Goal: Transaction & Acquisition: Purchase product/service

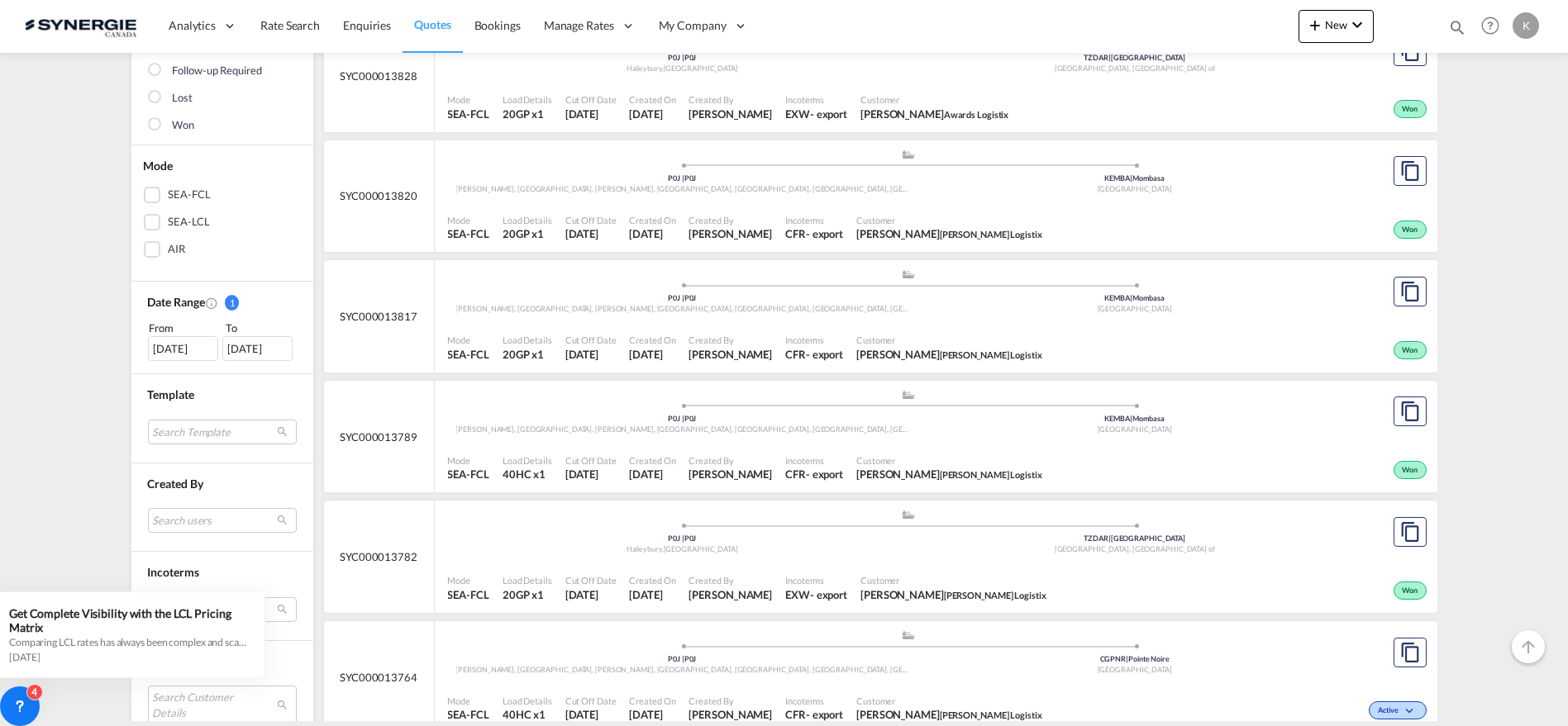
scroll to position [577, 0]
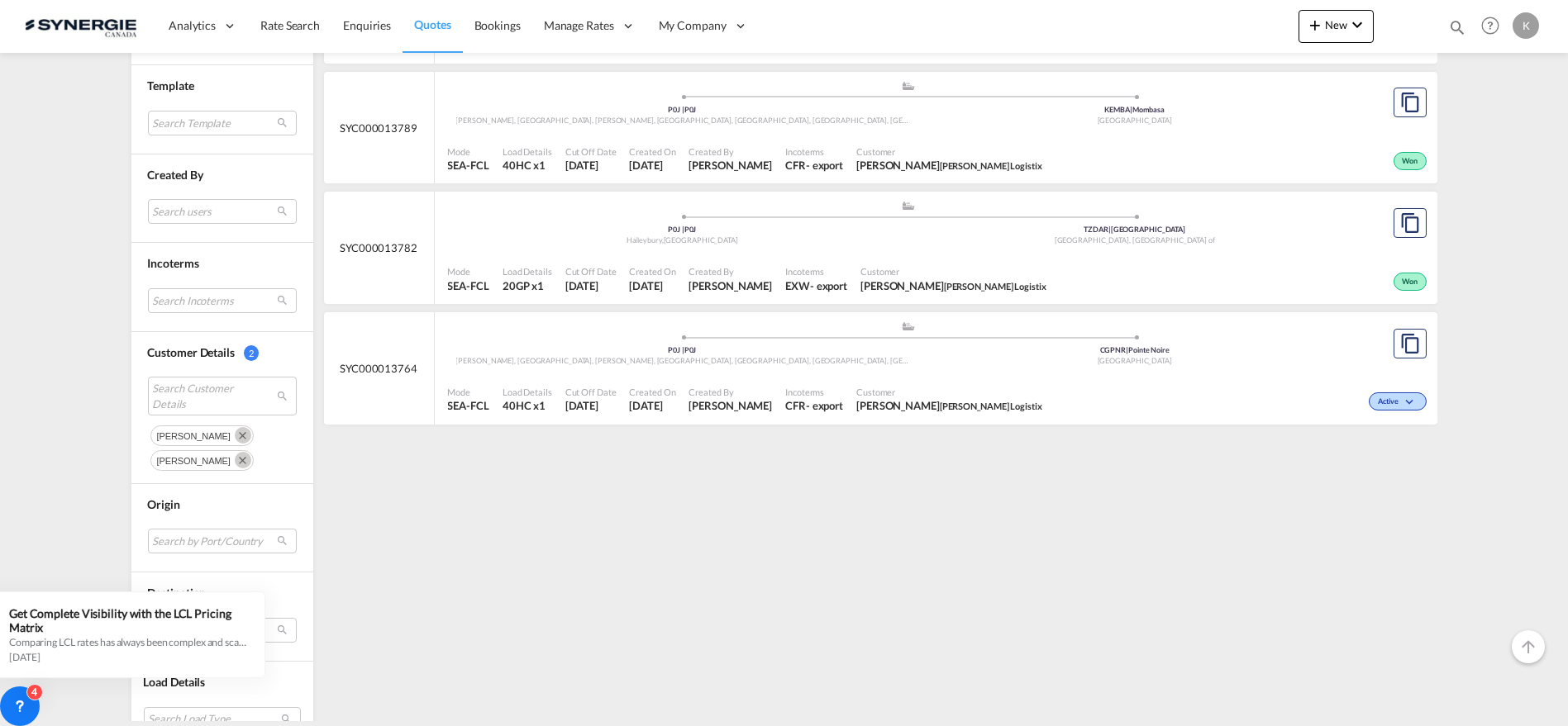
click at [234, 430] on md-icon "Remove" at bounding box center [242, 435] width 16 height 16
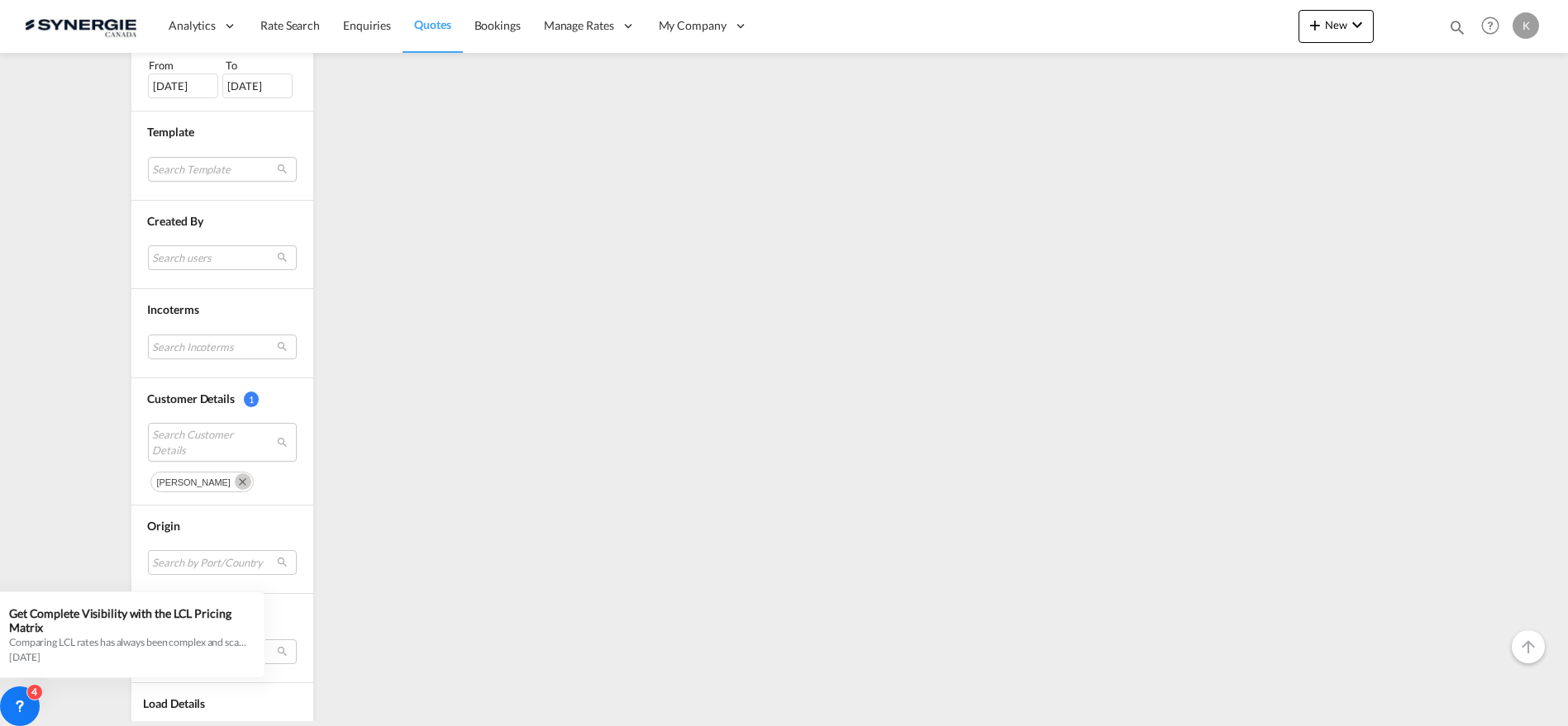
scroll to position [539, 0]
click at [234, 473] on md-icon "Remove" at bounding box center [242, 473] width 16 height 16
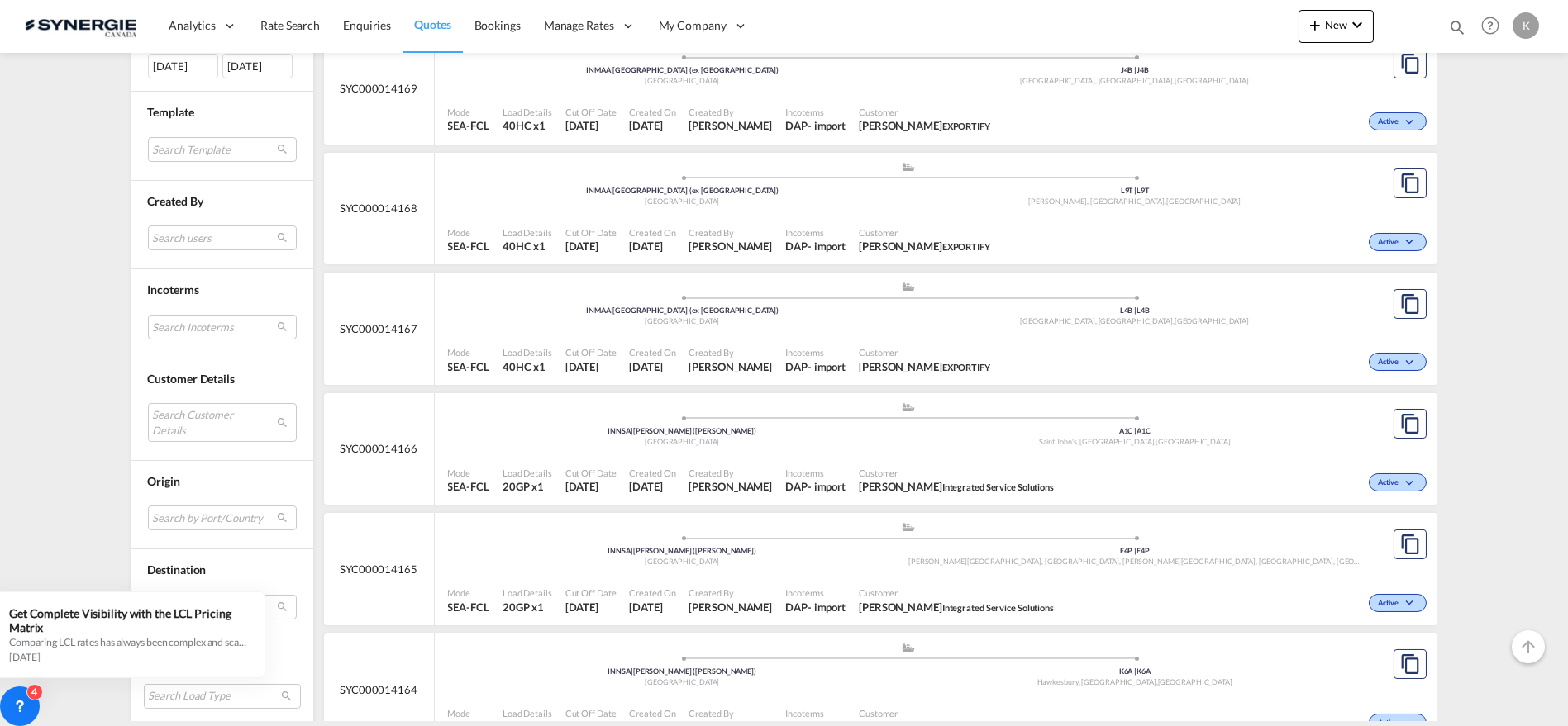
scroll to position [990, 0]
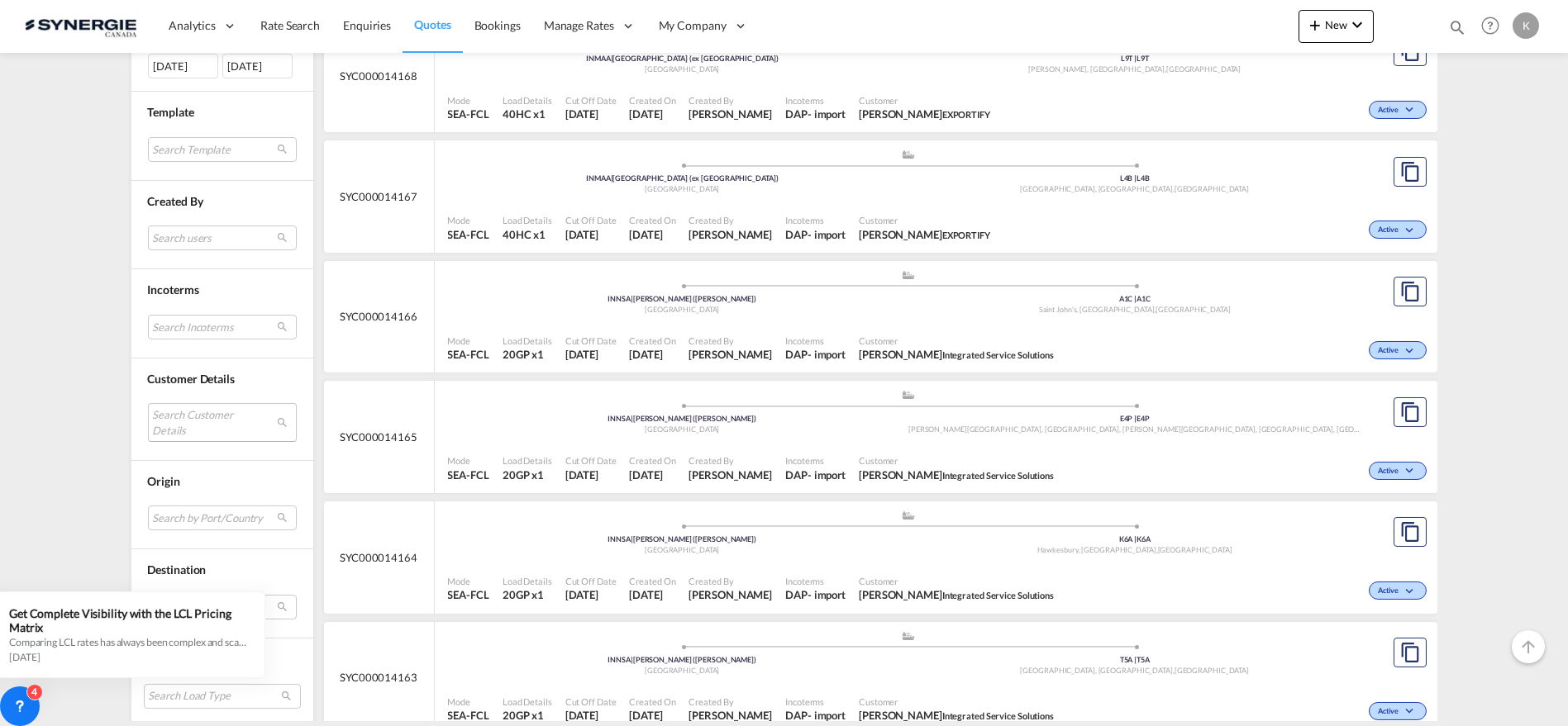
click at [158, 415] on md-select "Search Customer Details" at bounding box center [222, 422] width 149 height 38
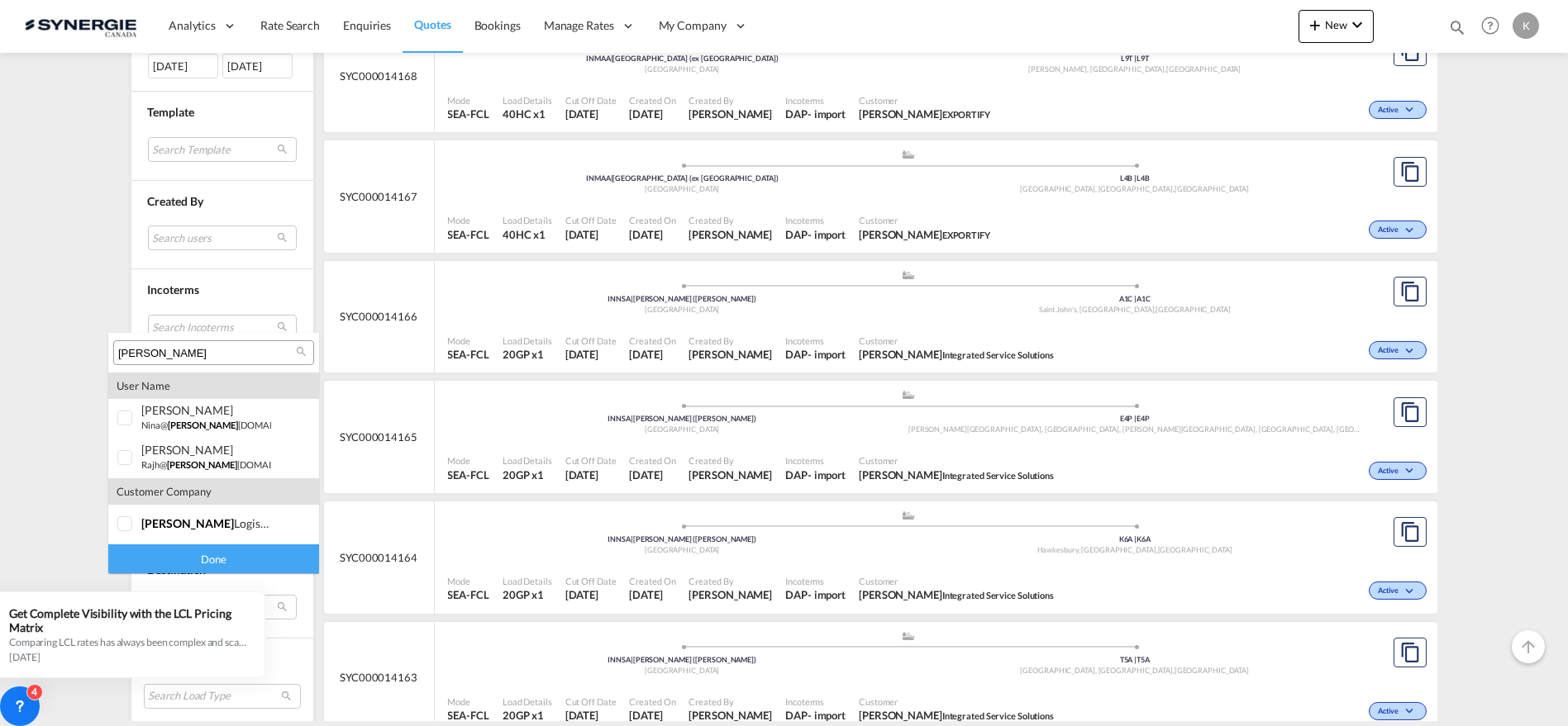
click at [212, 346] on input "[PERSON_NAME]" at bounding box center [207, 353] width 177 height 15
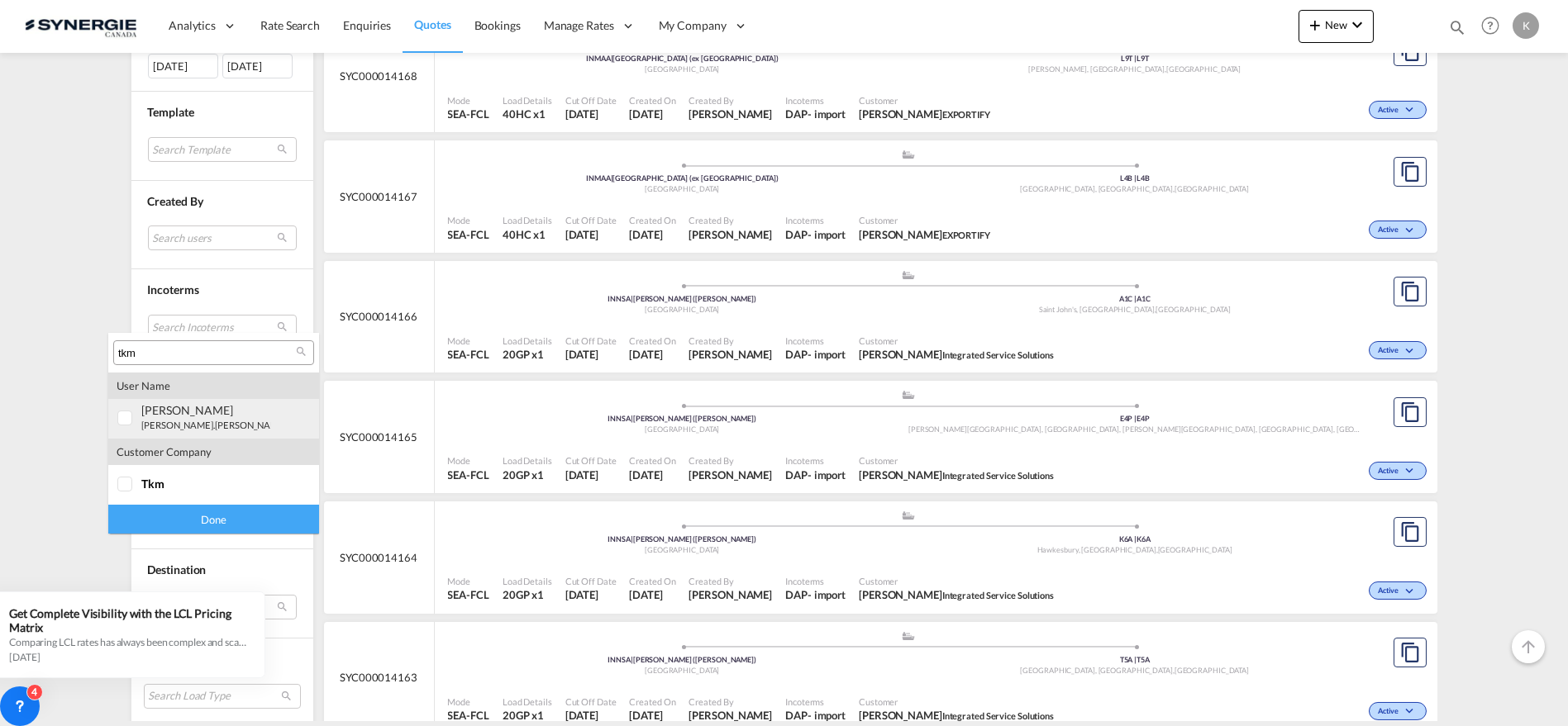
type input "tkm"
click at [170, 420] on small "[PERSON_NAME].[PERSON_NAME]@ tkm [DOMAIN_NAME]" at bounding box center [263, 425] width 245 height 10
click at [227, 533] on div "Done" at bounding box center [214, 519] width 211 height 29
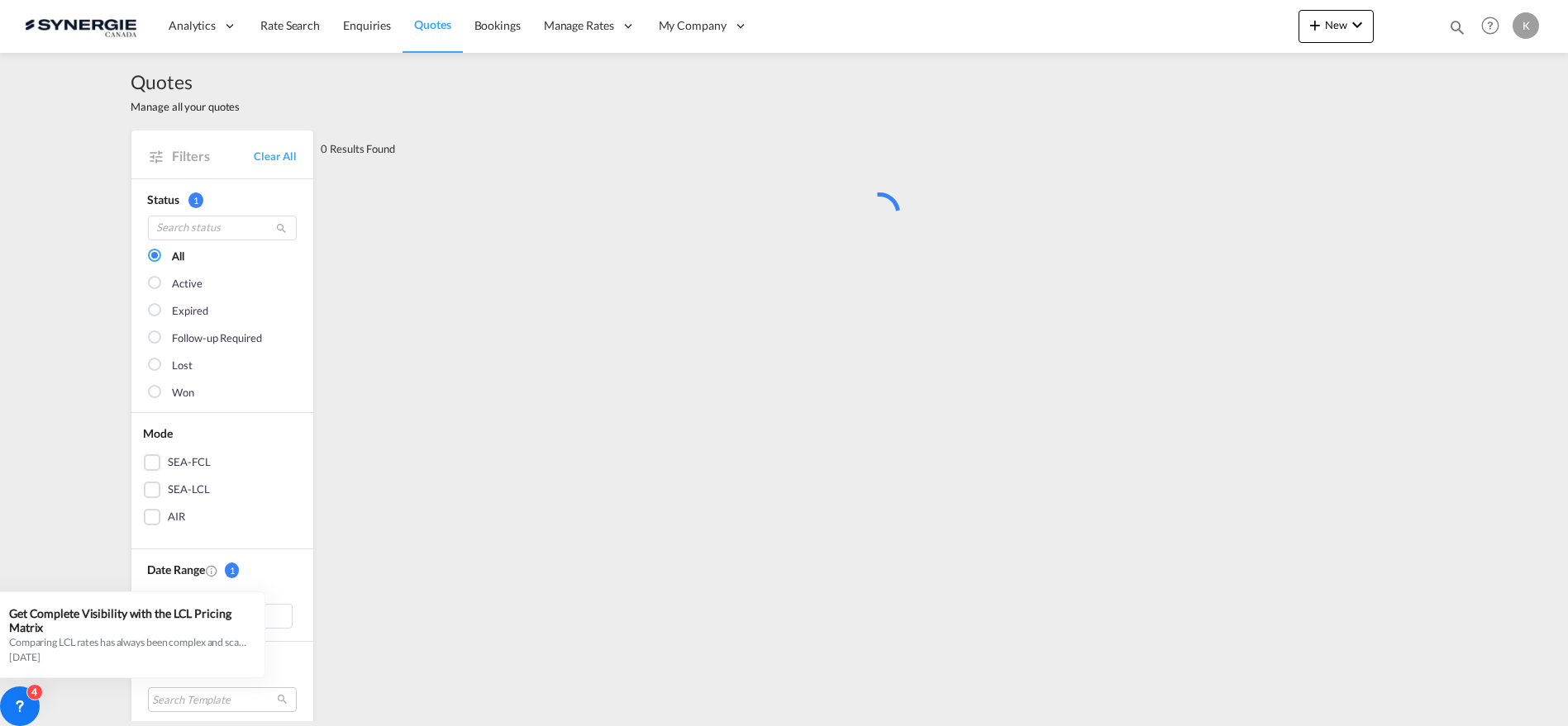
scroll to position [0, 0]
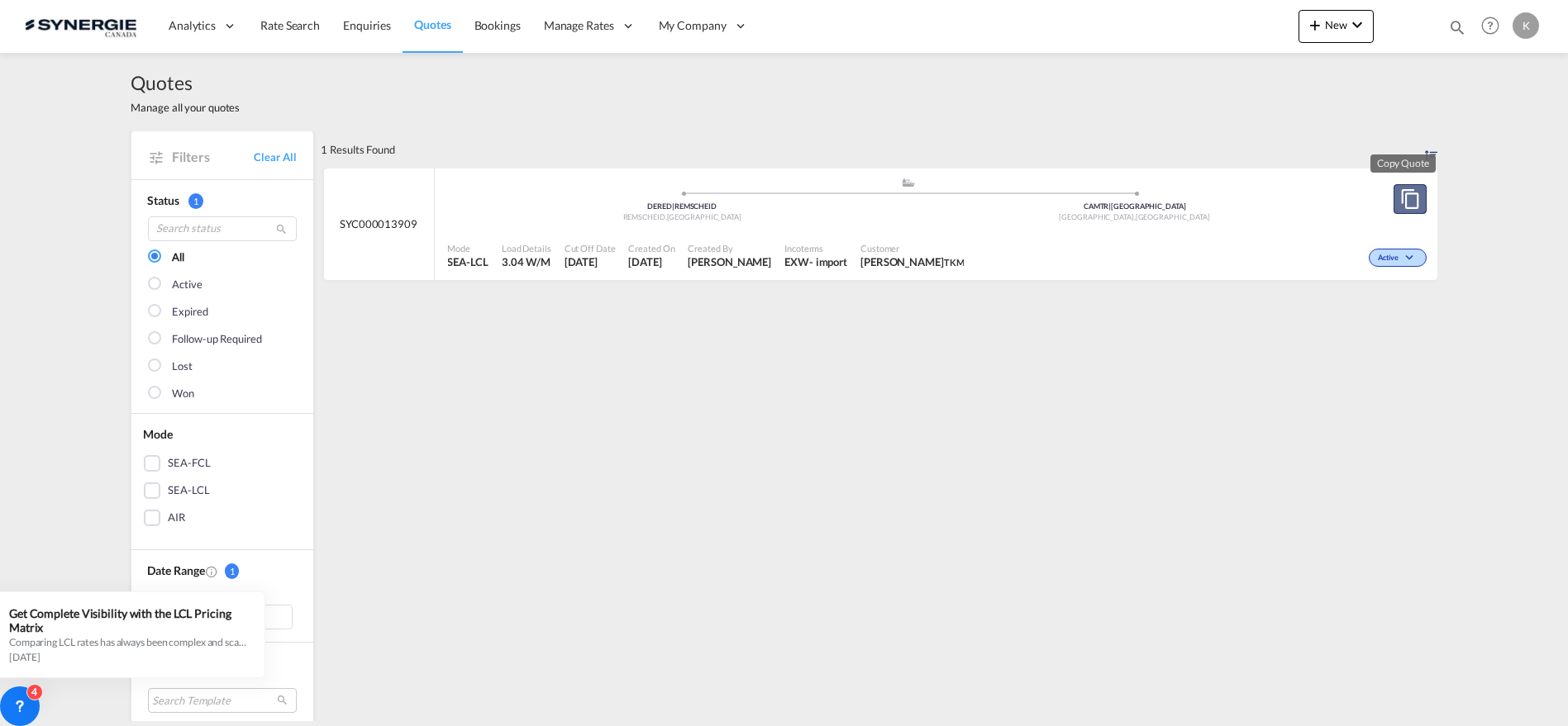
click at [1400, 194] on md-icon "assets/icons/custom/copyQuote.svg" at bounding box center [1410, 199] width 20 height 20
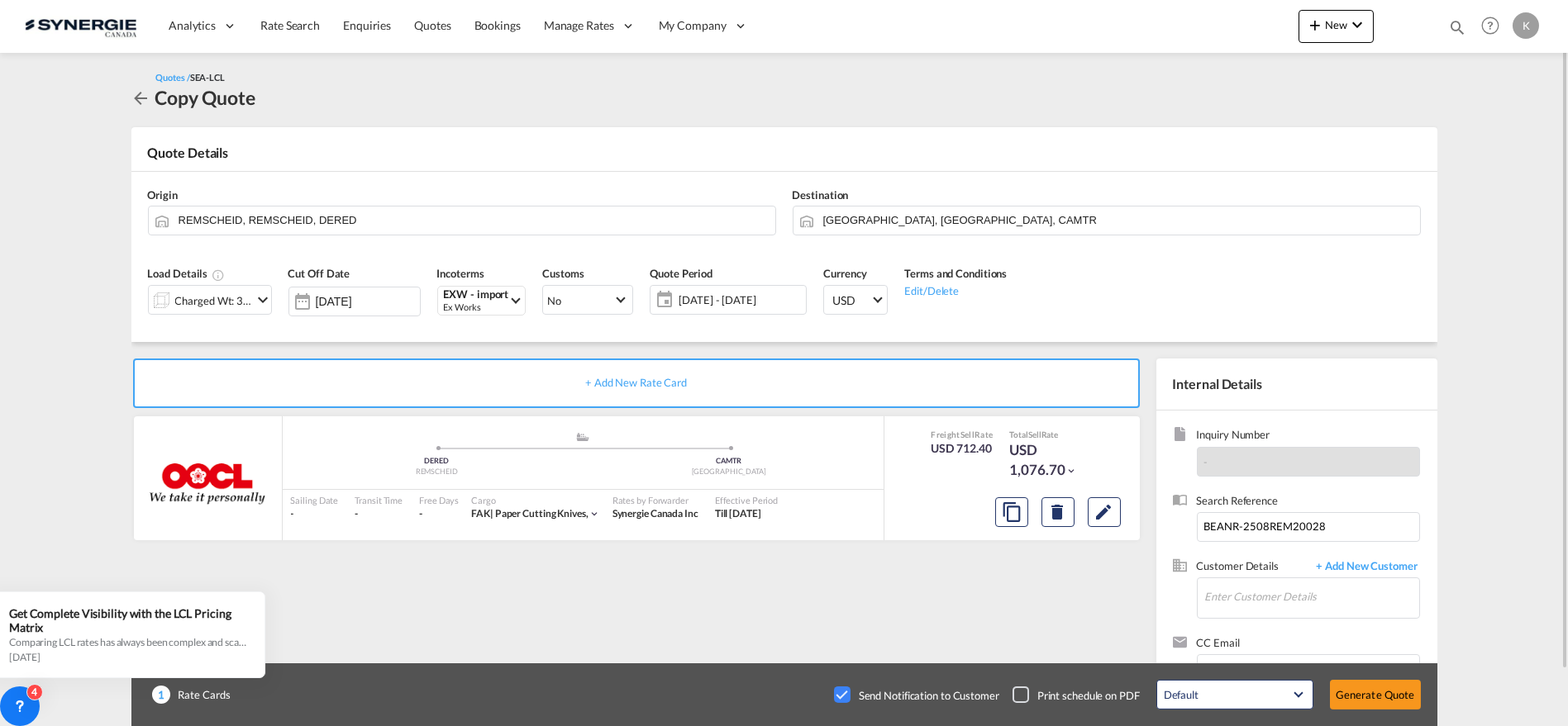
click at [263, 299] on md-icon "icon-chevron-down" at bounding box center [262, 299] width 20 height 20
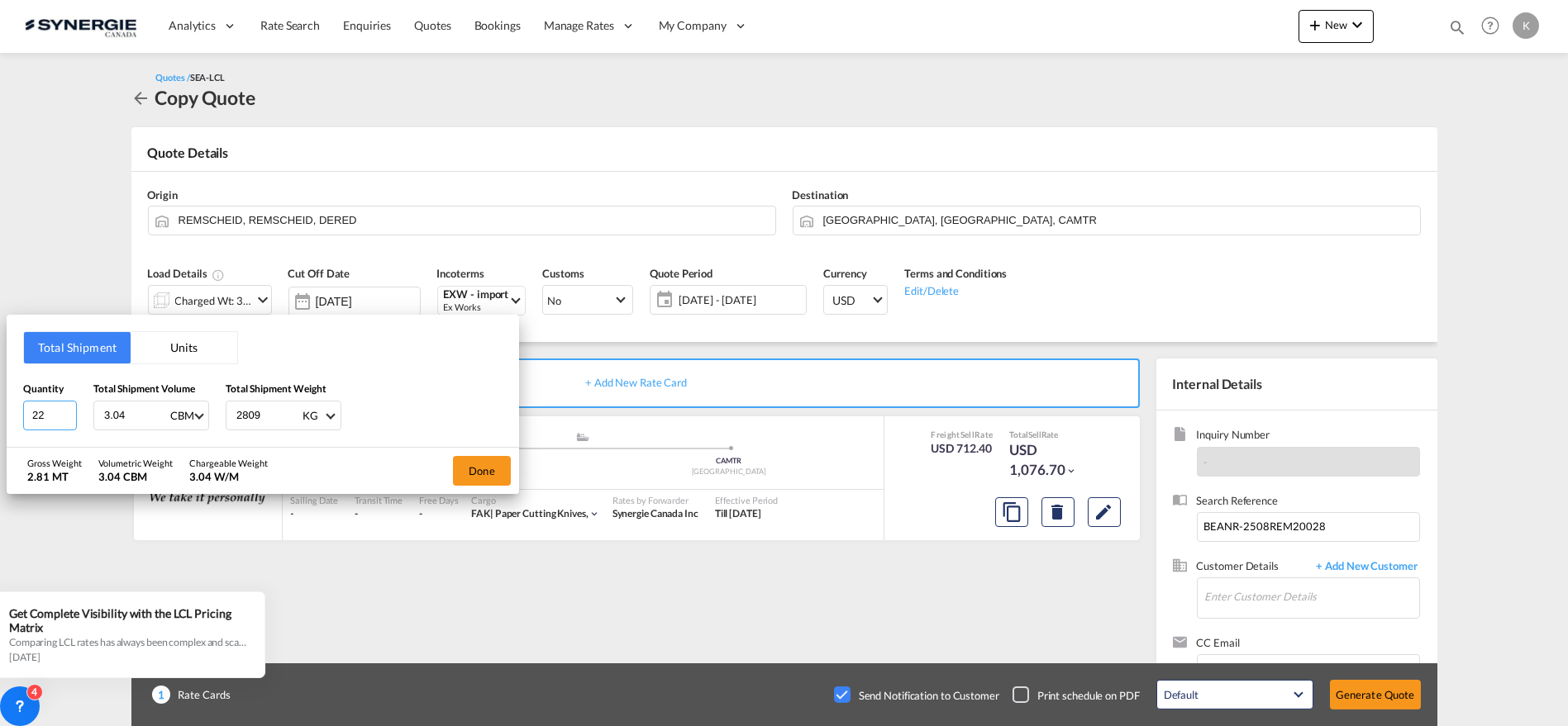
drag, startPoint x: 54, startPoint y: 411, endPoint x: 18, endPoint y: 406, distance: 36.3
click at [18, 406] on div "Total Shipment Units Quantity 22 Total Shipment Volume 3.04 CBM CBM CFT Total S…" at bounding box center [263, 380] width 513 height 132
type input "15"
type input "5"
type input "5.30"
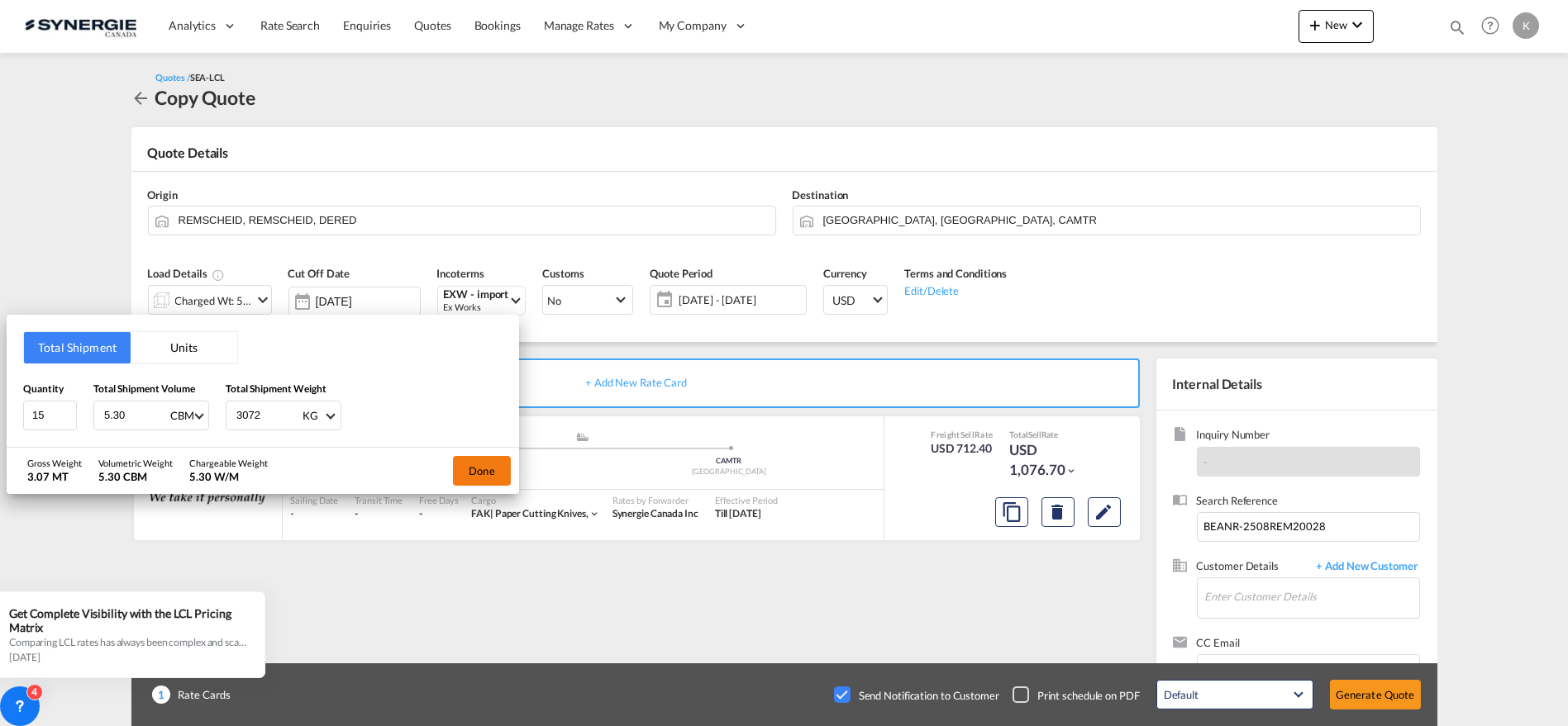
type input "3072"
click at [490, 471] on button "Done" at bounding box center [482, 471] width 58 height 29
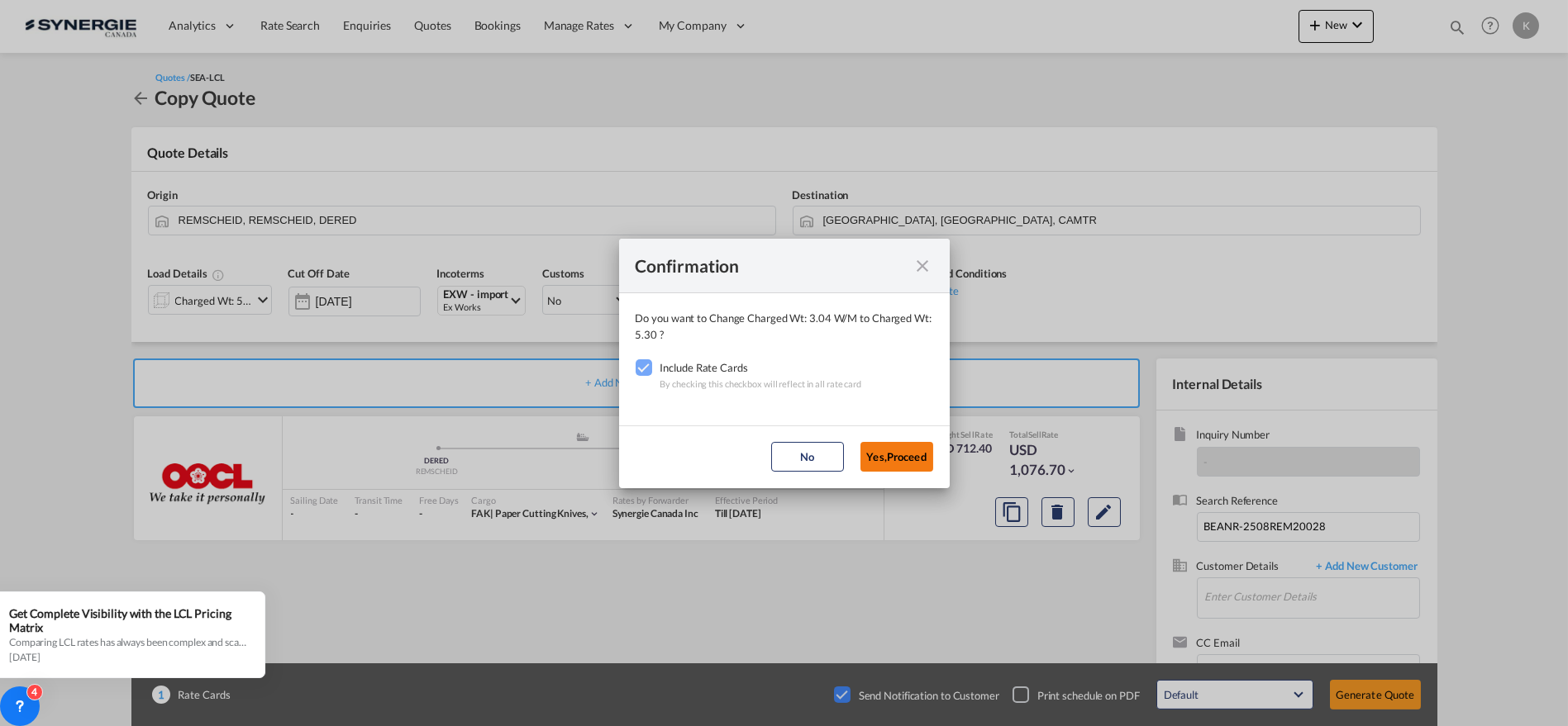
click at [895, 463] on button "Yes,Proceed" at bounding box center [897, 456] width 73 height 29
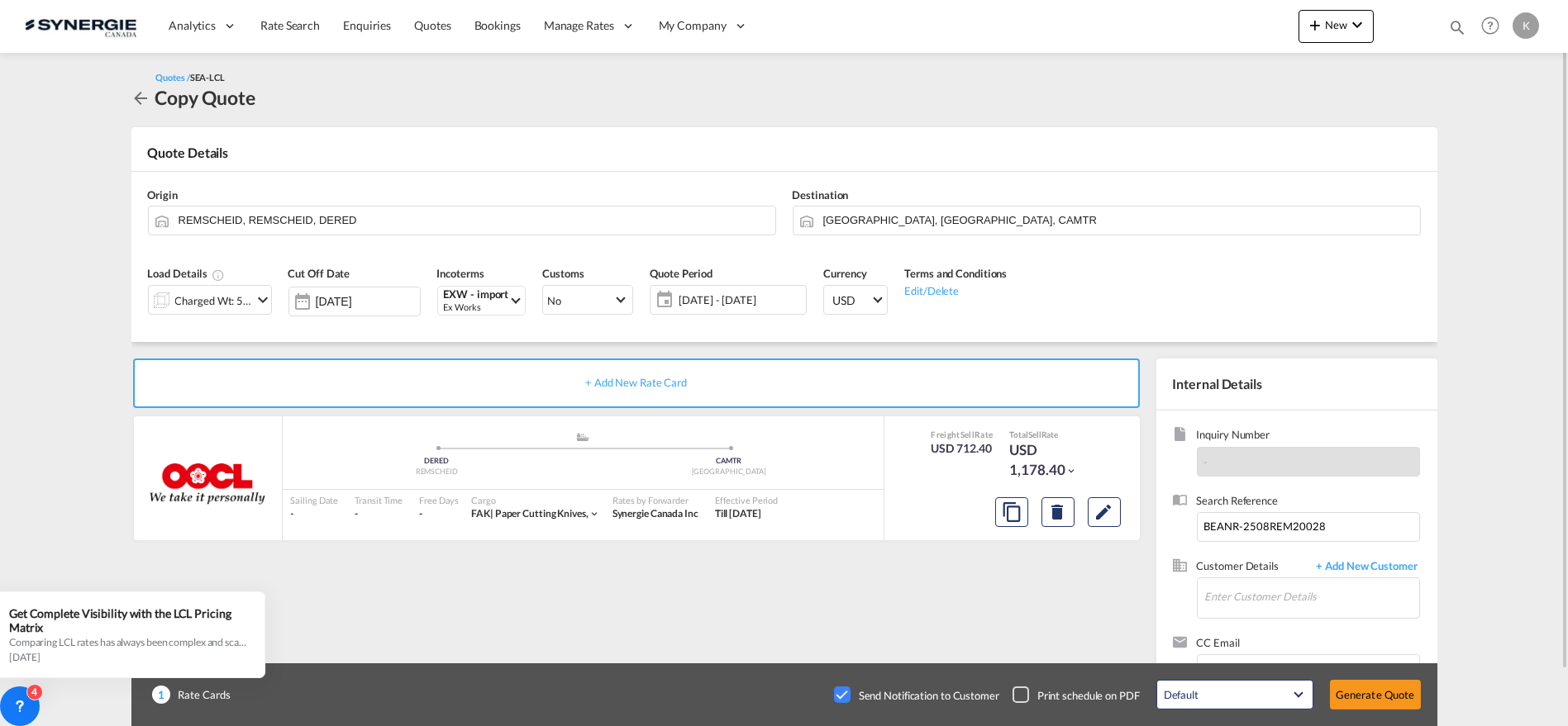
click at [746, 303] on span "[DATE] - [DATE]" at bounding box center [740, 299] width 123 height 15
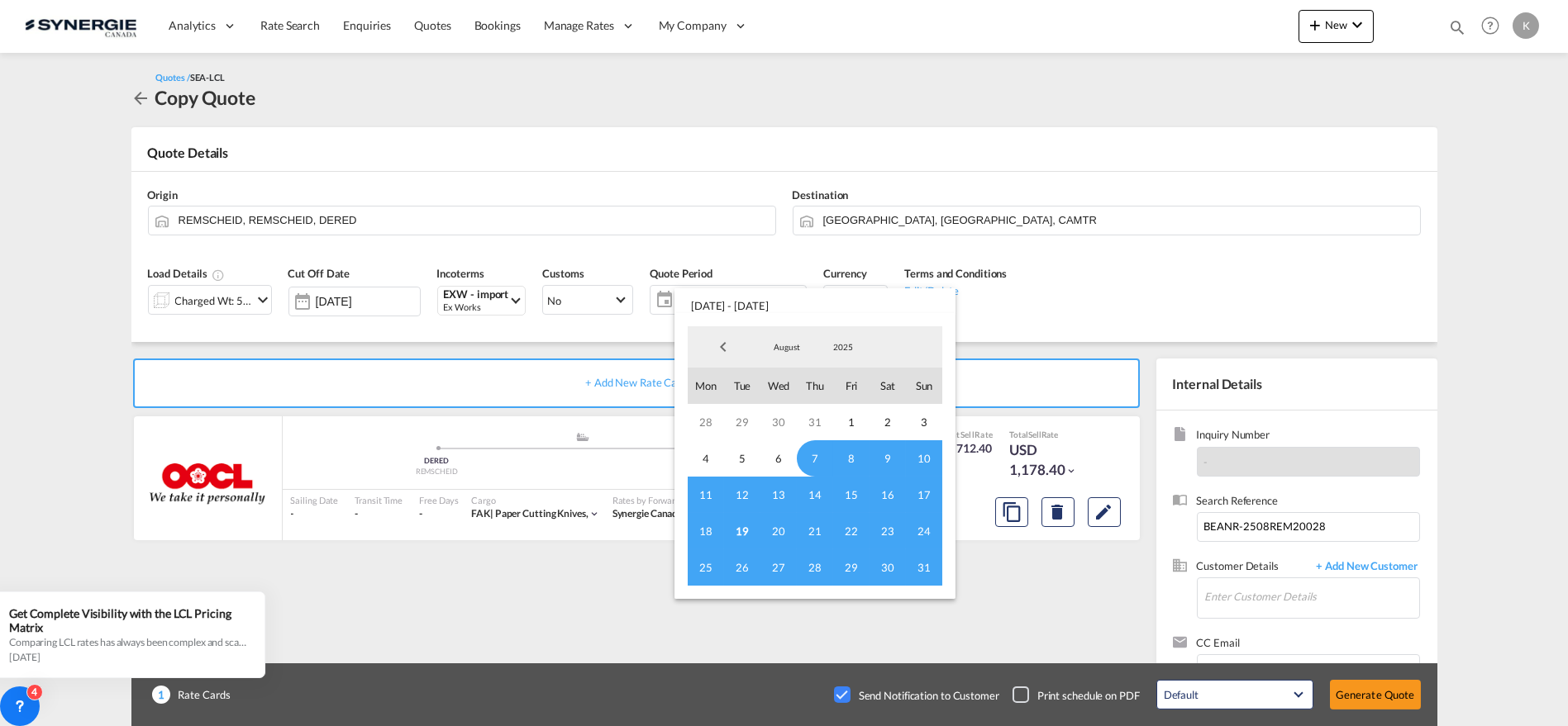
click at [804, 459] on span "7" at bounding box center [815, 458] width 36 height 36
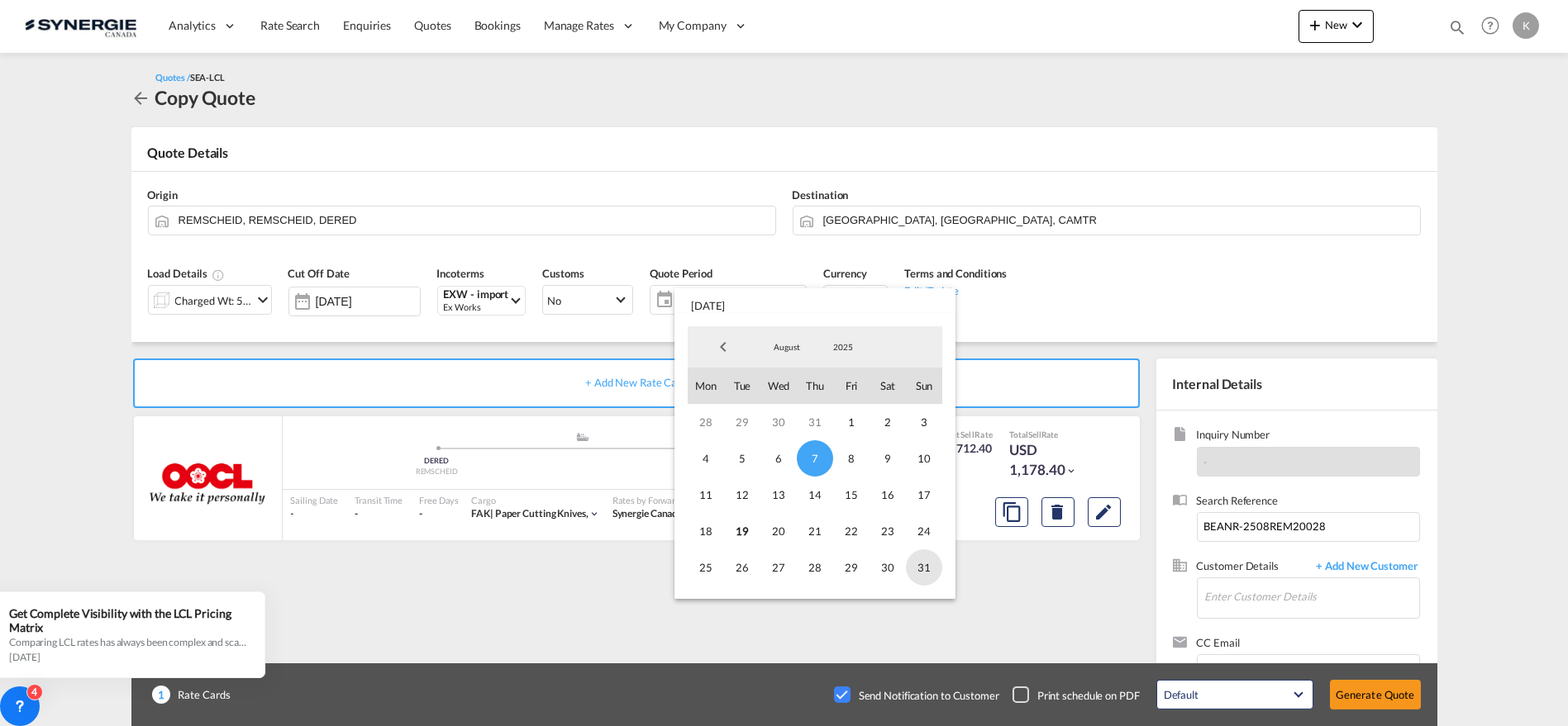
click at [924, 567] on span "31" at bounding box center [925, 568] width 36 height 36
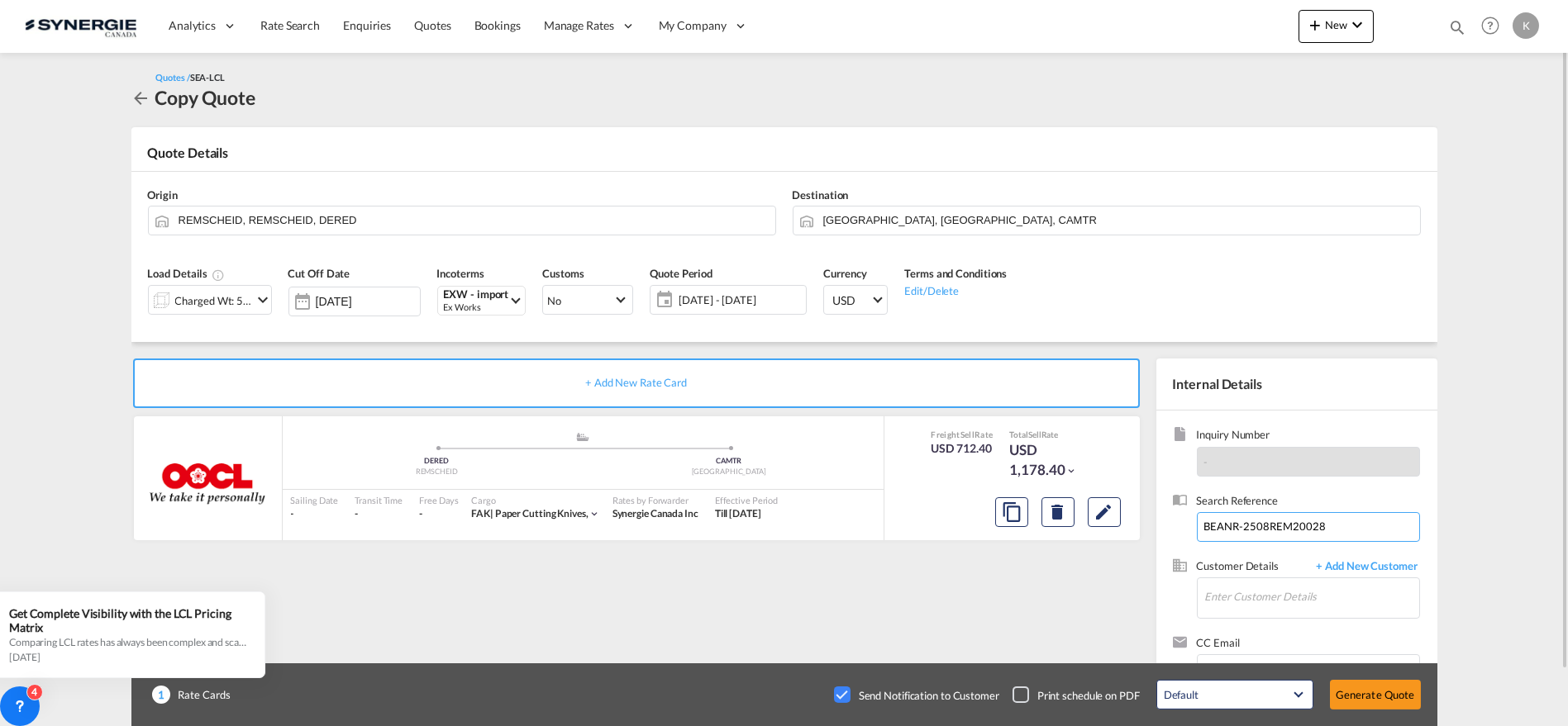
click at [1273, 524] on input "BEANR-2508REM20028" at bounding box center [1309, 527] width 223 height 29
paste input "9REM20023"
click at [1267, 521] on input "BEANR-2509REM20023" at bounding box center [1309, 527] width 223 height 29
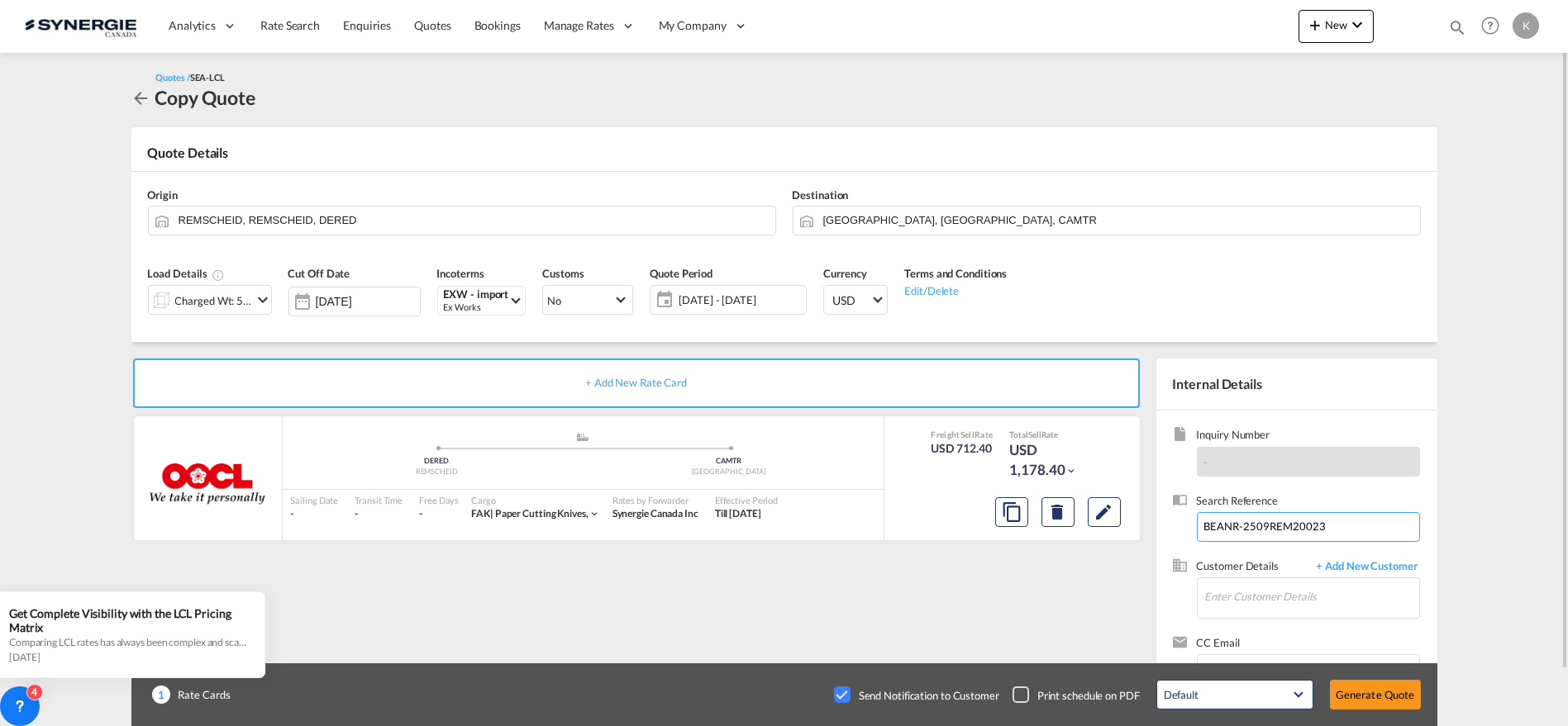
click at [1267, 521] on input "BEANR-2509REM20023" at bounding box center [1309, 527] width 223 height 29
type input "BEANR-2509REM20023"
click at [1253, 594] on input "Enter Customer Details" at bounding box center [1312, 596] width 214 height 37
click at [1251, 551] on div "[PERSON_NAME] [PERSON_NAME].[PERSON_NAME]@ tkm [DOMAIN_NAME] | TKM" at bounding box center [1311, 555] width 215 height 45
type input "TKM, [PERSON_NAME], [PERSON_NAME][EMAIL_ADDRESS][PERSON_NAME][DOMAIN_NAME]"
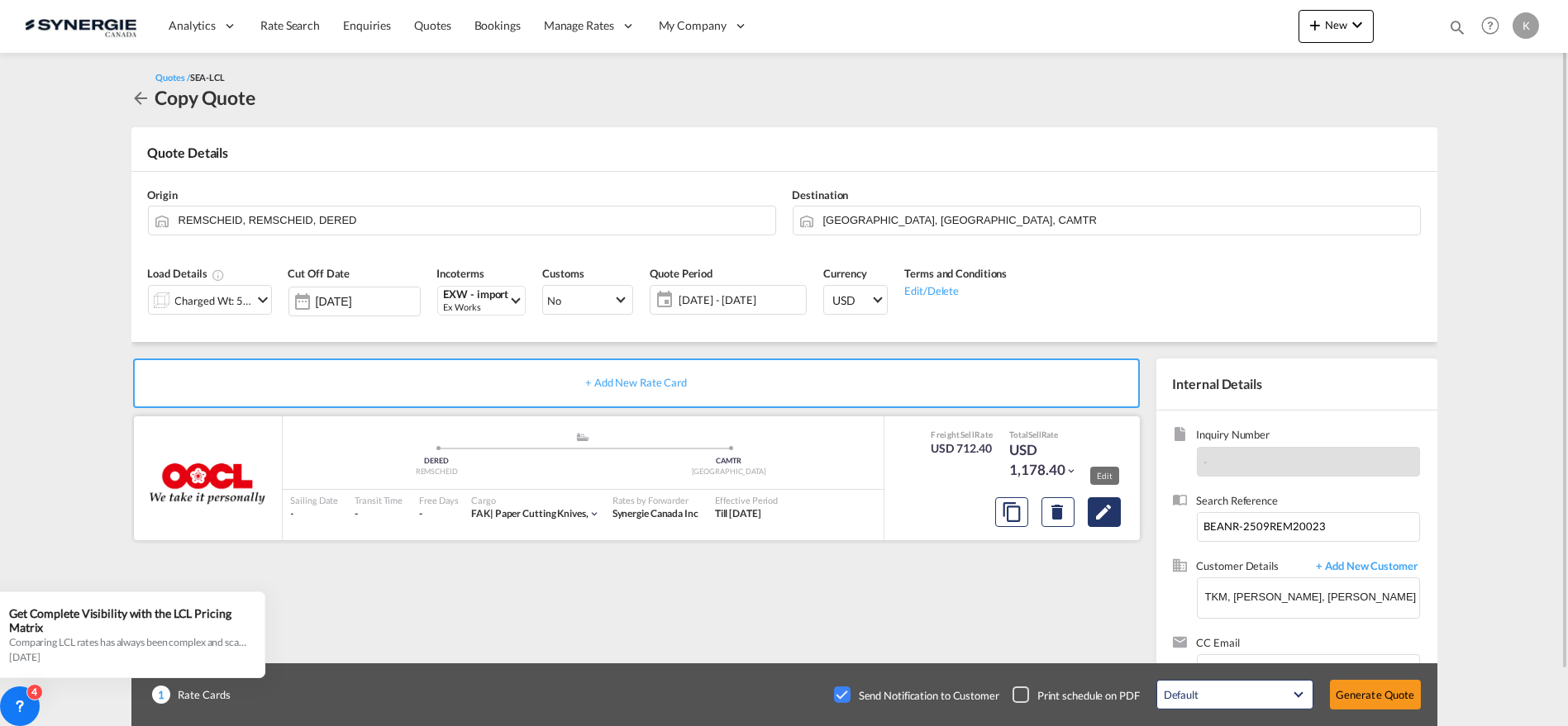
click at [1104, 513] on md-icon "Edit" at bounding box center [1104, 512] width 20 height 20
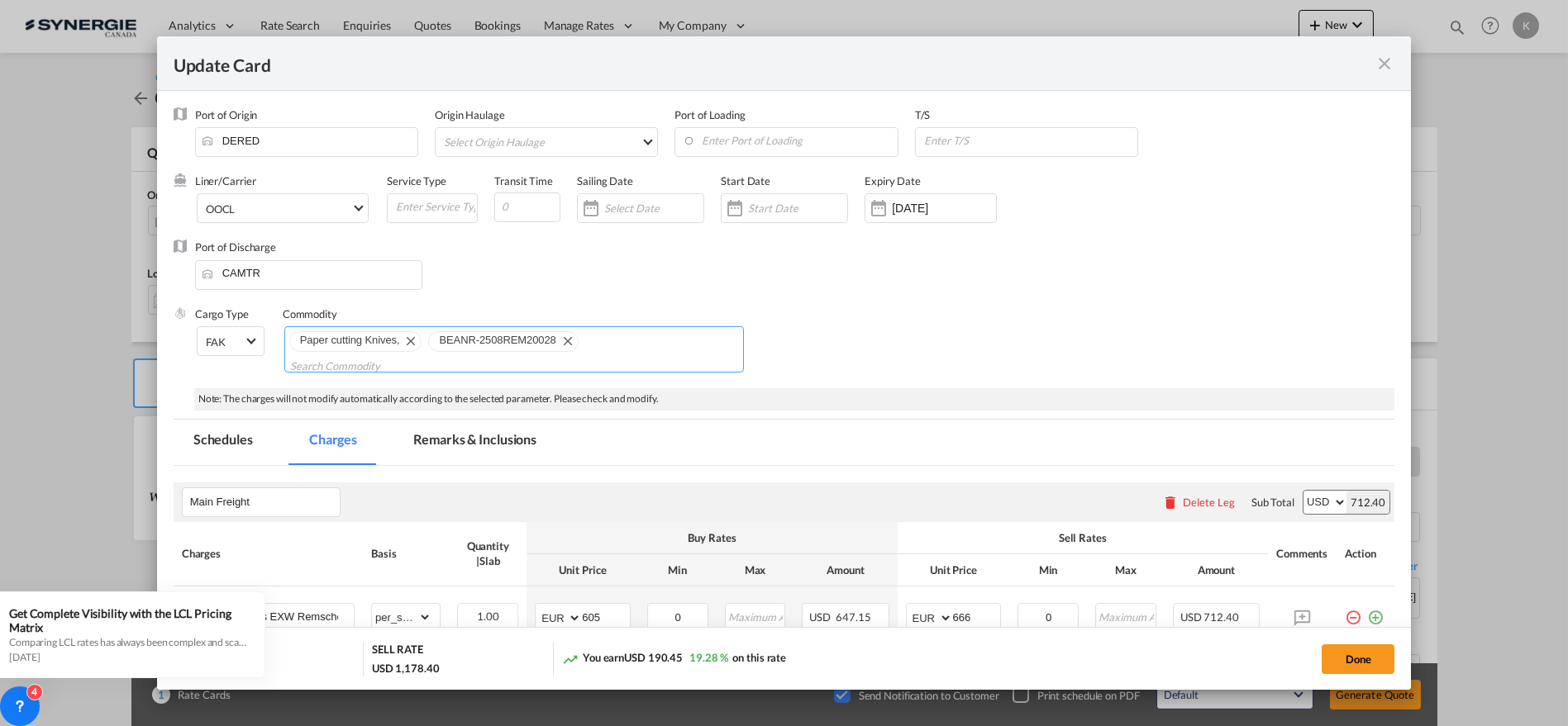
click at [565, 336] on md-icon "Remove BEANR-2508REM20028" at bounding box center [566, 340] width 20 height 20
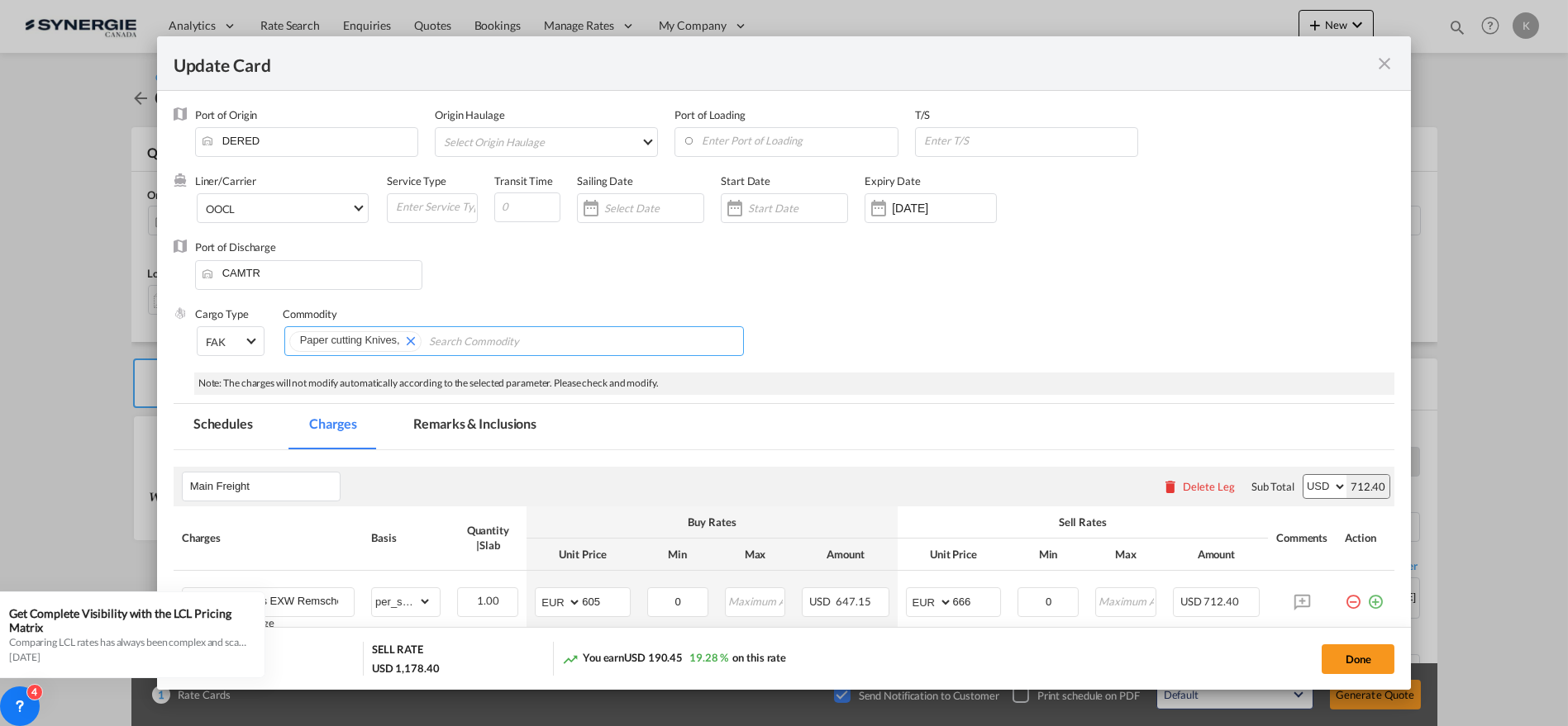
paste input "BEANR-2509REM20023"
type input "BEANR-2509REM20023"
click at [931, 209] on input "[DATE]" at bounding box center [944, 207] width 104 height 13
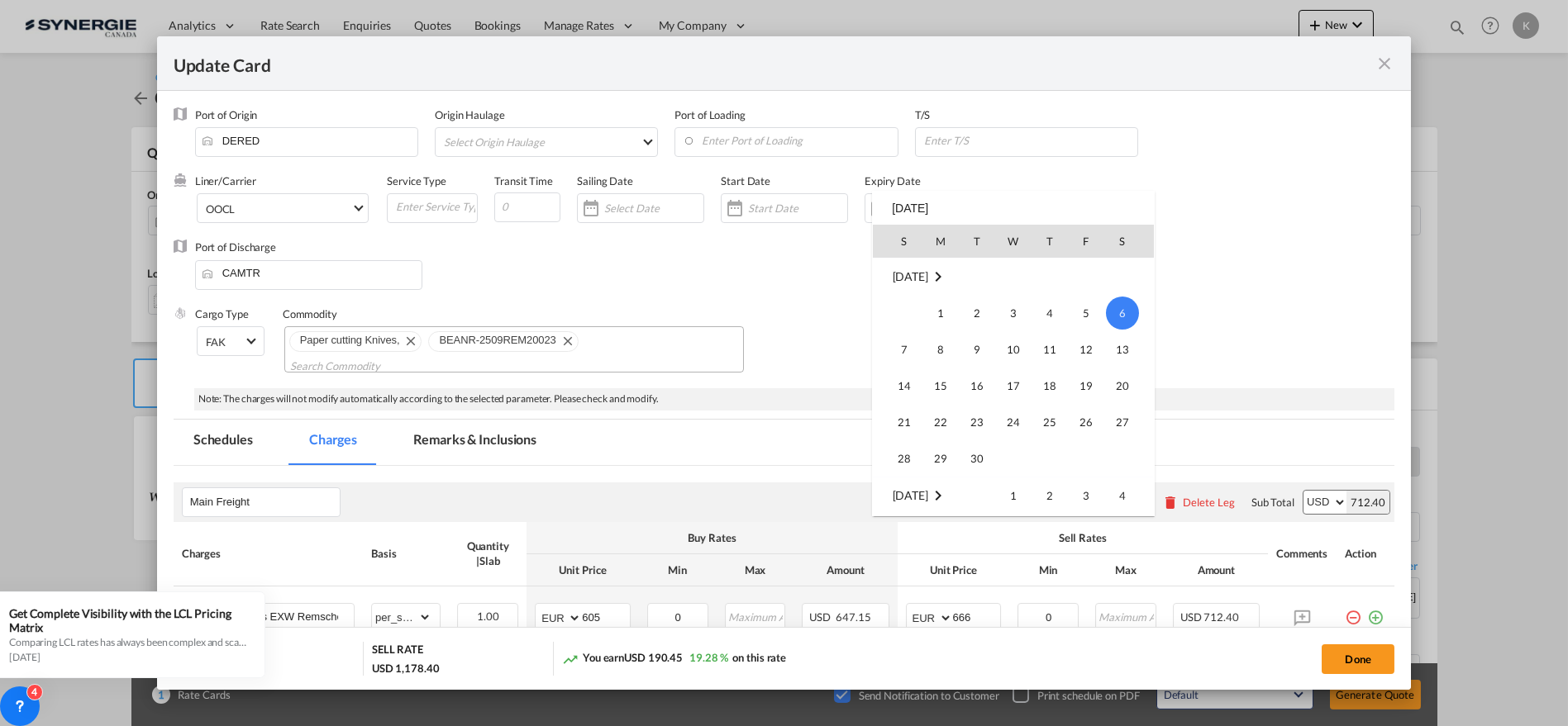
scroll to position [382423, 0]
click at [906, 460] on span "31" at bounding box center [904, 459] width 33 height 33
type input "[DATE]"
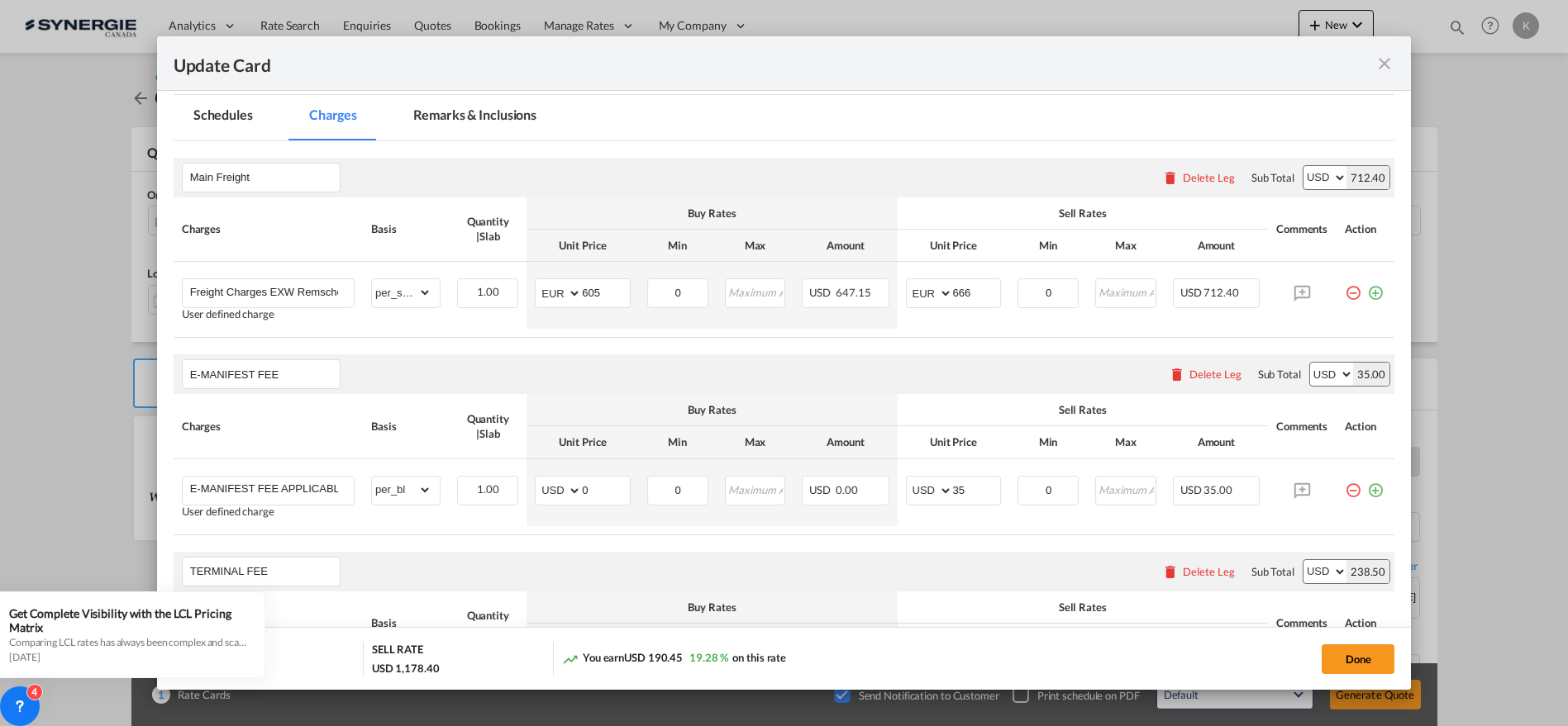
scroll to position [334, 0]
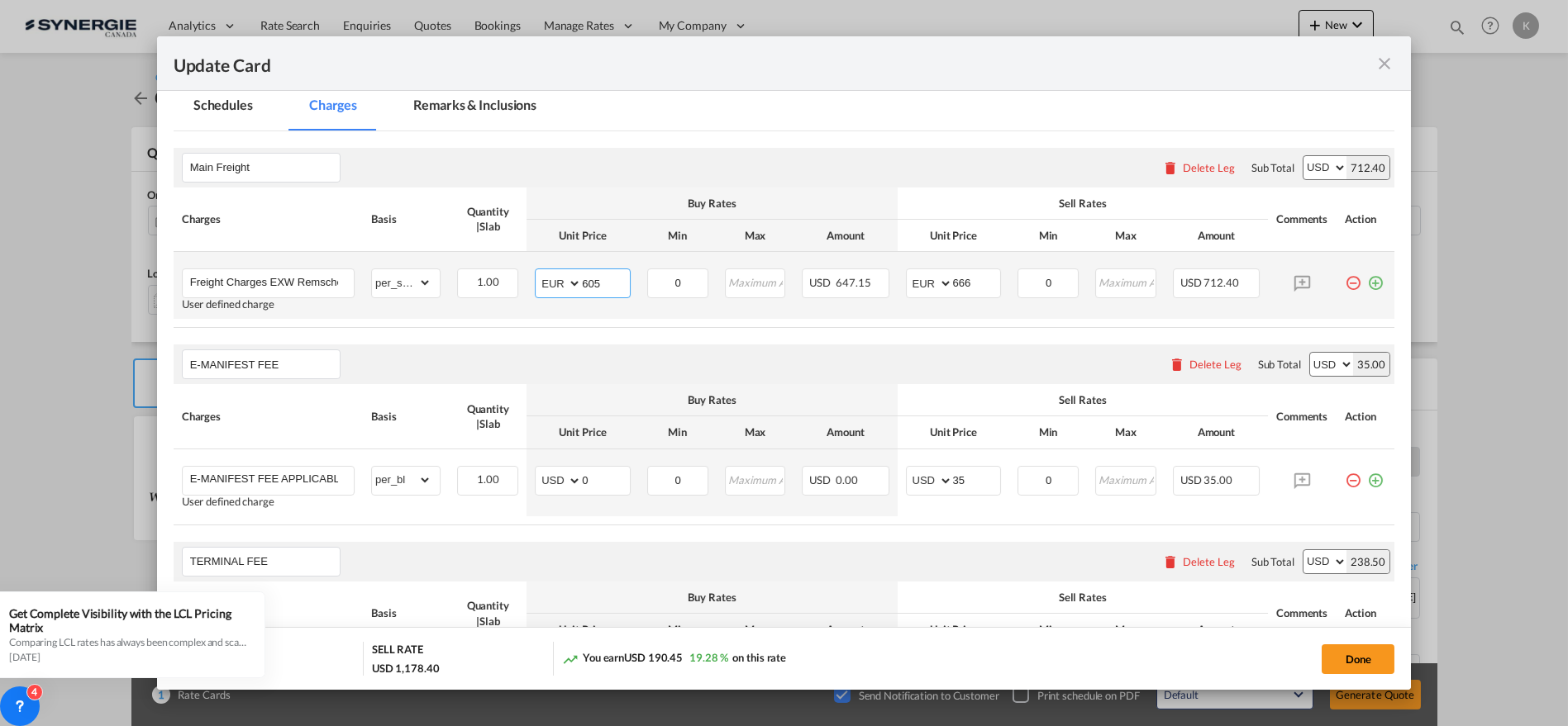
drag, startPoint x: 604, startPoint y: 265, endPoint x: 571, endPoint y: 265, distance: 33.0
click at [571, 269] on md-input-container "AED AFN ALL AMD ANG AOA ARS AUD AWG AZN BAM BBD BDT BGN BHD BIF BMD BND [PERSON…" at bounding box center [582, 283] width 96 height 29
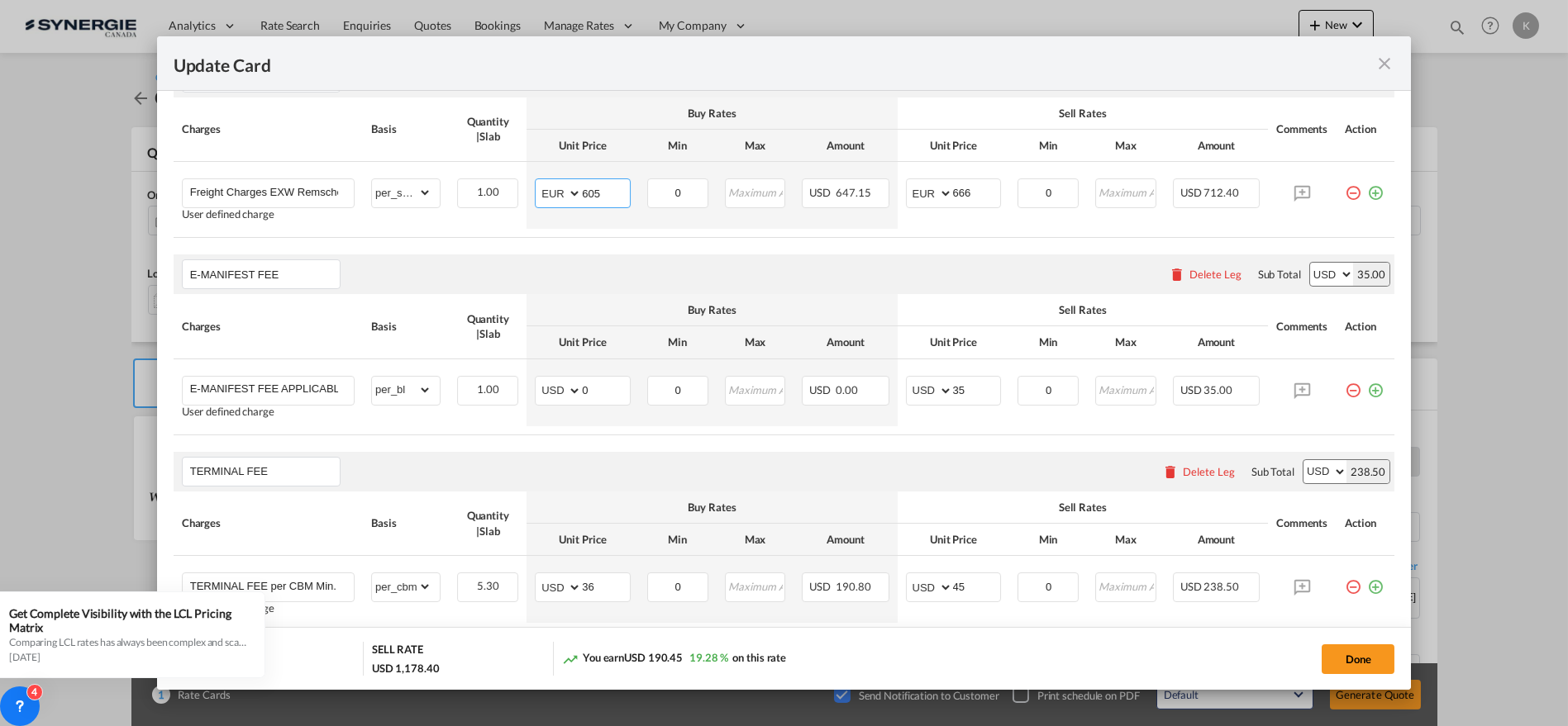
scroll to position [427, 0]
click at [592, 177] on input "605" at bounding box center [605, 189] width 48 height 25
type input "780"
type input "858"
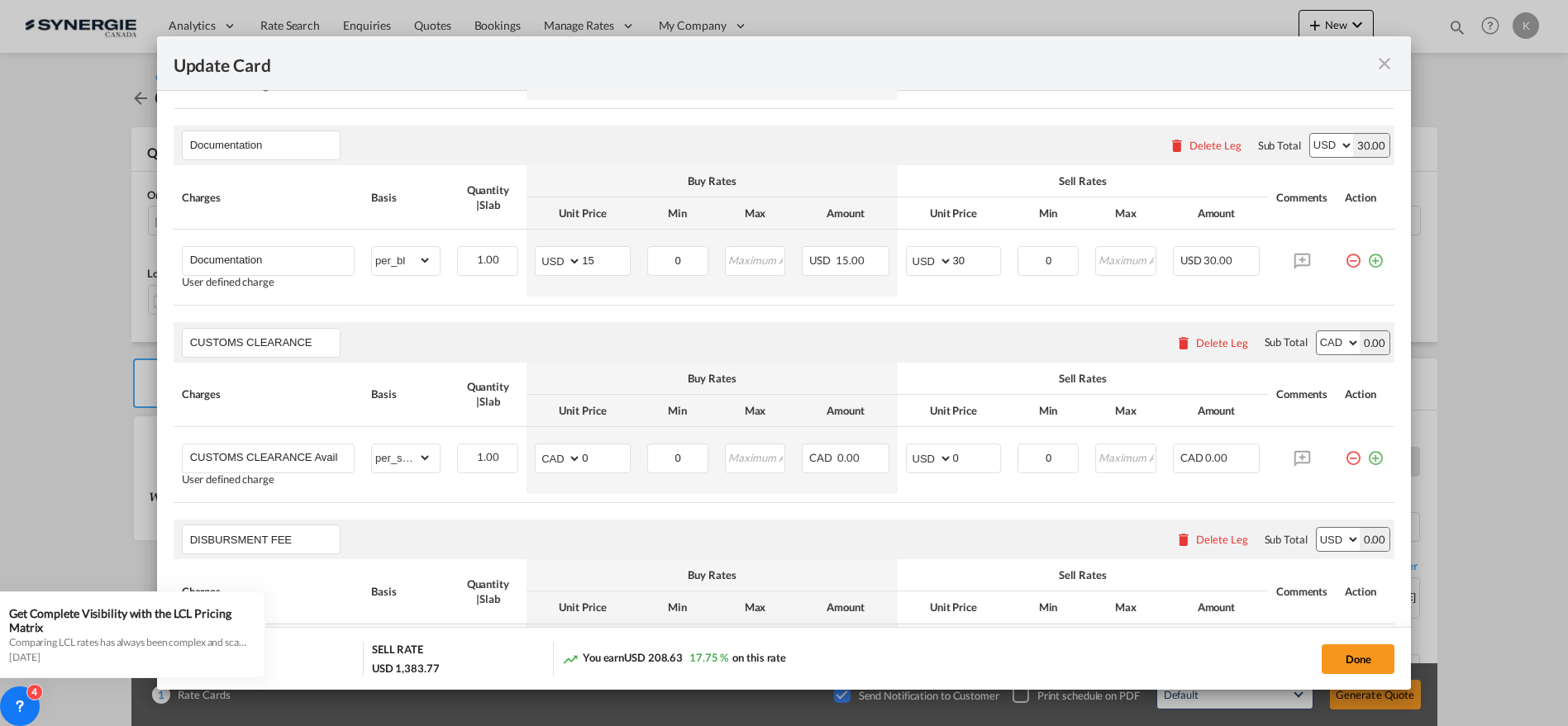
scroll to position [1541, 0]
click at [1414, 508] on div "Update Card Port of Origin DERED Origin Haulage Select Origin Haulage rail road…" at bounding box center [784, 363] width 1568 height 726
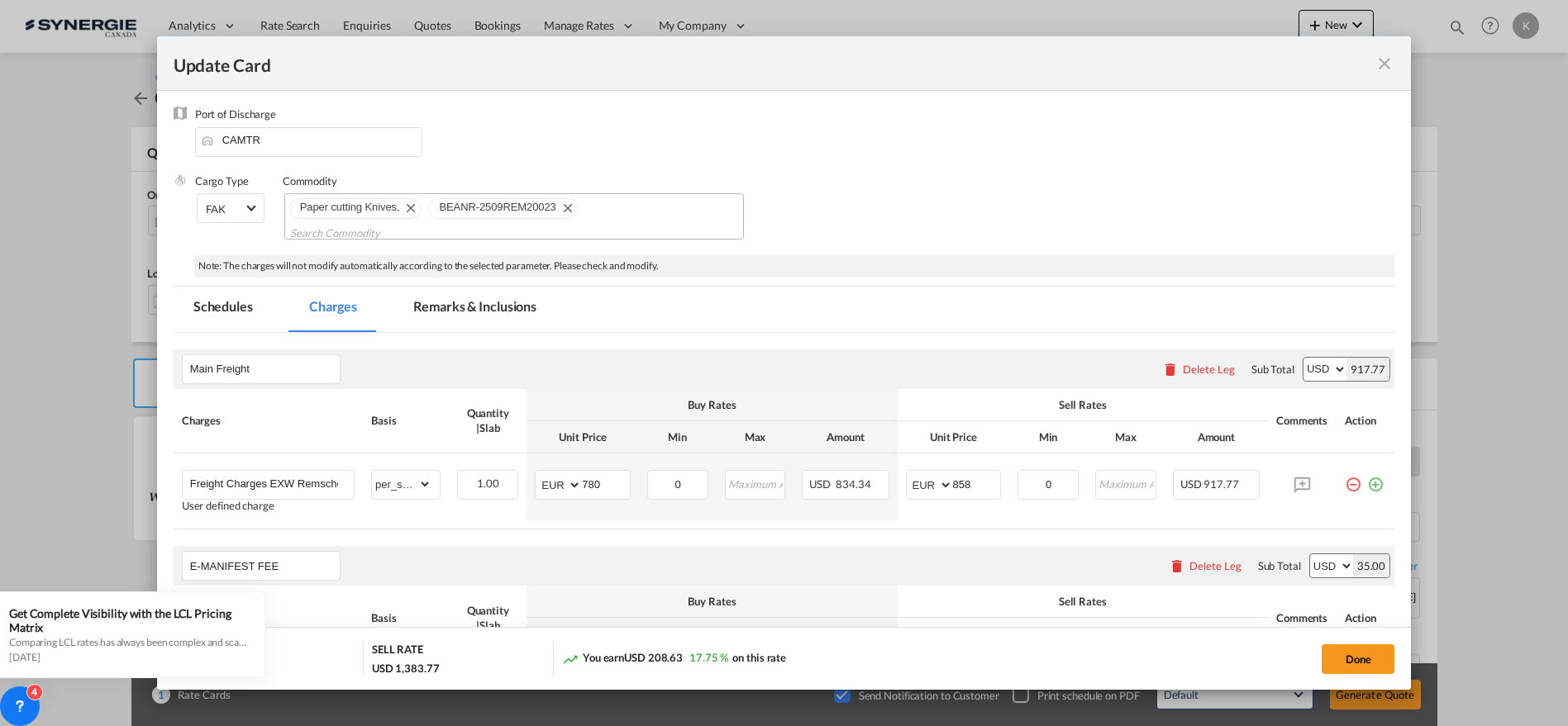
scroll to position [124, 0]
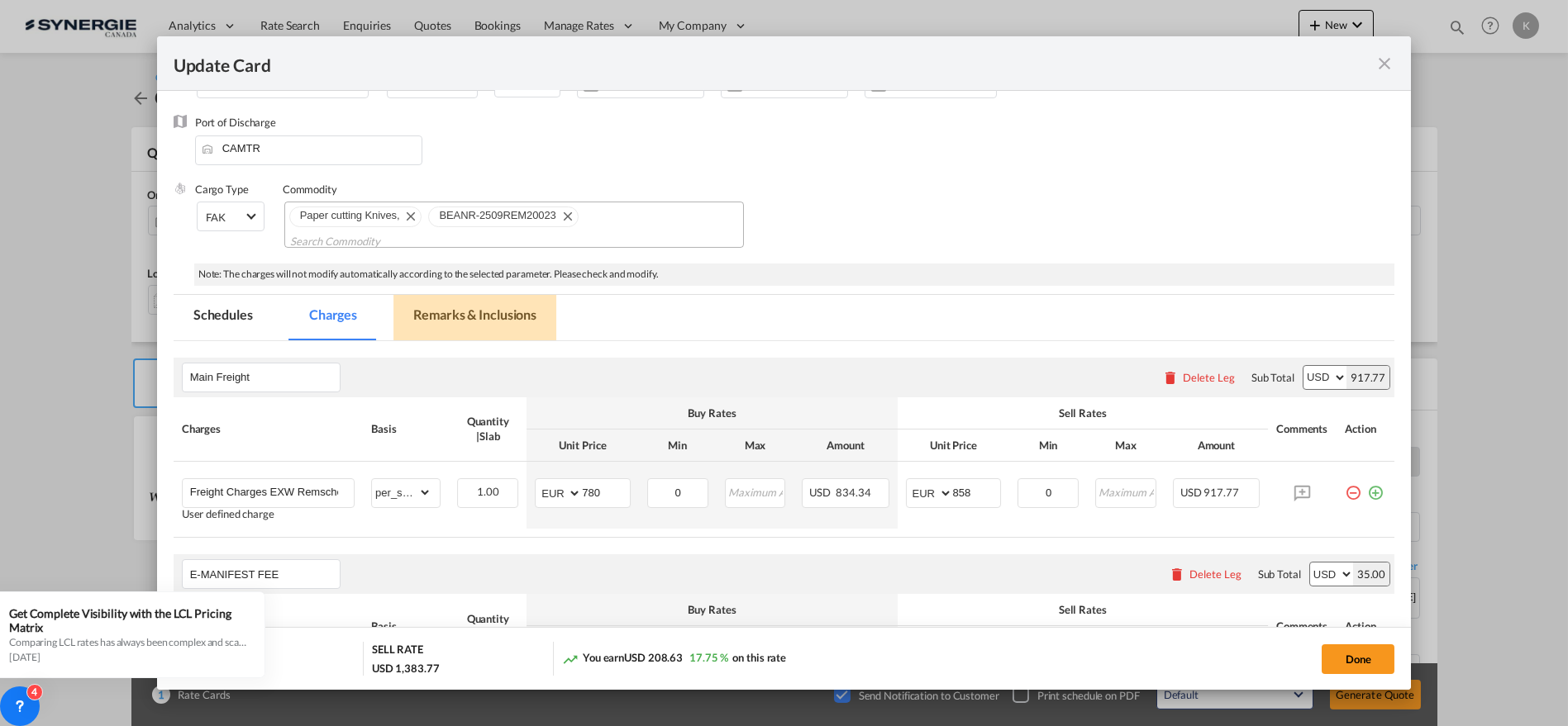
click at [460, 296] on md-tab-item "Remarks & Inclusions" at bounding box center [475, 317] width 163 height 46
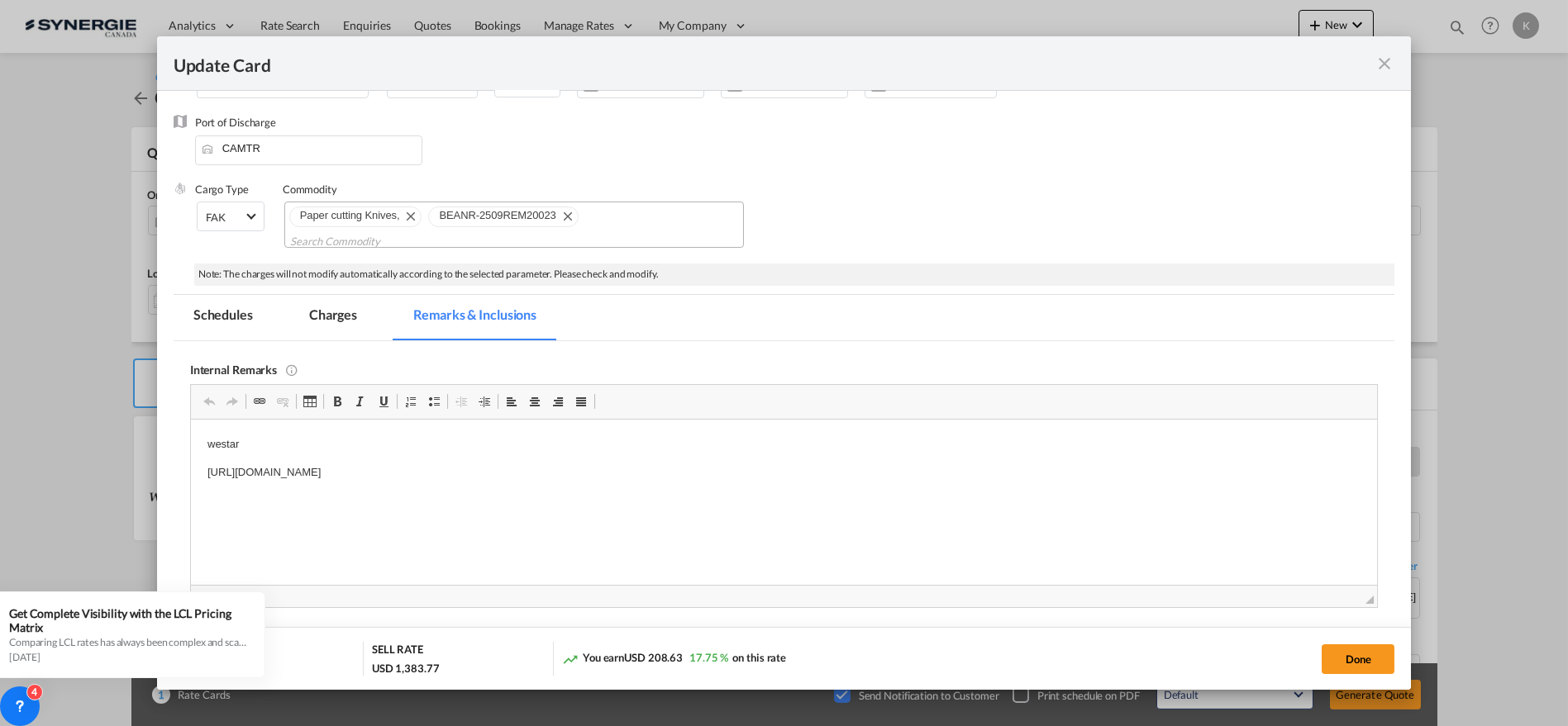
scroll to position [0, 0]
click at [287, 474] on html "westar [URL][DOMAIN_NAME]" at bounding box center [784, 458] width 1187 height 79
click at [1363, 660] on button "Done" at bounding box center [1358, 659] width 73 height 29
type input "[DATE]"
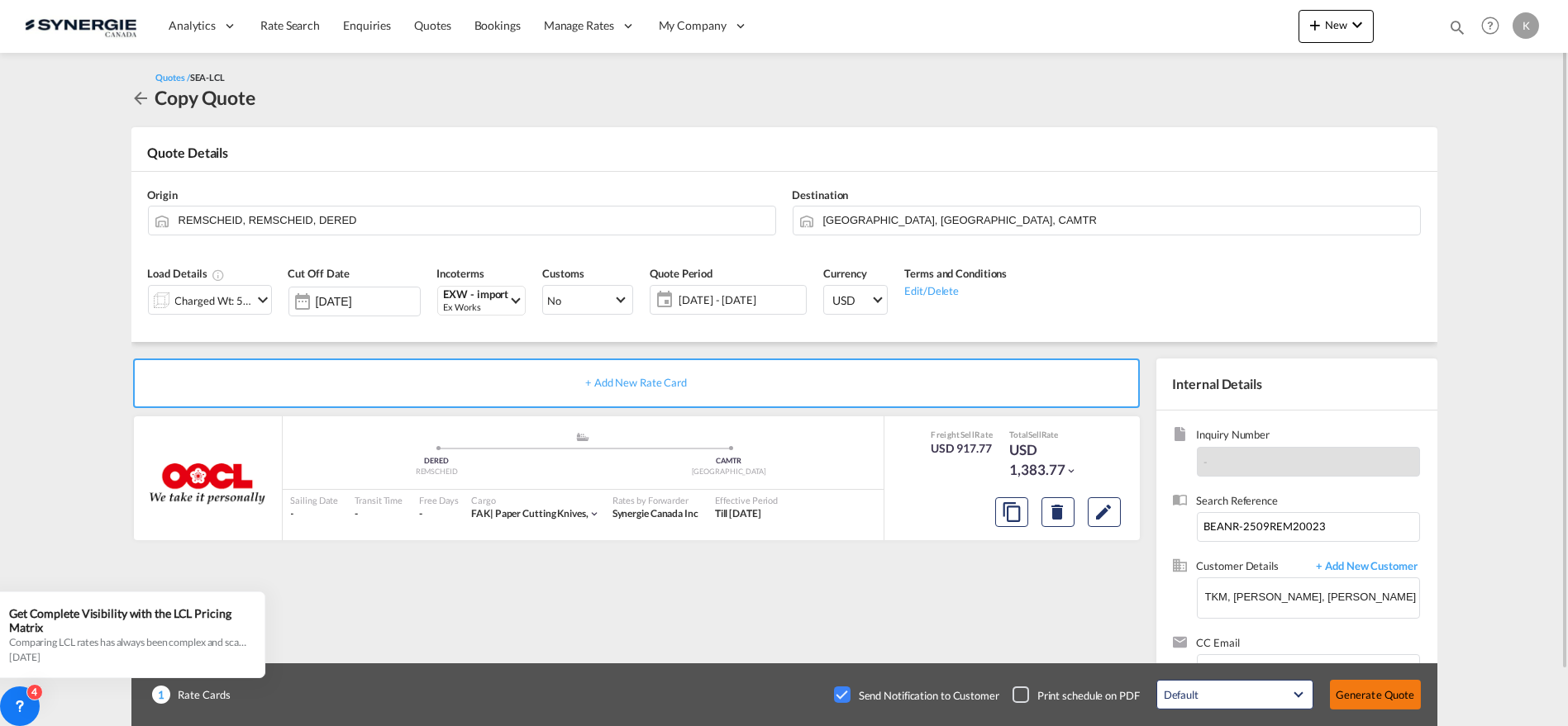
click at [1367, 697] on button "Generate Quote" at bounding box center [1375, 695] width 91 height 29
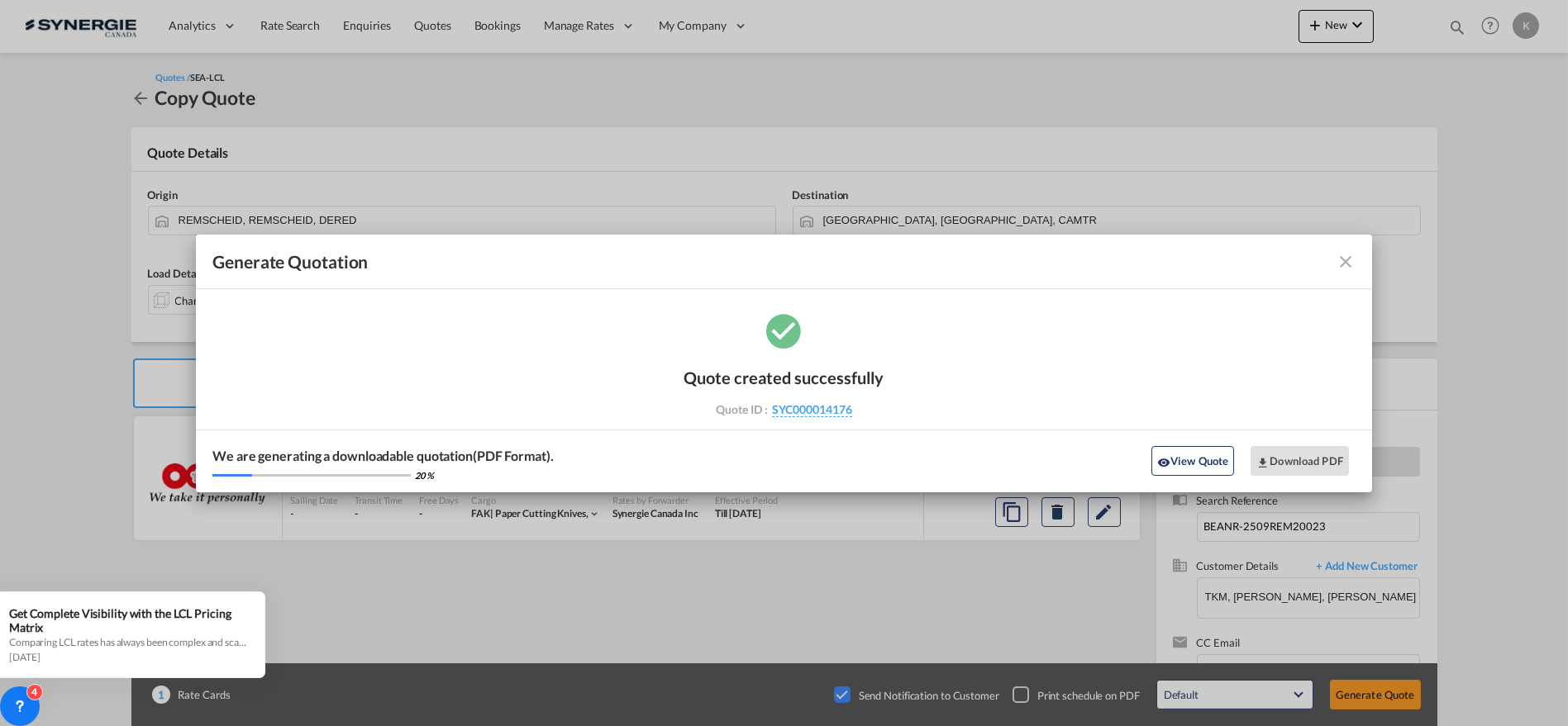
click at [856, 411] on div "Quote created successfully Quote ID : SYC000014176 Note: Email not sent to cust…" at bounding box center [784, 390] width 200 height 79
copy div "SYC000014176"
click at [1281, 452] on button "Download PDF" at bounding box center [1300, 461] width 99 height 29
click at [1340, 260] on md-icon "icon-close fg-AAA8AD cursor m-0" at bounding box center [1346, 262] width 20 height 20
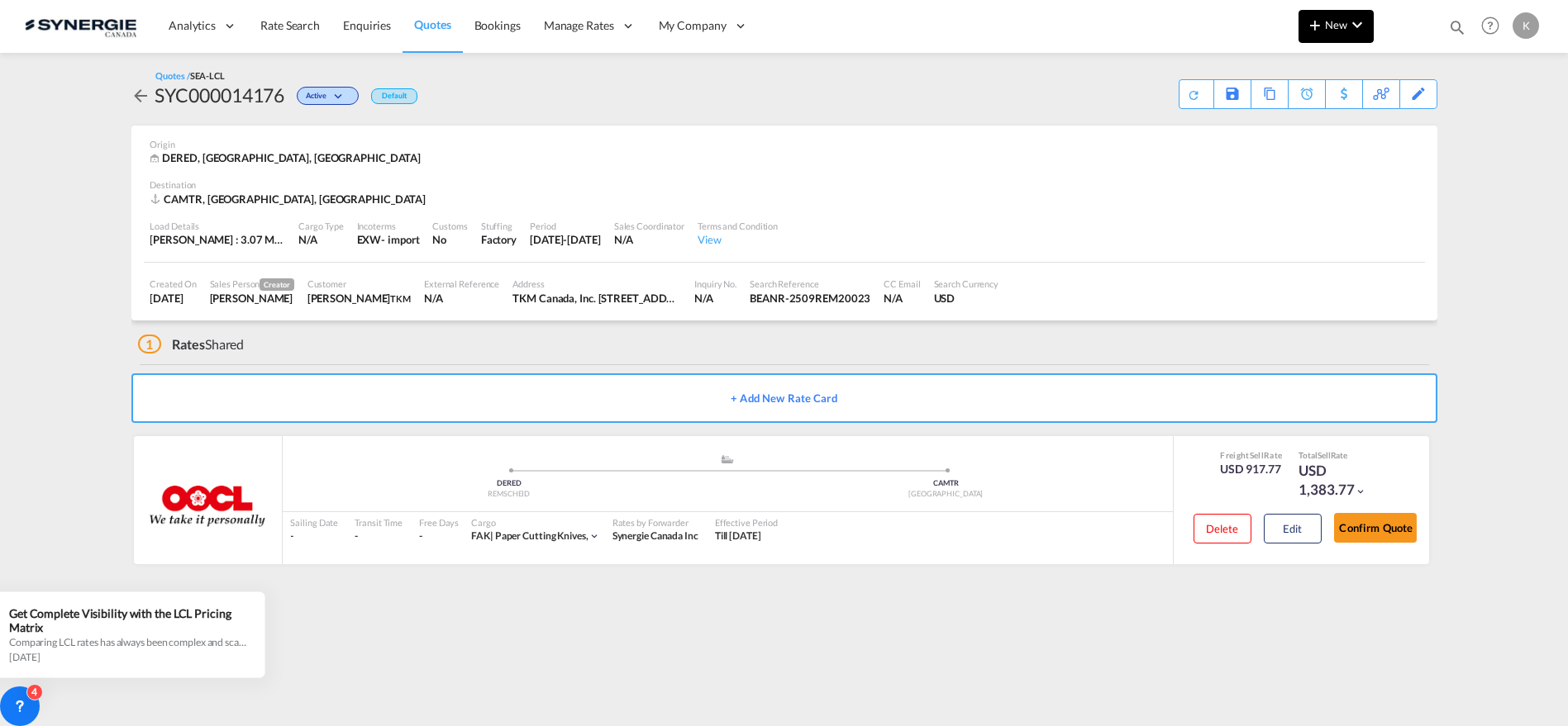
click at [1306, 27] on md-icon "icon-plus 400-fg" at bounding box center [1315, 24] width 20 height 20
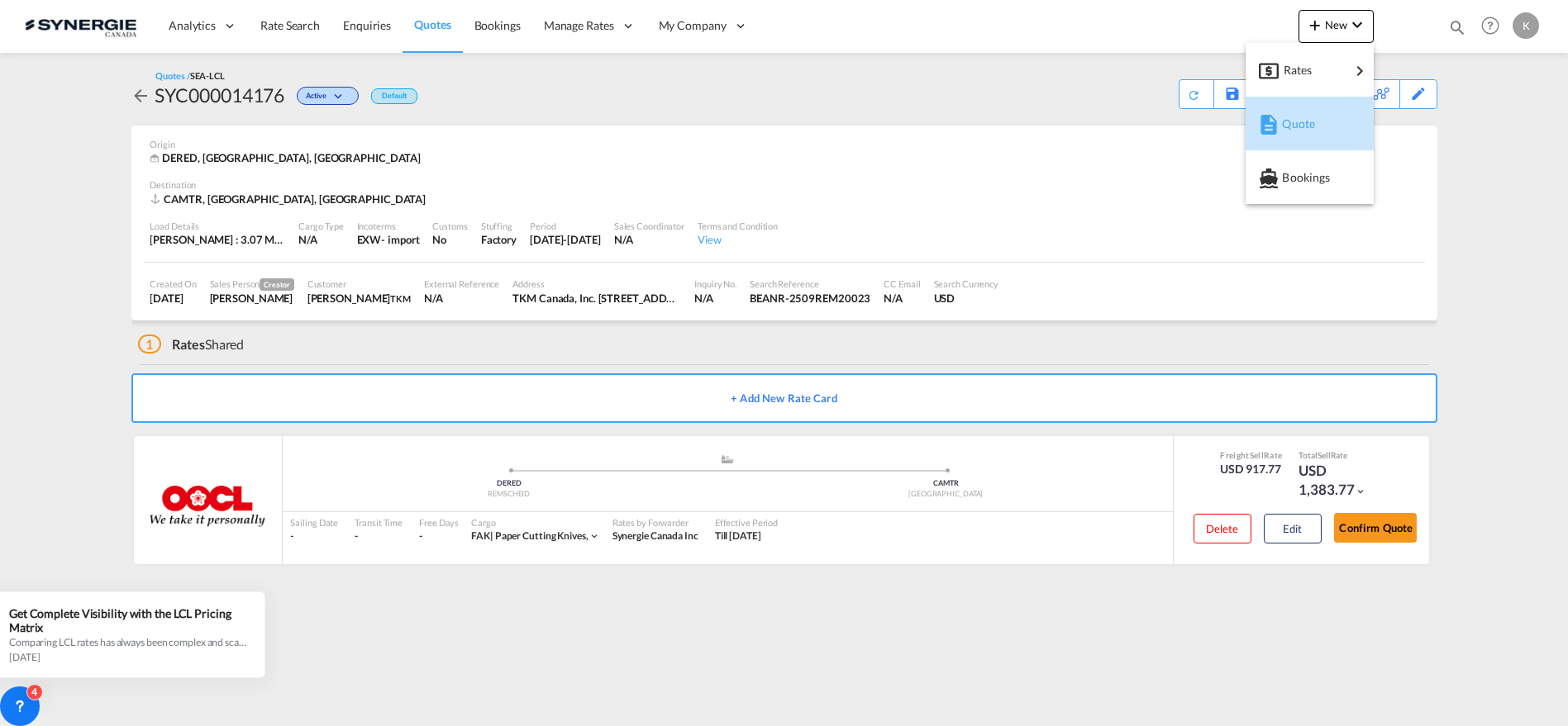
click at [1297, 116] on span "Quote" at bounding box center [1290, 124] width 18 height 33
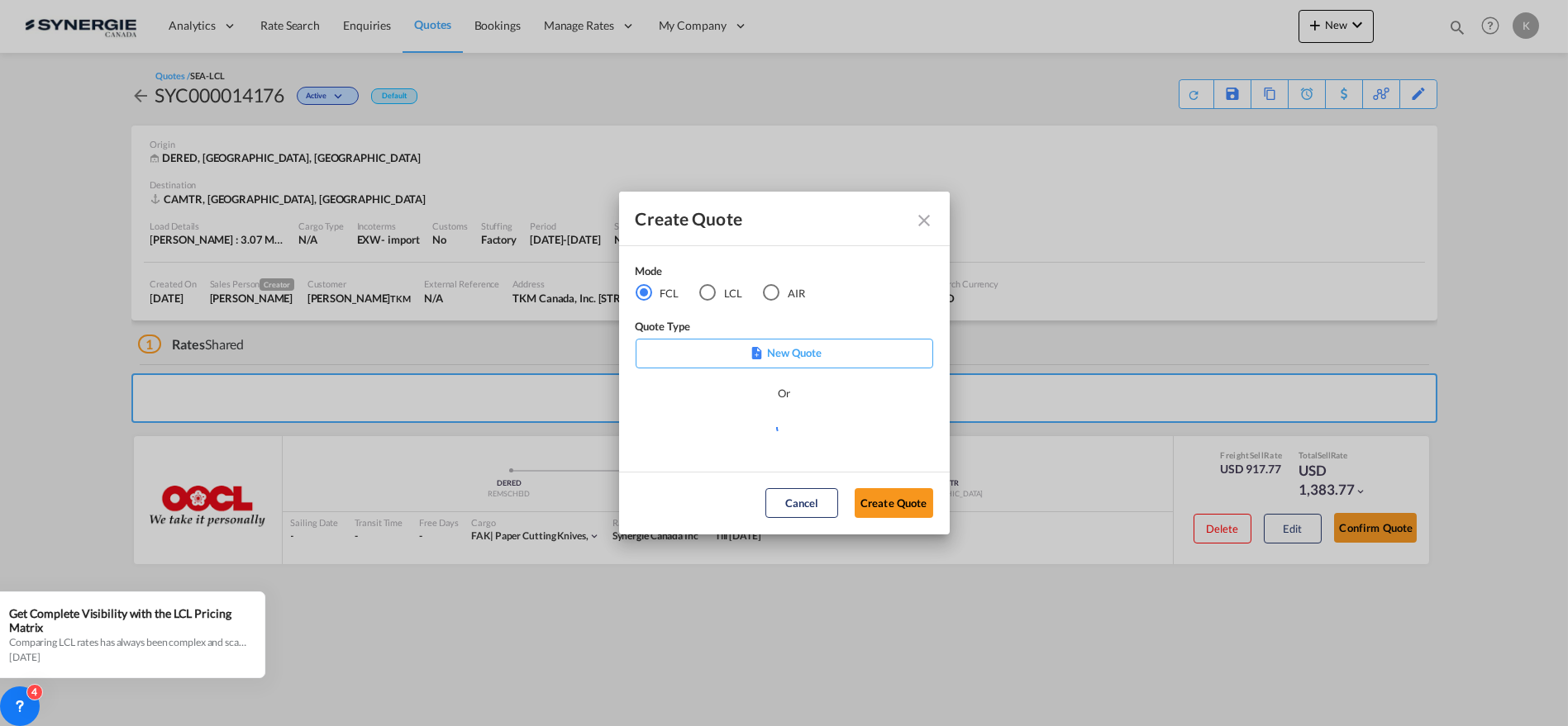
click at [701, 290] on div "LCL" at bounding box center [707, 292] width 16 height 16
click at [718, 430] on md-select "Select template New DAP Import LCL [PERSON_NAME] | [DATE] [GEOGRAPHIC_DATA] LCL…" at bounding box center [784, 435] width 298 height 33
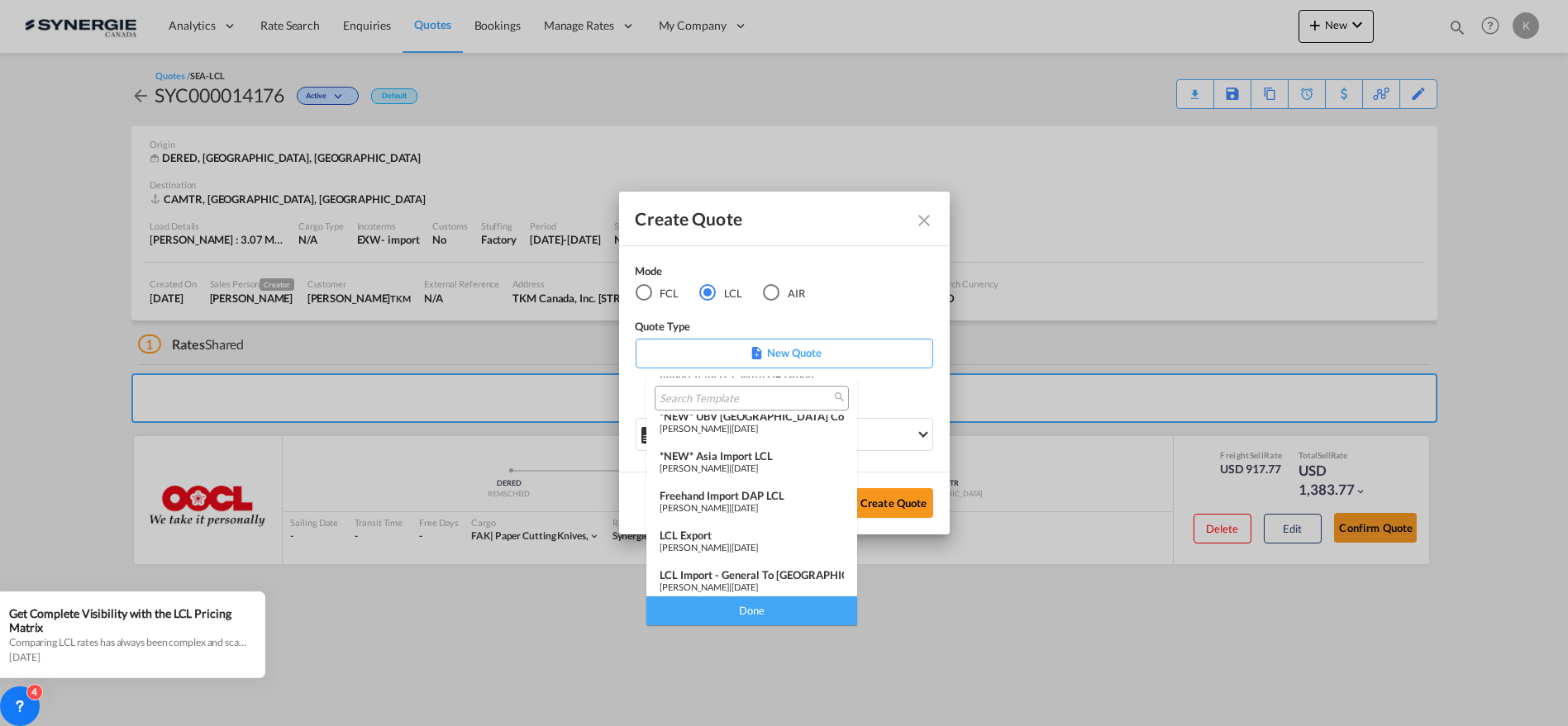
scroll to position [214, 0]
click at [769, 571] on div "LCL Import - General to [GEOGRAPHIC_DATA]" at bounding box center [752, 570] width 184 height 13
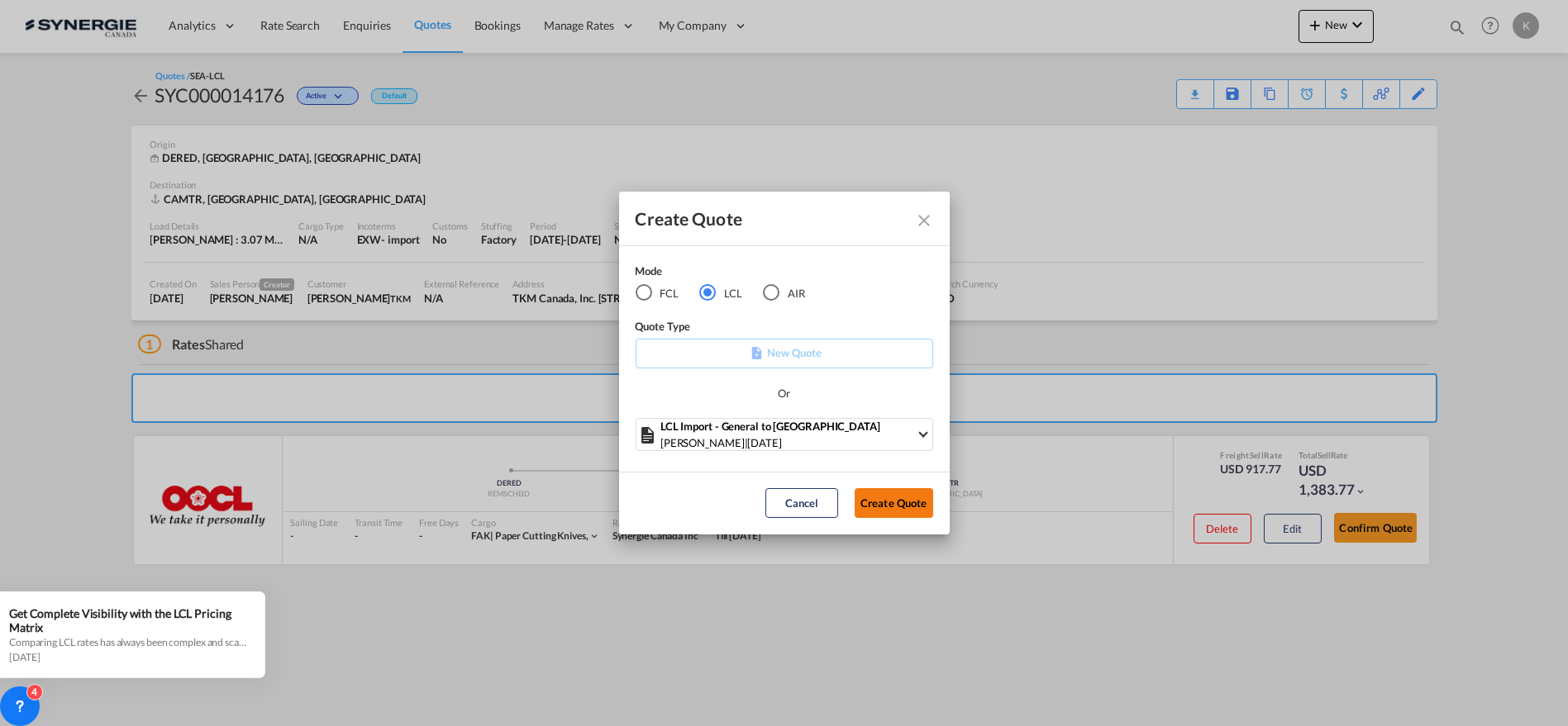
click at [886, 503] on button "Create Quote" at bounding box center [893, 503] width 79 height 29
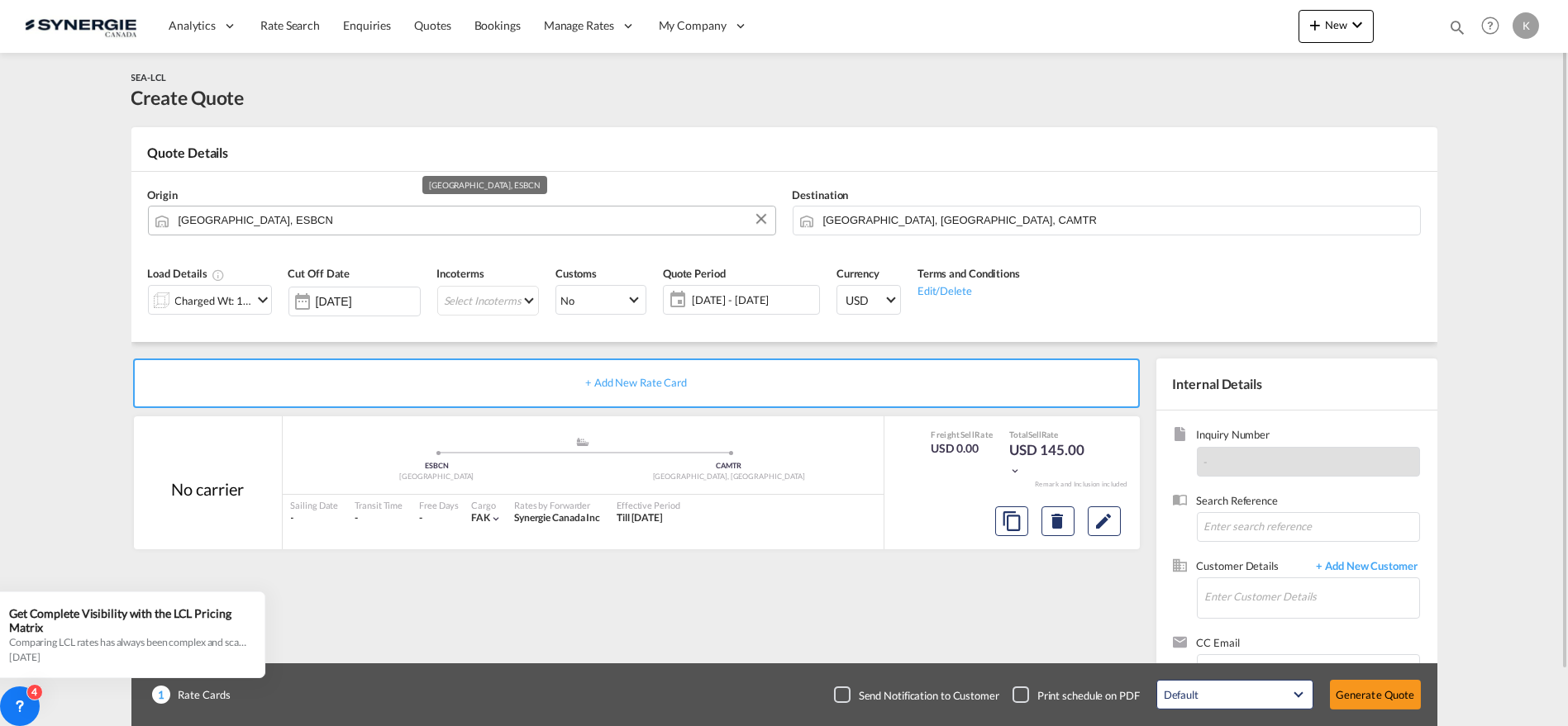
click at [327, 220] on input "[GEOGRAPHIC_DATA], ESBCN" at bounding box center [472, 220] width 589 height 29
paste input "Fleurus"
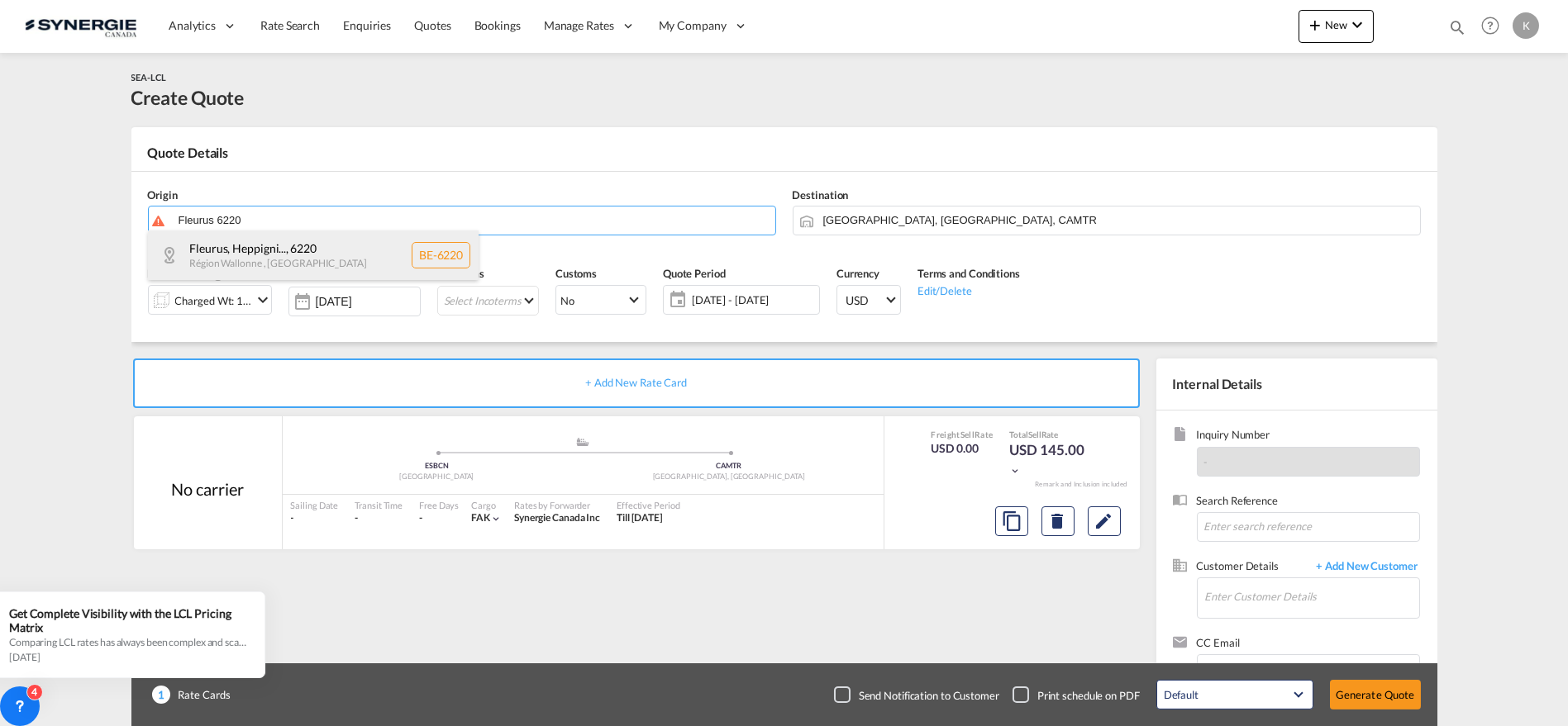
click at [269, 268] on div "Fleurus, Heppigni... , [GEOGRAPHIC_DATA] , [GEOGRAPHIC_DATA] BE-6220" at bounding box center [313, 255] width 330 height 49
type input "BE-6220, Fleurus, Heppignies, Lambusart, Wangenies, [GEOGRAPHIC_DATA]"
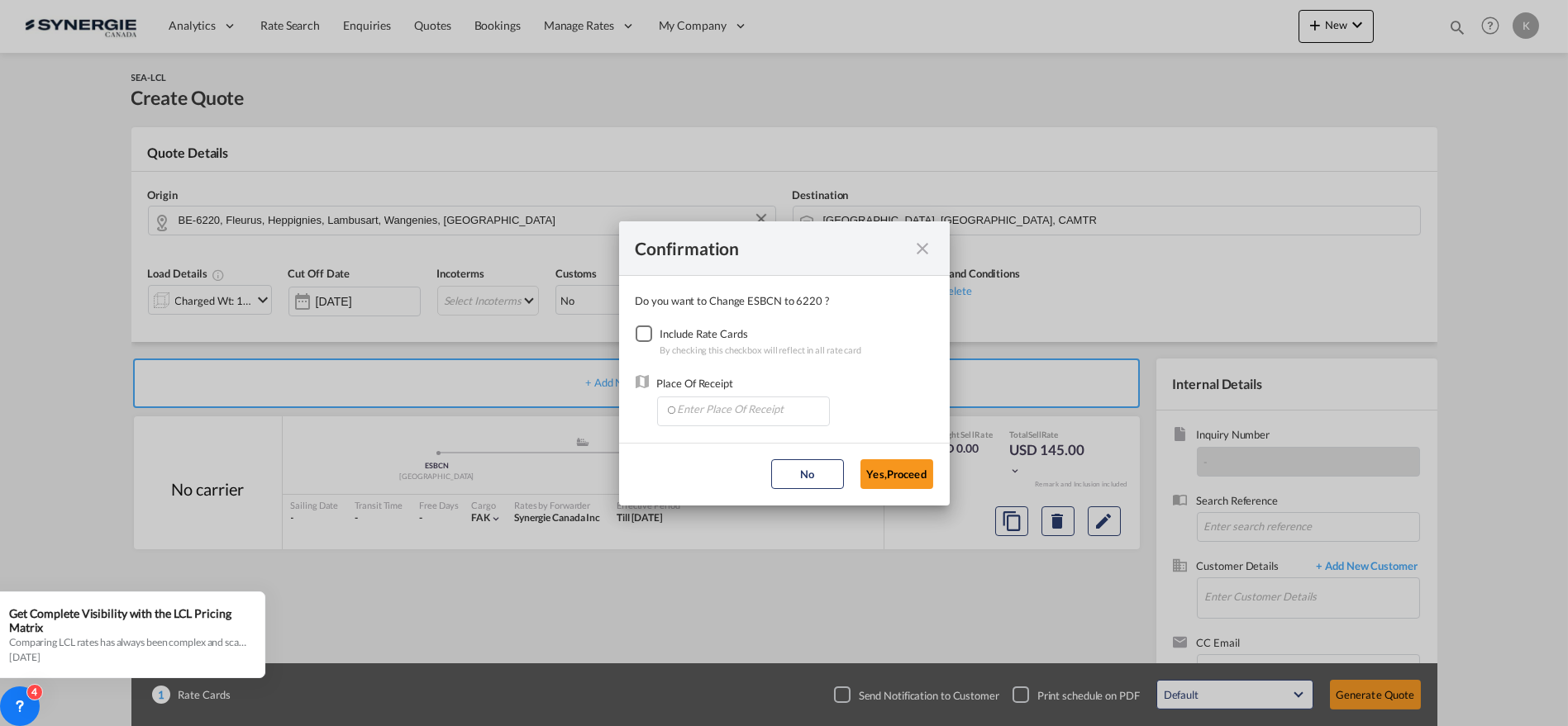
click at [626, 339] on md-dialog-content "Do you want to Change ESBCN to 6220 ? Include Rate Cards By checking this check…" at bounding box center [784, 359] width 330 height 167
click at [643, 332] on div "Checkbox No Ink" at bounding box center [643, 334] width 16 height 16
click at [724, 404] on input "Enter Place Of Receipt" at bounding box center [746, 410] width 163 height 25
click at [718, 439] on span "BEANR, [GEOGRAPHIC_DATA], [GEOGRAPHIC_DATA], [GEOGRAPHIC_DATA], [GEOGRAPHIC_DAT…" at bounding box center [938, 446] width 525 height 14
type input "BEANR, [GEOGRAPHIC_DATA], [GEOGRAPHIC_DATA], [GEOGRAPHIC_DATA], [GEOGRAPHIC_DAT…"
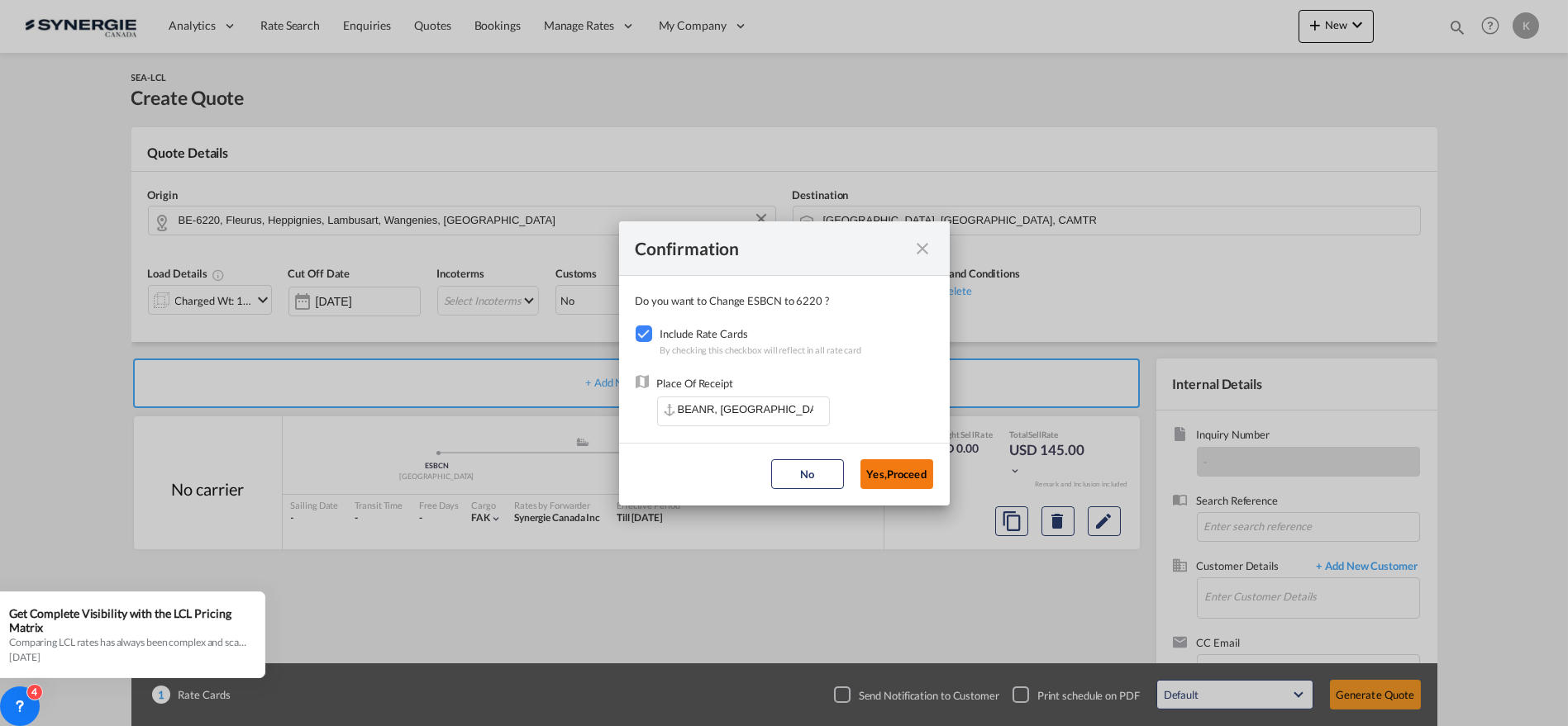
click at [908, 475] on button "Yes,Proceed" at bounding box center [897, 474] width 73 height 29
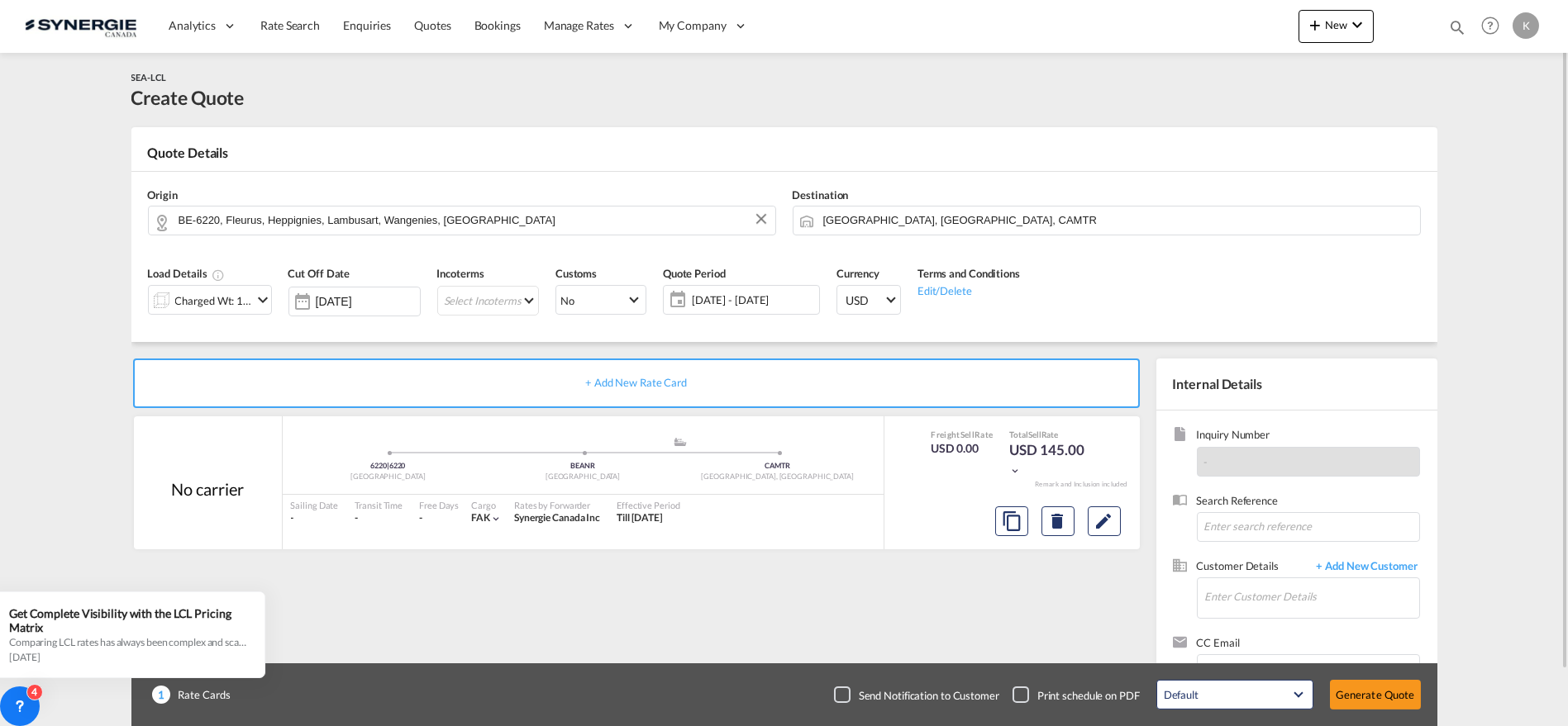
click at [257, 300] on md-icon "icon-chevron-down" at bounding box center [262, 299] width 20 height 20
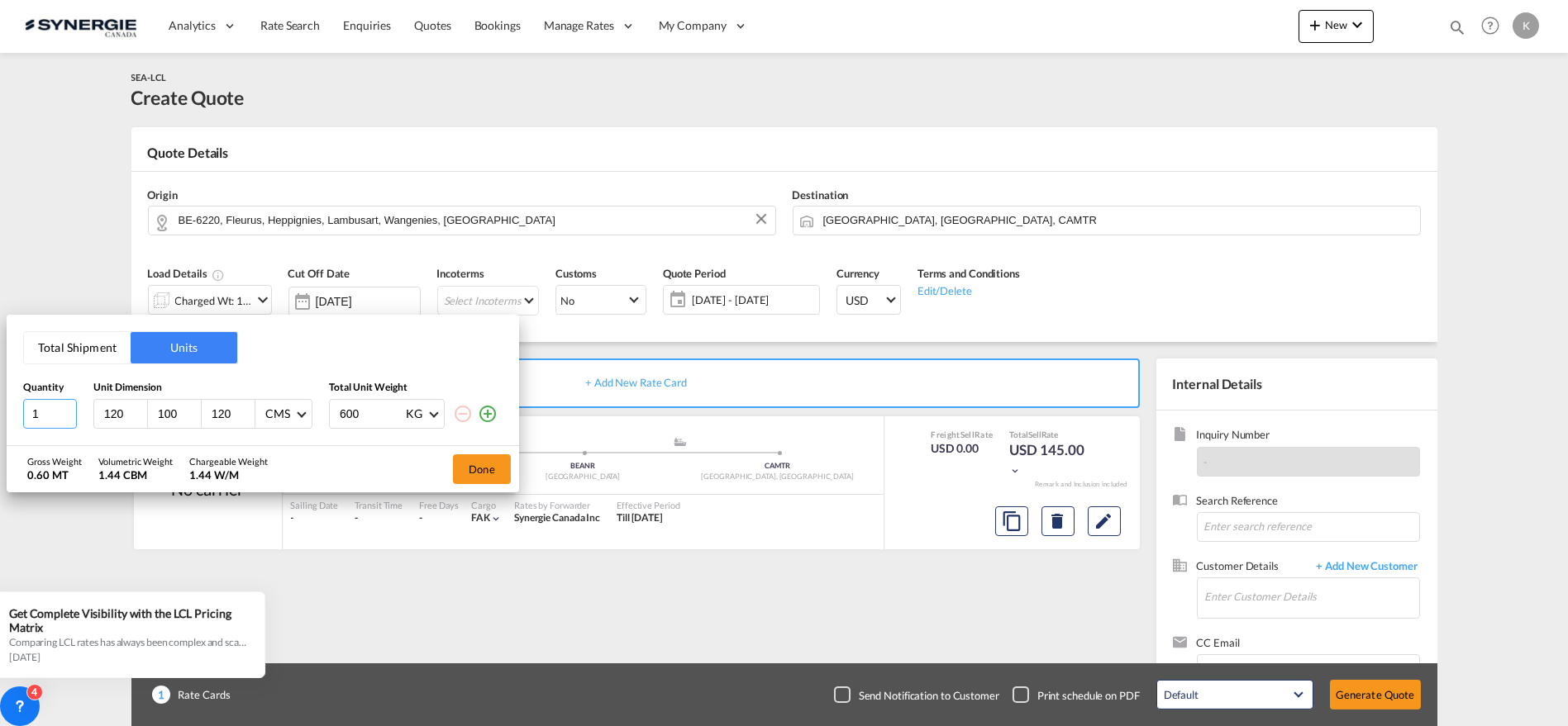
drag, startPoint x: 47, startPoint y: 417, endPoint x: -5, endPoint y: 424, distance: 52.5
click at [0, 424] on html "Analytics Reports Dashboard Rate Search Enquiries Quotes" at bounding box center [784, 363] width 1568 height 726
type input "3"
type input "65"
type input "110"
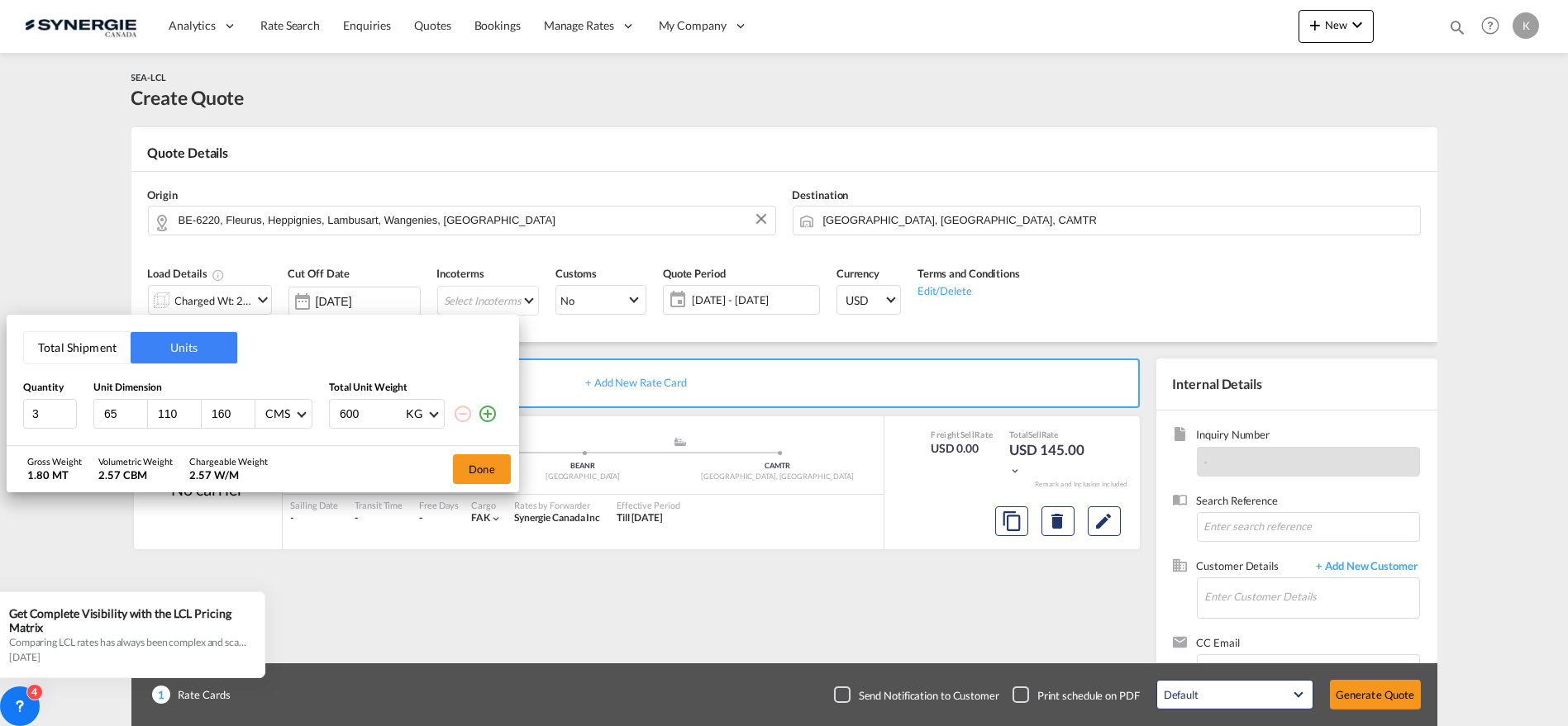
type input "160"
type input "84"
click at [486, 414] on md-icon "icon-plus-circle-outline" at bounding box center [487, 413] width 20 height 20
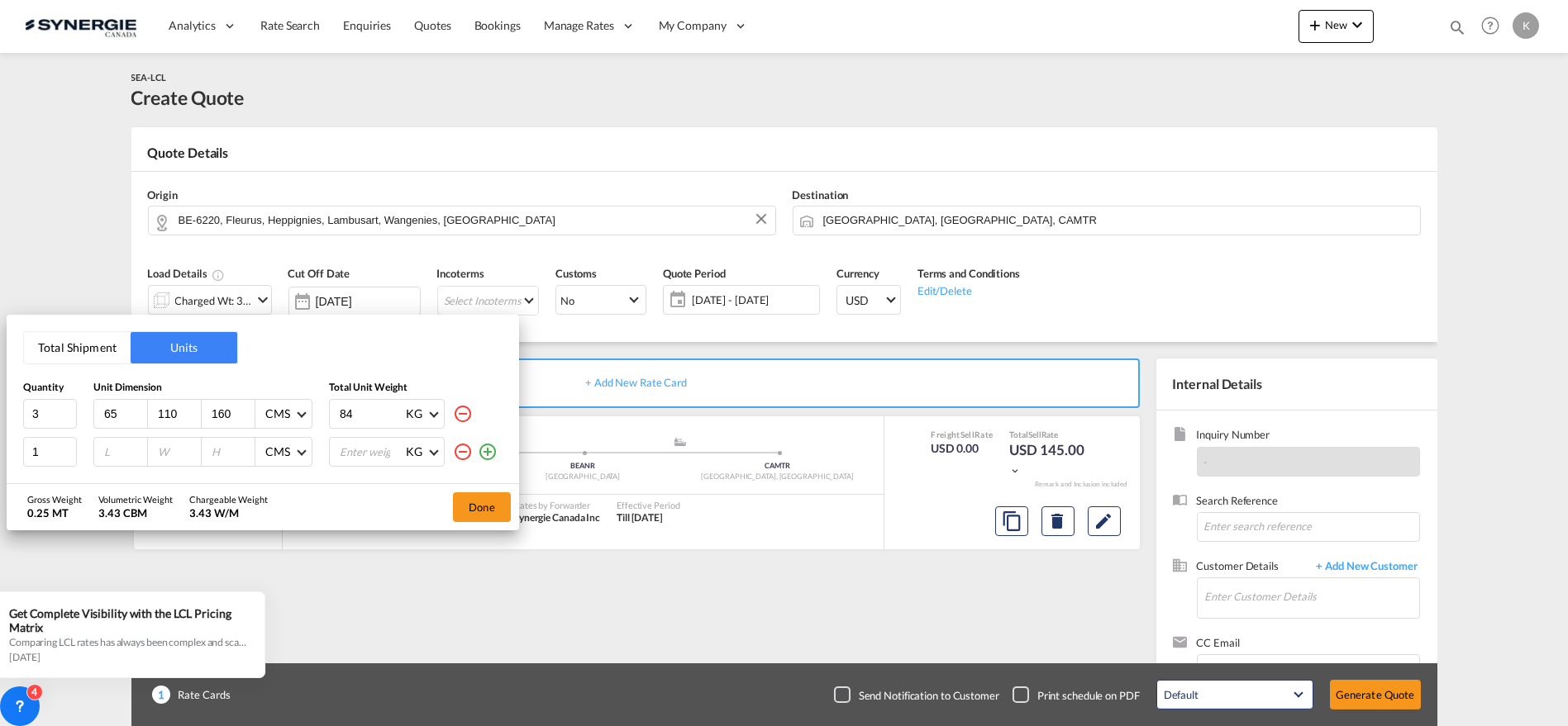
click at [97, 452] on div at bounding box center [121, 452] width 54 height 28
click at [107, 452] on input "number" at bounding box center [125, 451] width 45 height 15
type input "65"
type input "113"
type input "170"
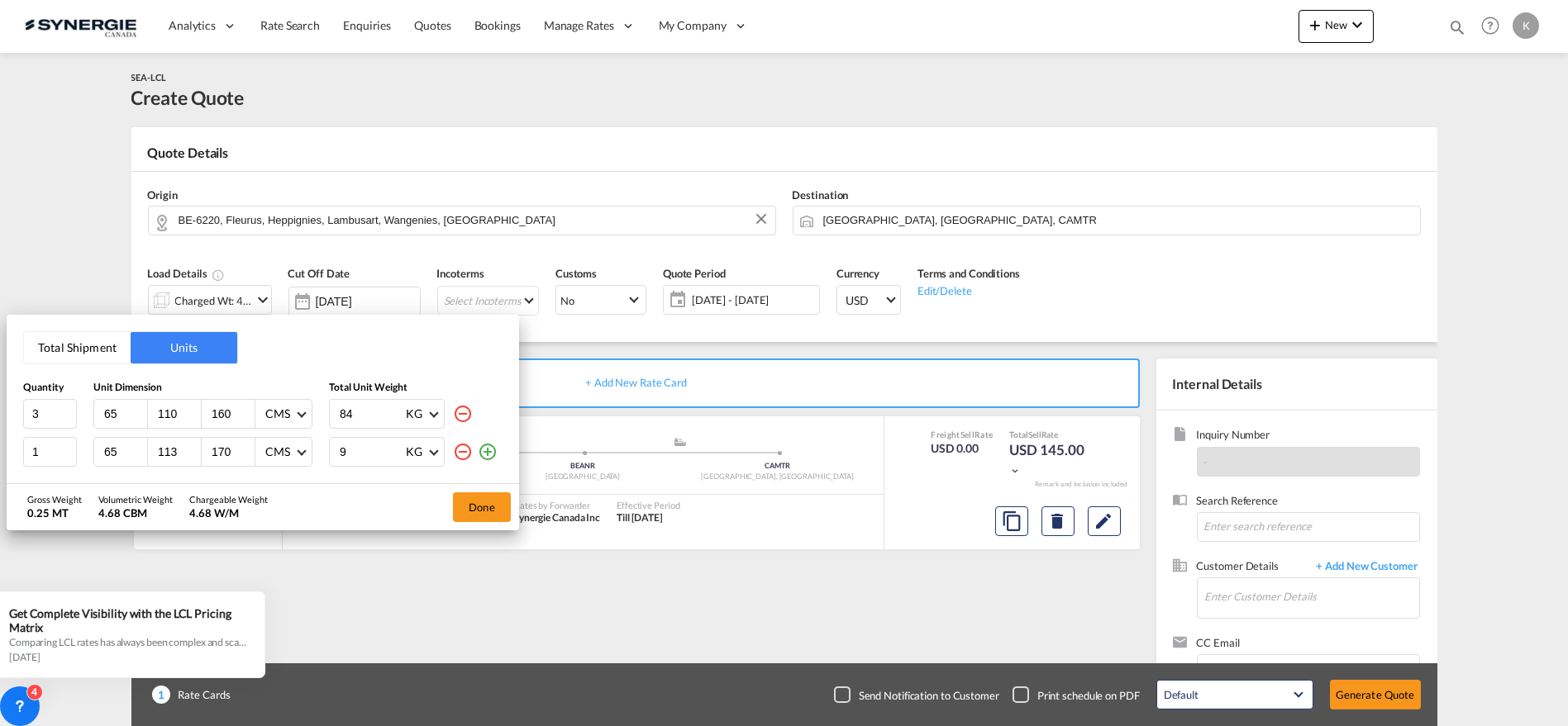
type input "95"
click at [491, 506] on button "Done" at bounding box center [482, 507] width 58 height 29
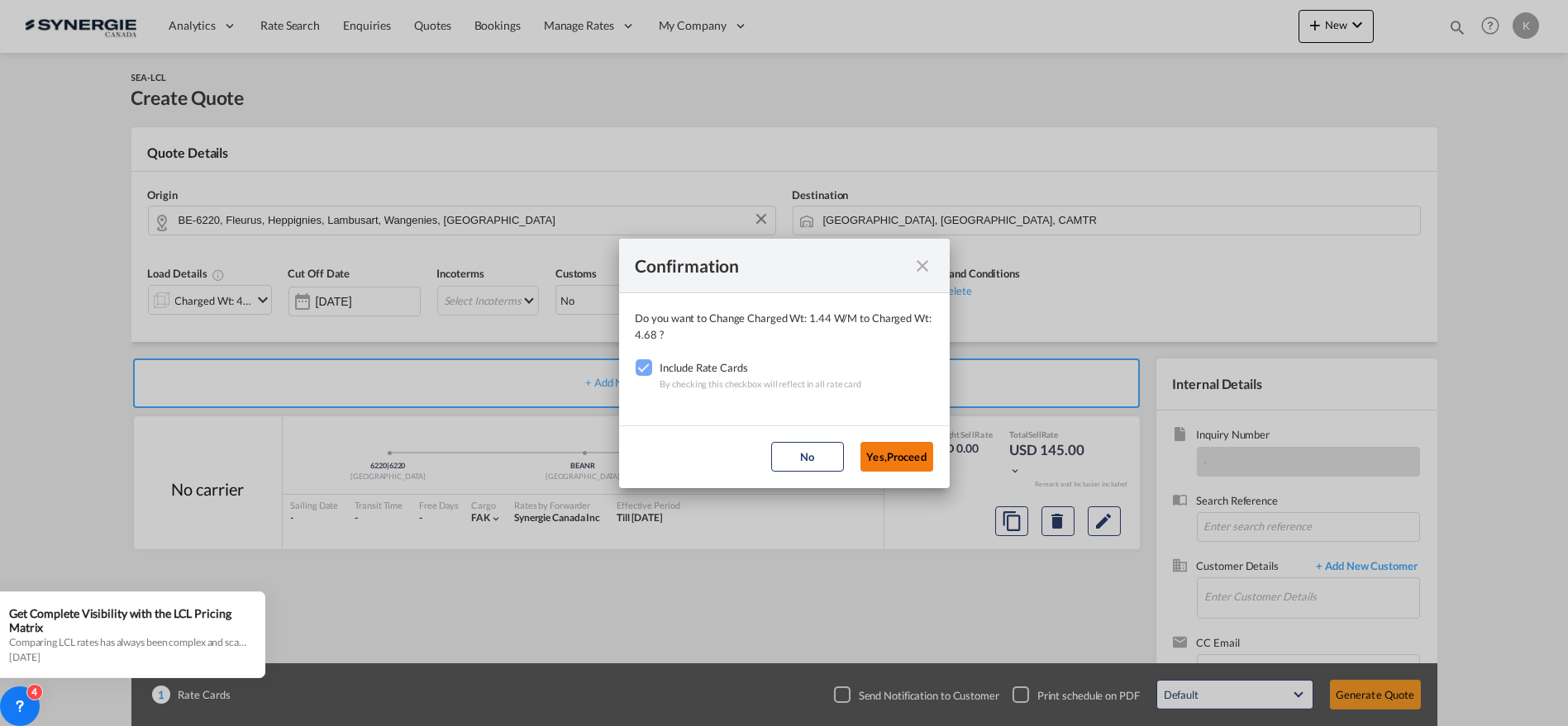
click at [886, 449] on button "Yes,Proceed" at bounding box center [897, 456] width 73 height 29
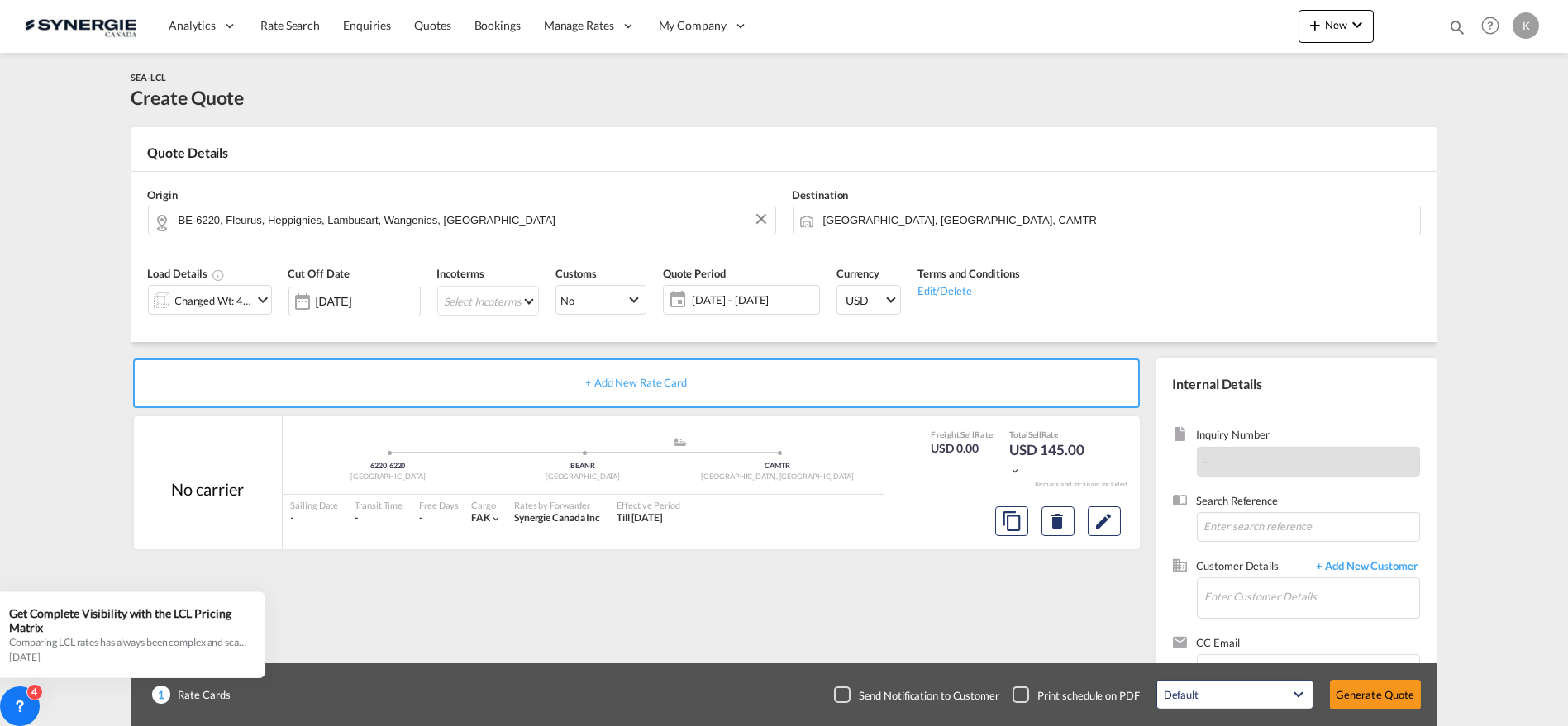
click at [467, 292] on md-select "Select Incoterms CFR - import Cost and Freight CPT - export Carrier Paid to DPU…" at bounding box center [489, 301] width 102 height 29
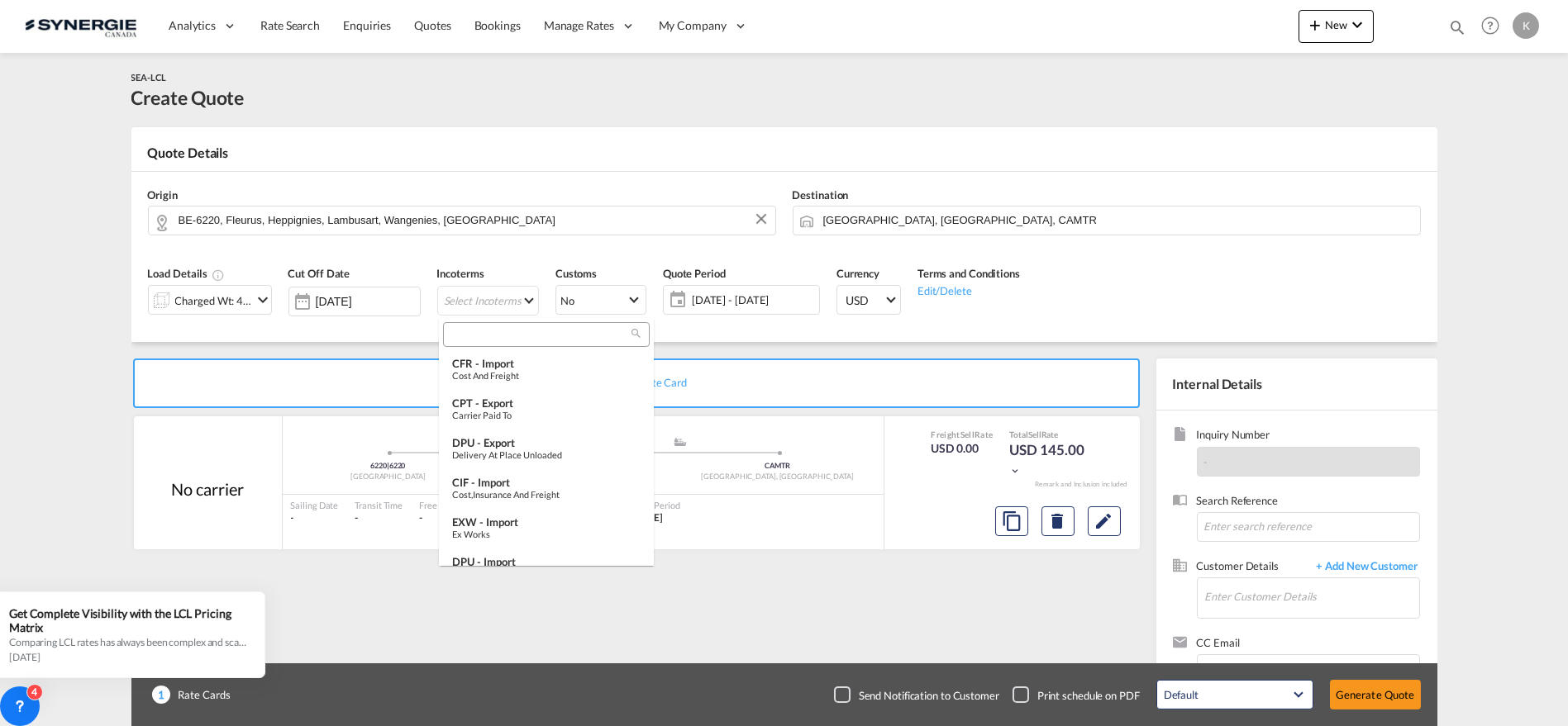
click at [489, 315] on md-backdrop at bounding box center [784, 363] width 1568 height 726
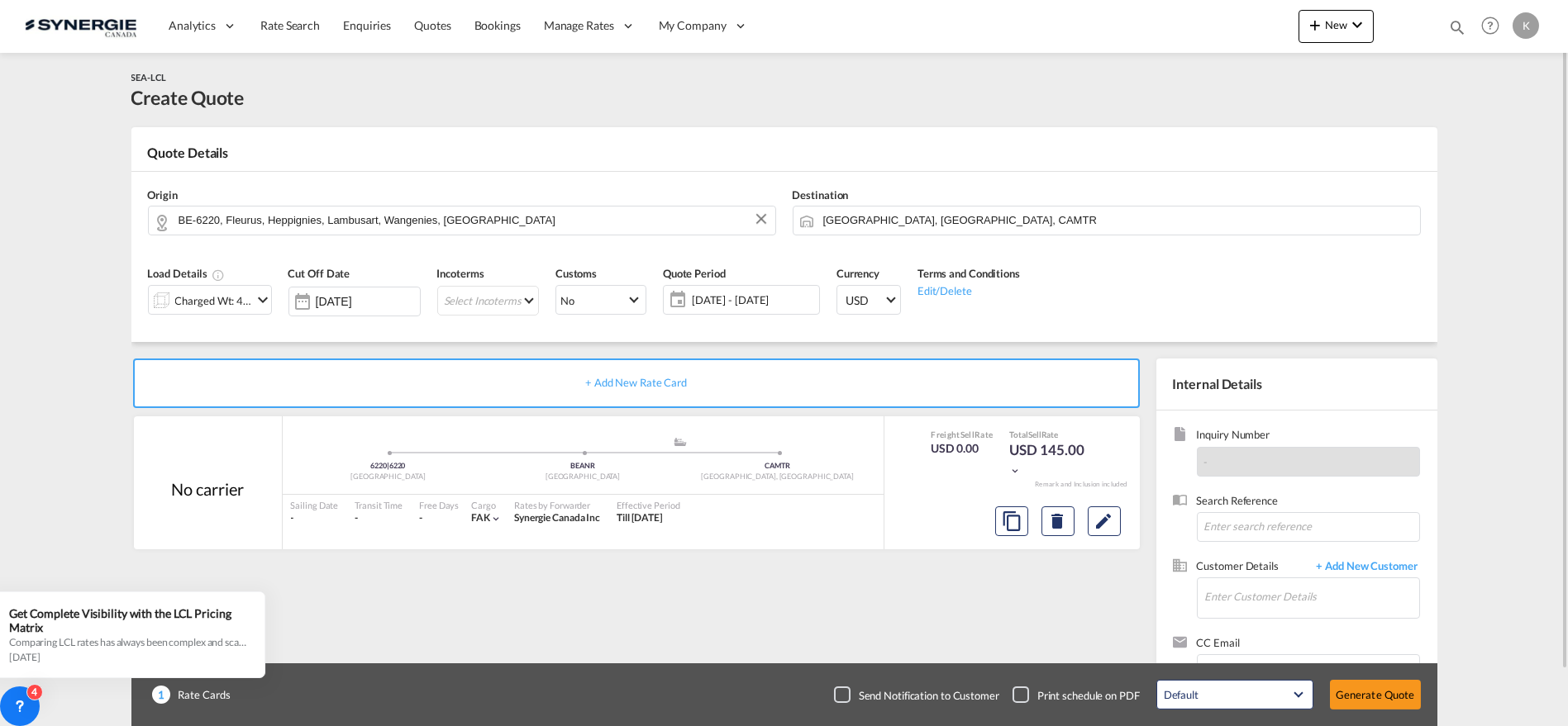
click at [487, 334] on div "Incoterms Select Incoterms -" at bounding box center [488, 296] width 118 height 79
click at [487, 292] on md-select "Select Incoterms" at bounding box center [489, 301] width 102 height 29
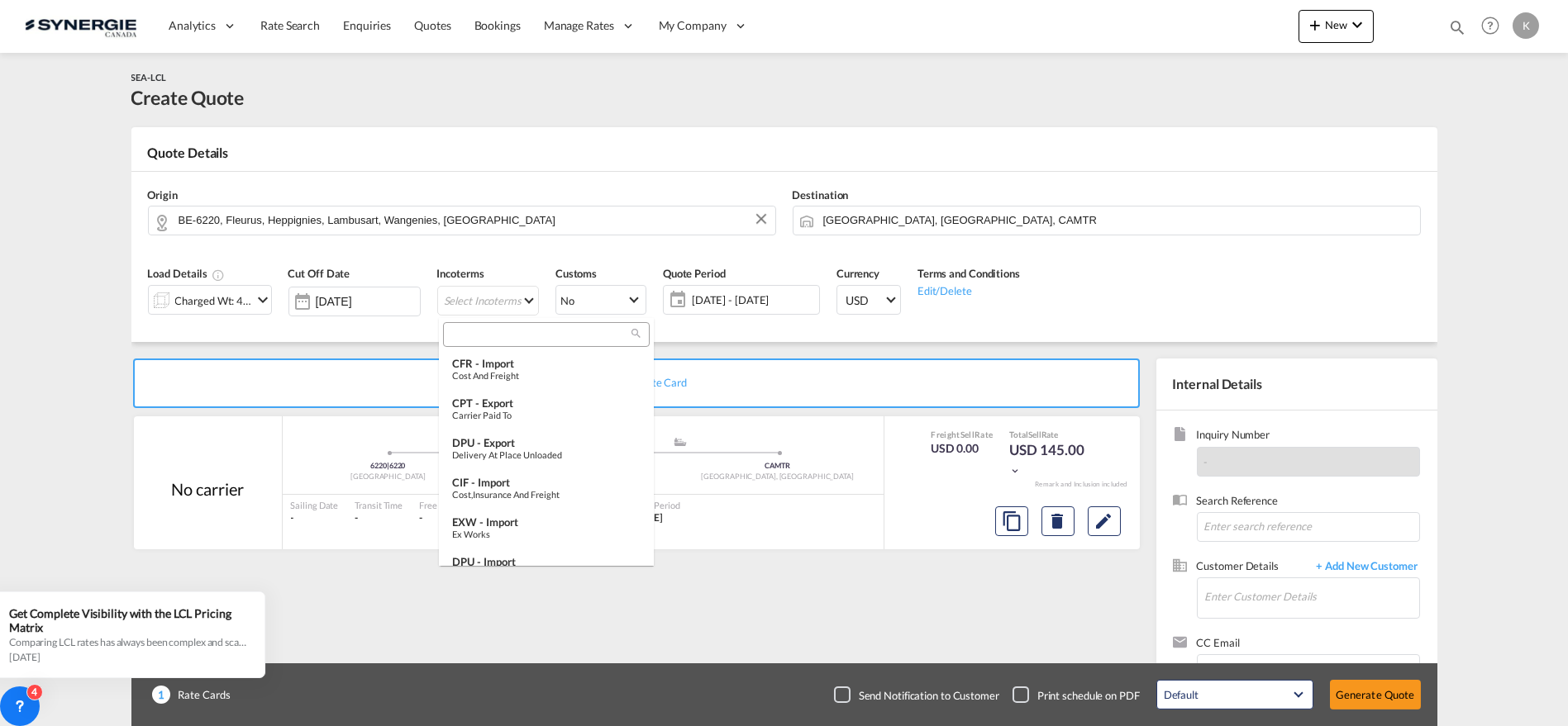
click at [481, 336] on input "search" at bounding box center [540, 334] width 183 height 15
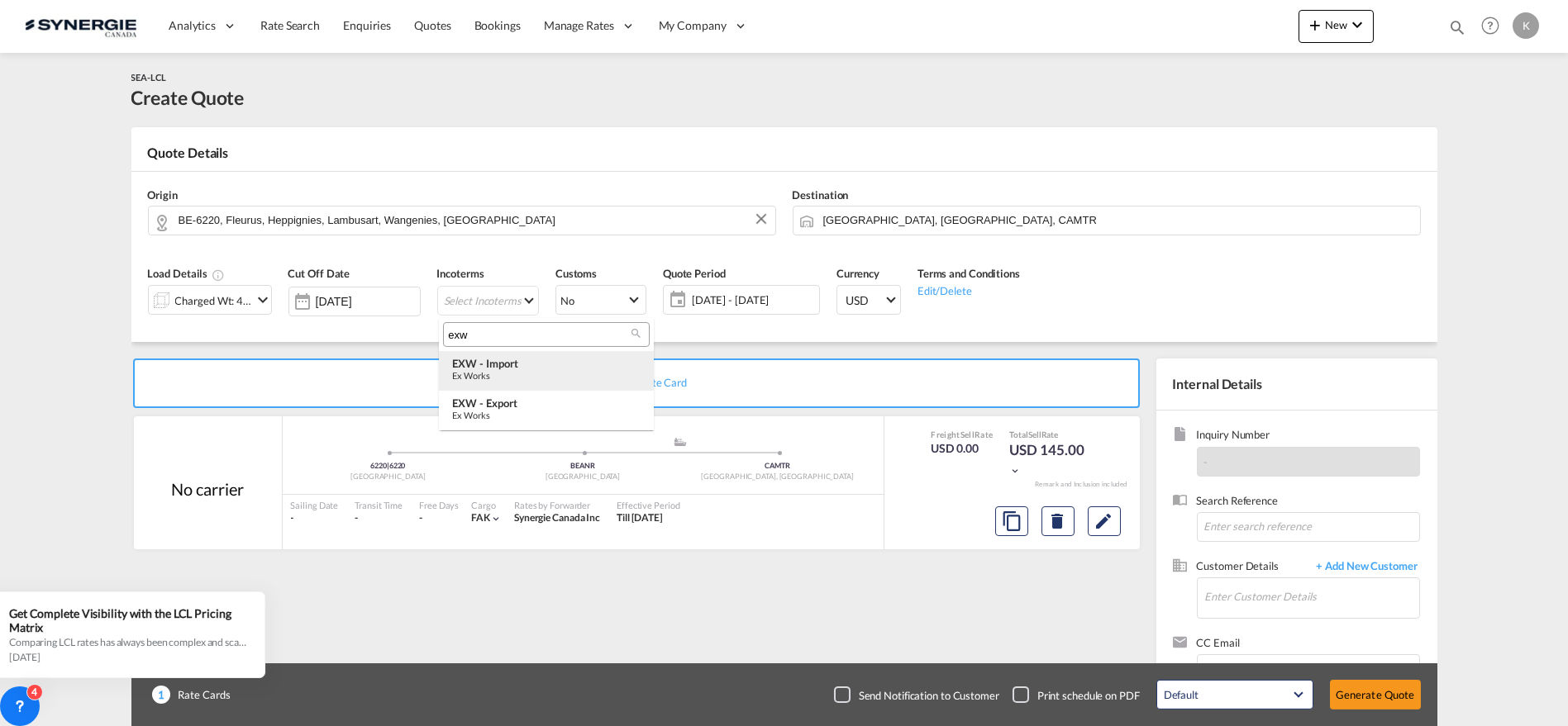
type input "exw"
click at [515, 370] on div "Ex Works" at bounding box center [547, 375] width 189 height 10
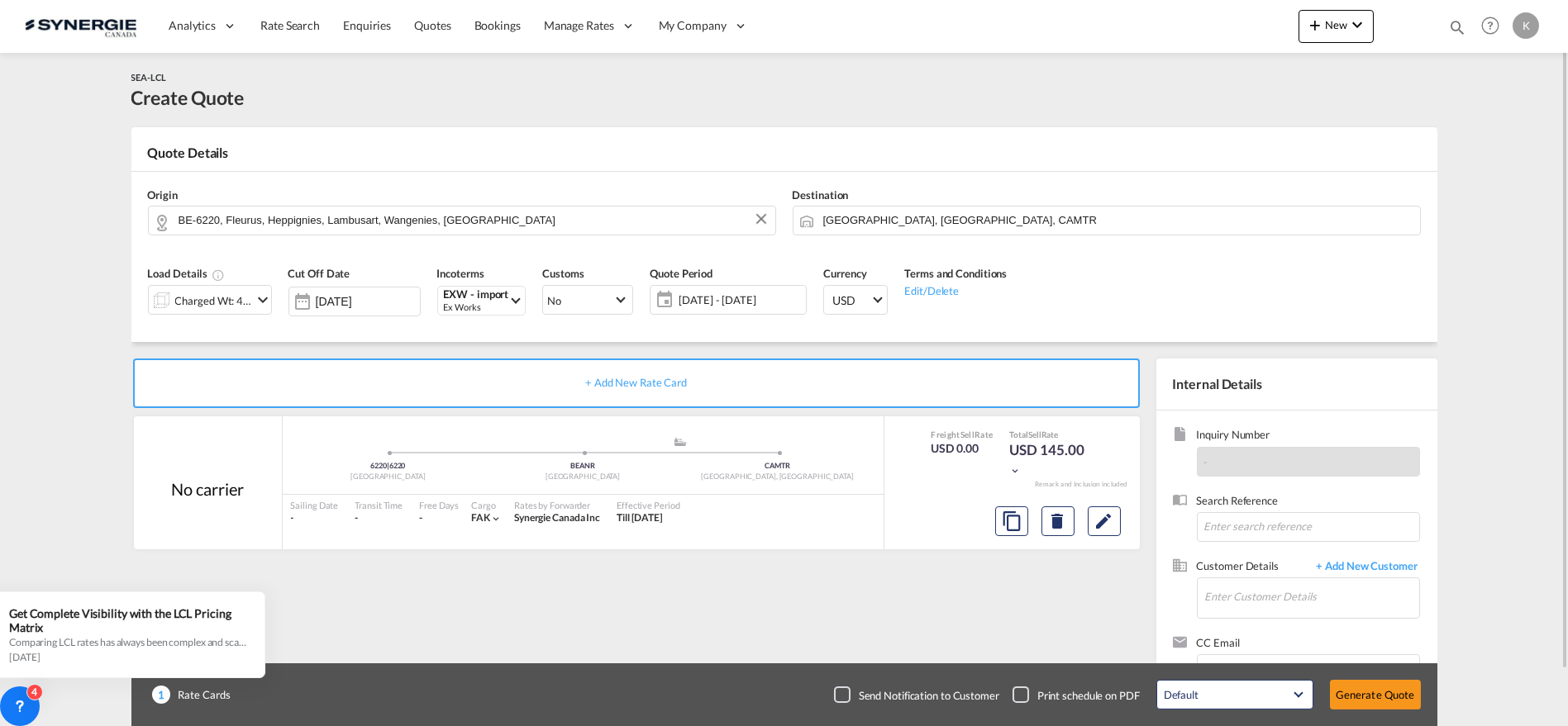
click at [718, 292] on span "[DATE] - [DATE]" at bounding box center [740, 299] width 123 height 15
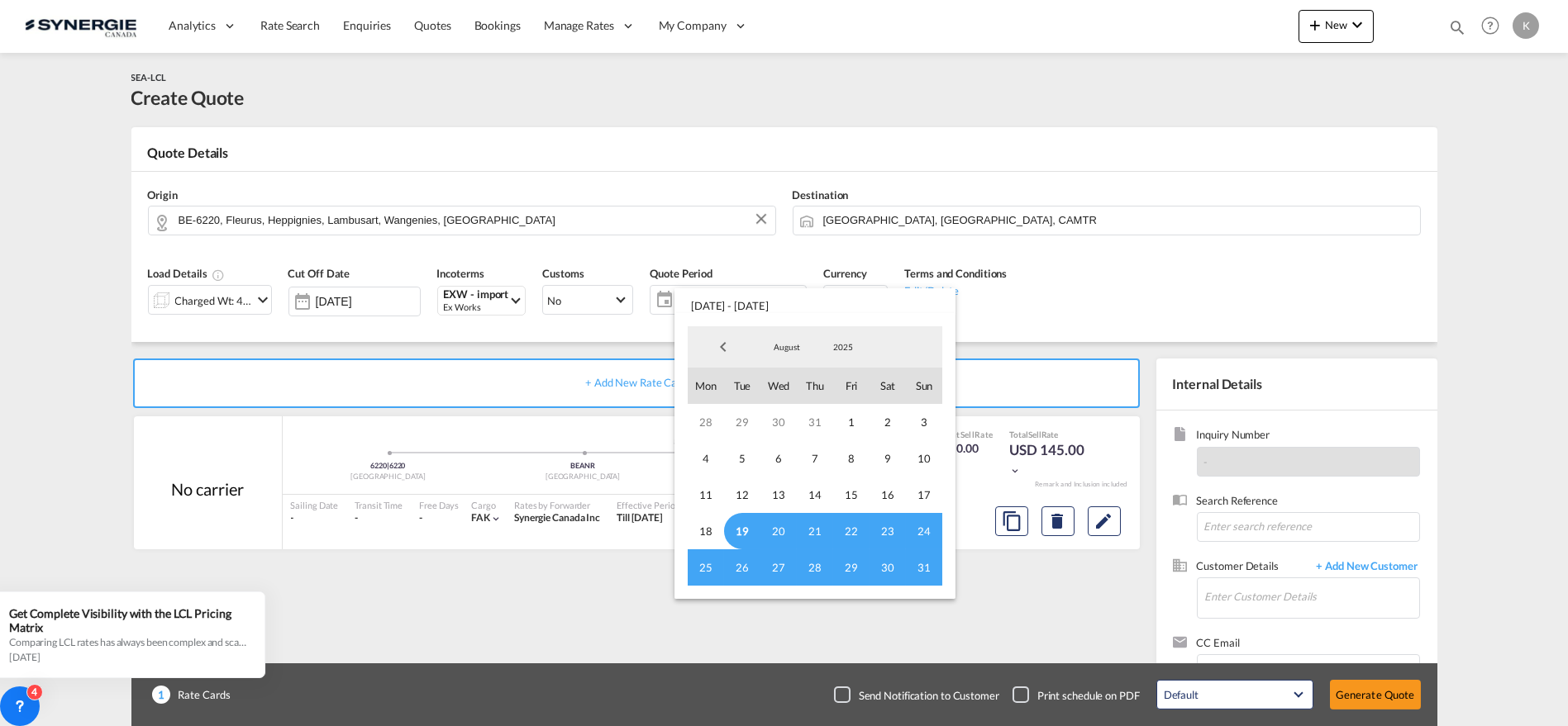
click at [741, 519] on span "19" at bounding box center [742, 532] width 36 height 36
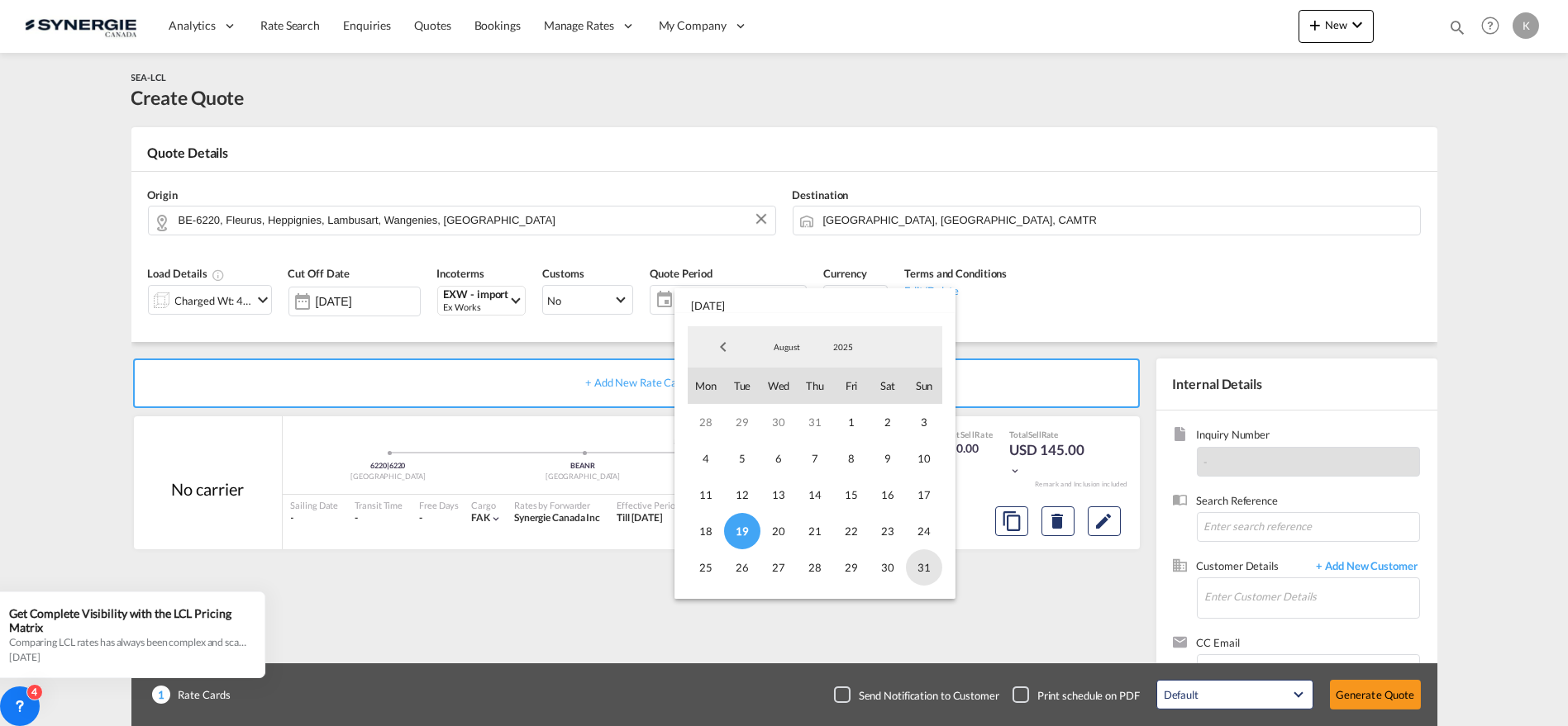
click at [930, 565] on span "31" at bounding box center [925, 568] width 36 height 36
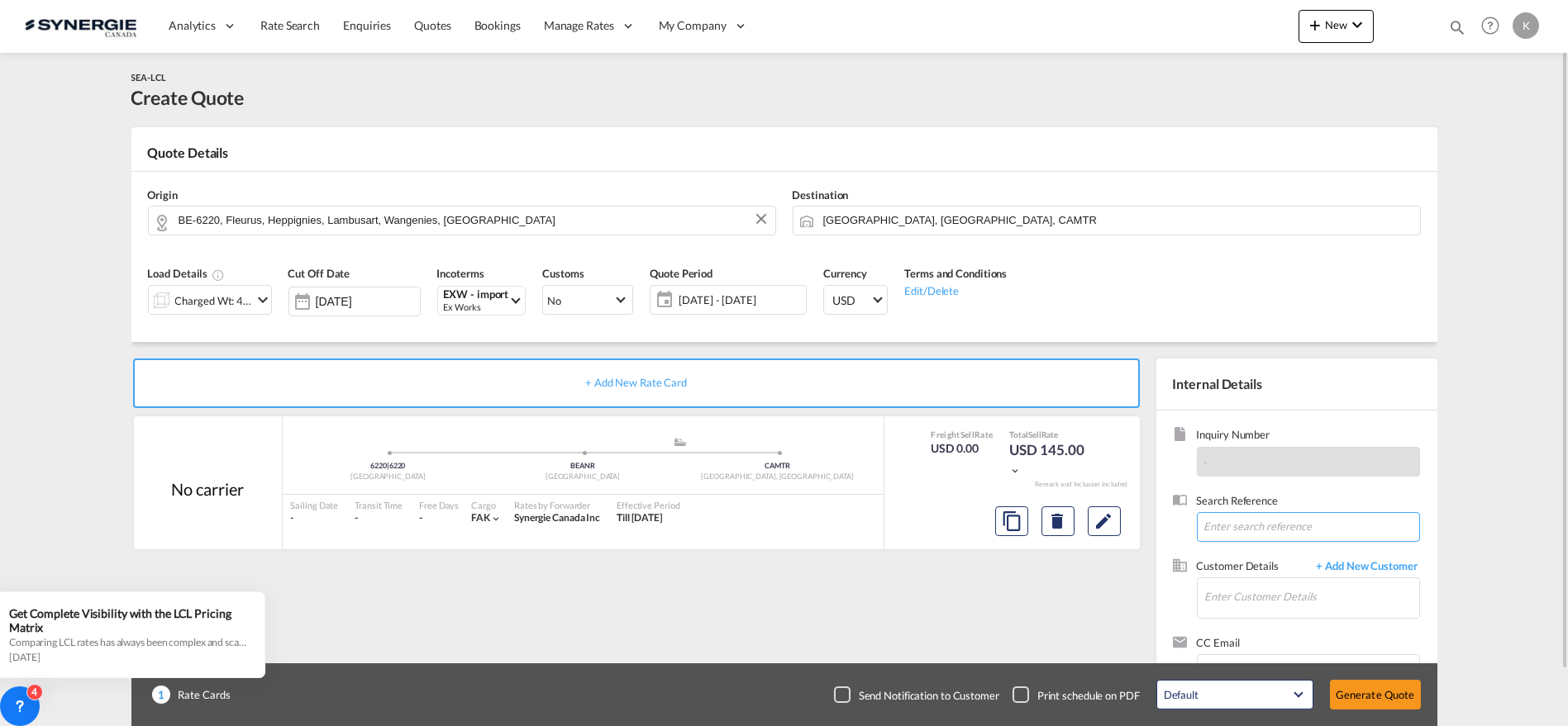
click at [1302, 524] on input at bounding box center [1309, 527] width 223 height 29
paste input "RE: DEMANDE DE PRIX_ WHEELEO_FPO-16703 & FPO-16866_BELGIQUE (#20844)"
type input "RE: DEMANDE DE PRIX_ WHEELEO_FPO-16703 & FPO-16866_BELGIQUE (#20844)"
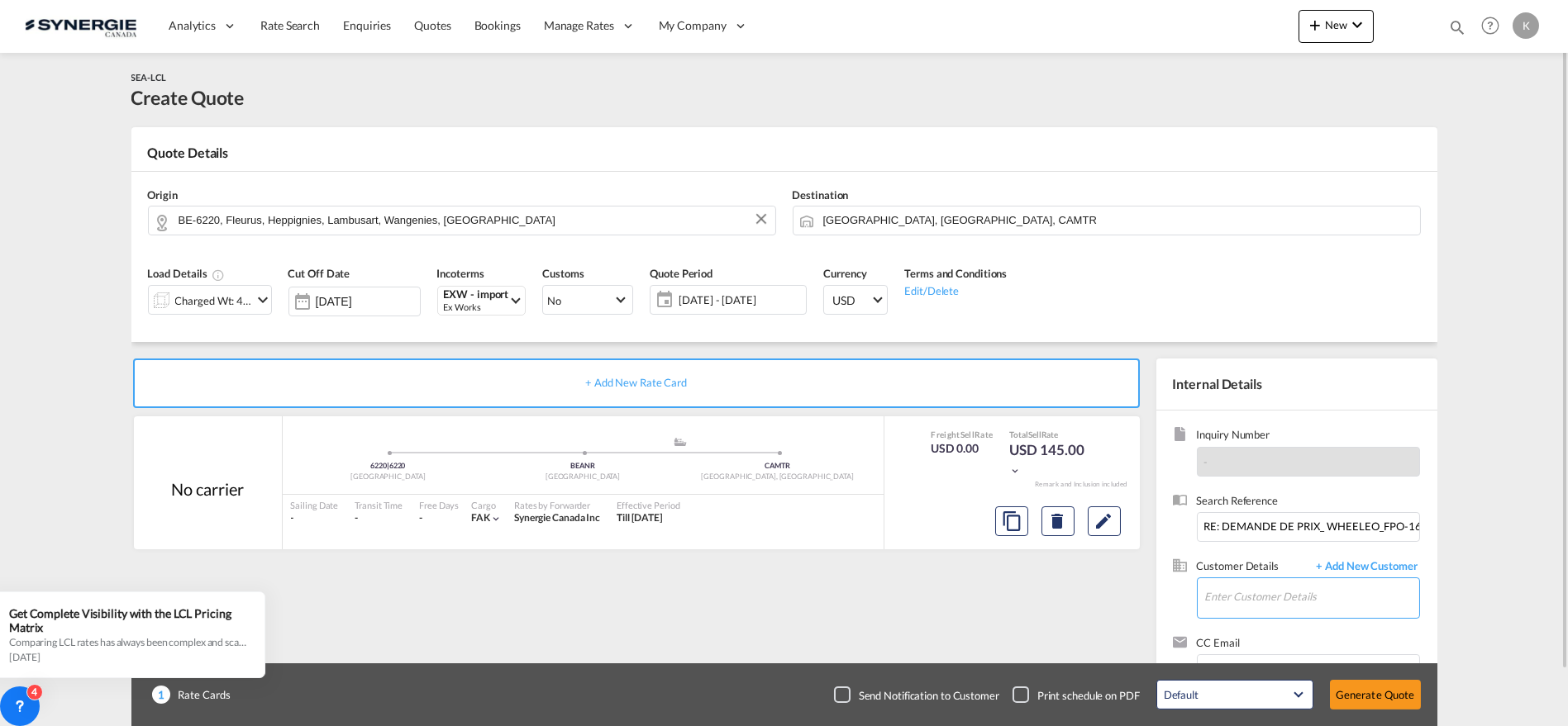
click at [1296, 615] on md-autocomplete at bounding box center [1312, 599] width 214 height 41
click at [1282, 605] on input "Enter Customer Details" at bounding box center [1312, 596] width 214 height 37
paste input "[EMAIL_ADDRESS][DOMAIN_NAME]"
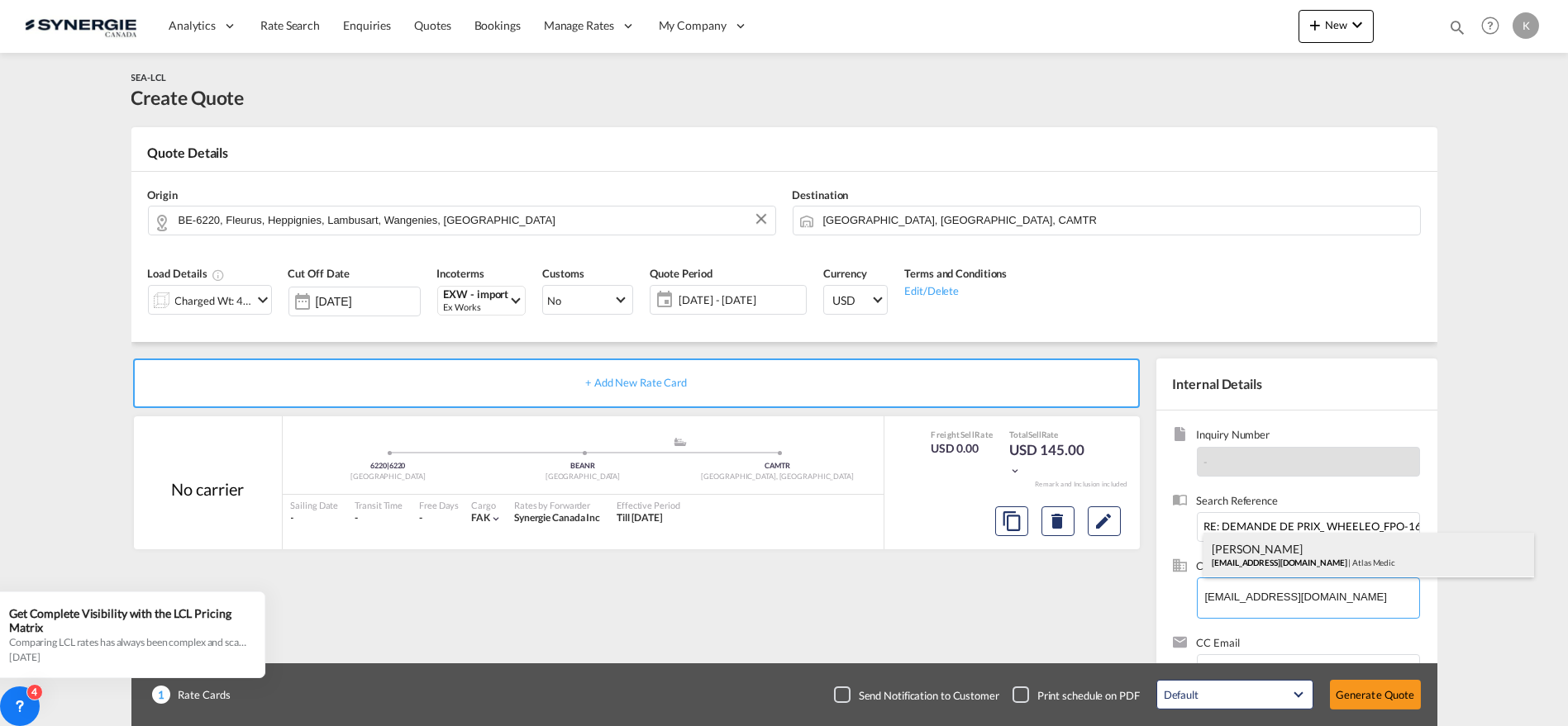
click at [1252, 566] on div "[PERSON_NAME] [EMAIL_ADDRESS][DOMAIN_NAME] | Atlas Medic" at bounding box center [1369, 555] width 330 height 45
type input "Atlas Medic, [PERSON_NAME], [EMAIL_ADDRESS][DOMAIN_NAME]"
click at [1098, 525] on md-icon "Edit" at bounding box center [1104, 521] width 20 height 20
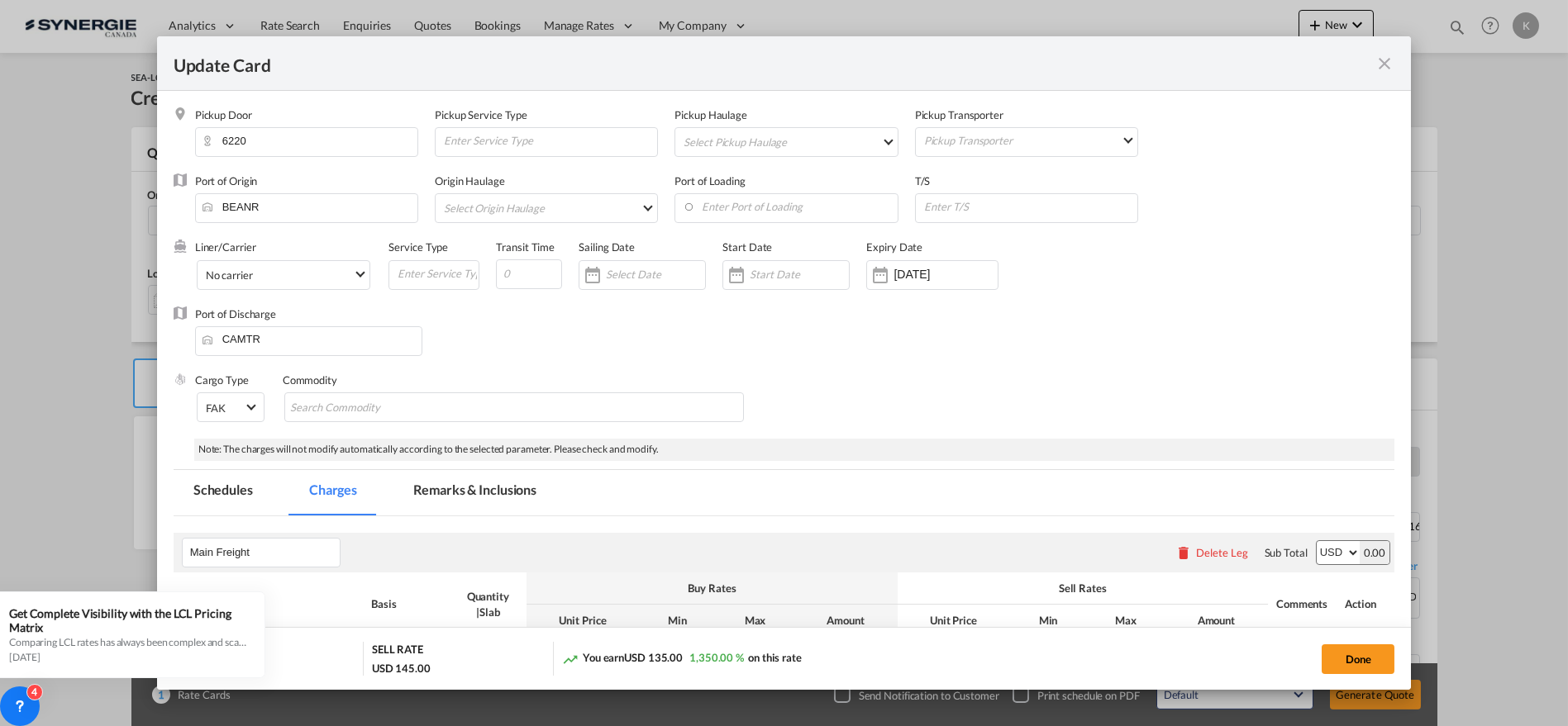
drag, startPoint x: 441, startPoint y: 486, endPoint x: 1008, endPoint y: 402, distance: 573.2
click at [441, 486] on md-tab-item "Remarks & Inclusions" at bounding box center [475, 493] width 163 height 46
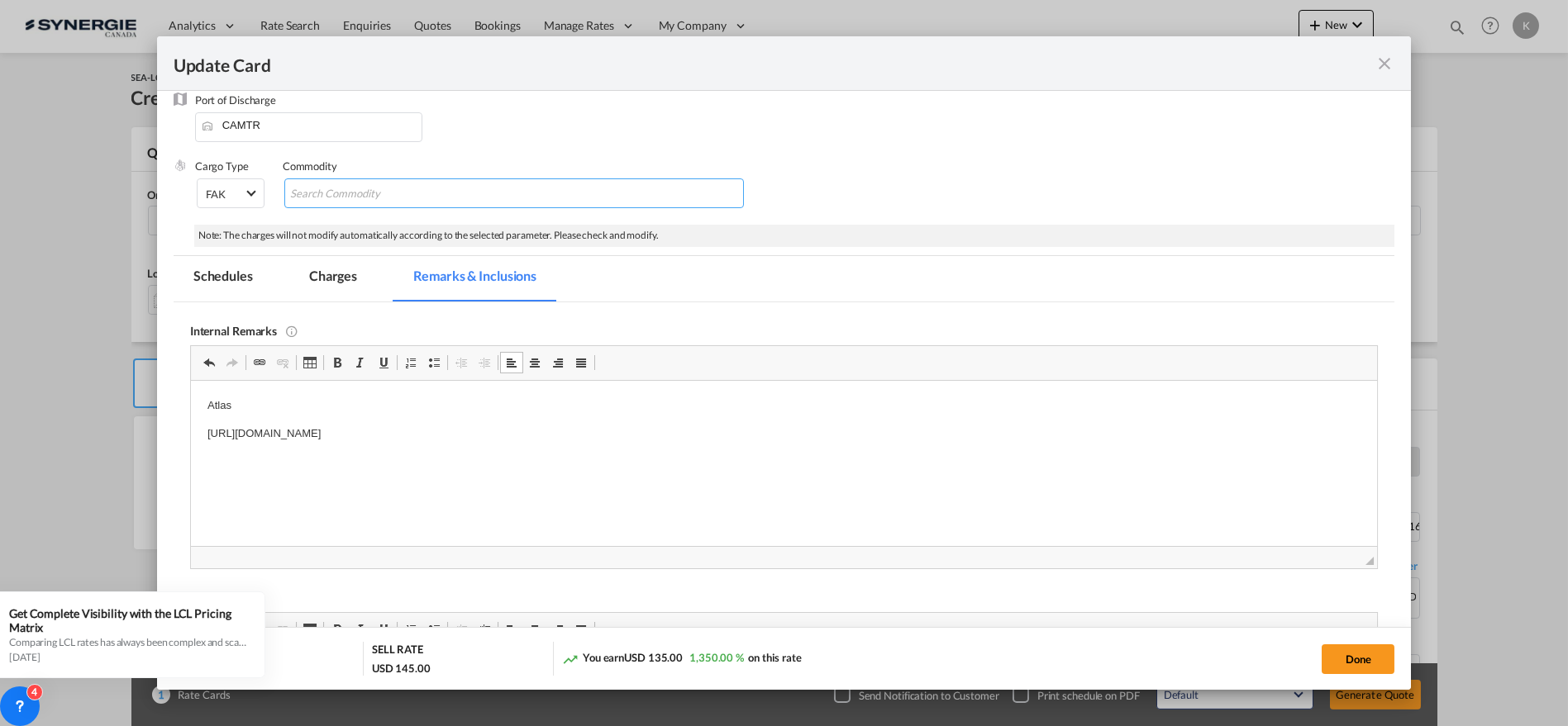
drag, startPoint x: 368, startPoint y: 196, endPoint x: 12, endPoint y: 173, distance: 356.7
click at [368, 196] on input "Search Commodity" at bounding box center [365, 194] width 151 height 27
paste input "(pièces détachées + 8 WheeBag® Kit."
type input "(pièces détachées + 8 WheeBag® Kit."
click at [308, 274] on md-tab-item "Charges" at bounding box center [333, 278] width 87 height 46
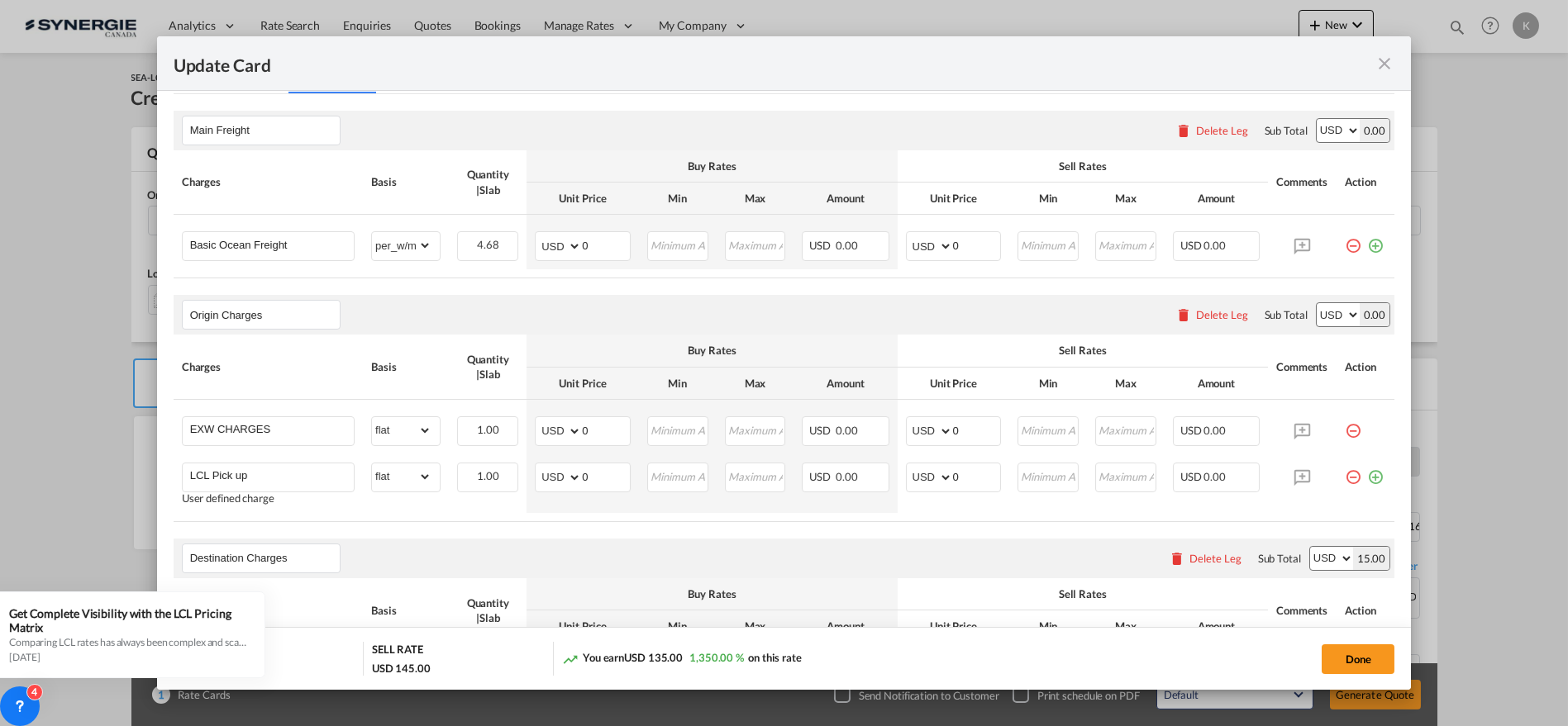
scroll to position [446, 0]
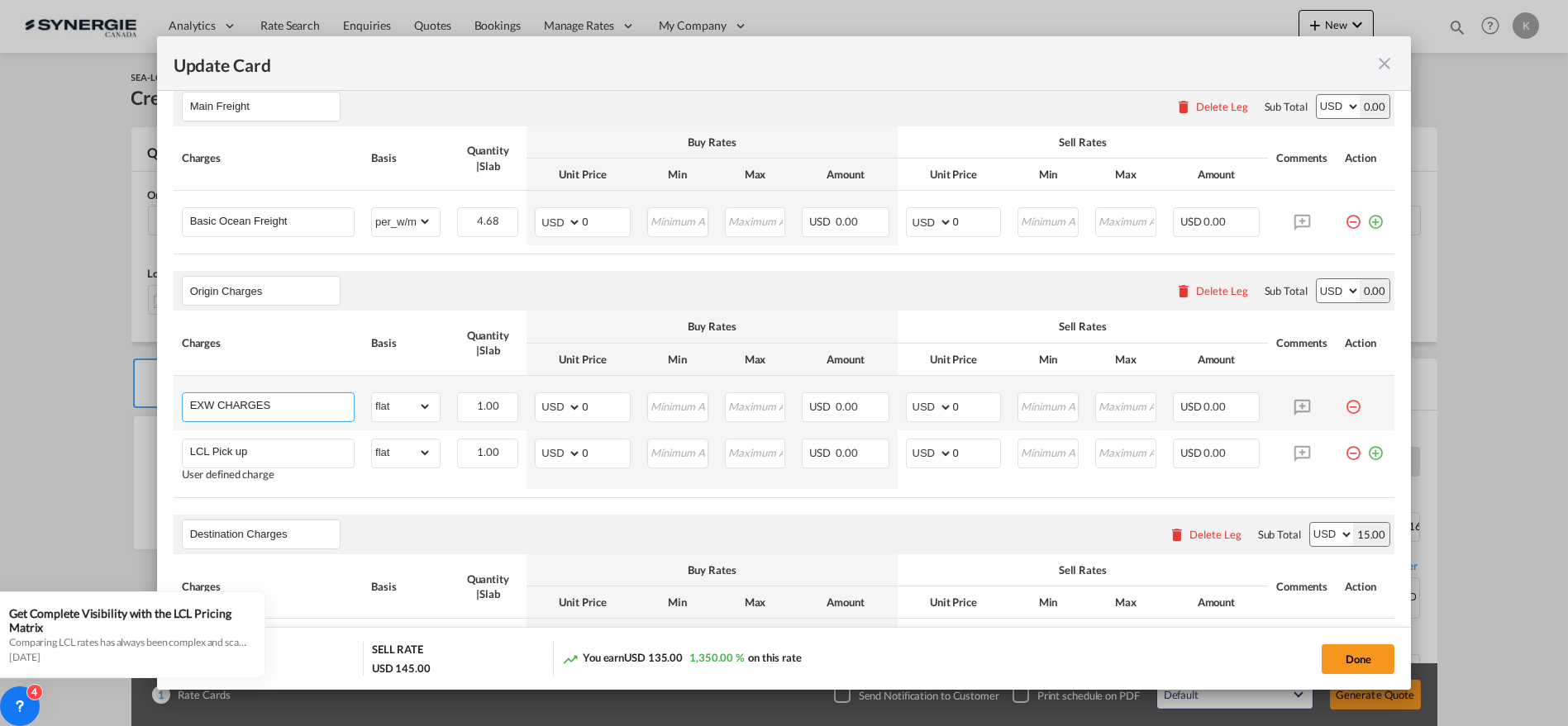
click at [234, 395] on input "EXW CHARGES" at bounding box center [272, 405] width 163 height 25
paste input "PICK UP"
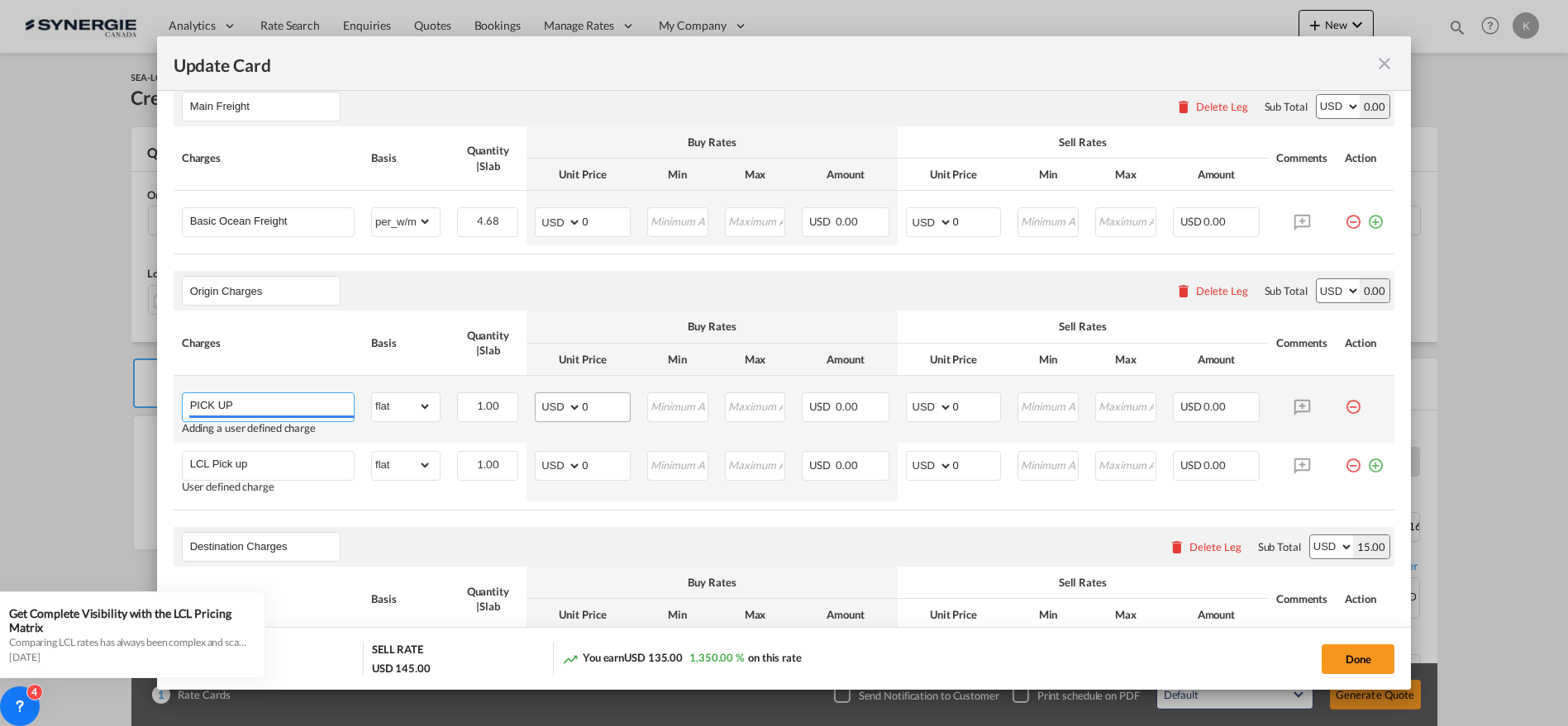
type input "PICK UP"
click at [554, 406] on select "AED AFN ALL AMD ANG AOA ARS AUD AWG AZN BAM BBD BDT BGN BHD BIF BMD BND [PERSON…" at bounding box center [560, 407] width 43 height 23
select select "string:EUR"
click at [538, 396] on select "AED AFN ALL AMD ANG AOA ARS AUD AWG AZN BAM BBD BDT BGN BHD BIF BMD BND [PERSON…" at bounding box center [560, 407] width 43 height 23
type input "245"
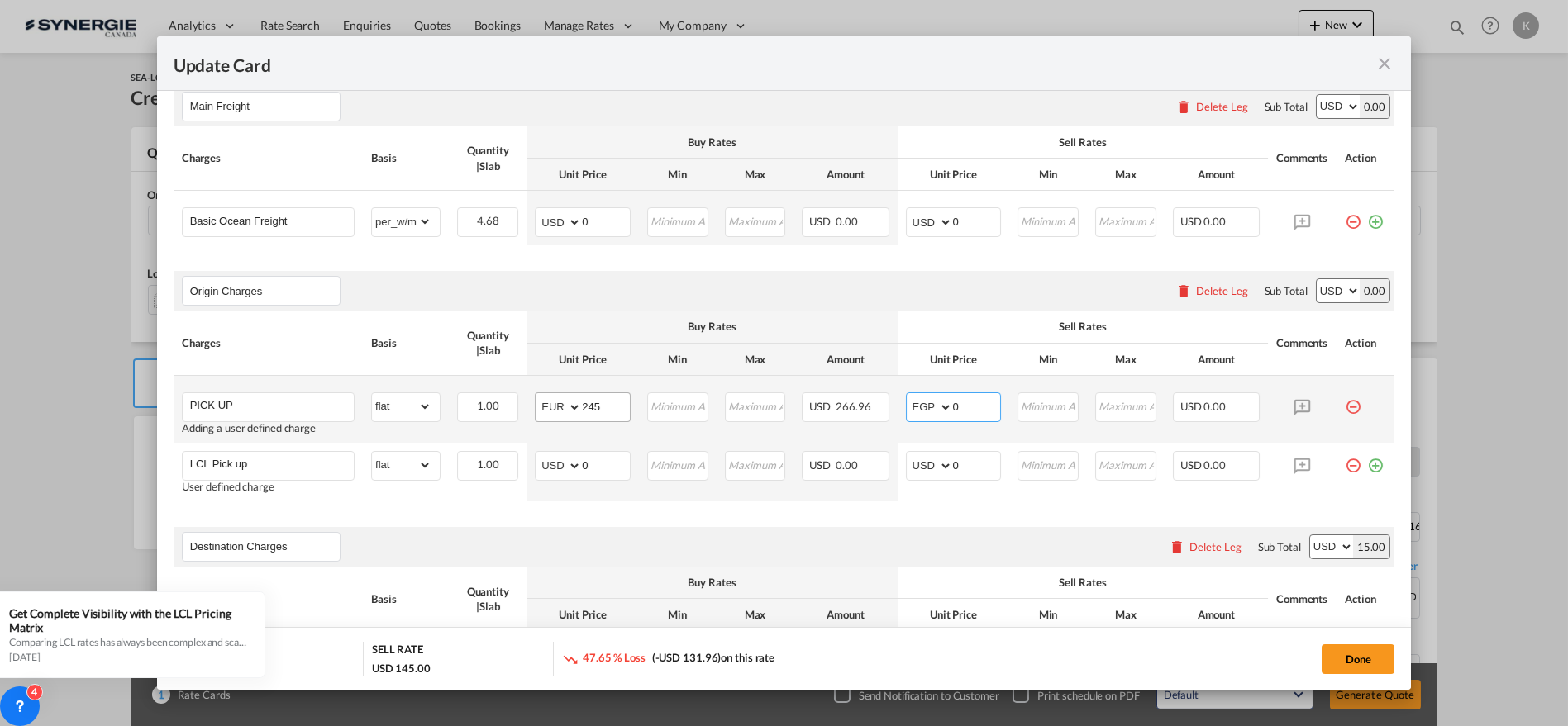
select select "string:EUR"
type input "270"
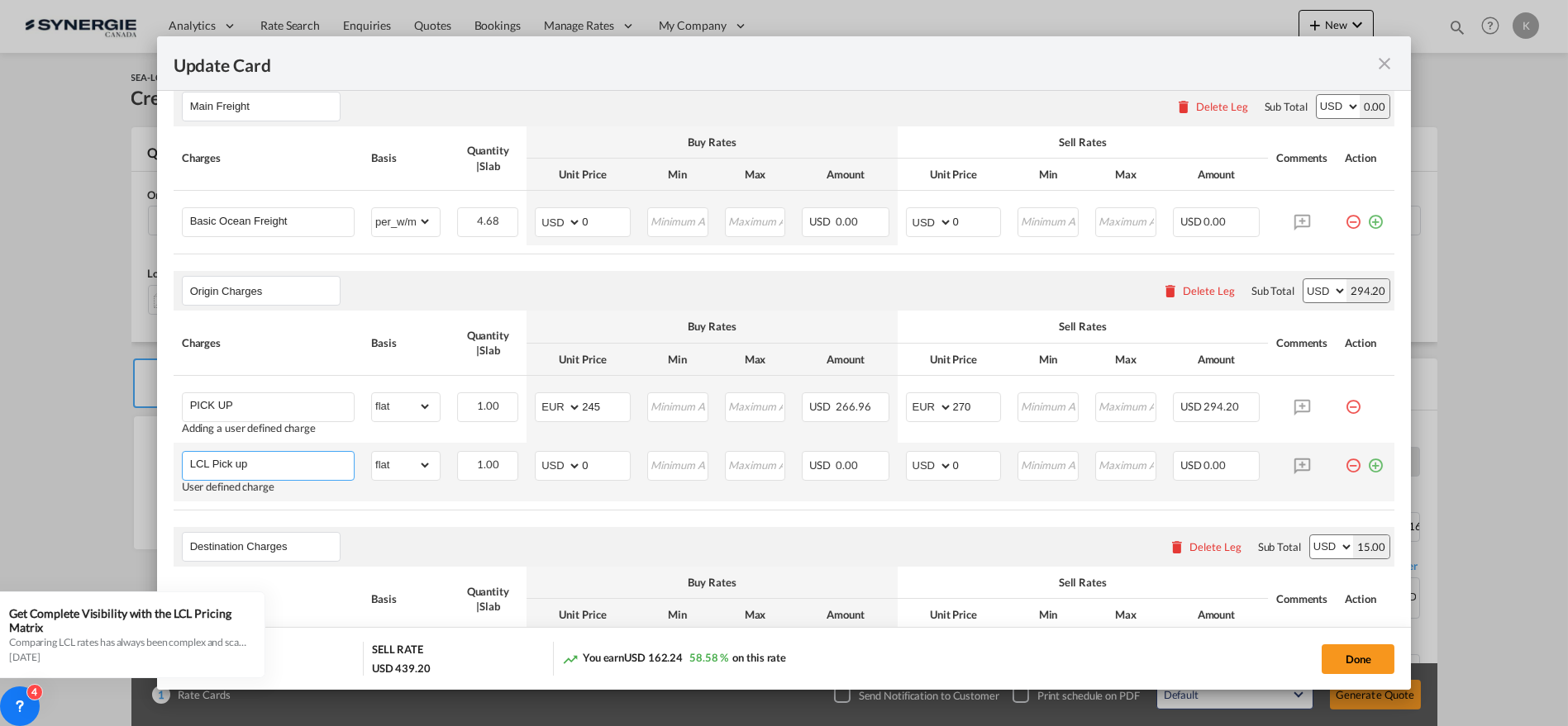
click at [277, 468] on input "LCL Pick up" at bounding box center [272, 464] width 163 height 25
paste input "BL FEE"
type input "BL FEE"
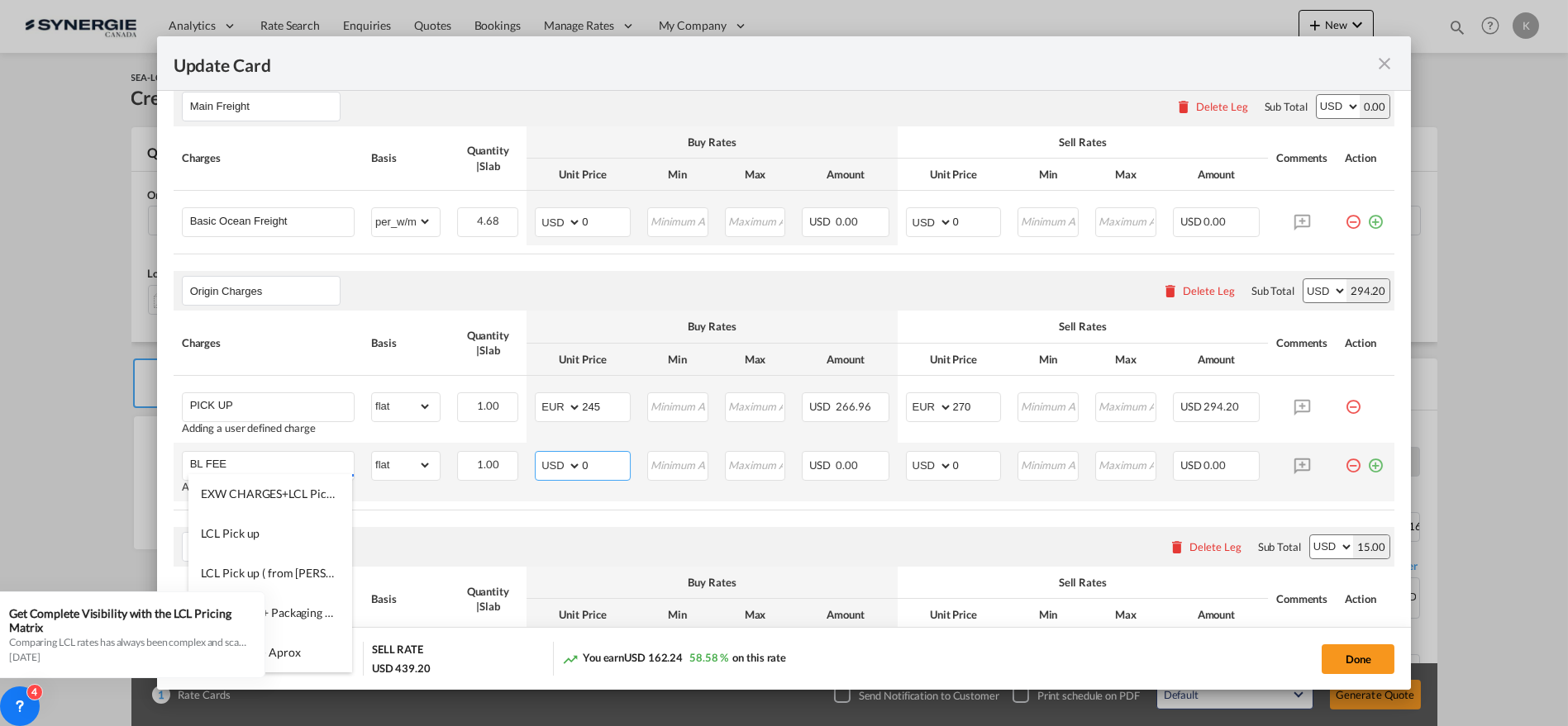
click at [555, 463] on select "AED AFN ALL AMD ANG AOA ARS AUD AWG AZN BAM BBD BDT BGN BHD BIF BMD BND [PERSON…" at bounding box center [560, 466] width 43 height 23
select select "string:EUR"
click at [538, 455] on select "AED AFN ALL AMD ANG AOA ARS AUD AWG AZN BAM BBD BDT BGN BHD BIF BMD BND [PERSON…" at bounding box center [560, 466] width 43 height 23
type input "45"
select select "string:EUR"
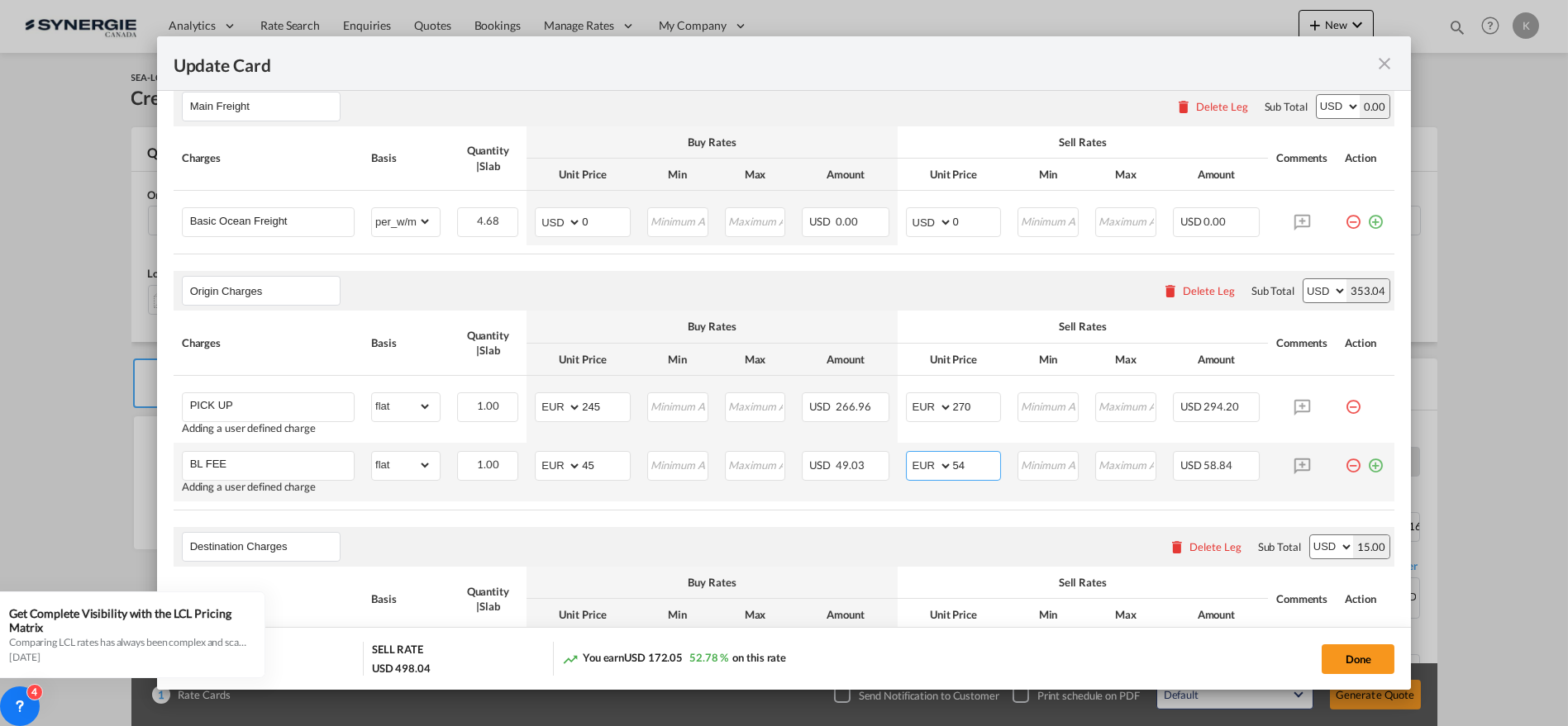
type input "54"
click at [1370, 462] on md-icon "icon-plus-circle-outline green-400-fg" at bounding box center [1375, 459] width 16 height 16
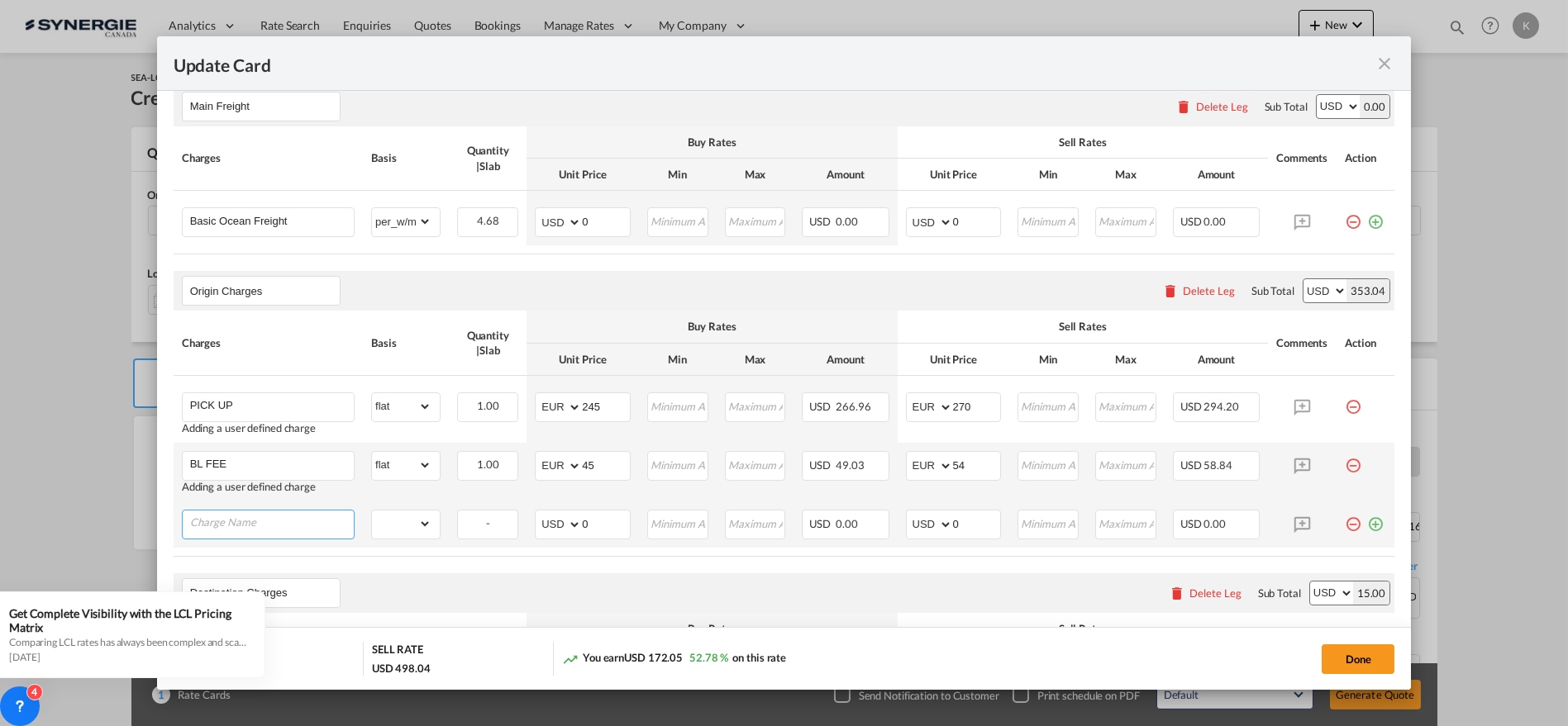
click at [277, 521] on input "Charge Name" at bounding box center [272, 523] width 163 height 25
paste input "SOLAS/VGM"
type input "SOLAS/VGM"
click at [415, 516] on select "gross_weight volumetric_weight per_shipment per_bl per_km per_hawb per_kg flat …" at bounding box center [401, 524] width 60 height 27
select select "per_bl"
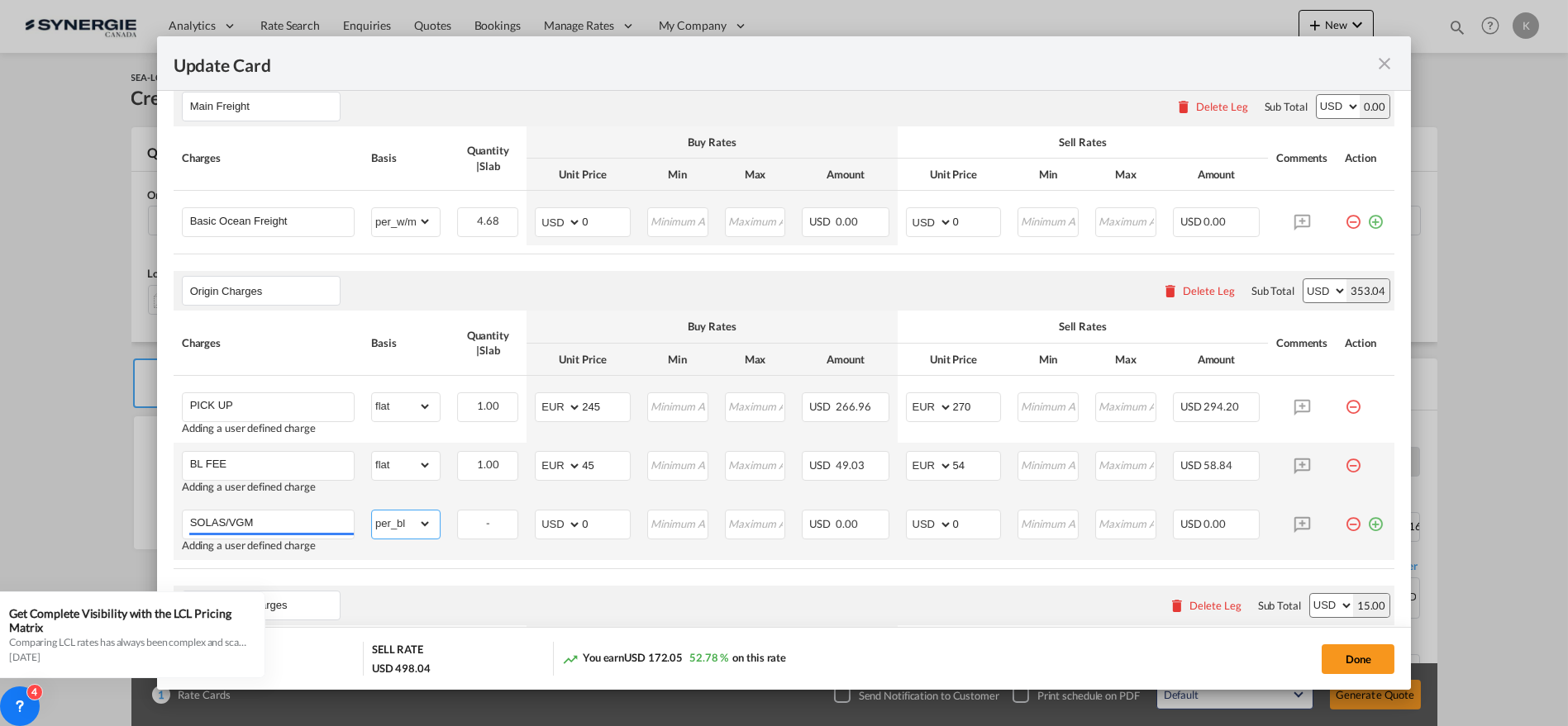
click at [372, 511] on select "gross_weight volumetric_weight per_shipment per_bl per_km per_hawb per_kg flat …" at bounding box center [401, 524] width 60 height 27
click at [553, 515] on select "AED AFN ALL AMD ANG AOA ARS AUD AWG AZN BAM BBD BDT BGN BHD BIF BMD BND [PERSON…" at bounding box center [560, 525] width 43 height 23
select select "string:EUR"
click at [538, 513] on select "AED AFN ALL AMD ANG AOA ARS AUD AWG AZN BAM BBD BDT BGN BHD BIF BMD BND [PERSON…" at bounding box center [560, 525] width 43 height 23
type input "28"
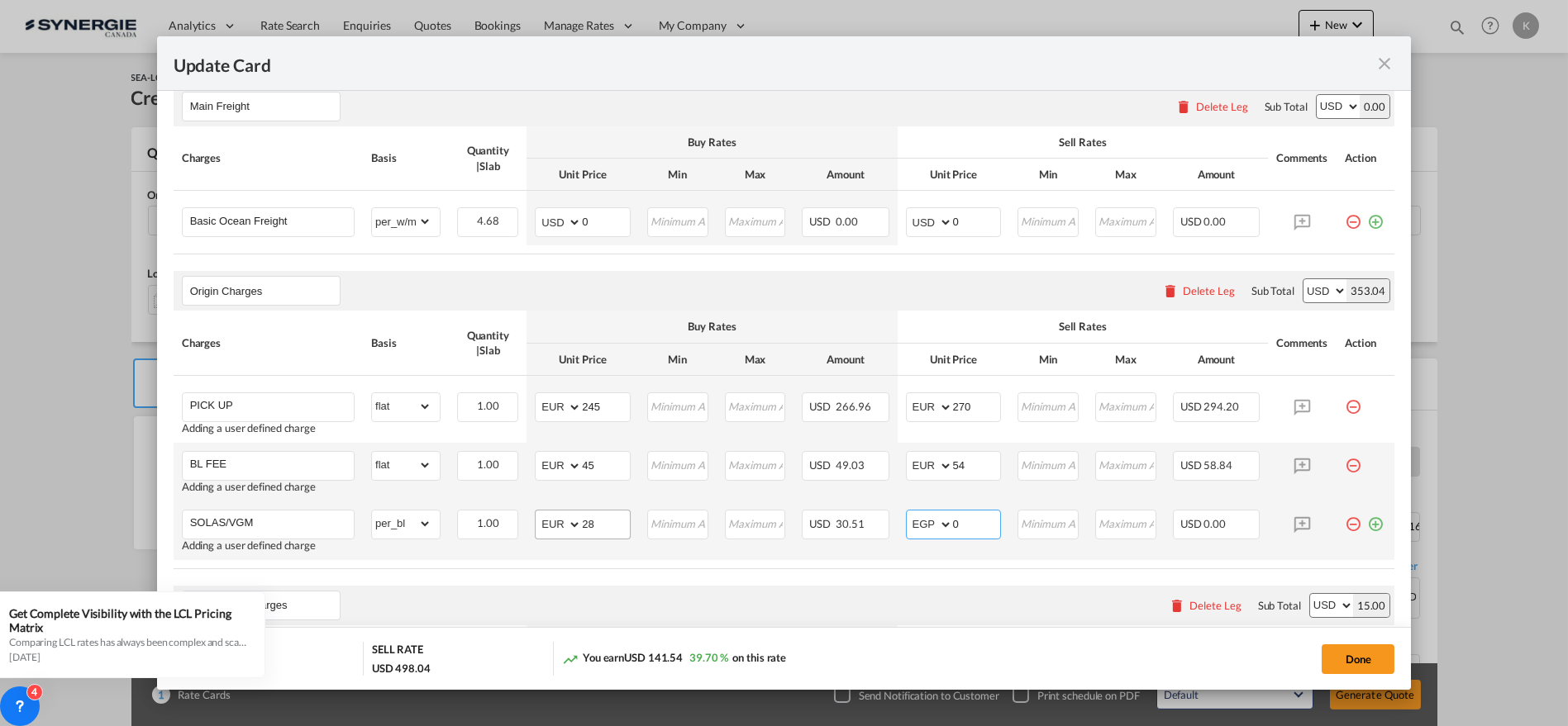
select select "string:EUR"
type input "34"
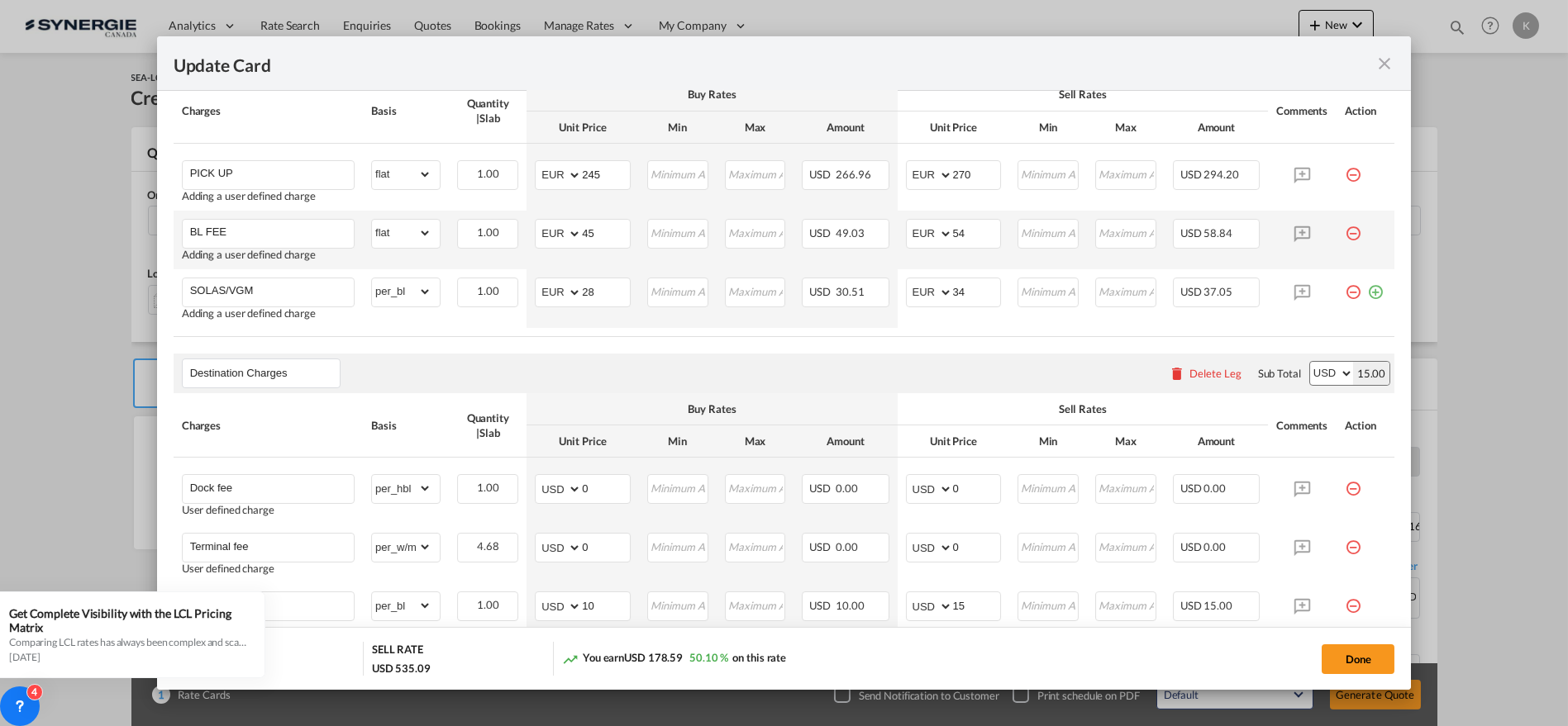
scroll to position [680, 0]
click at [1367, 289] on md-icon "icon-plus-circle-outline green-400-fg" at bounding box center [1375, 283] width 16 height 16
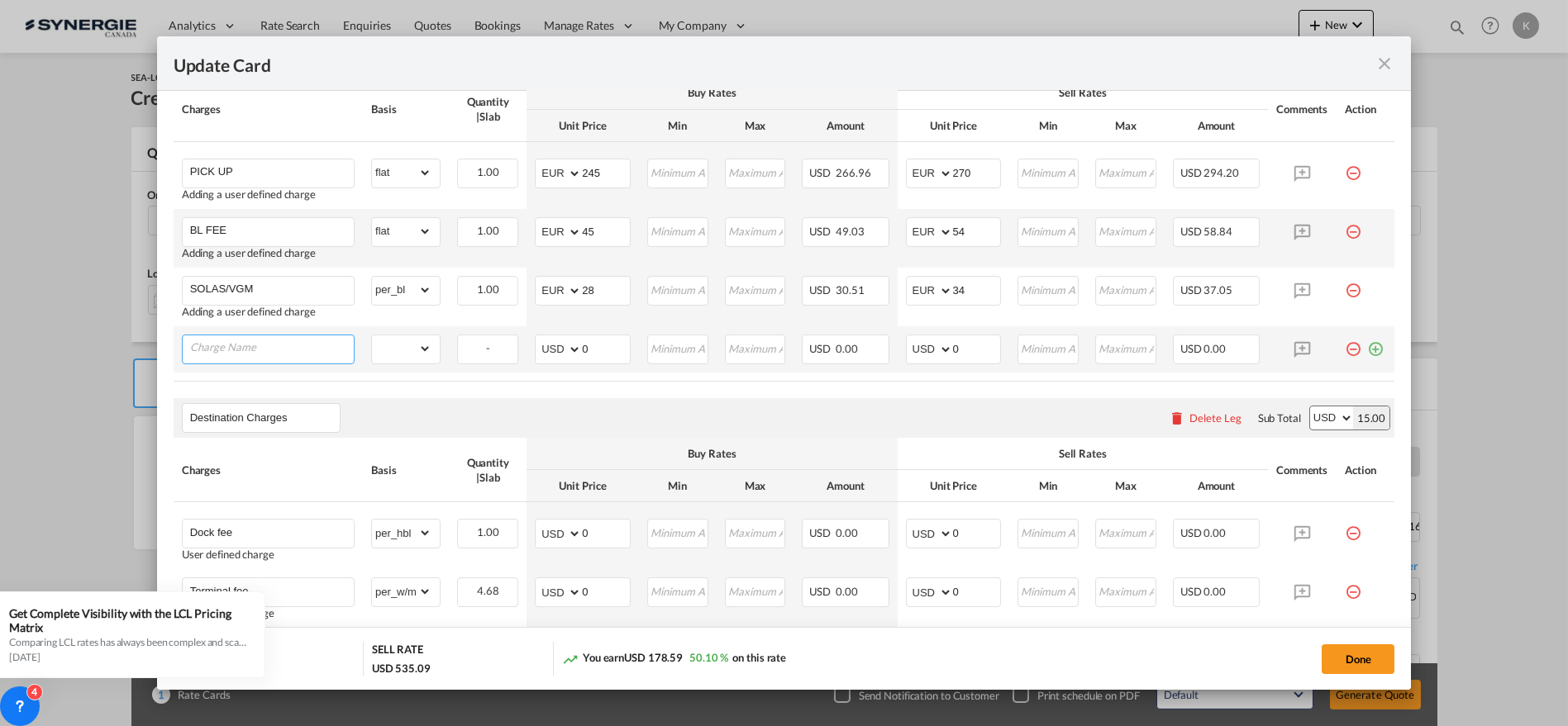
click at [268, 353] on input "Charge Name" at bounding box center [272, 347] width 163 height 25
paste input "E-MANIFEST FILING"
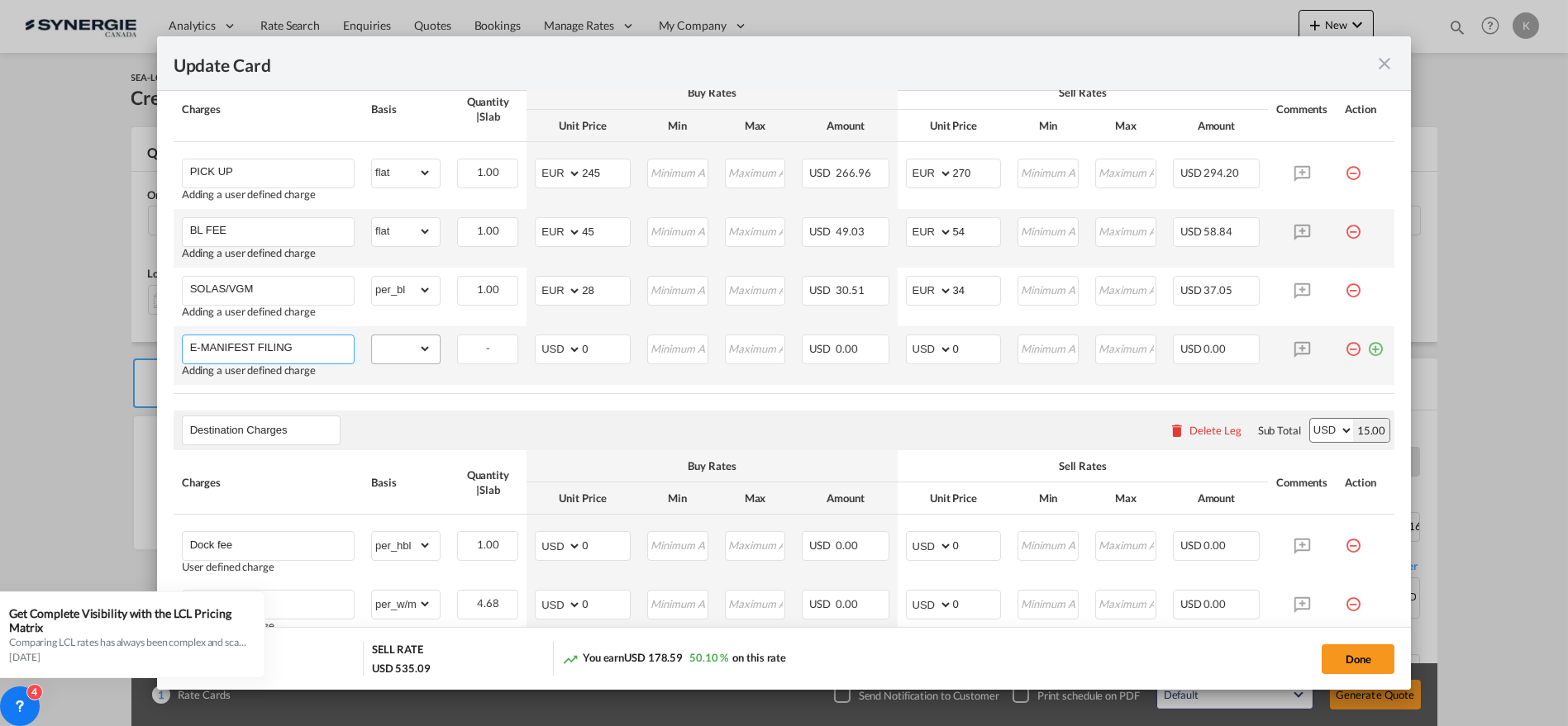
type input "E-MANIFEST FILING"
drag, startPoint x: 413, startPoint y: 348, endPoint x: 403, endPoint y: 344, distance: 10.8
click at [414, 348] on select "gross_weight volumetric_weight per_shipment per_bl per_km per_hawb per_kg flat …" at bounding box center [401, 348] width 60 height 27
select select "per_bl"
click at [372, 335] on select "gross_weight volumetric_weight per_shipment per_bl per_km per_hawb per_kg flat …" at bounding box center [401, 348] width 60 height 27
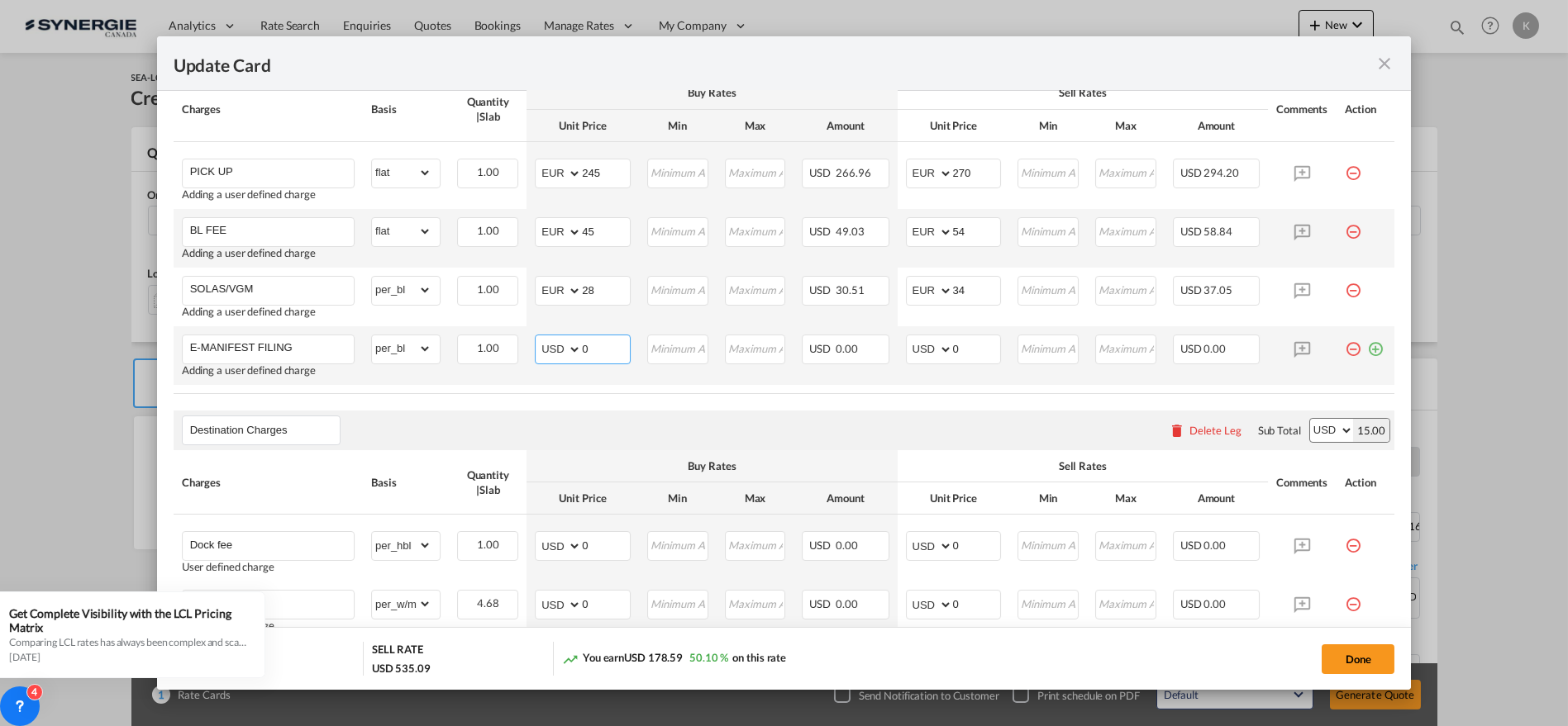
click at [547, 350] on select "AED AFN ALL AMD ANG AOA ARS AUD AWG AZN BAM BBD BDT BGN BHD BIF BMD BND [PERSON…" at bounding box center [560, 349] width 43 height 23
select select "string:EUR"
click at [538, 338] on select "AED AFN ALL AMD ANG AOA ARS AUD AWG AZN BAM BBD BDT BGN BHD BIF BMD BND [PERSON…" at bounding box center [560, 349] width 43 height 23
type input "45"
select select "string:EUR"
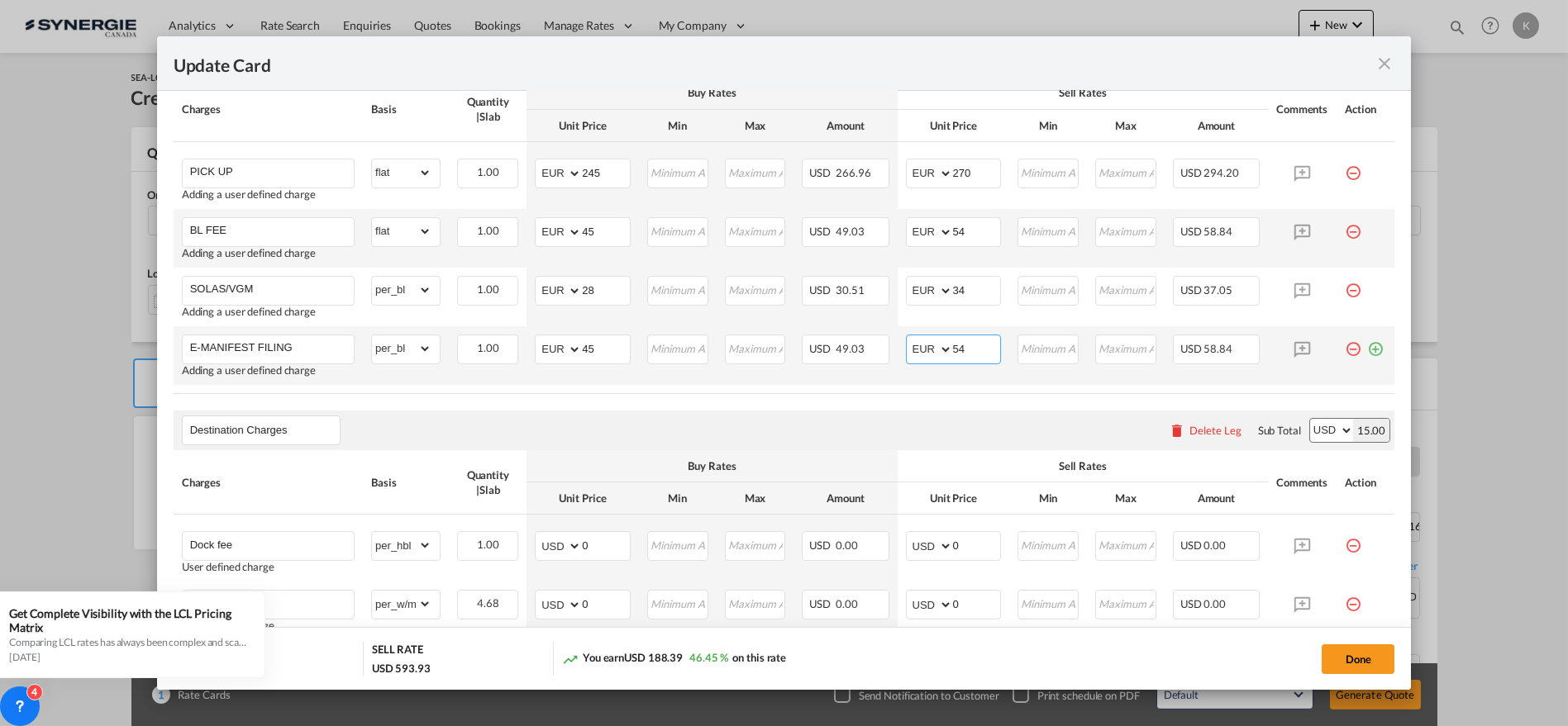
type input "54"
click at [1367, 344] on md-icon "icon-plus-circle-outline green-400-fg" at bounding box center [1375, 342] width 16 height 16
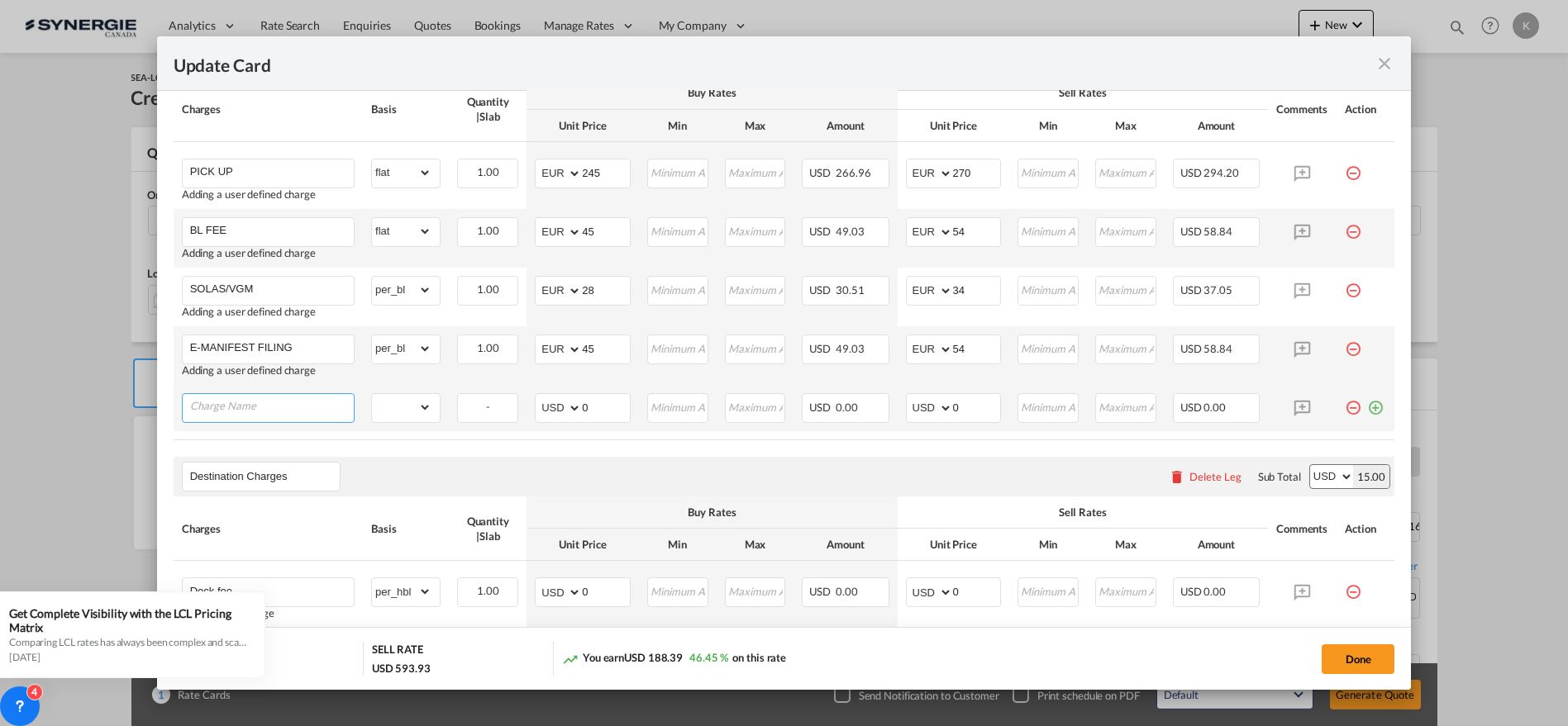
drag, startPoint x: 265, startPoint y: 411, endPoint x: 401, endPoint y: 409, distance: 136.0
click at [265, 411] on input "Charge Name" at bounding box center [272, 406] width 163 height 25
paste input "FILE FEE"
type input "FILE FEE"
click at [401, 409] on select "gross_weight volumetric_weight per_shipment per_bl per_km per_hawb per_kg flat …" at bounding box center [401, 407] width 60 height 27
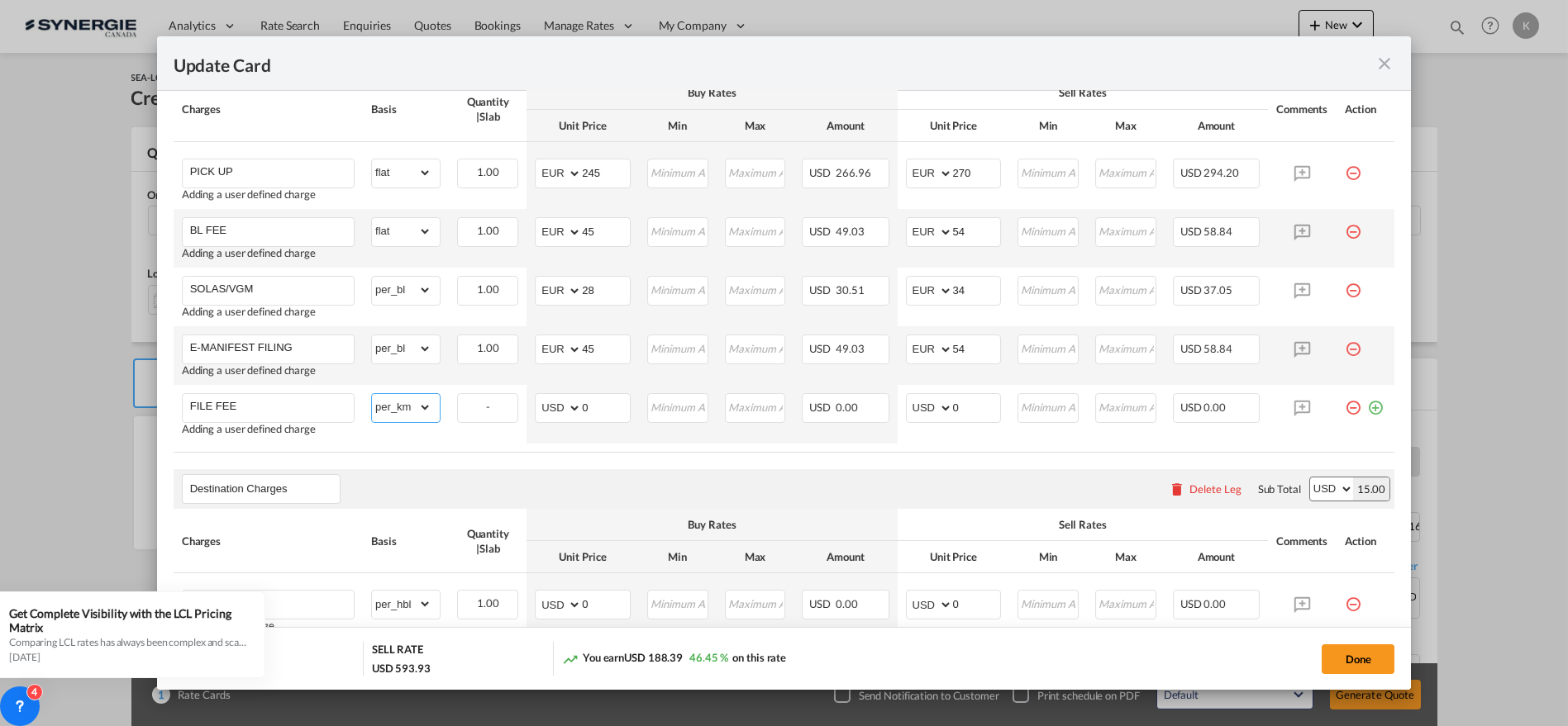
click at [372, 394] on select "gross_weight volumetric_weight per_shipment per_bl per_km per_hawb per_kg flat …" at bounding box center [401, 407] width 60 height 27
drag, startPoint x: 381, startPoint y: 410, endPoint x: 403, endPoint y: 395, distance: 26.6
click at [381, 410] on select "gross_weight volumetric_weight per_shipment per_bl per_km per_hawb per_kg flat …" at bounding box center [401, 407] width 60 height 27
select select "per_bl"
click at [372, 394] on select "gross_weight volumetric_weight per_shipment per_bl per_km per_hawb per_kg flat …" at bounding box center [401, 407] width 60 height 27
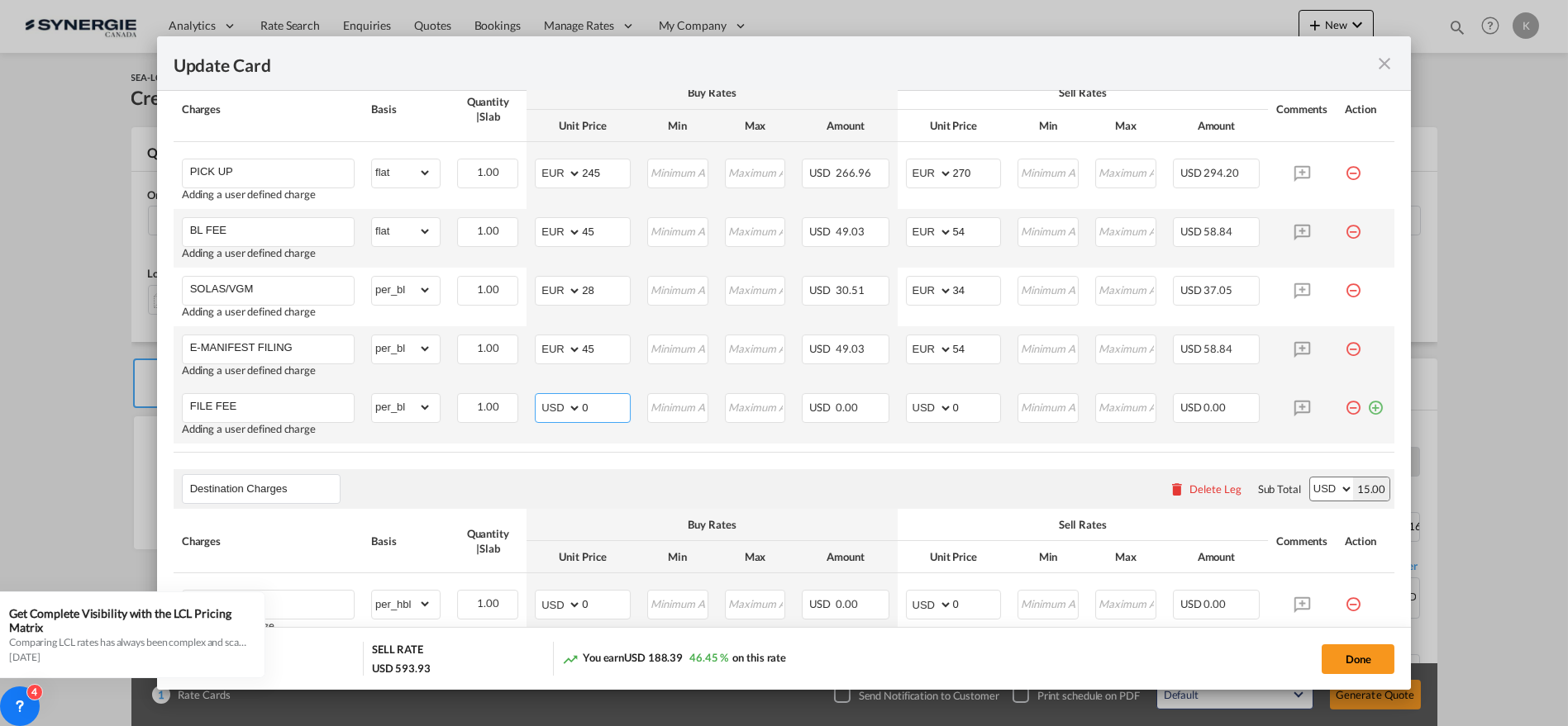
click at [543, 404] on select "AED AFN ALL AMD ANG AOA ARS AUD AWG AZN BAM BBD BDT BGN BHD BIF BMD BND [PERSON…" at bounding box center [560, 408] width 43 height 23
select select "string:EUR"
click at [538, 397] on select "AED AFN ALL AMD ANG AOA ARS AUD AWG AZN BAM BBD BDT BGN BHD BIF BMD BND [PERSON…" at bounding box center [560, 408] width 43 height 23
type input "55"
select select "string:EUR"
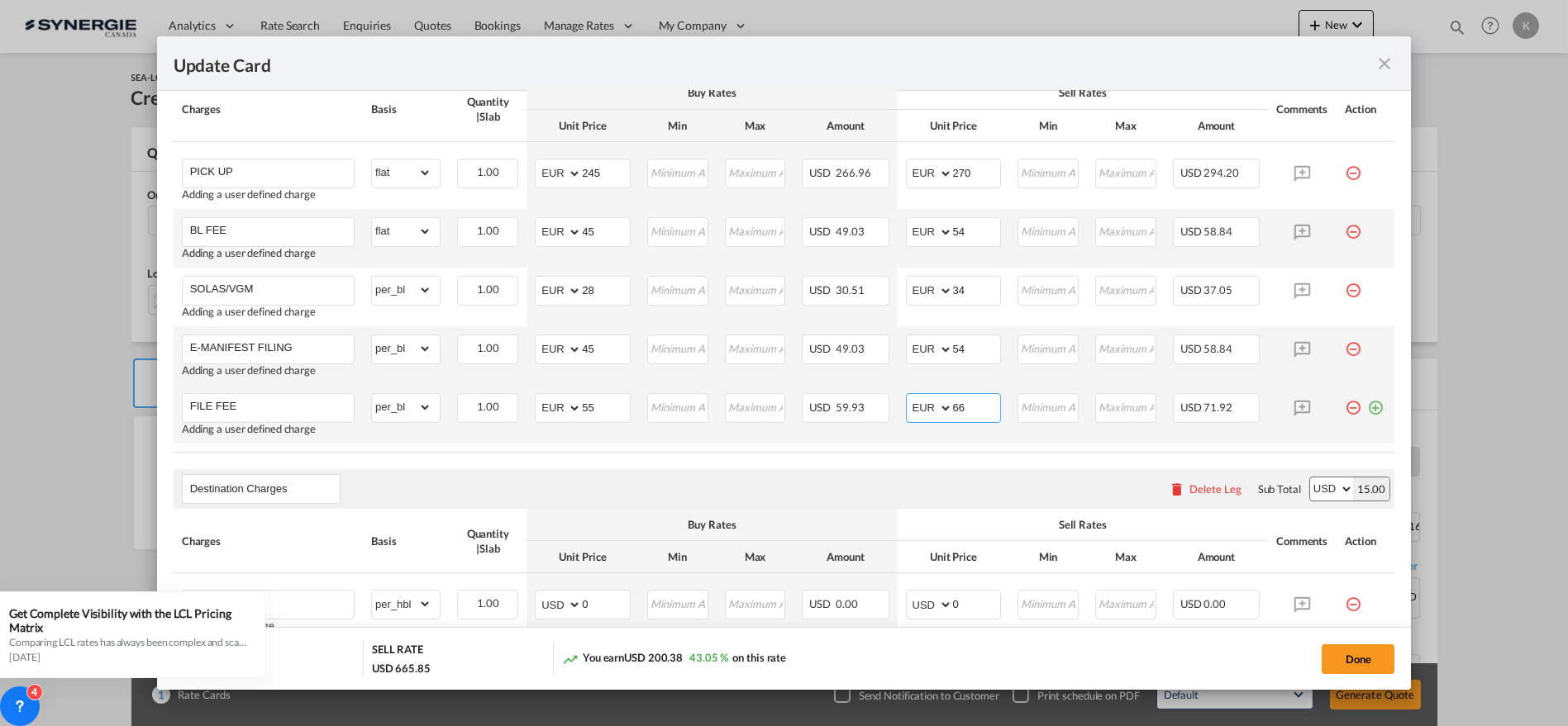
type input "66"
click at [1367, 401] on md-icon "icon-plus-circle-outline green-400-fg" at bounding box center [1375, 401] width 16 height 16
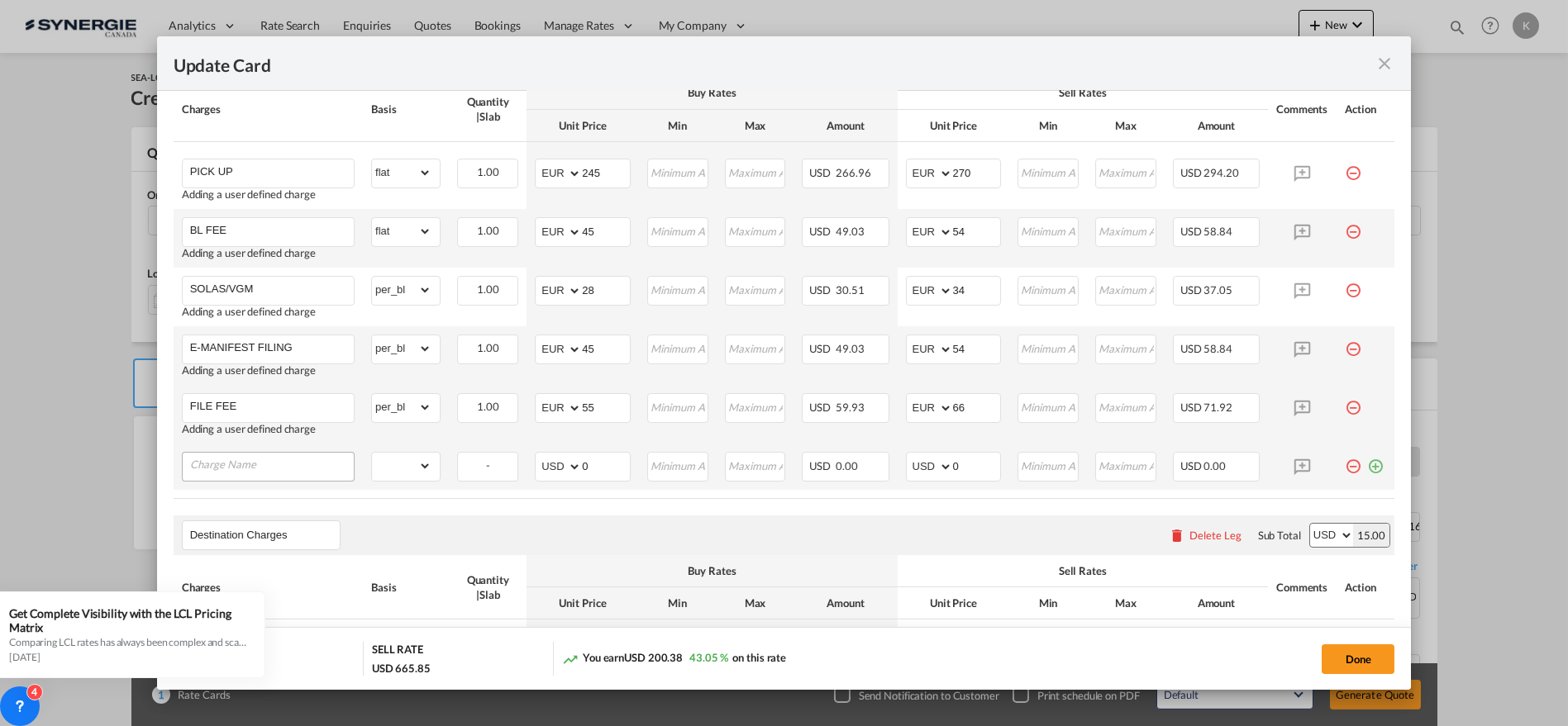
click at [250, 476] on div "Update Card Pickup ..." at bounding box center [268, 467] width 173 height 29
click at [253, 468] on input "Charge Name" at bounding box center [272, 465] width 163 height 25
paste input "CONGESTION SURCHARGE"
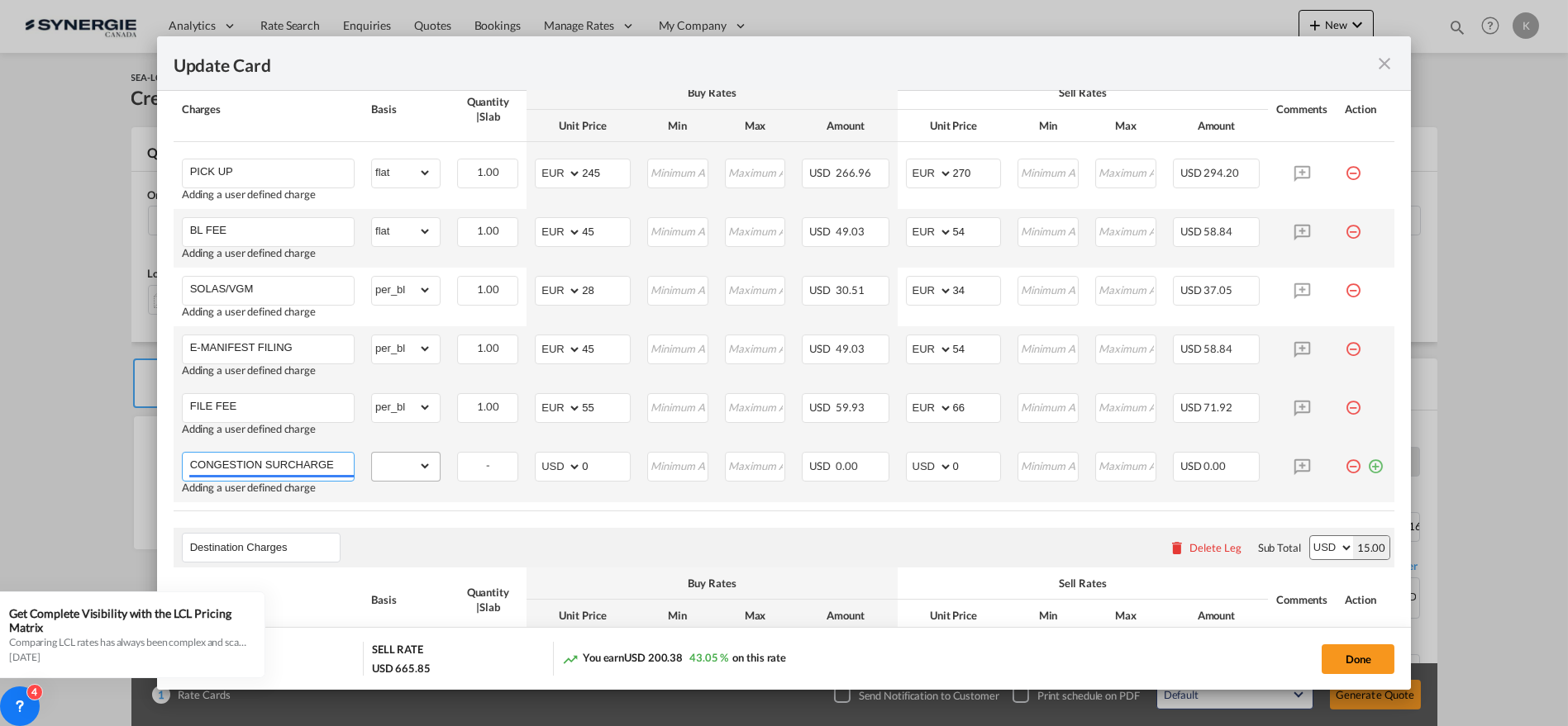
type input "CONGESTION SURCHARGE"
click at [400, 466] on select "gross_weight volumetric_weight per_shipment per_bl per_km per_hawb per_kg flat …" at bounding box center [401, 466] width 60 height 27
select select "per_cbm"
click at [372, 453] on select "gross_weight volumetric_weight per_shipment per_bl per_km per_hawb per_kg flat …" at bounding box center [401, 466] width 60 height 27
click at [557, 468] on select "AED AFN ALL AMD ANG AOA ARS AUD AWG AZN BAM BBD BDT BGN BHD BIF BMD BND [PERSON…" at bounding box center [560, 467] width 43 height 23
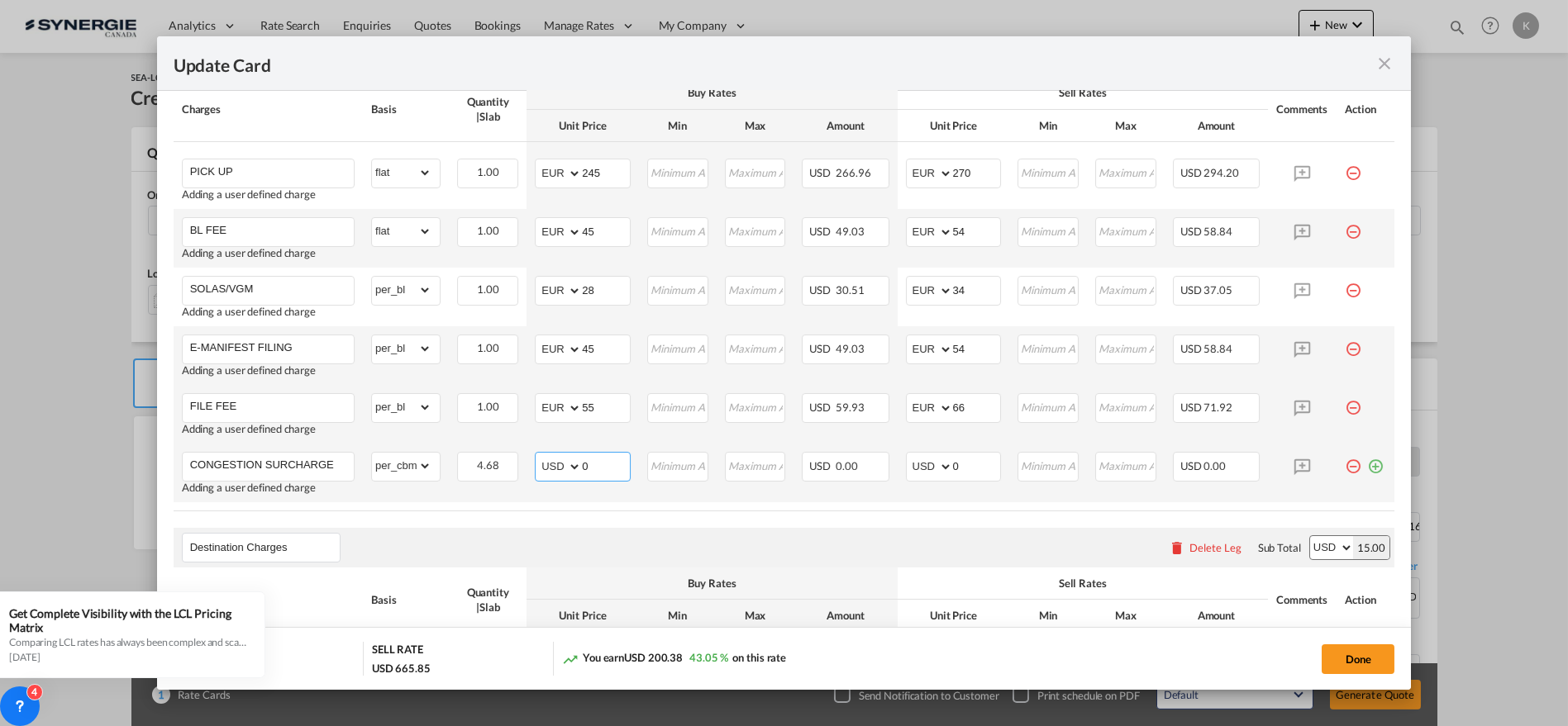
select select "string:EUR"
click at [538, 455] on select "AED AFN ALL AMD ANG AOA ARS AUD AWG AZN BAM BBD BDT BGN BHD BIF BMD BND [PERSON…" at bounding box center [560, 467] width 43 height 23
type input "5"
select select "string:EUR"
type input "6"
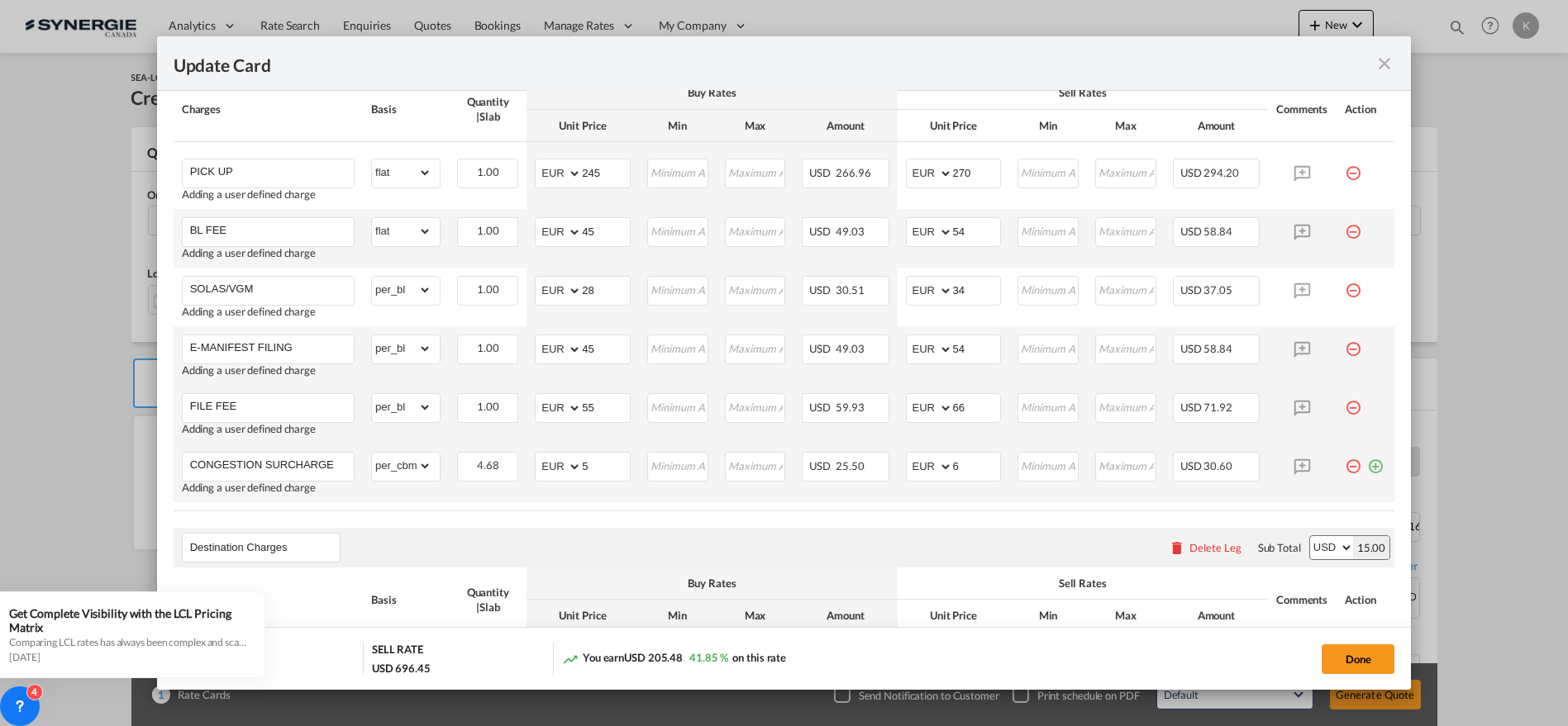
click at [1367, 462] on md-icon "icon-plus-circle-outline green-400-fg" at bounding box center [1375, 460] width 16 height 16
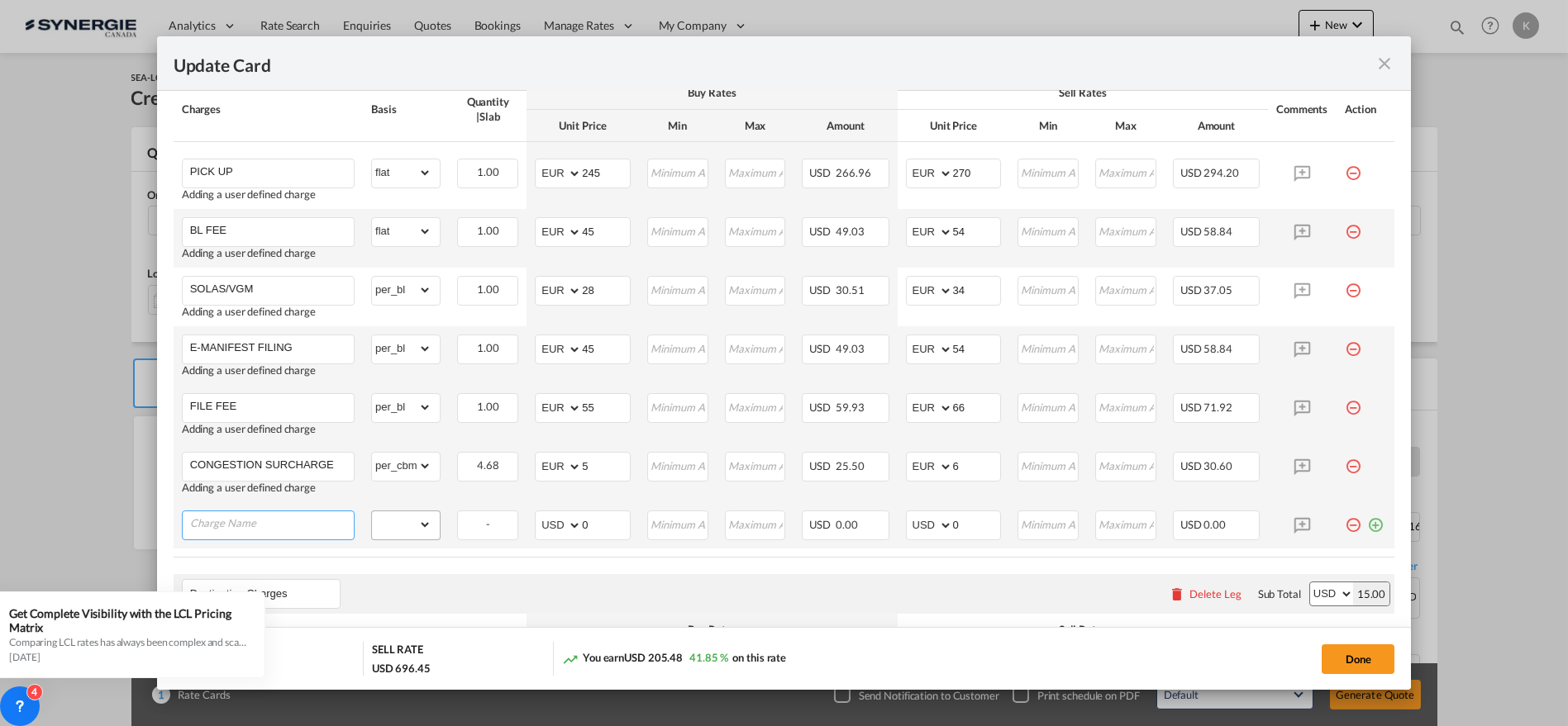
drag, startPoint x: 219, startPoint y: 514, endPoint x: 387, endPoint y: 525, distance: 168.4
click at [220, 514] on input "Charge Name" at bounding box center [272, 524] width 163 height 25
paste input "WAREHOUSE HANDLING FEE"
type input "WAREHOUSE HANDLING FEE"
click at [387, 525] on select "gross_weight volumetric_weight per_shipment per_bl per_km per_hawb per_kg flat …" at bounding box center [401, 525] width 60 height 27
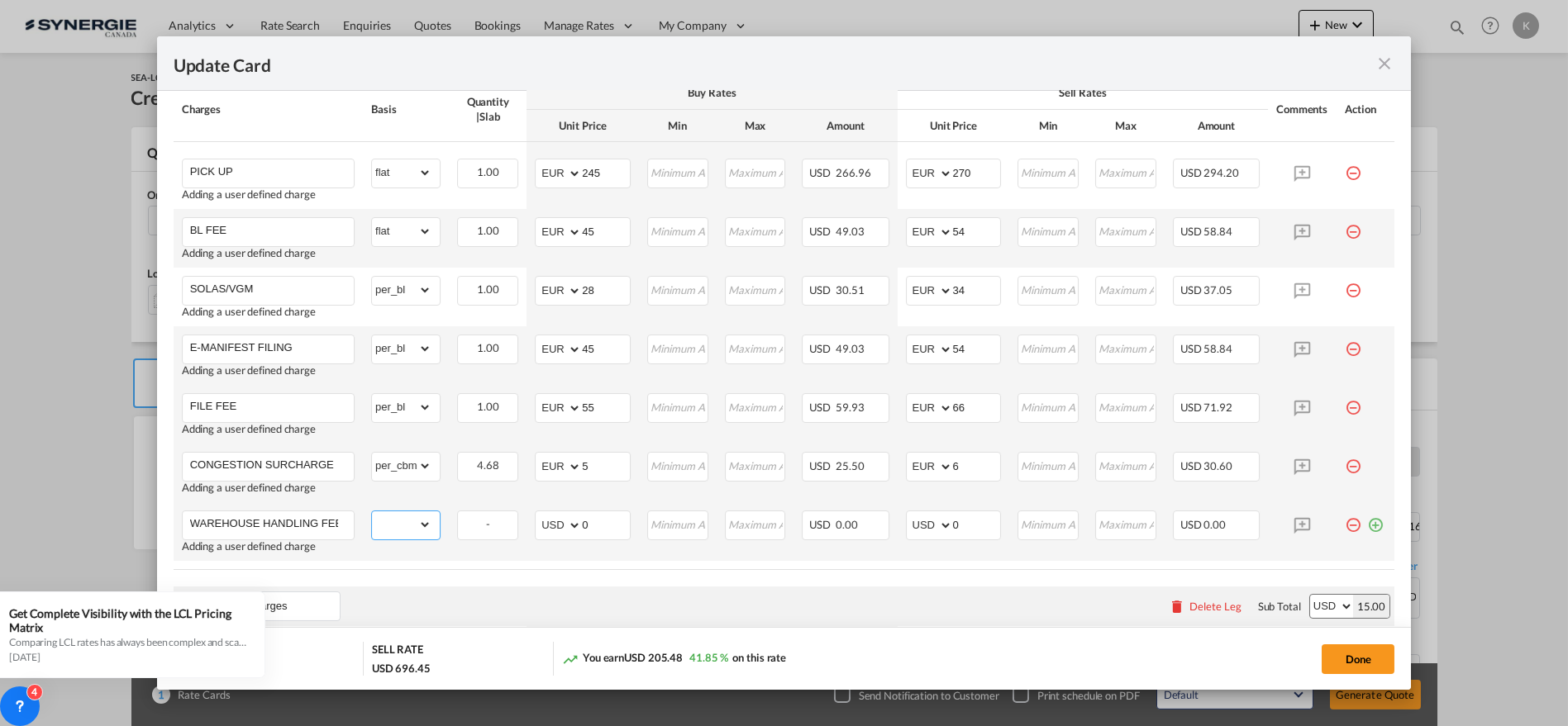
scroll to position [0, 0]
select select "per_cbm"
click at [372, 512] on select "gross_weight volumetric_weight per_shipment per_bl per_km per_hawb per_kg flat …" at bounding box center [401, 525] width 60 height 27
click at [544, 523] on select "AED AFN ALL AMD ANG AOA ARS AUD AWG AZN BAM BBD BDT BGN BHD BIF BMD BND [PERSON…" at bounding box center [560, 525] width 43 height 23
select select "string:EUR"
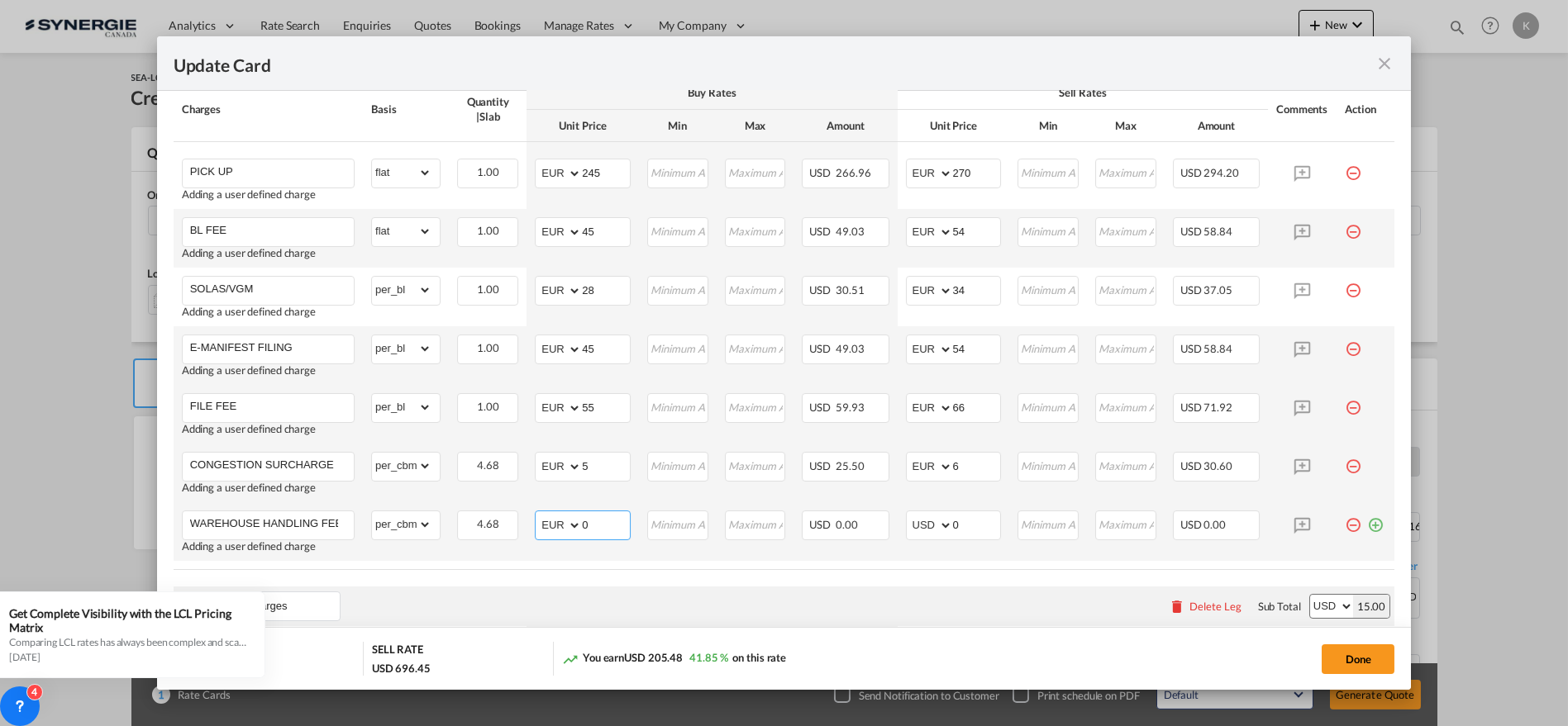
click at [538, 513] on select "AED AFN ALL AMD ANG AOA ARS AUD AWG AZN BAM BBD BDT BGN BHD BIF BMD BND [PERSON…" at bounding box center [560, 525] width 43 height 23
type input "9"
select select "string:EUR"
type input "11"
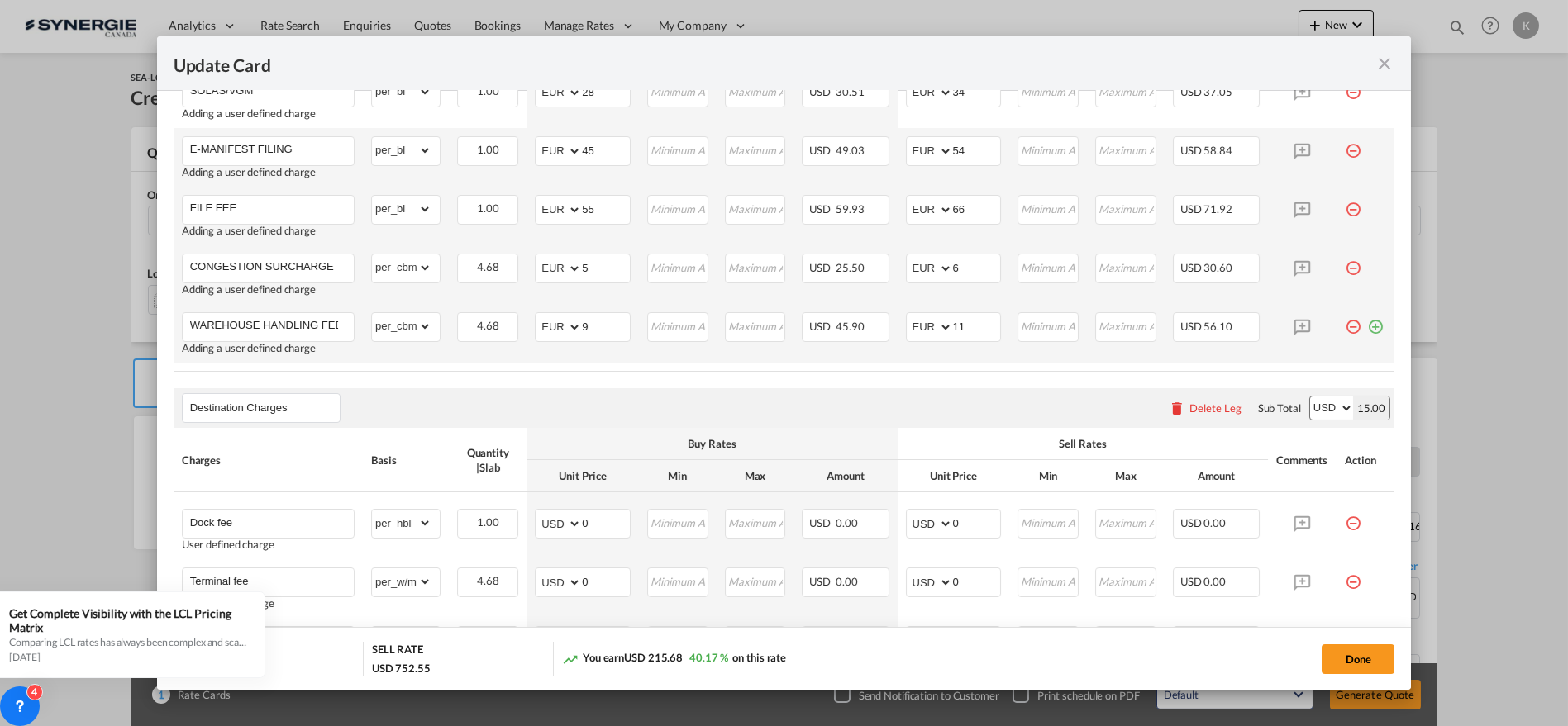
scroll to position [876, 0]
click at [1367, 327] on md-icon "icon-plus-circle-outline green-400-fg" at bounding box center [1375, 322] width 16 height 16
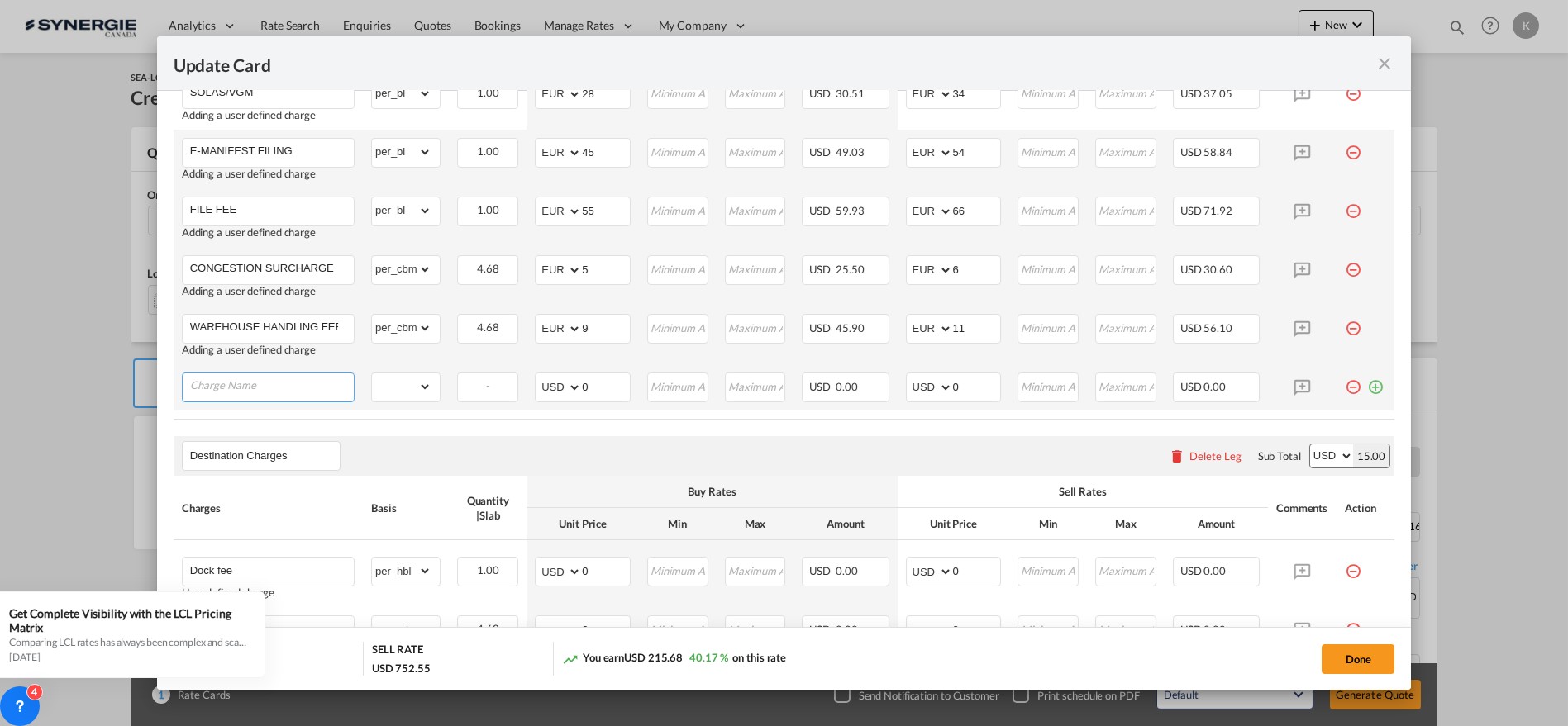
click at [292, 385] on input "Charge Name" at bounding box center [272, 385] width 163 height 25
paste input "CUSTOMS CLEARANCE"
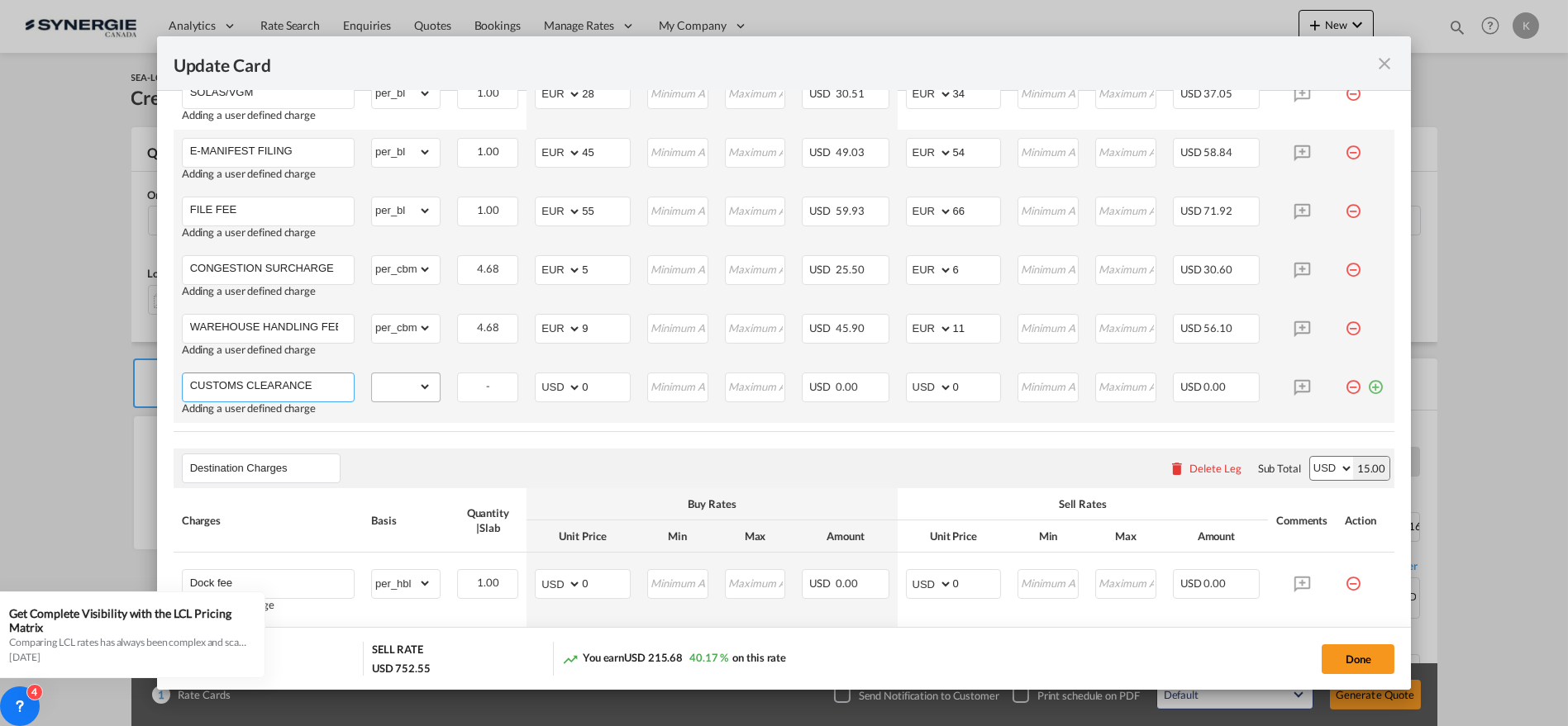
type input "CUSTOMS CLEARANCE"
drag, startPoint x: 403, startPoint y: 385, endPoint x: 411, endPoint y: 373, distance: 14.4
click at [403, 385] on select "gross_weight volumetric_weight per_shipment per_bl per_km per_hawb per_kg flat …" at bounding box center [401, 386] width 60 height 27
select select "per_bl"
click at [372, 373] on select "gross_weight volumetric_weight per_shipment per_bl per_km per_hawb per_kg flat …" at bounding box center [401, 386] width 60 height 27
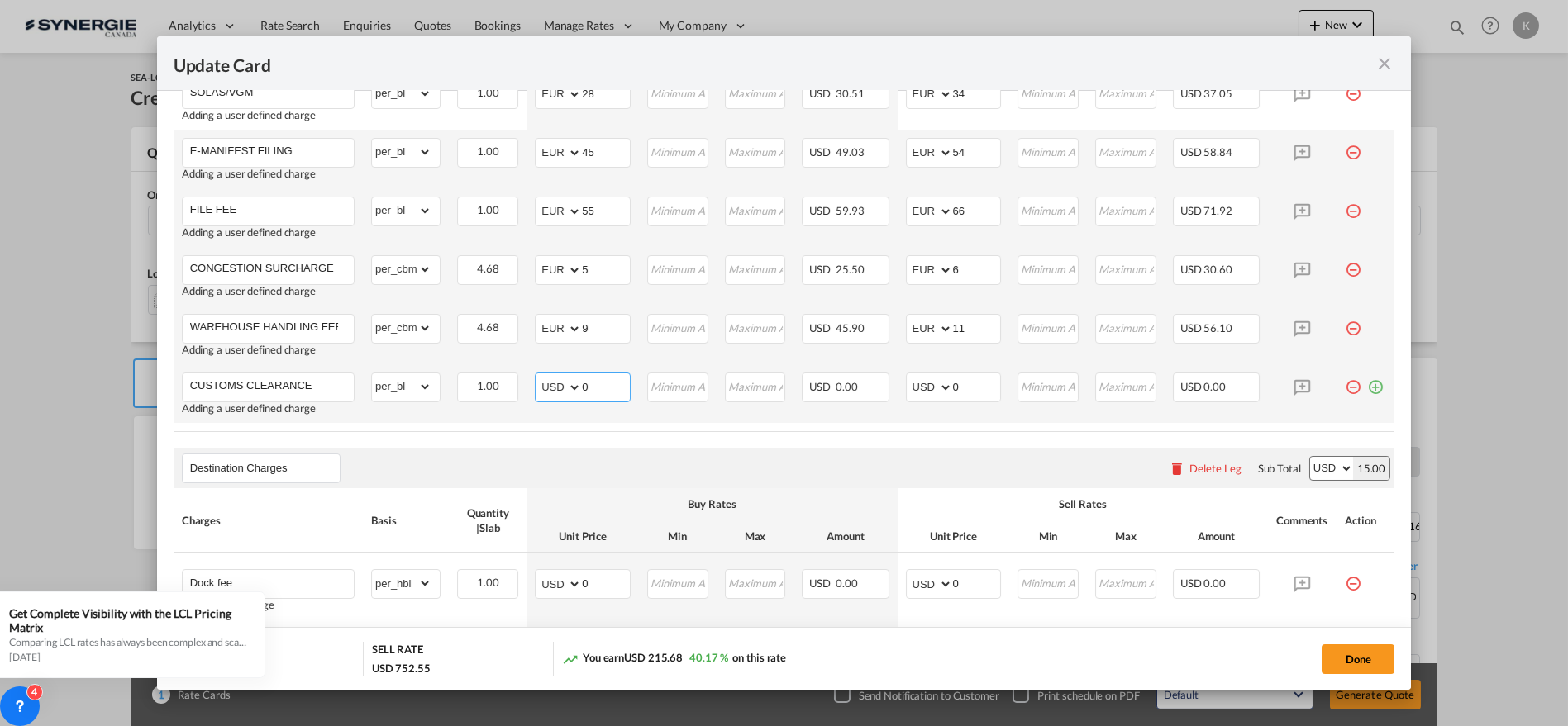
click at [554, 385] on select "AED AFN ALL AMD ANG AOA ARS AUD AWG AZN BAM BBD BDT BGN BHD BIF BMD BND [PERSON…" at bounding box center [560, 387] width 43 height 23
select select "string:EUR"
click at [538, 376] on select "AED AFN ALL AMD ANG AOA ARS AUD AWG AZN BAM BBD BDT BGN BHD BIF BMD BND [PERSON…" at bounding box center [560, 387] width 43 height 23
type input "55"
select select "string:EUR"
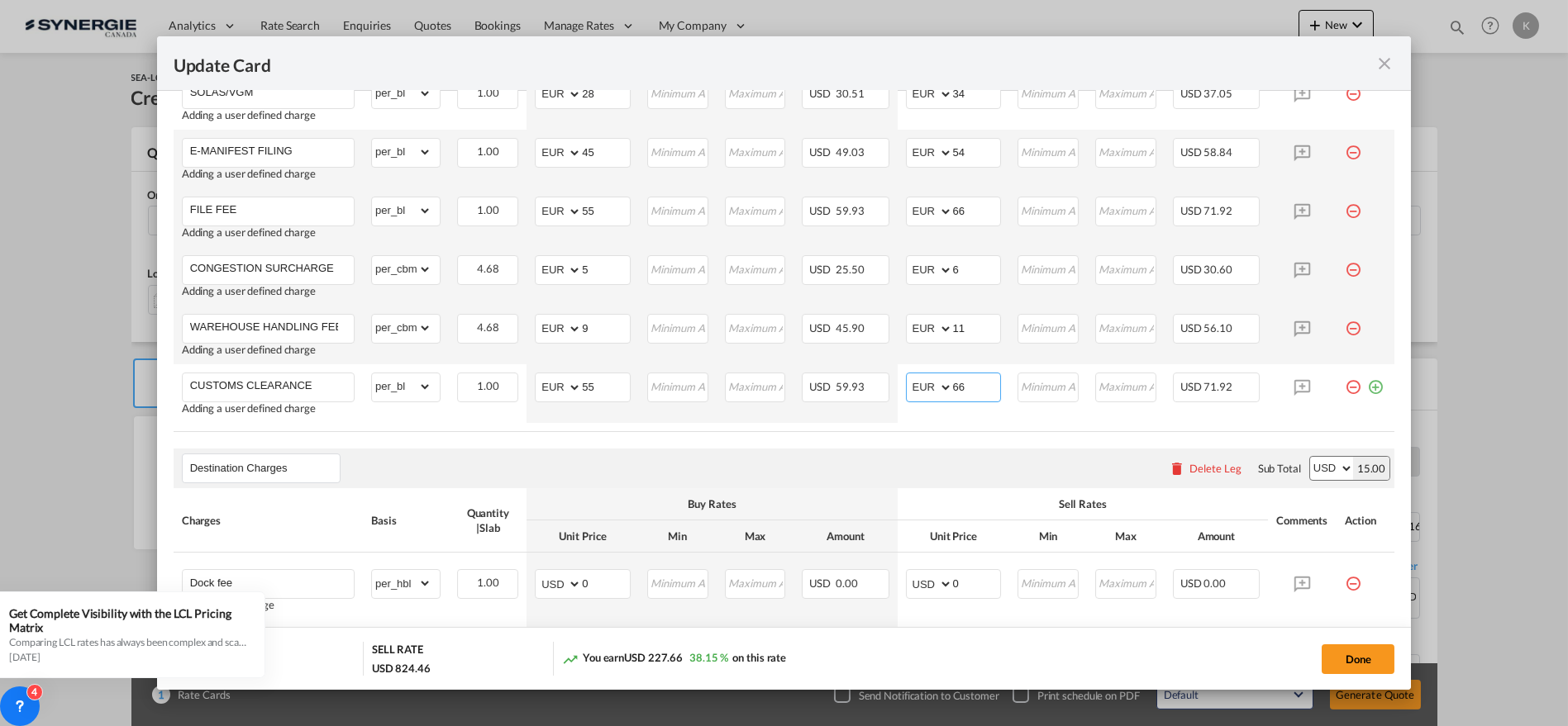
type input "66"
click at [336, 390] on input "CUSTOMS CLEARANCE" at bounding box center [272, 385] width 163 height 25
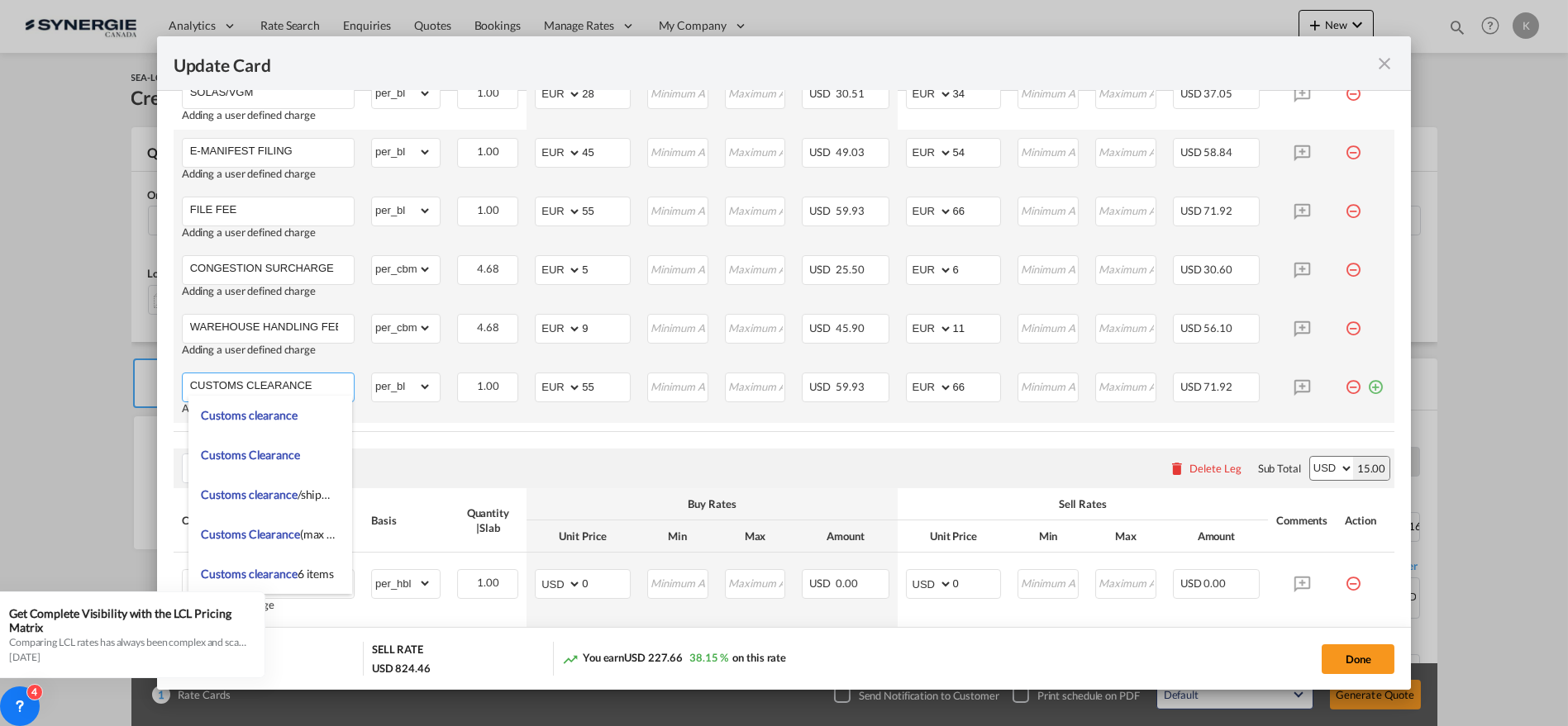
paste input "(EXA + max. 1 HS code – 10.00 euro/extra HS code to be declared)"
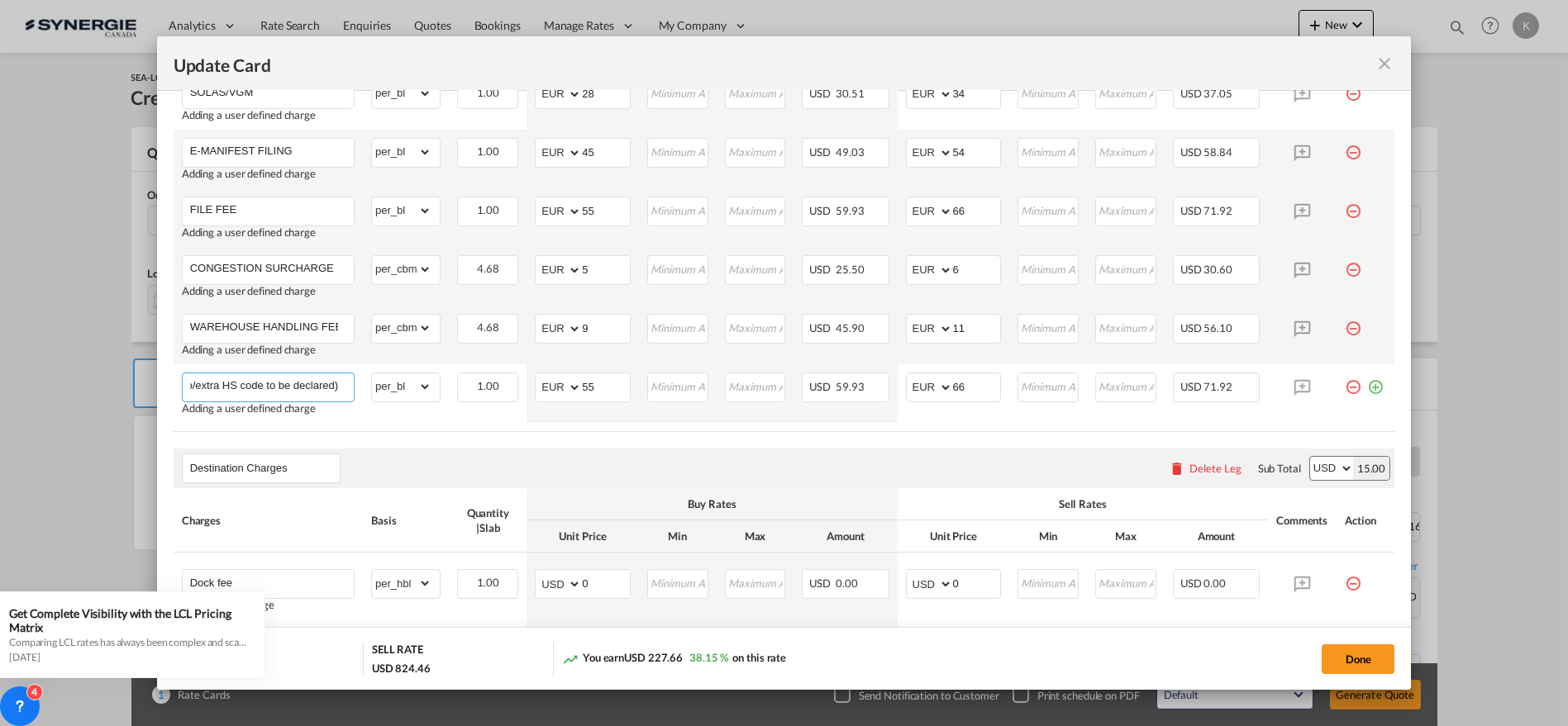
type input "CUSTOMS CLEARANCE (EXA + max. 1 HS code – 10.00 euro/extra HS code to be declar…"
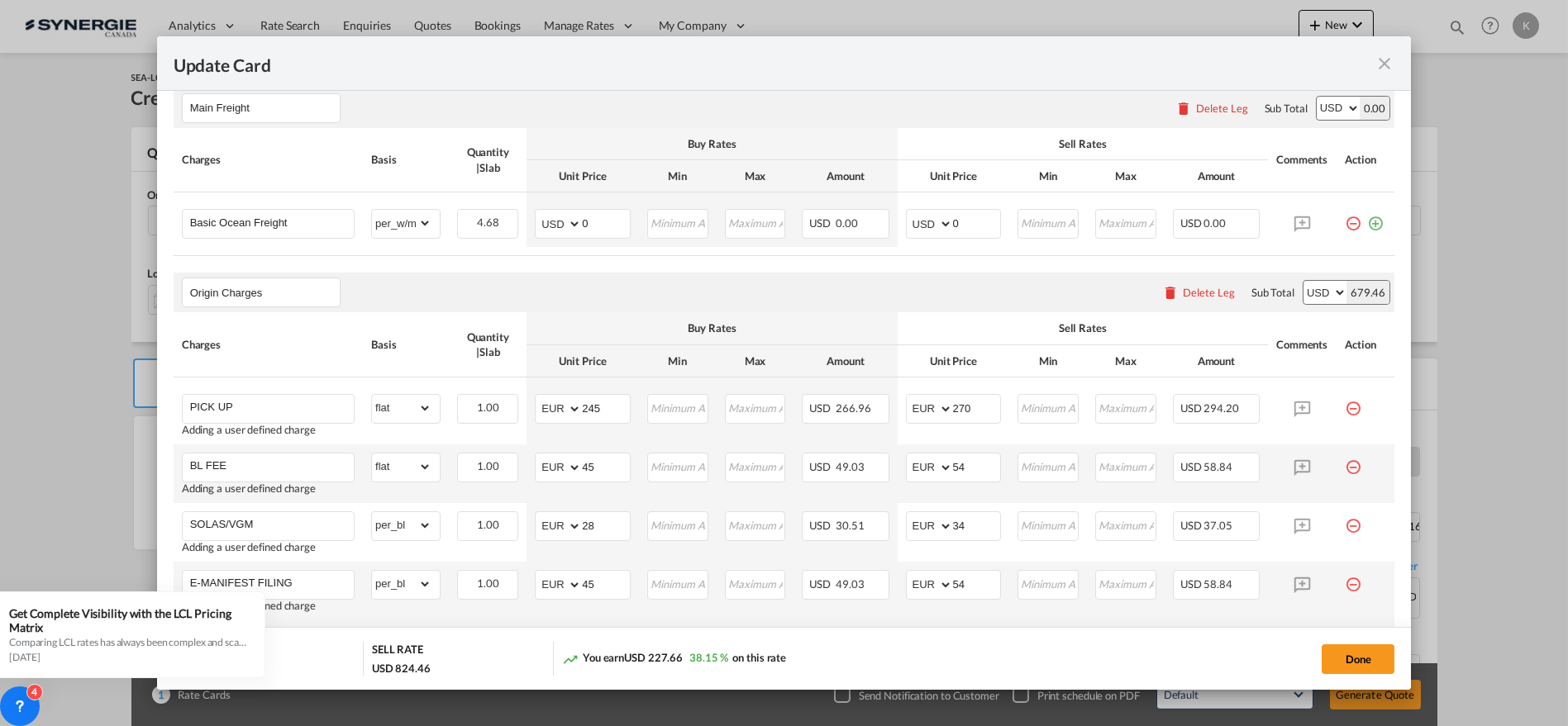
scroll to position [0, 0]
drag, startPoint x: 586, startPoint y: 222, endPoint x: 544, endPoint y: 220, distance: 42.0
click at [551, 220] on md-input-container "AED AFN ALL AMD ANG AOA ARS AUD AWG AZN BAM BBD BDT BGN BHD BIF BMD BND [PERSON…" at bounding box center [582, 224] width 96 height 29
type input "54"
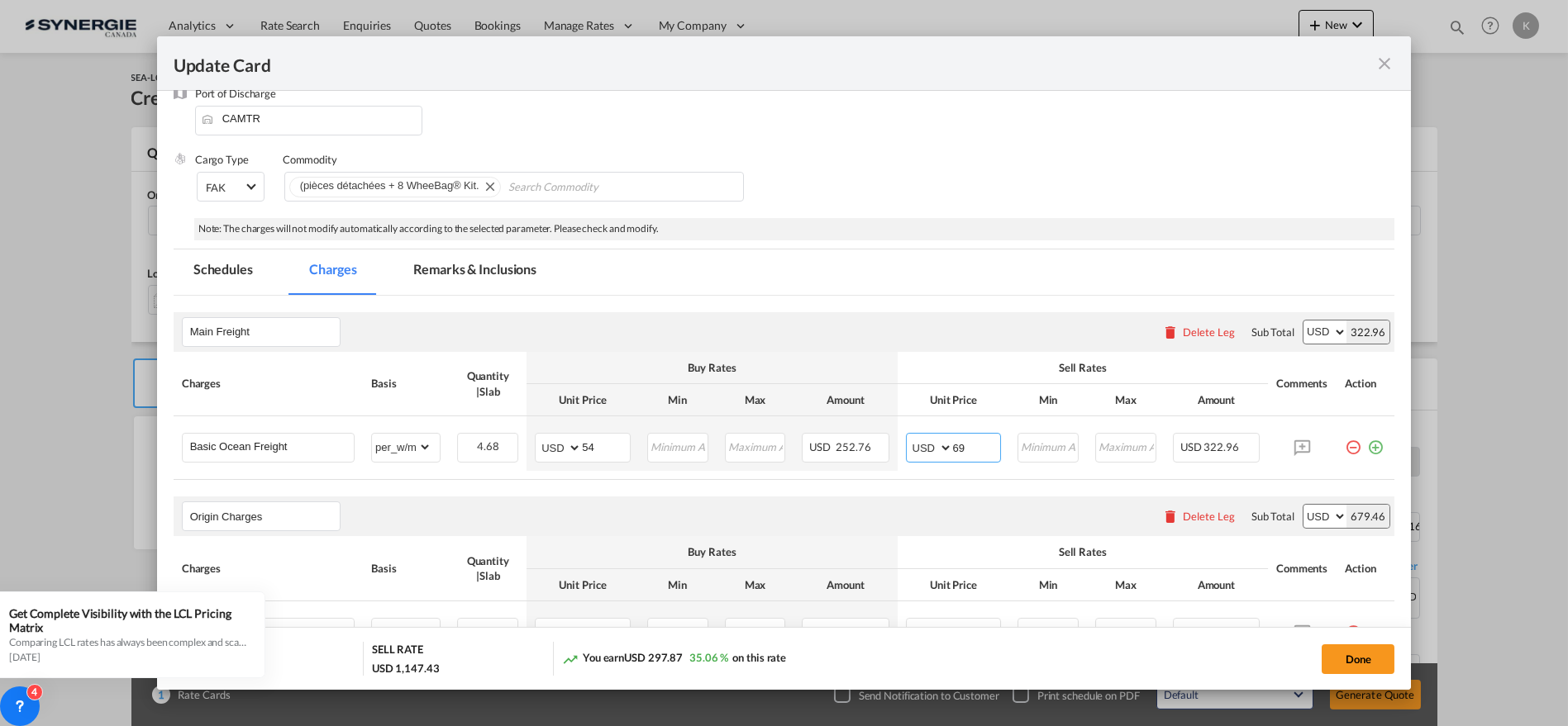
scroll to position [261, 0]
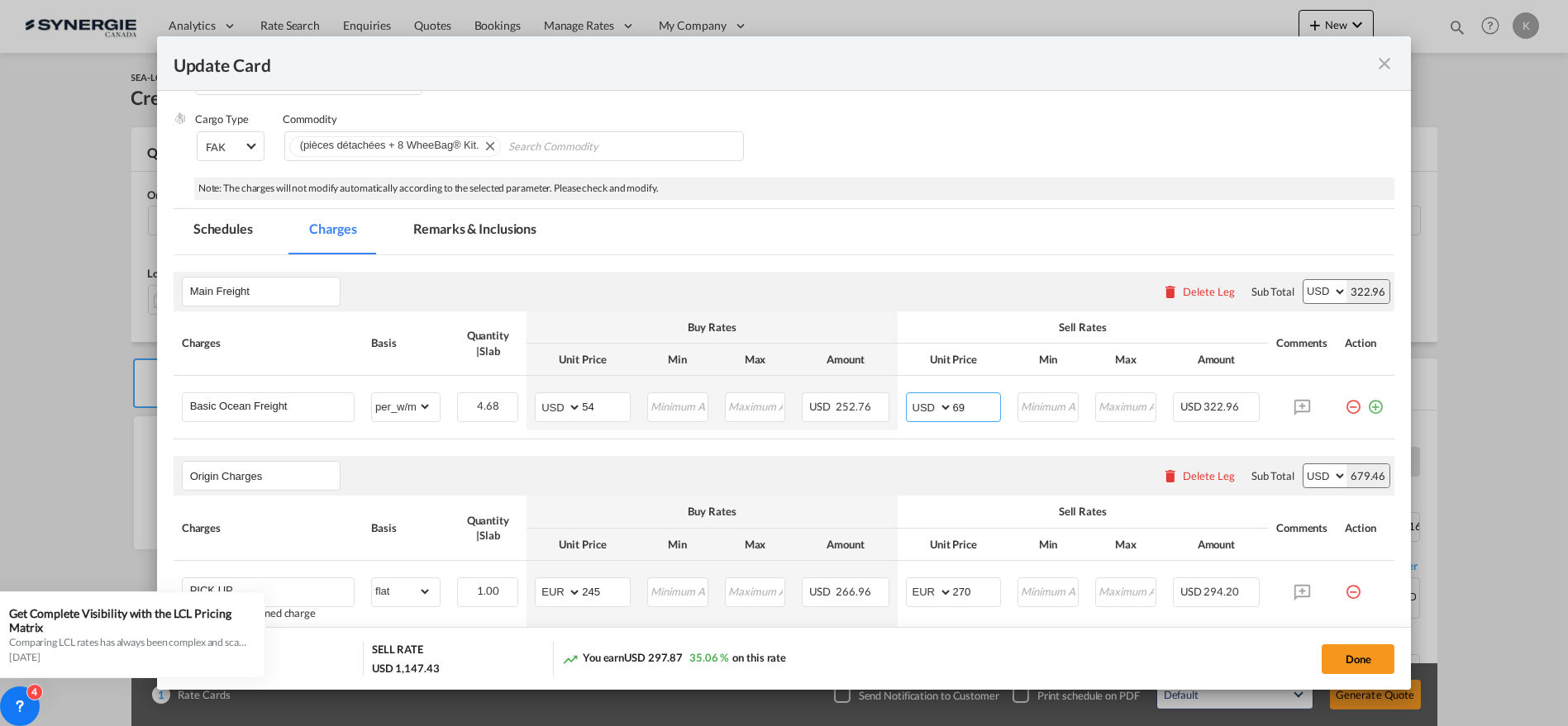
type input "69"
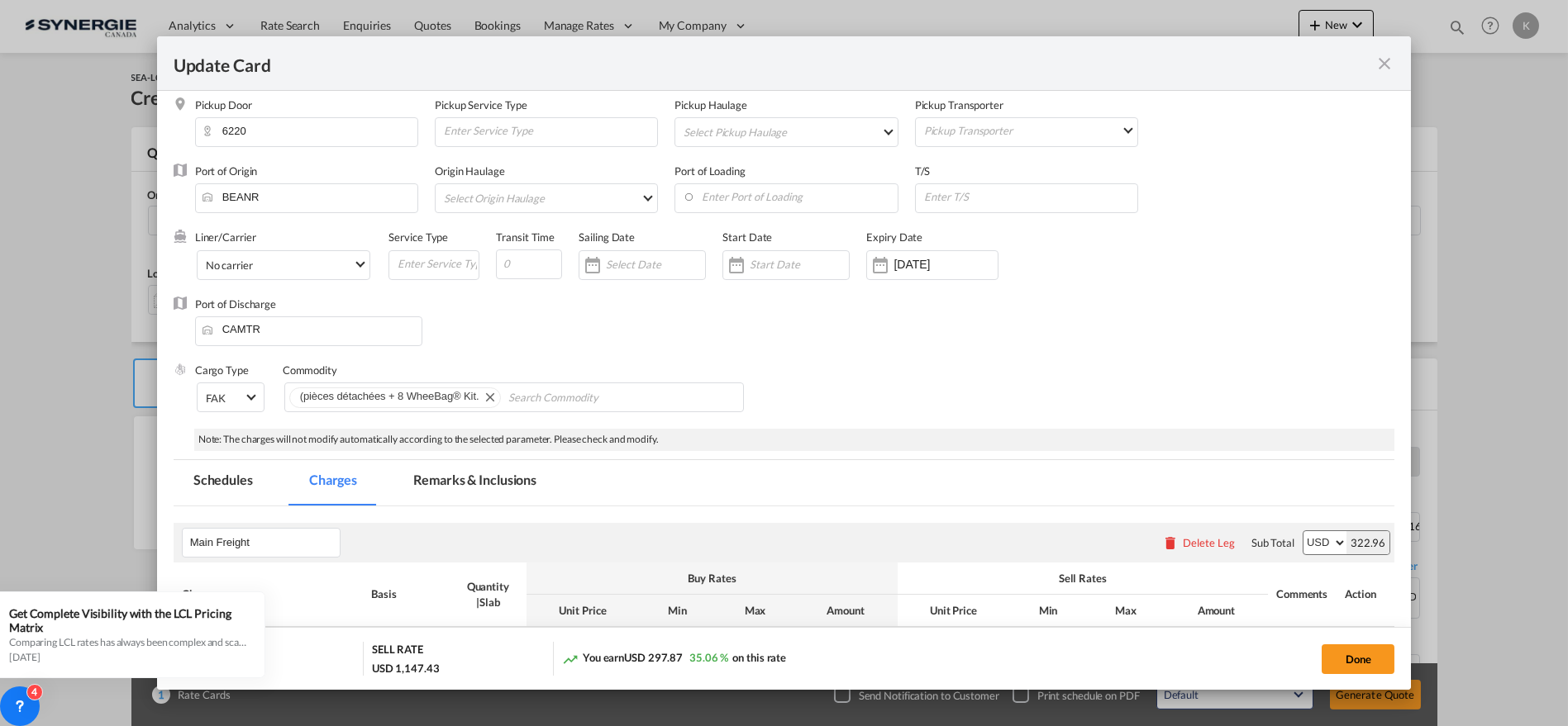
scroll to position [0, 0]
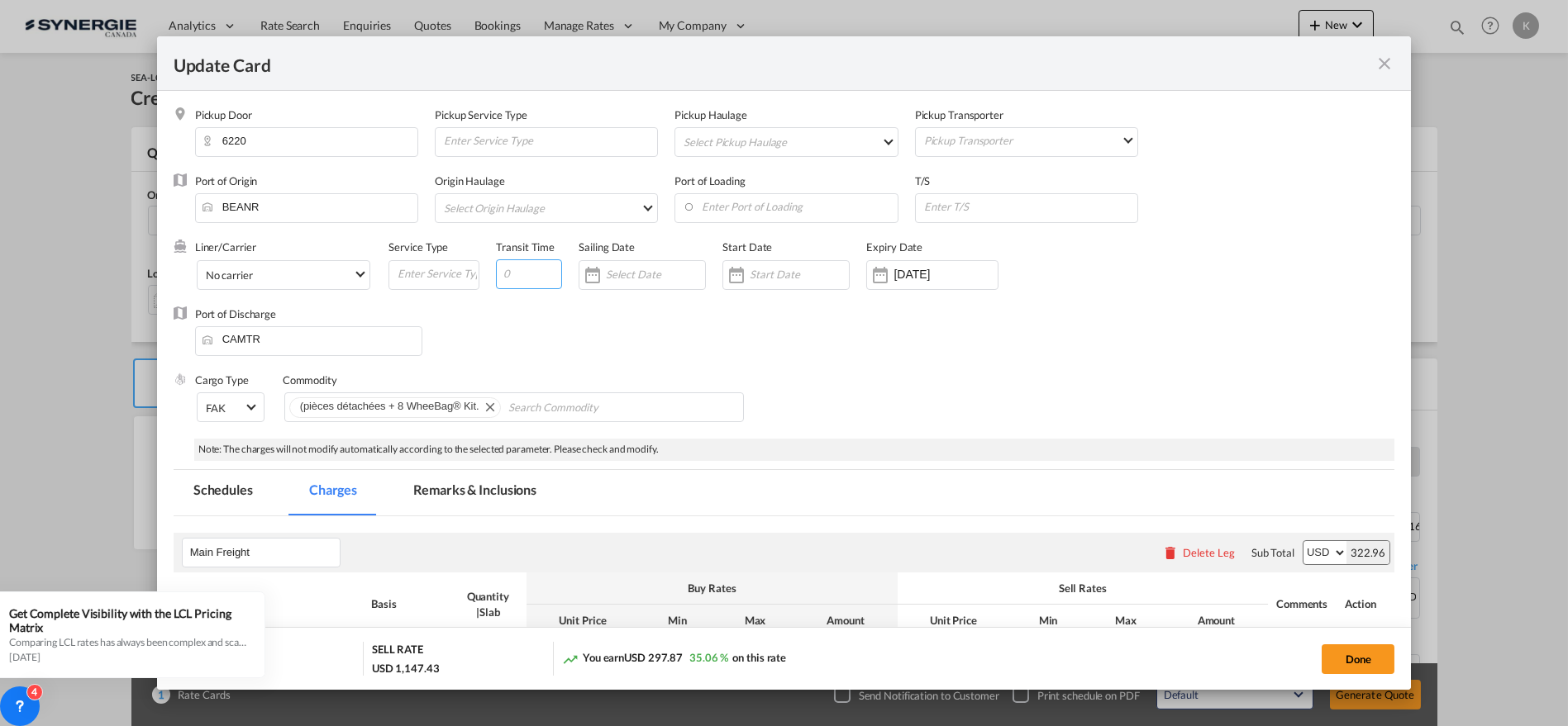
click at [514, 265] on input "Update Card Pickup ..." at bounding box center [528, 274] width 66 height 29
type input "17"
click at [1056, 199] on input "Update Card Pickup ..." at bounding box center [1030, 207] width 214 height 25
type input "E"
type input "Direct"
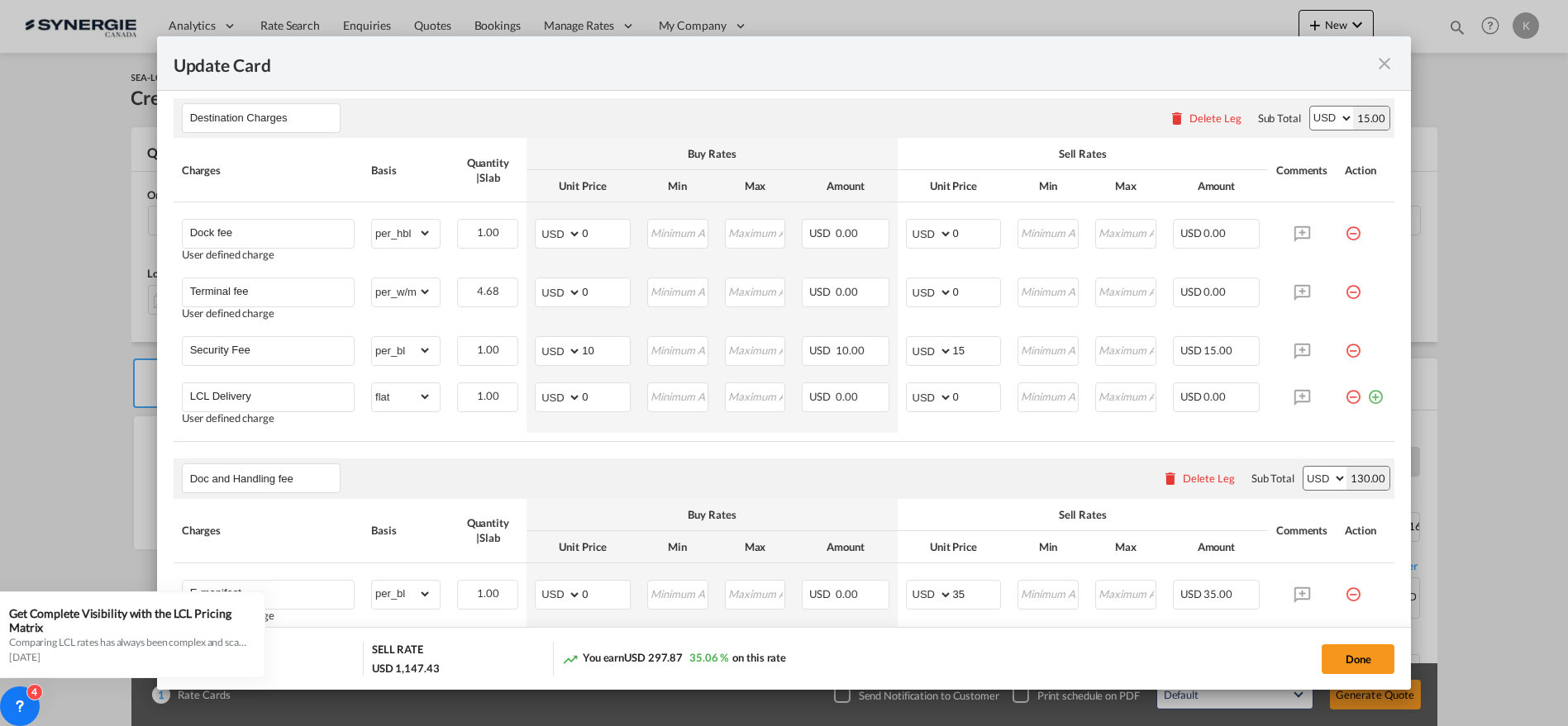
scroll to position [1240, 0]
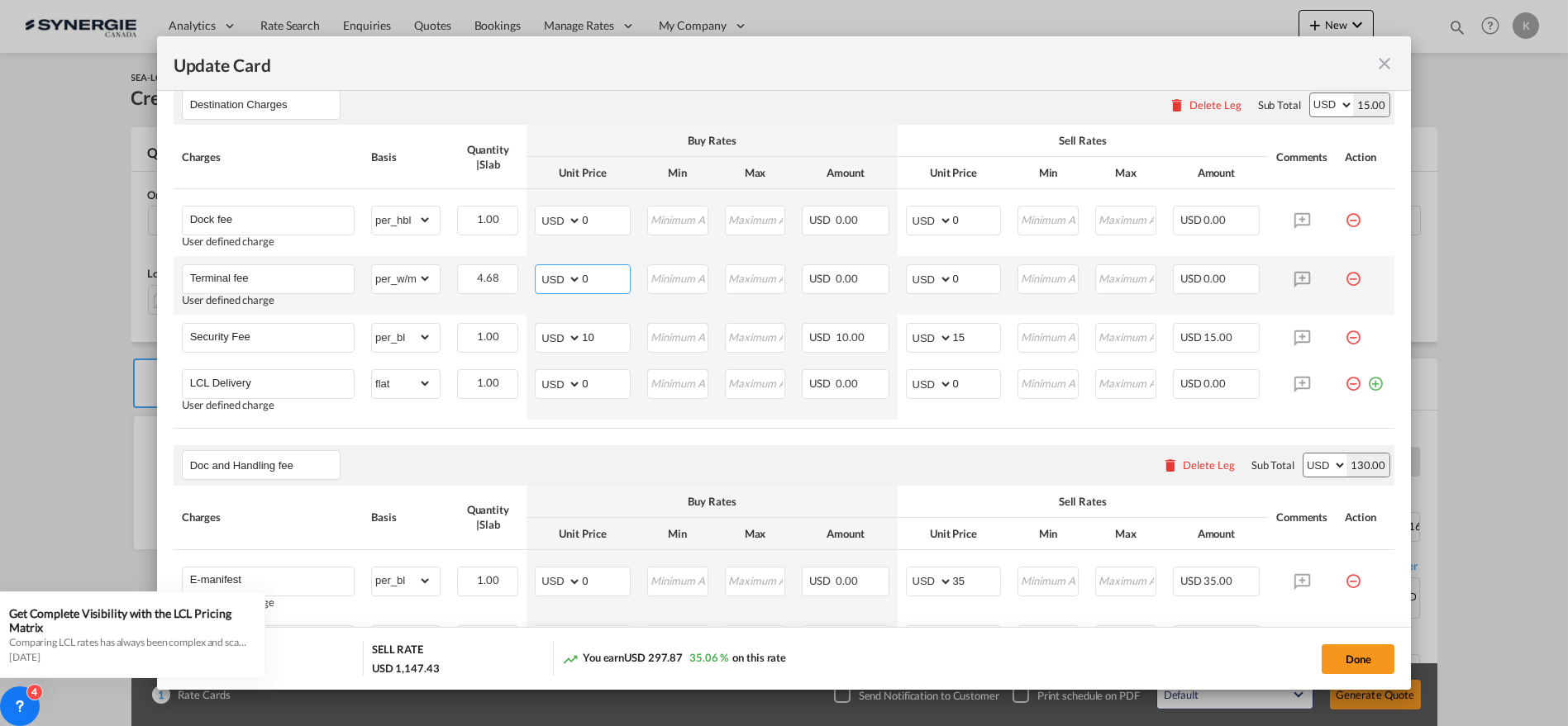
drag, startPoint x: 587, startPoint y: 276, endPoint x: 559, endPoint y: 278, distance: 28.1
click at [559, 278] on md-input-container "AED AFN ALL AMD ANG AOA ARS AUD AWG AZN BAM BBD BDT BGN BHD BIF BMD BND [PERSON…" at bounding box center [582, 279] width 96 height 29
type input "24"
type input "29"
click at [240, 336] on input "Security Fee" at bounding box center [272, 336] width 163 height 25
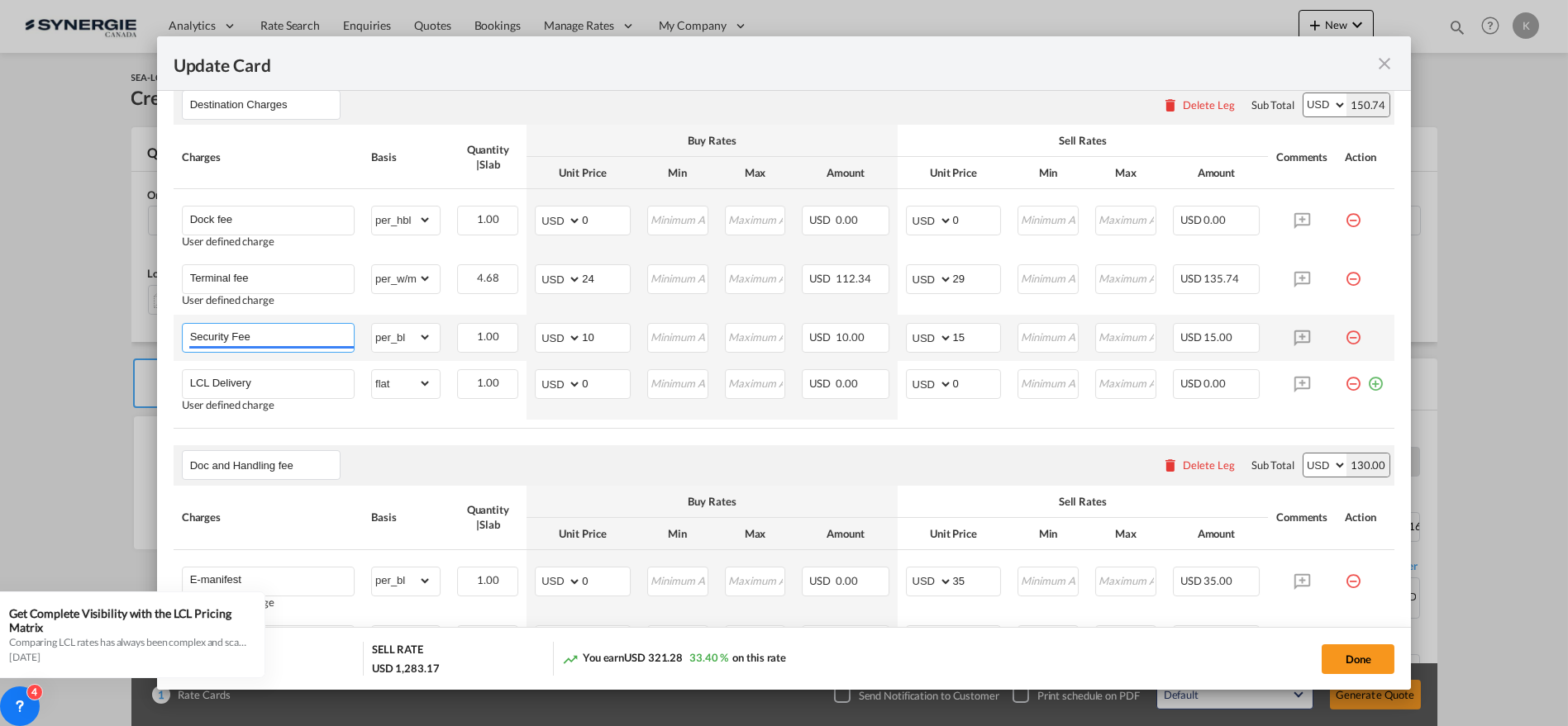
click at [240, 336] on input "Security Fee" at bounding box center [272, 336] width 163 height 25
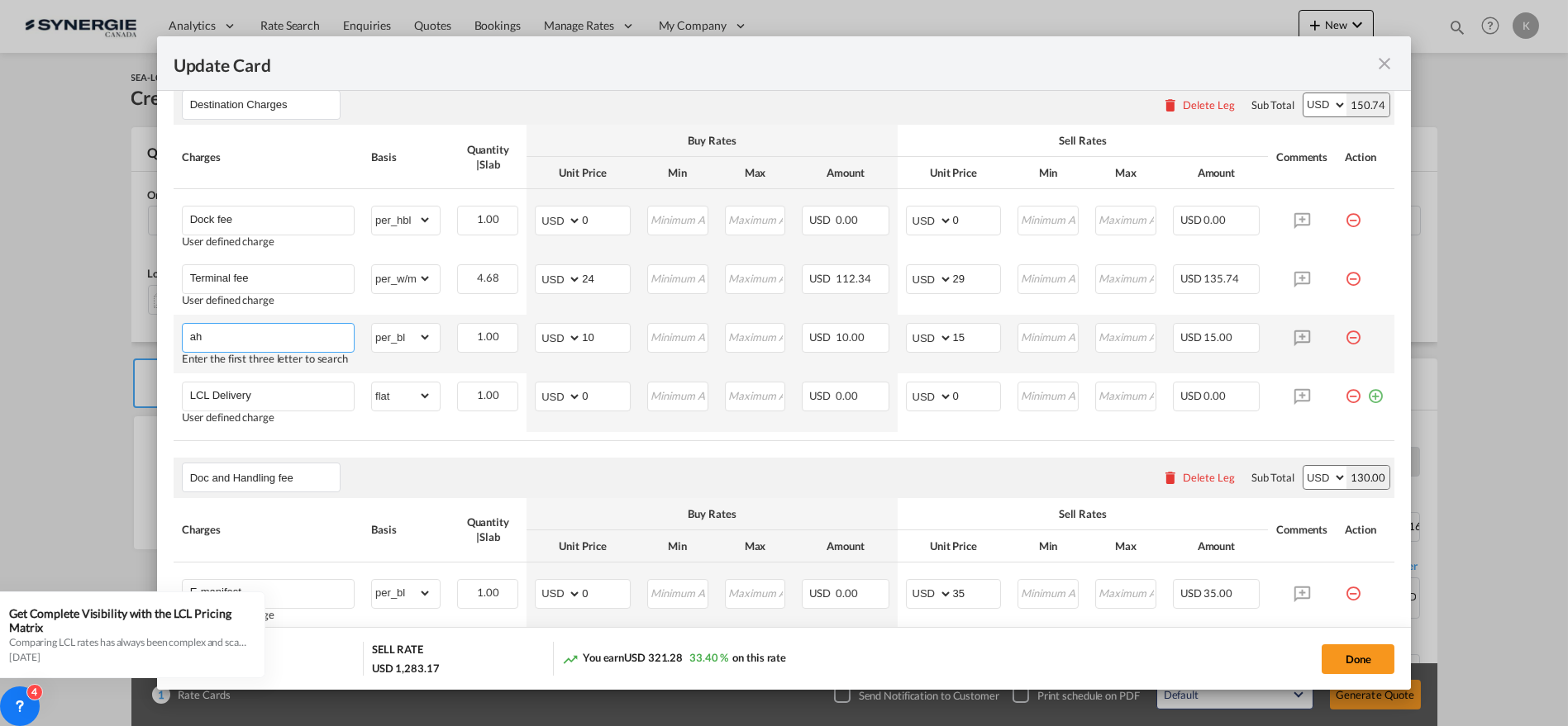
type input "a"
type input "Handling and emanifest"
drag, startPoint x: 550, startPoint y: 328, endPoint x: 531, endPoint y: 338, distance: 21.5
click at [538, 331] on md-input-container "AED AFN ALL AMD ANG AOA ARS AUD AWG AZN BAM BBD BDT BGN BHD BIF BMD BND [PERSON…" at bounding box center [582, 338] width 96 height 29
type input "58"
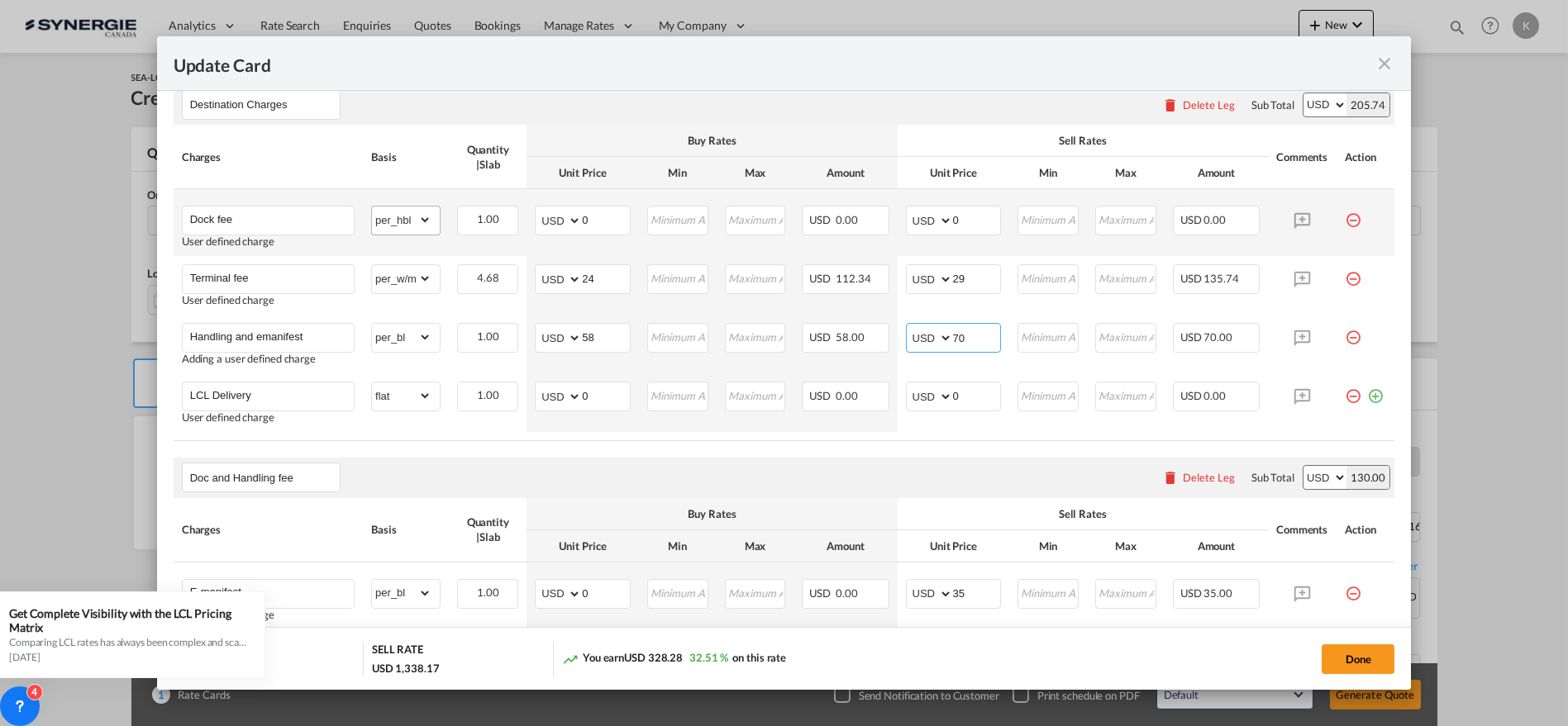
type input "70"
click at [401, 213] on select "gross_weight volumetric_weight per_shipment per_bl per_km per_hawb per_kg flat …" at bounding box center [401, 220] width 60 height 27
select select "per_kg"
click at [372, 207] on select "gross_weight volumetric_weight per_shipment per_bl per_km per_hawb per_kg flat …" at bounding box center [401, 220] width 60 height 27
drag, startPoint x: 596, startPoint y: 215, endPoint x: 569, endPoint y: 215, distance: 27.0
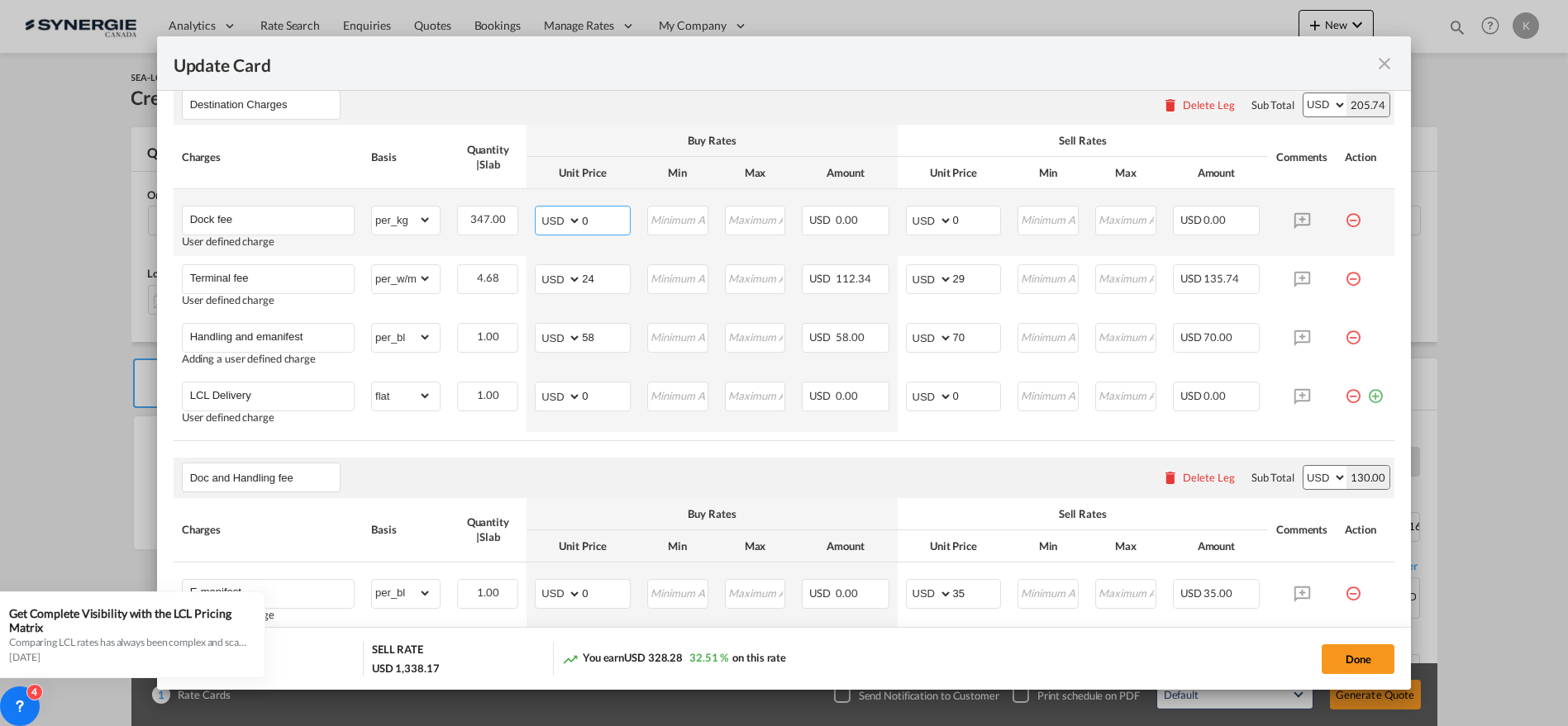
click at [569, 215] on md-input-container "AED AFN ALL AMD ANG AOA ARS AUD AWG AZN BAM BBD BDT BGN BHD BIF BMD BND [PERSON…" at bounding box center [582, 220] width 96 height 29
type input "50"
click at [426, 222] on select "gross_weight volumetric_weight per_shipment per_bl per_km per_hawb per_kg flat …" at bounding box center [401, 220] width 60 height 27
select select "per_shipment"
click at [372, 207] on select "gross_weight volumetric_weight per_shipment per_bl per_km per_hawb per_kg flat …" at bounding box center [401, 220] width 60 height 27
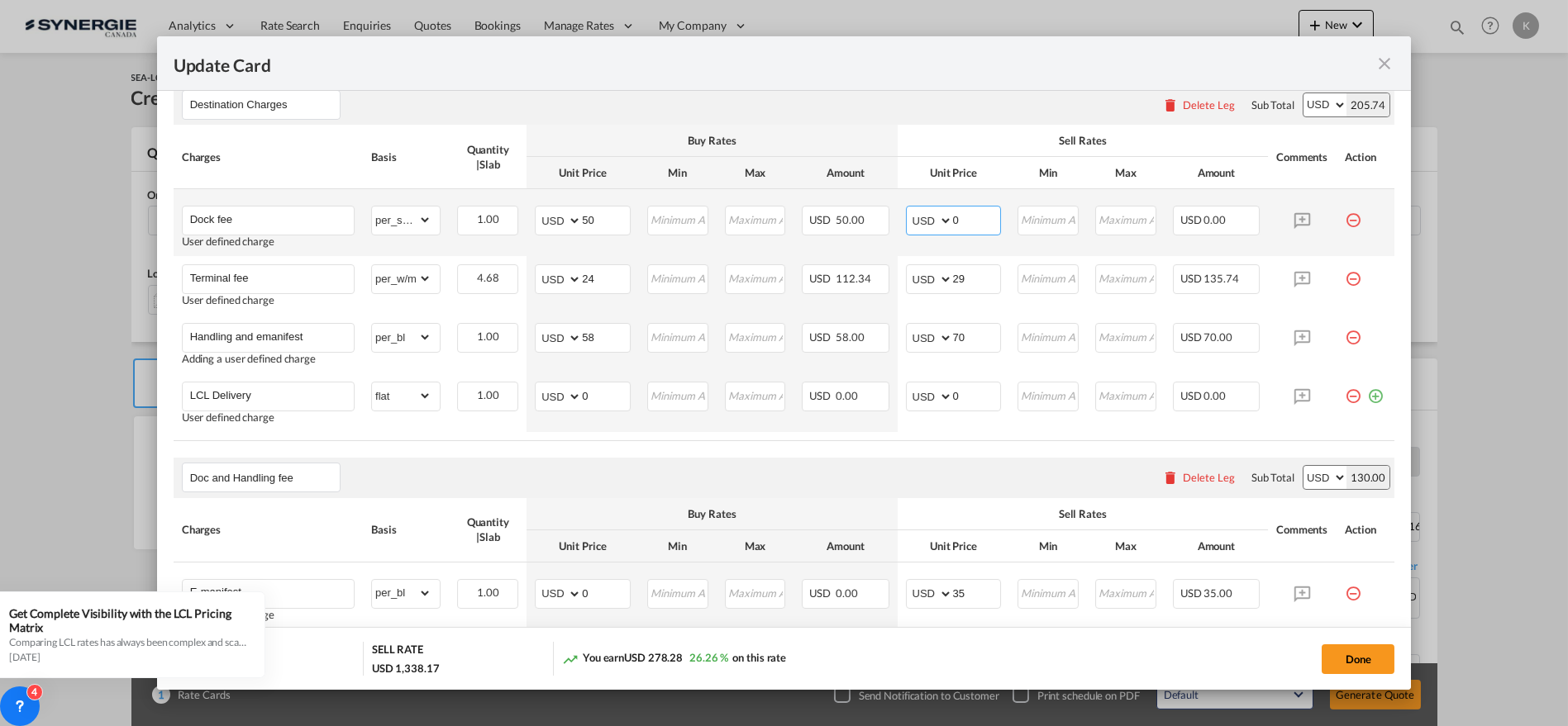
drag, startPoint x: 976, startPoint y: 223, endPoint x: 926, endPoint y: 220, distance: 50.1
click at [926, 220] on md-input-container "AED AFN ALL AMD ANG AOA ARS AUD AWG AZN BAM BBD BDT BGN BHD BIF BMD BND [PERSON…" at bounding box center [954, 220] width 96 height 29
type input "60"
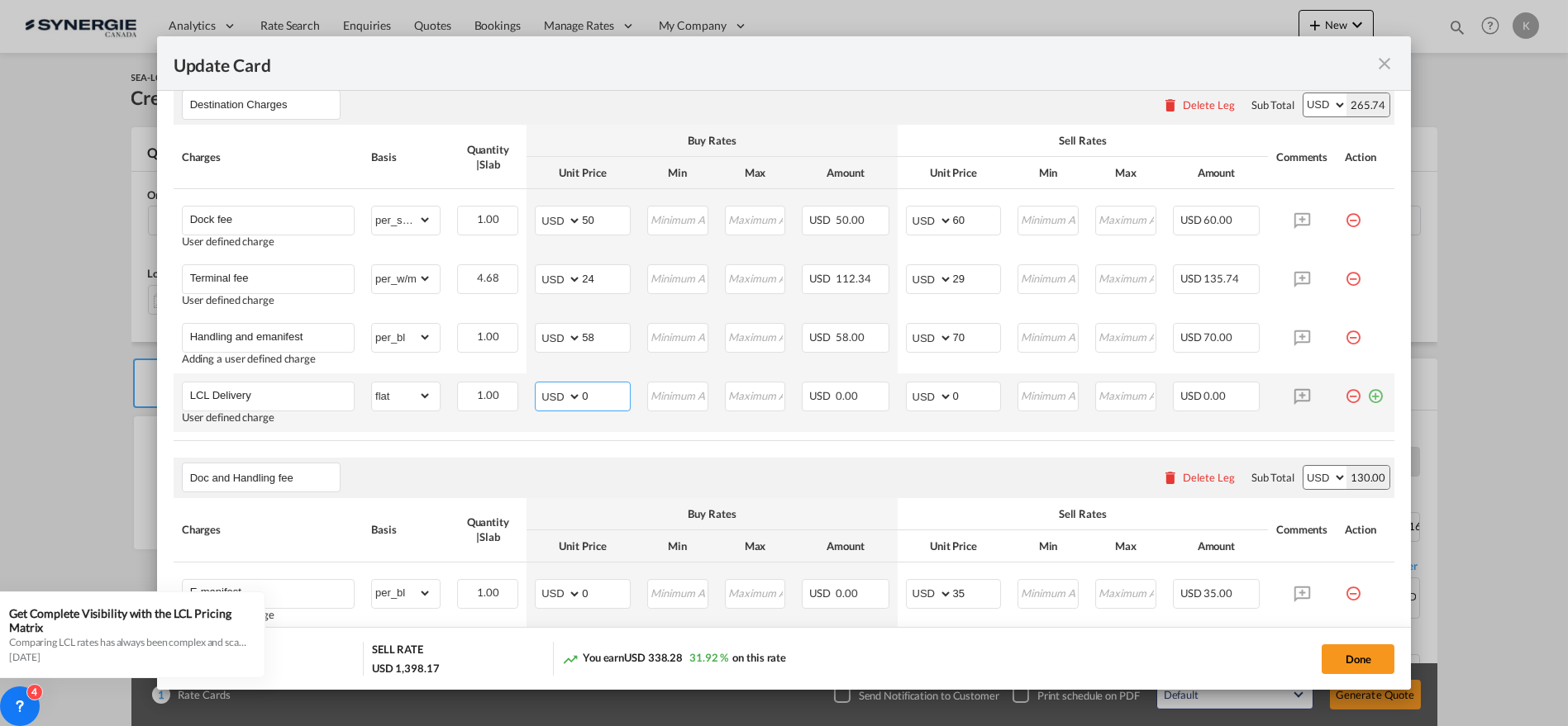
click at [549, 398] on select "AED AFN ALL AMD ANG AOA ARS AUD AWG AZN BAM BBD BDT BGN BHD BIF BMD BND [PERSON…" at bounding box center [560, 396] width 43 height 23
select select "string:CAD"
click at [538, 385] on select "AED AFN ALL AMD ANG AOA ARS AUD AWG AZN BAM BBD BDT BGN BHD BIF BMD BND [PERSON…" at bounding box center [560, 396] width 43 height 23
type input "242.54"
type input "196"
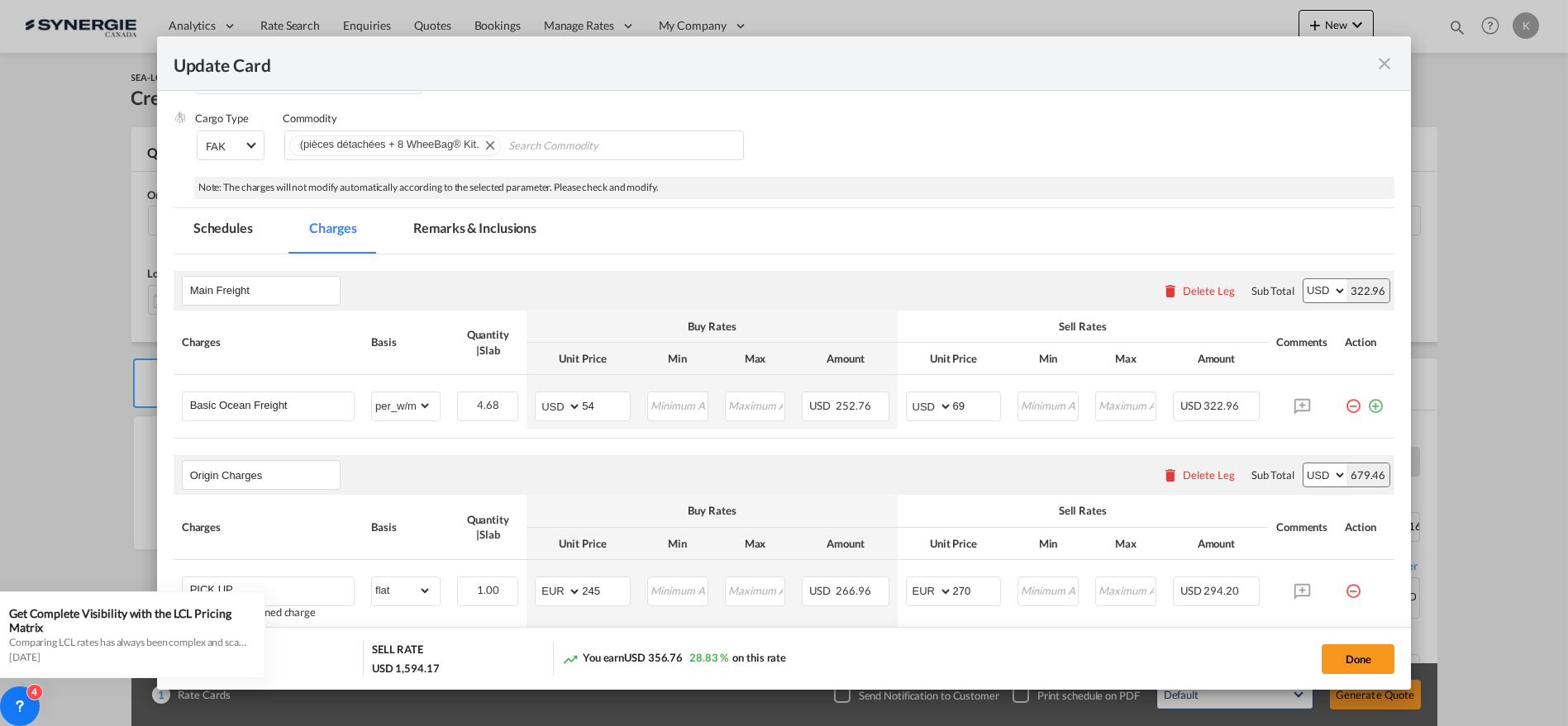
scroll to position [224, 0]
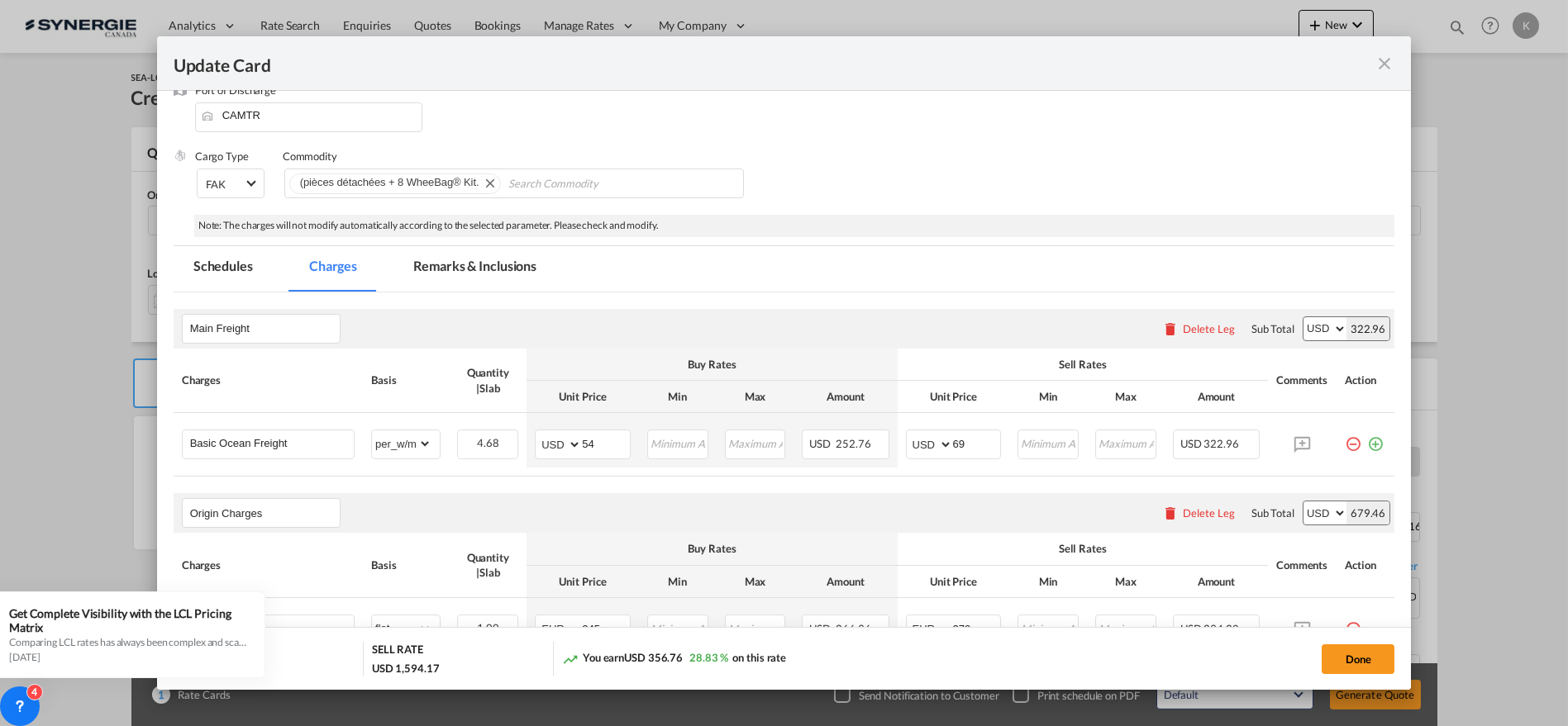
click at [470, 258] on md-tab-item "Remarks & Inclusions" at bounding box center [475, 269] width 163 height 46
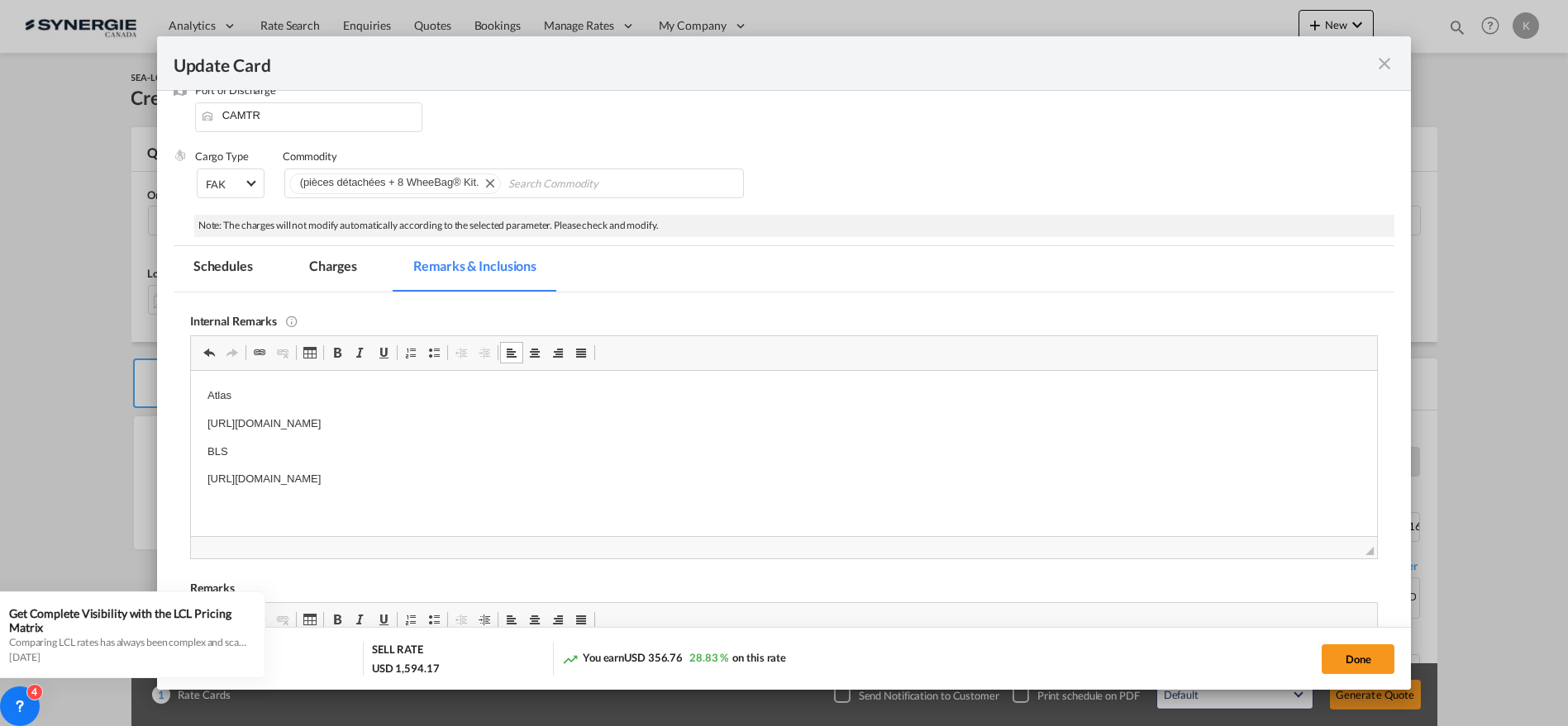
click at [682, 476] on p "[URL][DOMAIN_NAME]" at bounding box center [784, 479] width 1154 height 17
click at [1362, 651] on button "Done" at bounding box center [1358, 659] width 73 height 29
type input "[DATE]"
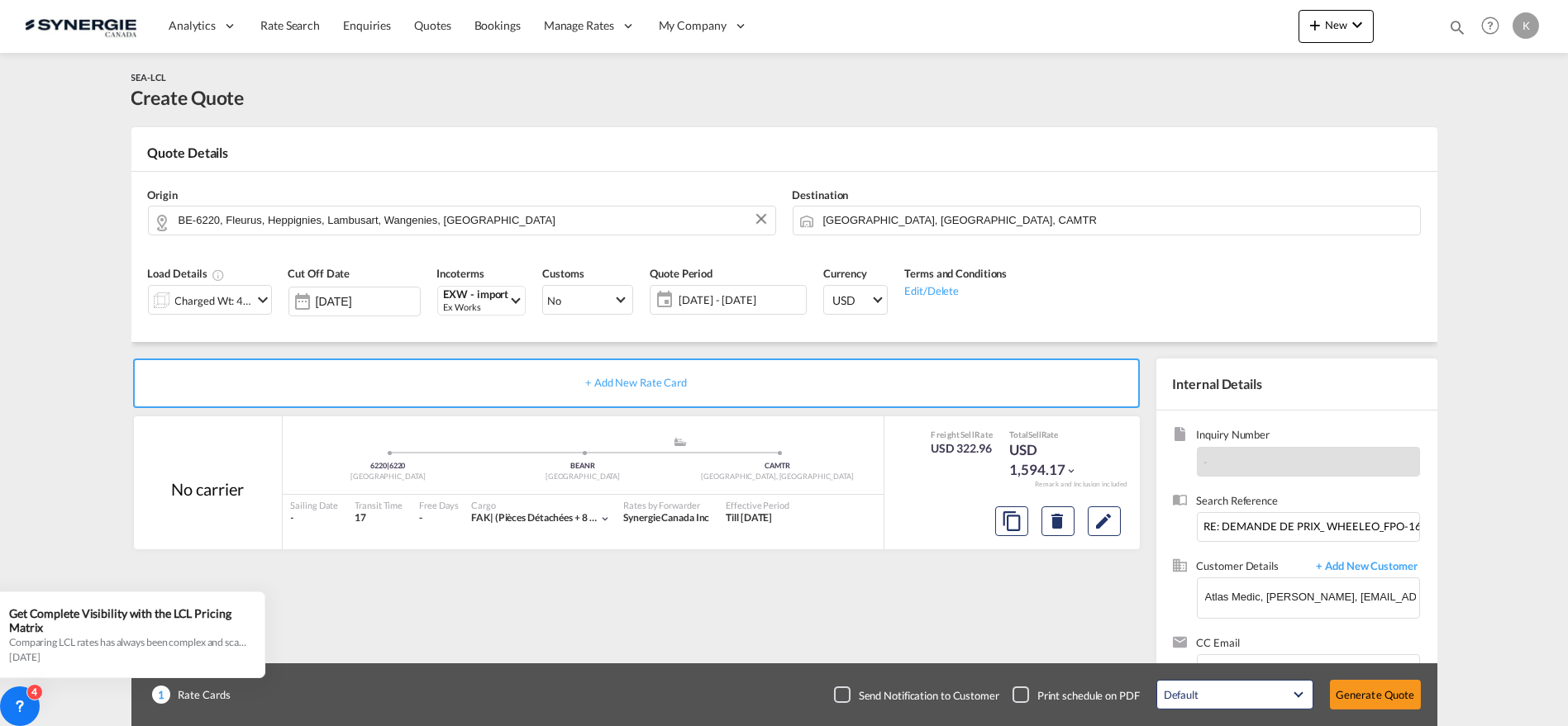
scroll to position [210, 0]
click at [1360, 680] on button "Generate Quote" at bounding box center [1375, 695] width 91 height 29
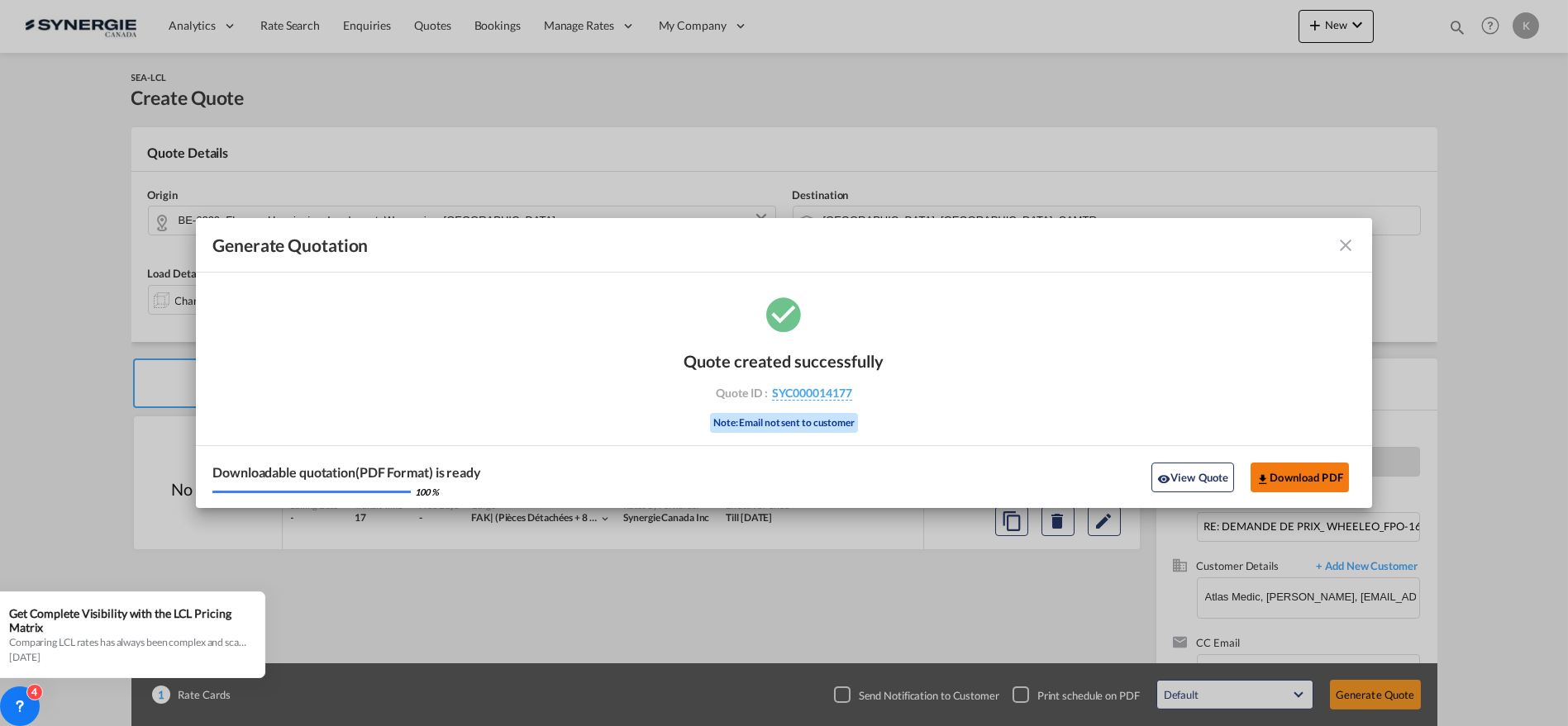
click at [1254, 473] on button "Download PDF" at bounding box center [1300, 477] width 99 height 29
click at [1350, 245] on md-icon "icon-close fg-AAA8AD cursor m-0" at bounding box center [1346, 245] width 20 height 20
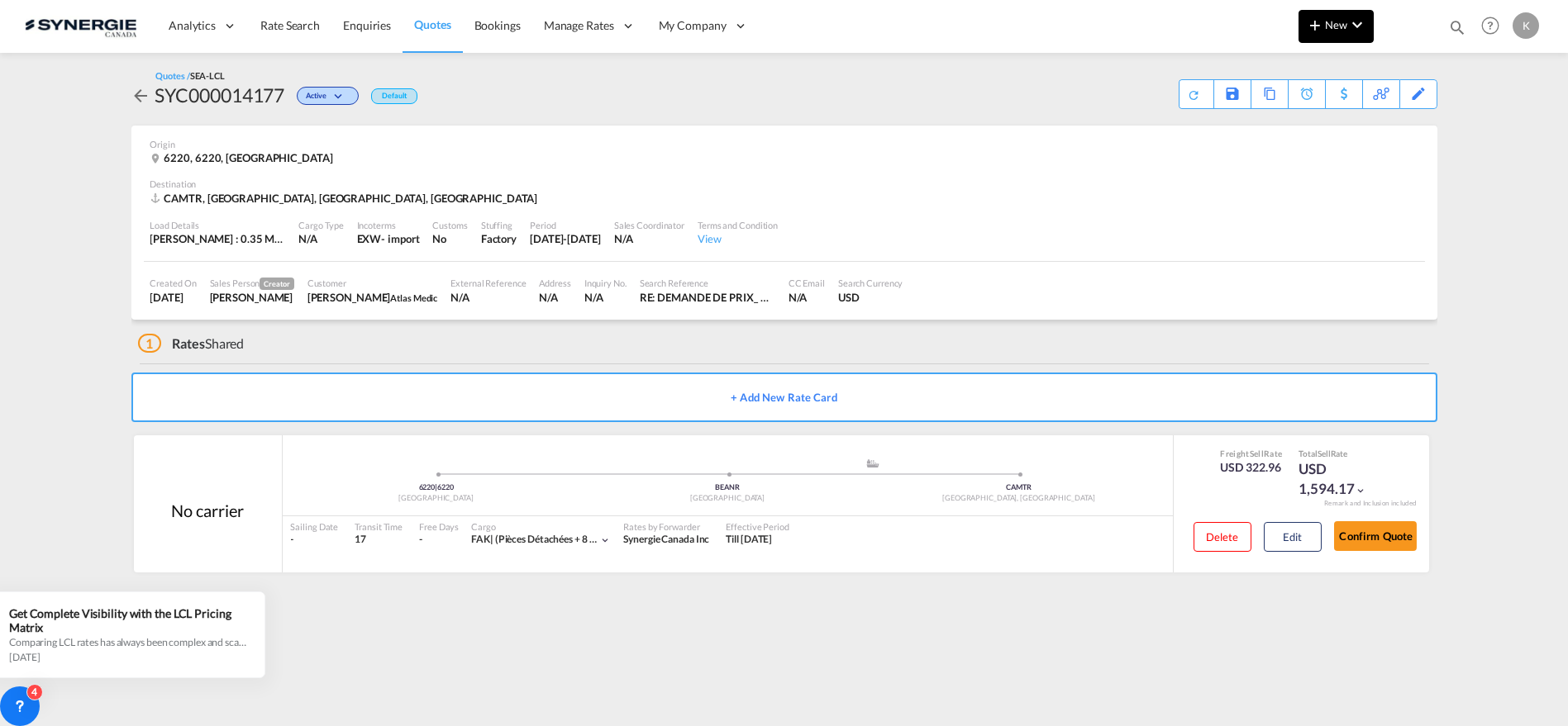
click at [1310, 29] on md-icon "icon-plus 400-fg" at bounding box center [1315, 24] width 20 height 20
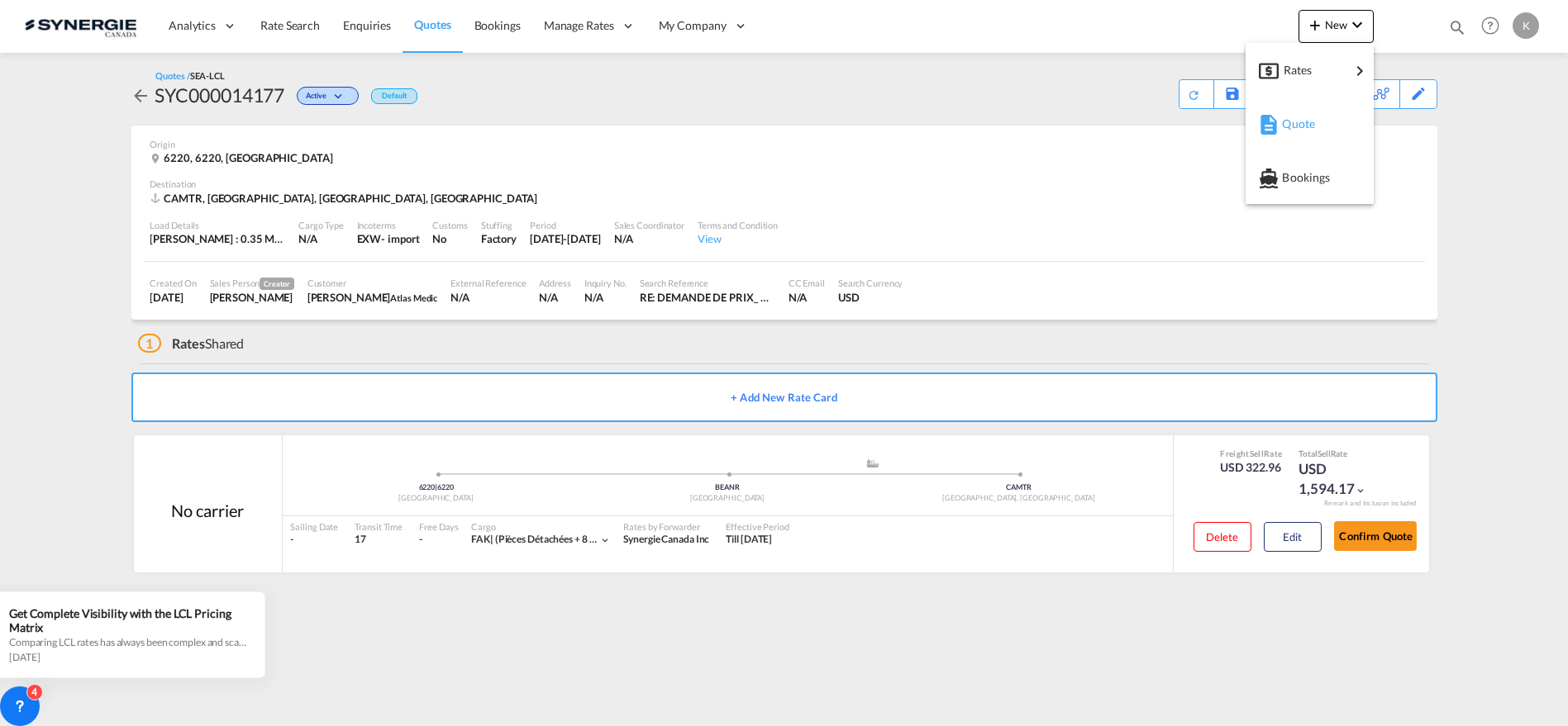
click at [1292, 121] on span "Quote" at bounding box center [1290, 124] width 18 height 33
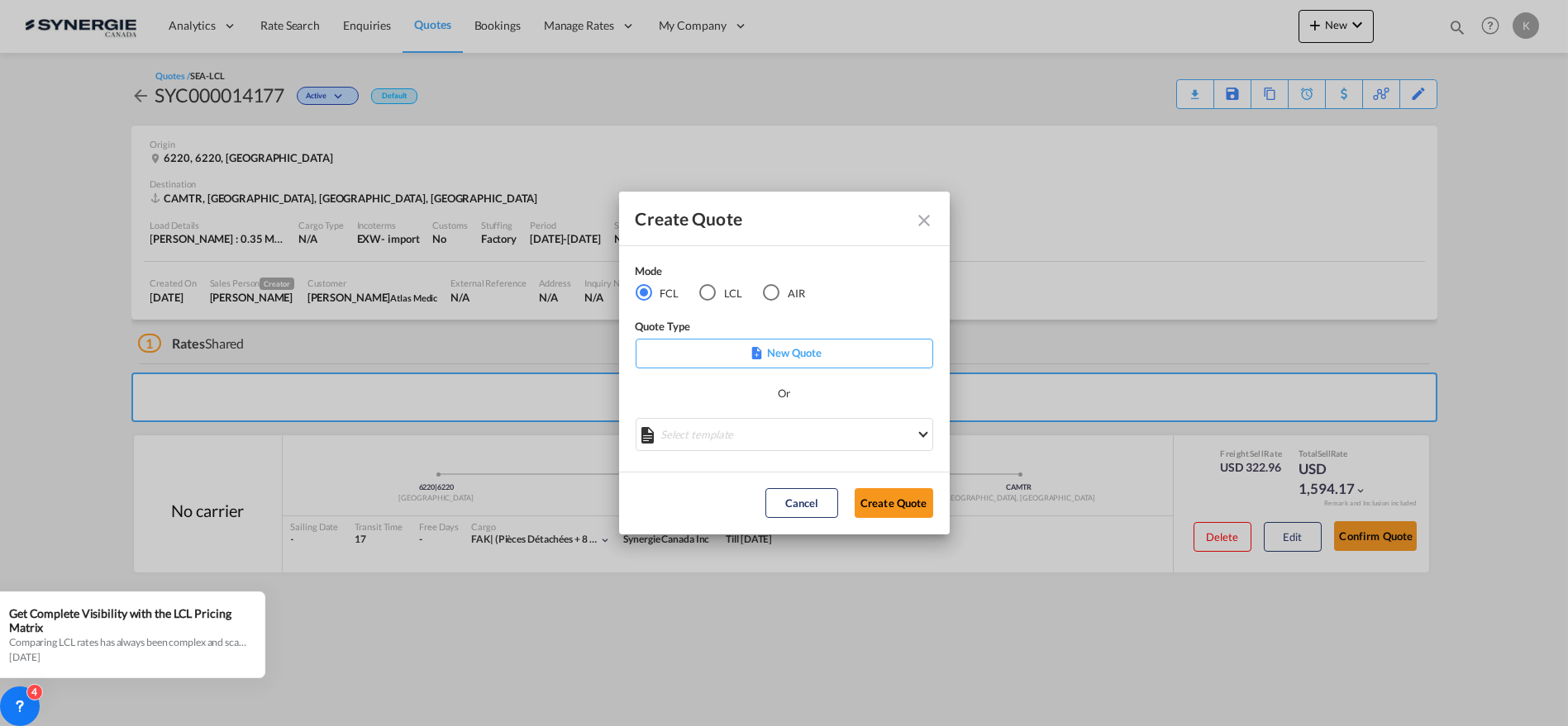
click at [708, 293] on div "LCL" at bounding box center [707, 292] width 16 height 16
click at [726, 438] on md-select "Select template New DAP Import LCL [PERSON_NAME] | [DATE] [GEOGRAPHIC_DATA] LCL…" at bounding box center [784, 435] width 298 height 33
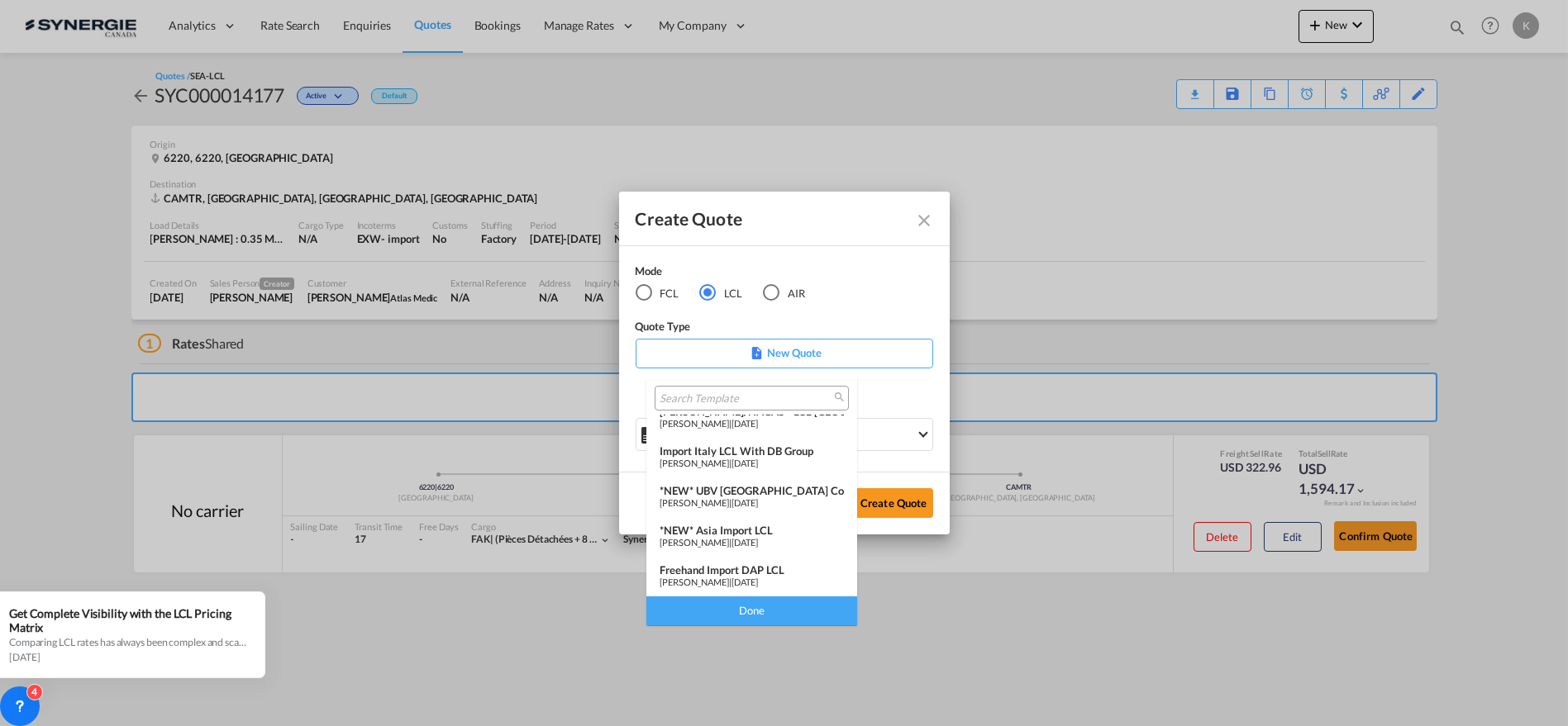
scroll to position [175, 0]
click at [758, 504] on div "[PERSON_NAME] | [DATE]" at bounding box center [752, 502] width 184 height 10
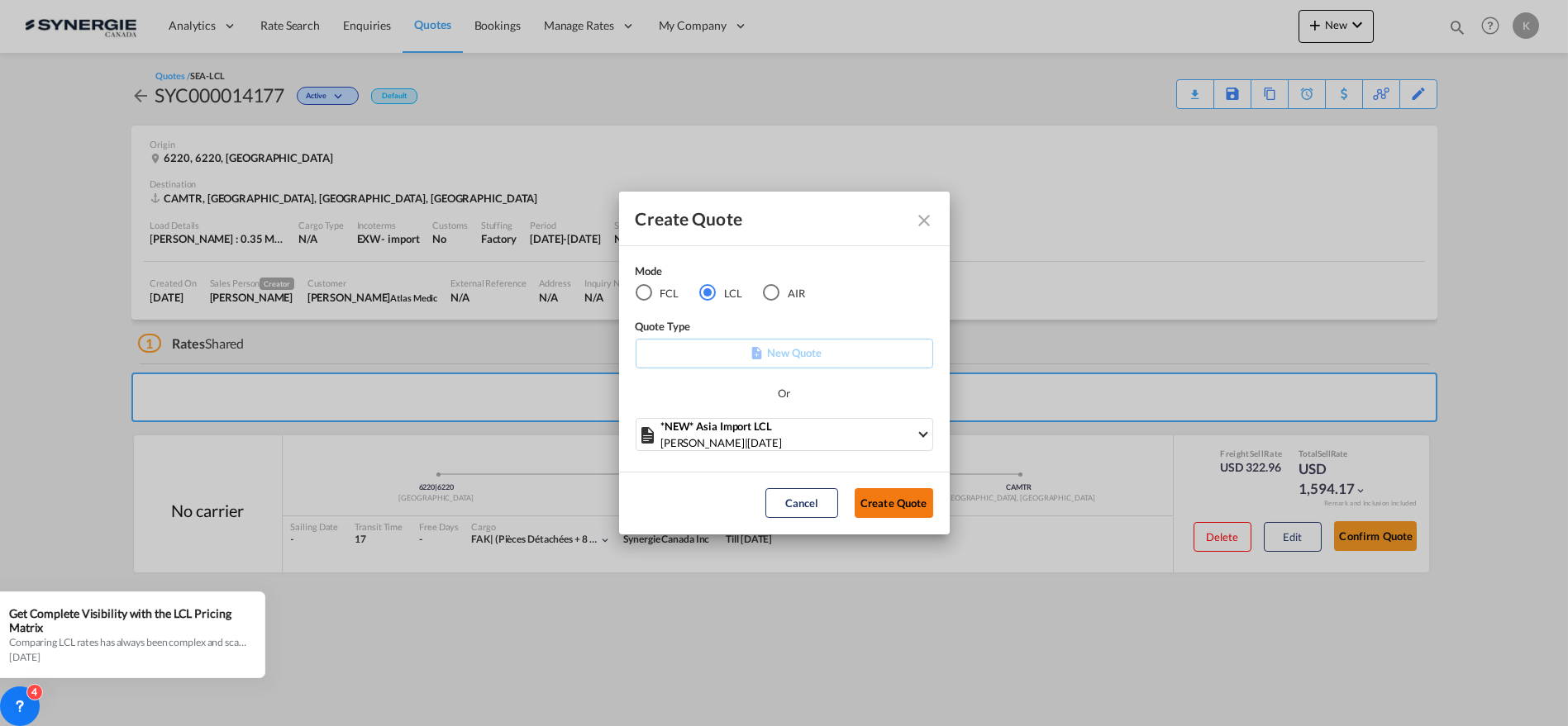
click at [894, 511] on button "Create Quote" at bounding box center [893, 503] width 79 height 29
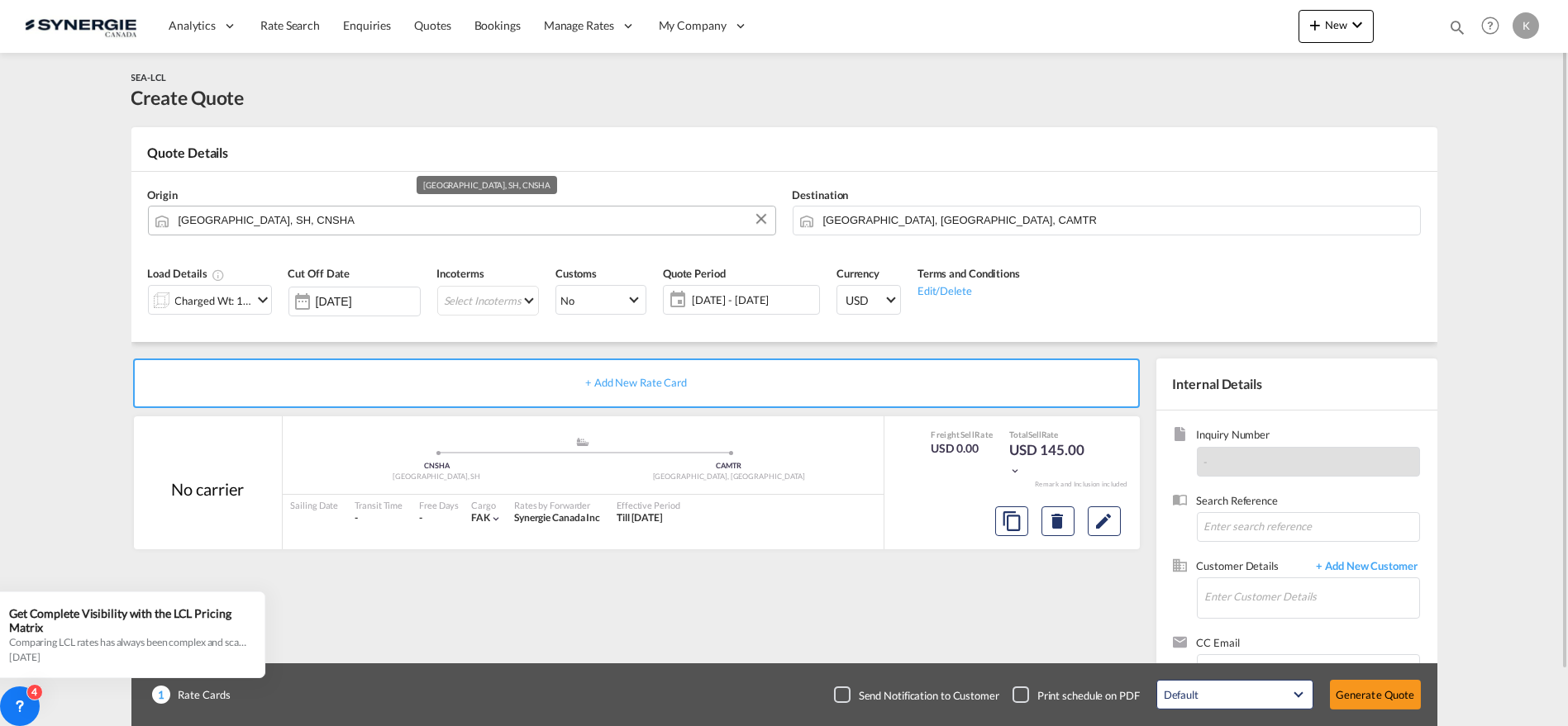
click at [315, 219] on input "[GEOGRAPHIC_DATA], SH, CNSHA" at bounding box center [472, 220] width 589 height 29
paste input "[GEOGRAPHIC_DATA]"
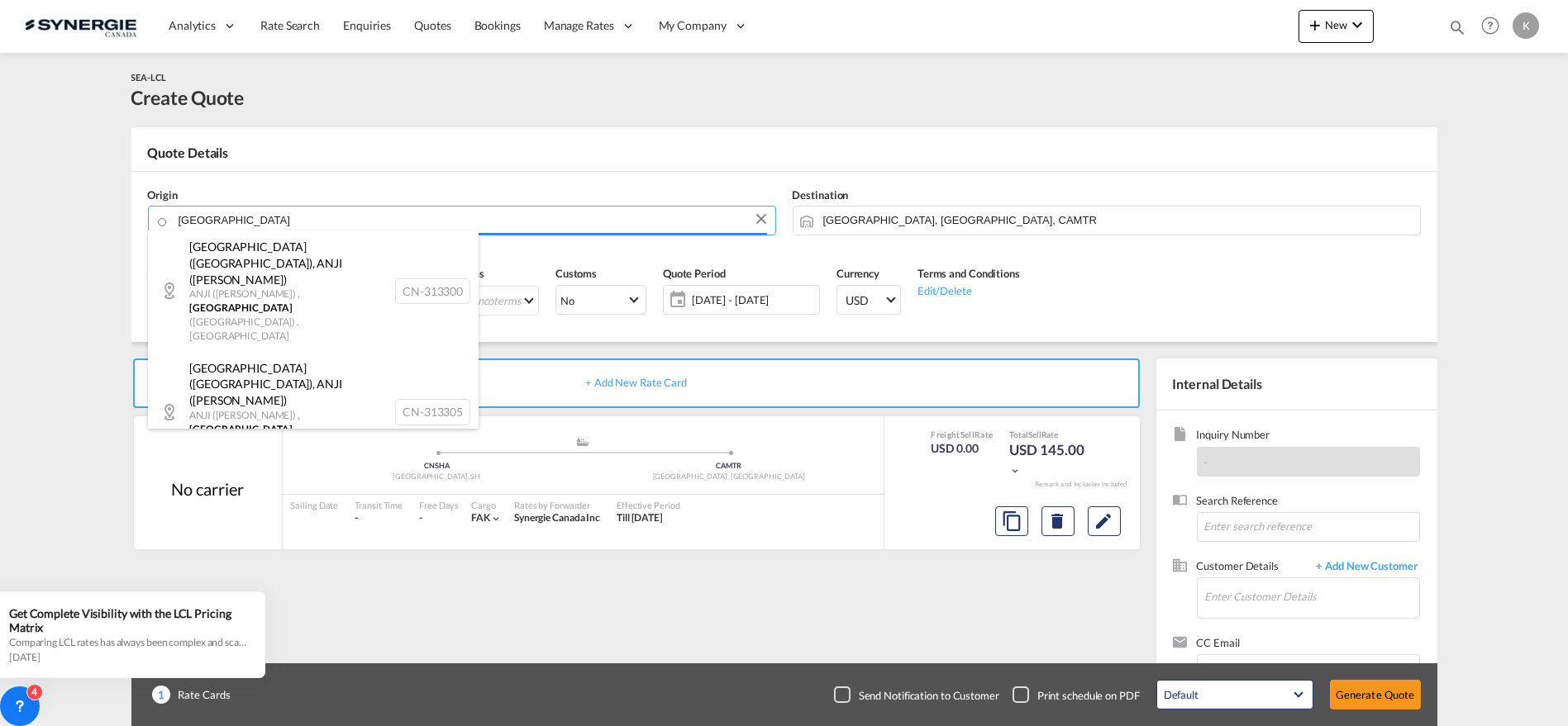
click at [221, 225] on body "Analytics Reports Dashboard Rate Search Enquiries Quotes Bookings" at bounding box center [784, 363] width 1568 height 726
click at [221, 221] on input "[GEOGRAPHIC_DATA]" at bounding box center [472, 220] width 589 height 29
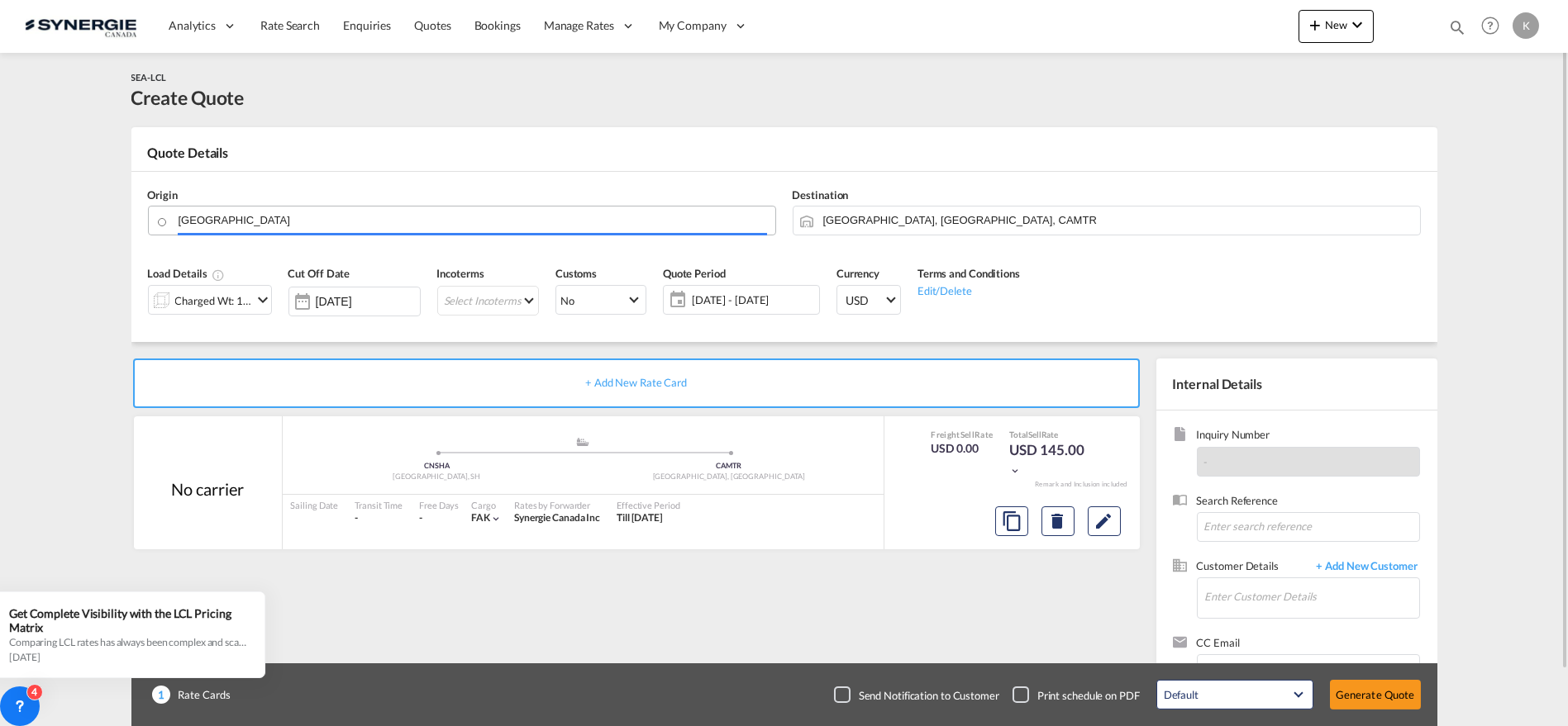
click at [221, 221] on body "Analytics Reports Dashboard Rate Search Enquiries Quotes Bookings" at bounding box center [784, 363] width 1568 height 726
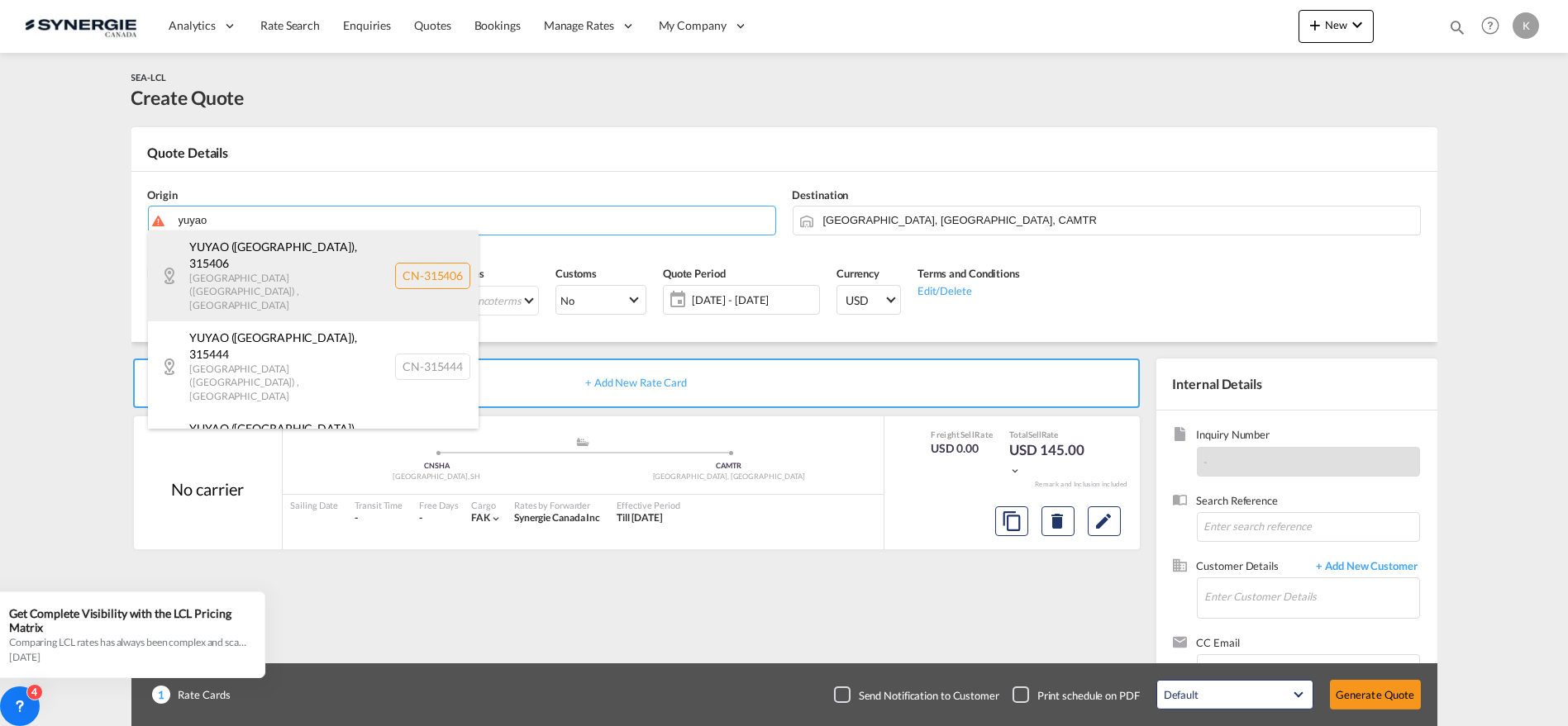
click at [257, 262] on div "YUYAO ([GEOGRAPHIC_DATA]) , 315406 [GEOGRAPHIC_DATA] ([GEOGRAPHIC_DATA]) , [GEO…" at bounding box center [313, 276] width 330 height 91
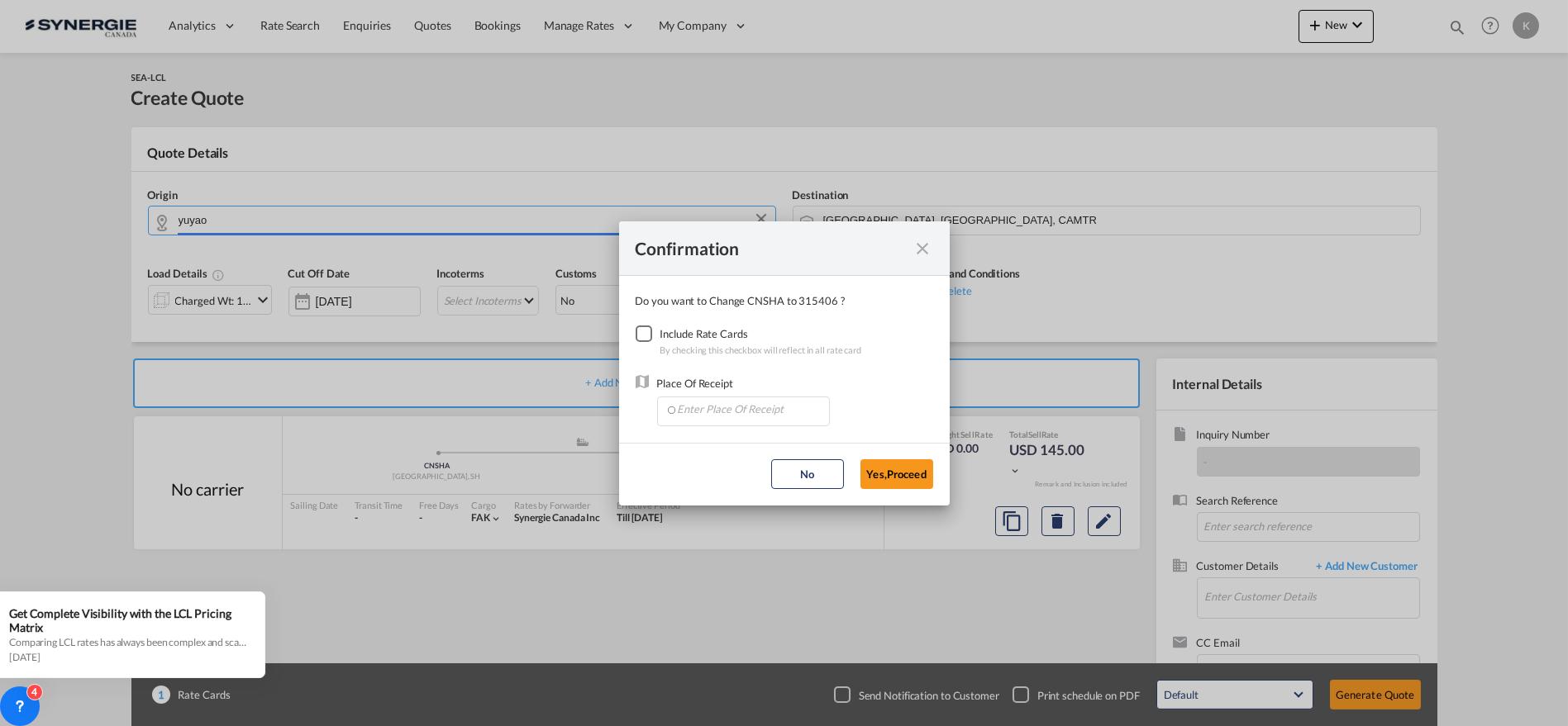
type input "CN-315406, [GEOGRAPHIC_DATA] ([GEOGRAPHIC_DATA]), [GEOGRAPHIC_DATA] ([GEOGRAPHI…"
click at [644, 327] on div "Checkbox No Ink" at bounding box center [643, 334] width 16 height 16
click at [722, 409] on input "Enter Place Of Receipt" at bounding box center [746, 410] width 163 height 25
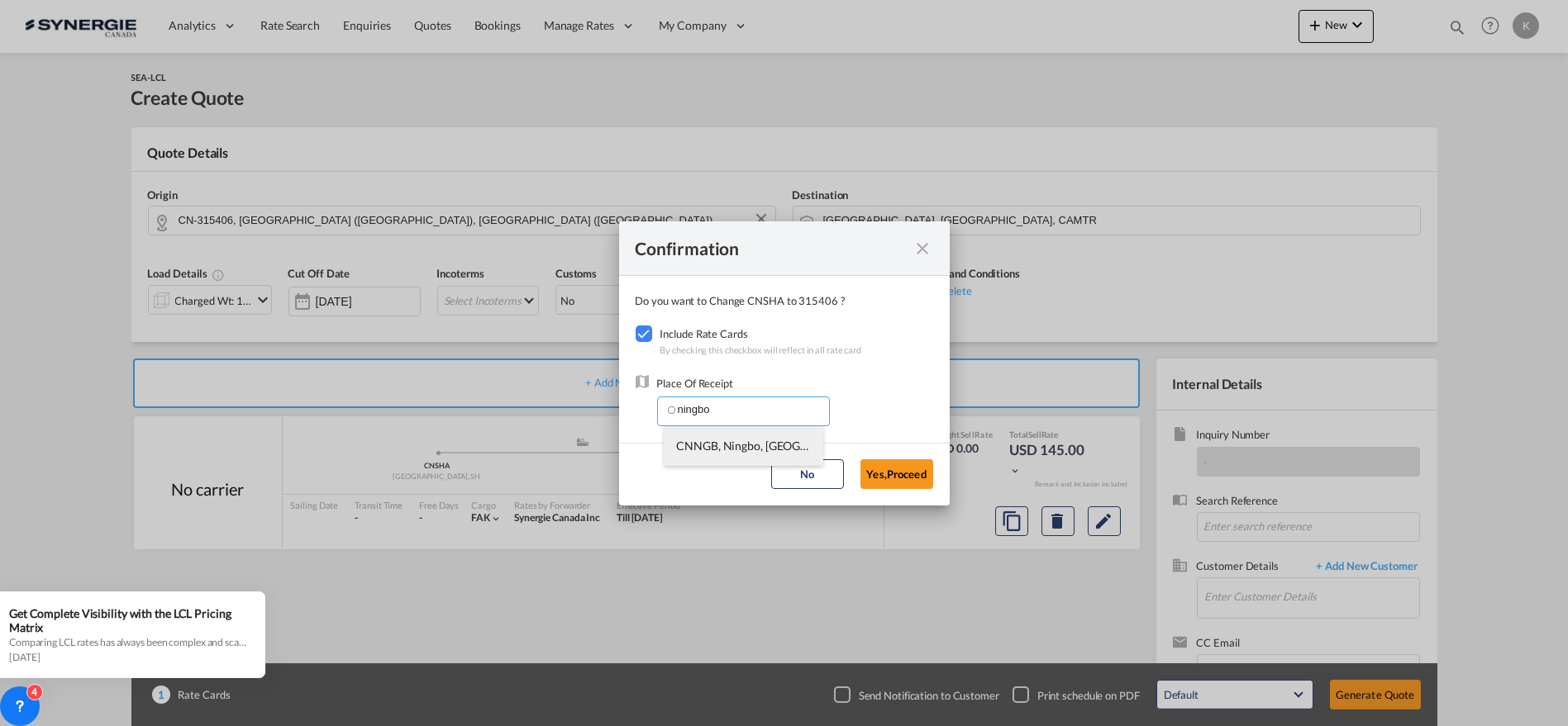
click at [715, 441] on span "CNNGB, Ningbo, [GEOGRAPHIC_DATA], [GEOGRAPHIC_DATA], [GEOGRAPHIC_DATA] & [GEOGR…" at bounding box center [1027, 446] width 701 height 14
type input "CNNGB, Ningbo, [GEOGRAPHIC_DATA], [GEOGRAPHIC_DATA], [GEOGRAPHIC_DATA] & [GEOGR…"
click at [911, 476] on button "Yes,Proceed" at bounding box center [897, 474] width 73 height 29
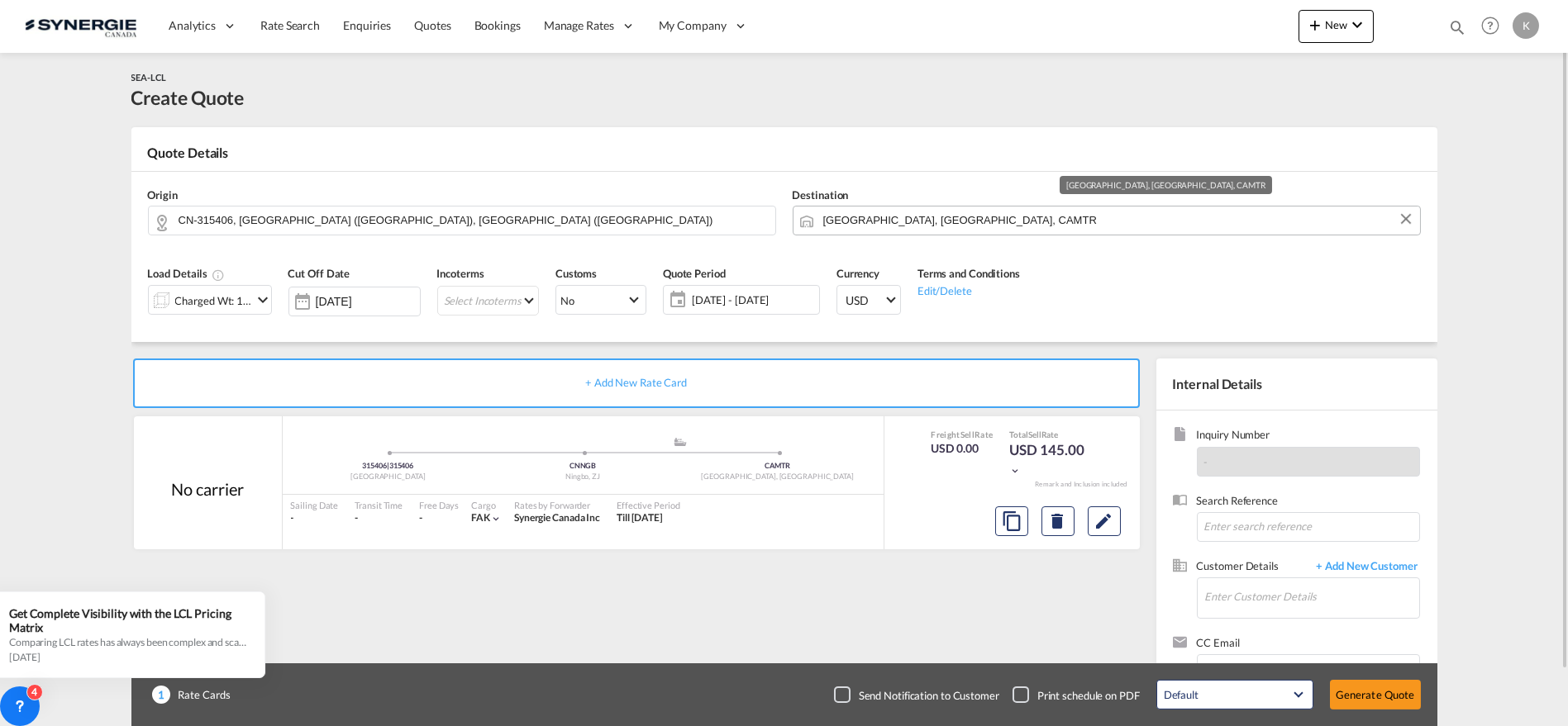
click at [863, 215] on input "[GEOGRAPHIC_DATA], [GEOGRAPHIC_DATA], CAMTR" at bounding box center [1117, 220] width 589 height 29
click at [944, 220] on input "[GEOGRAPHIC_DATA], [GEOGRAPHIC_DATA], CAMTR" at bounding box center [1117, 220] width 589 height 29
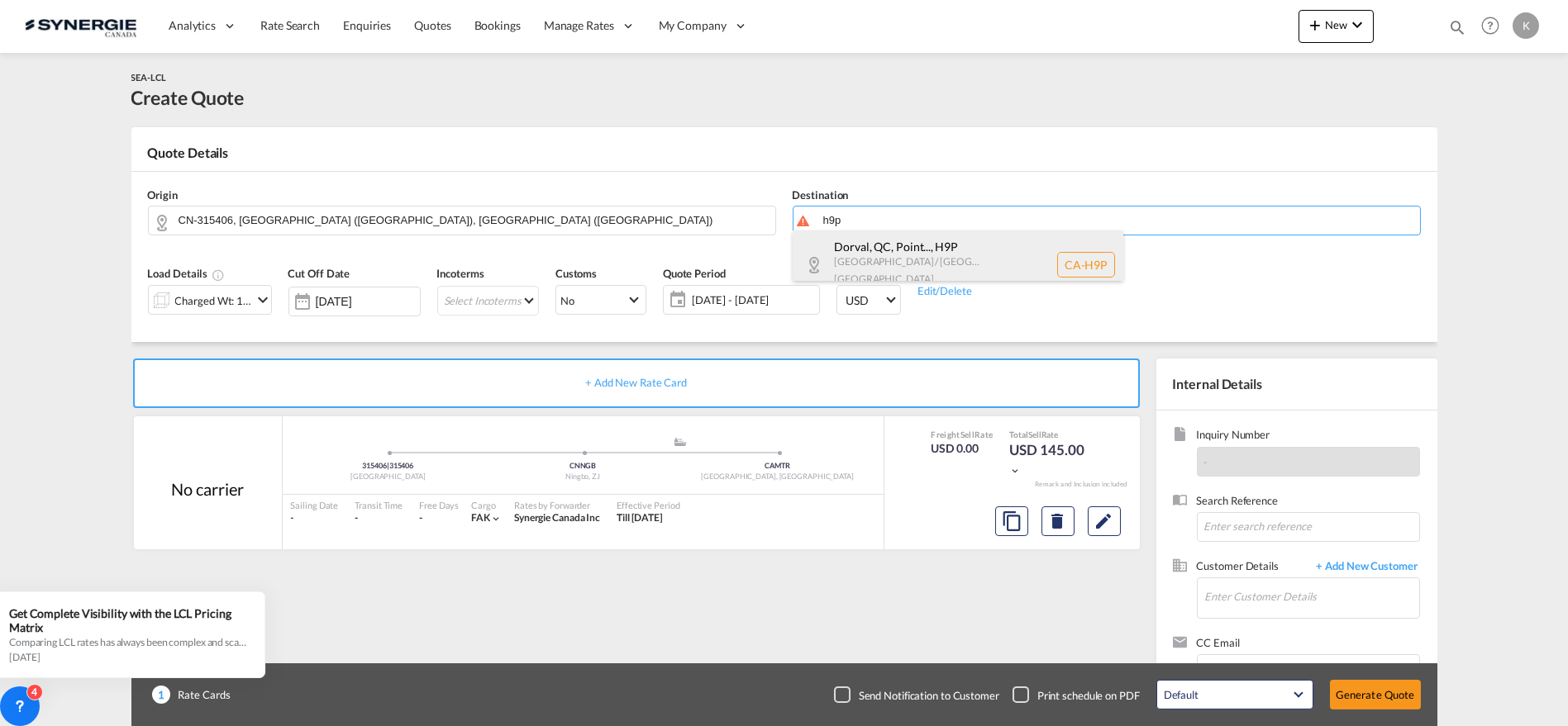
click at [897, 251] on div "Dorval, QC, Point... , H9P [GEOGRAPHIC_DATA] / [GEOGRAPHIC_DATA] [GEOGRAPHIC_DA…" at bounding box center [958, 264] width 330 height 68
type input "CA-H9P, Dorval, [GEOGRAPHIC_DATA], [GEOGRAPHIC_DATA], [GEOGRAPHIC_DATA], [GEOGR…"
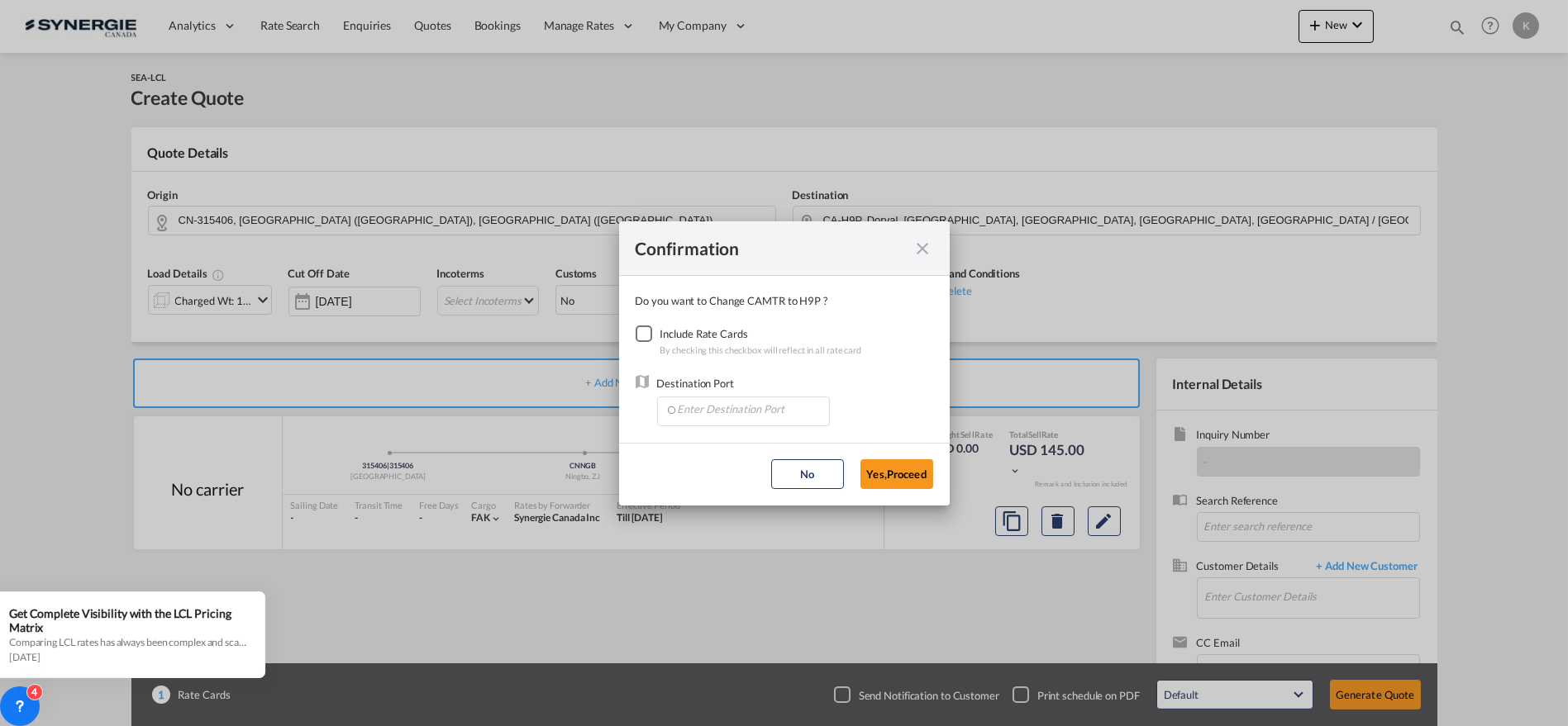
click at [648, 336] on div "Checkbox No Ink" at bounding box center [643, 334] width 16 height 16
click at [707, 416] on input "Enter Destination Port" at bounding box center [746, 410] width 163 height 25
click at [675, 441] on li "CAMTR, [GEOGRAPHIC_DATA], [GEOGRAPHIC_DATA], [GEOGRAPHIC_DATA], [GEOGRAPHIC_DAT…" at bounding box center [743, 446] width 159 height 40
type input "CAMTR, [GEOGRAPHIC_DATA], [GEOGRAPHIC_DATA], [GEOGRAPHIC_DATA], [GEOGRAPHIC_DAT…"
click at [898, 470] on button "Yes,Proceed" at bounding box center [897, 474] width 73 height 29
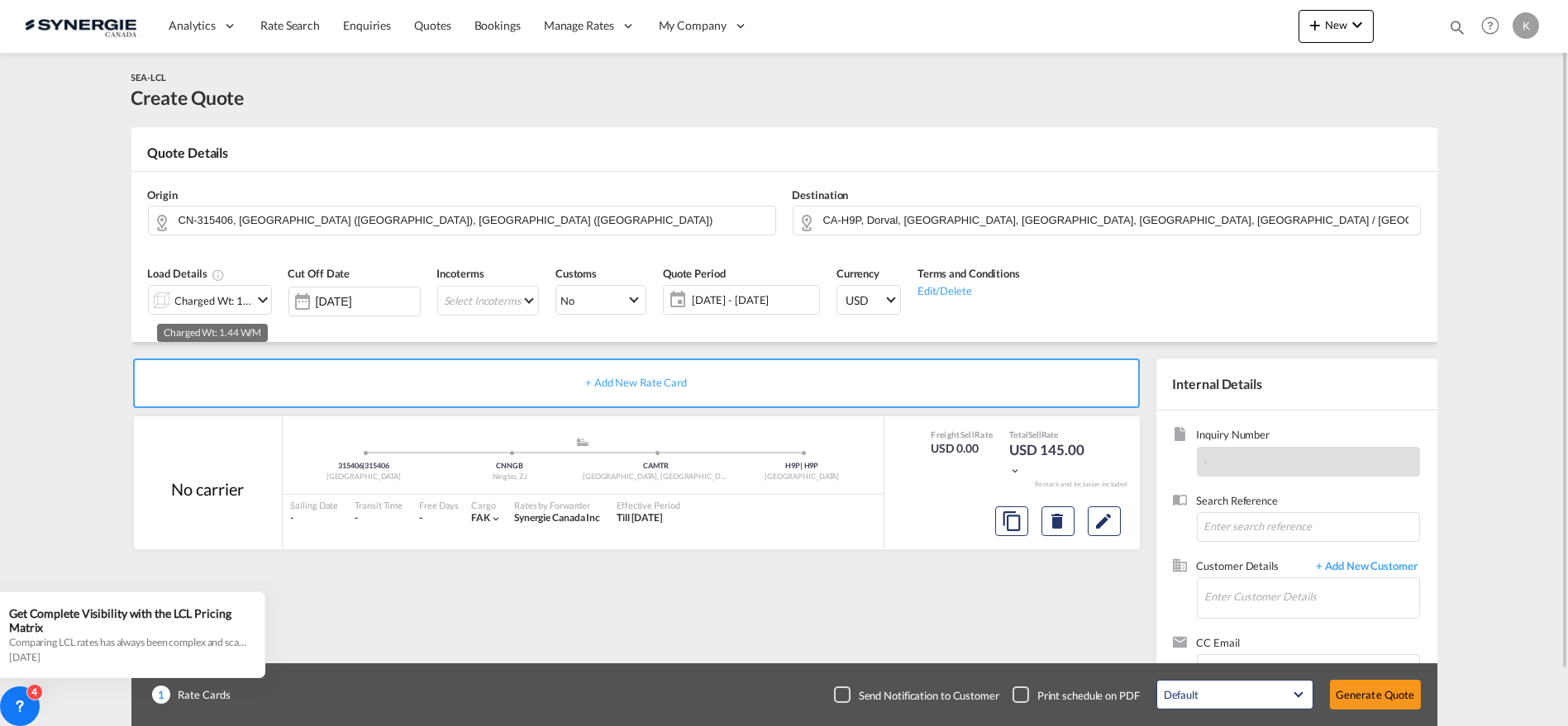
click at [240, 299] on div "Charged Wt: 1.44 W/M" at bounding box center [214, 301] width 78 height 23
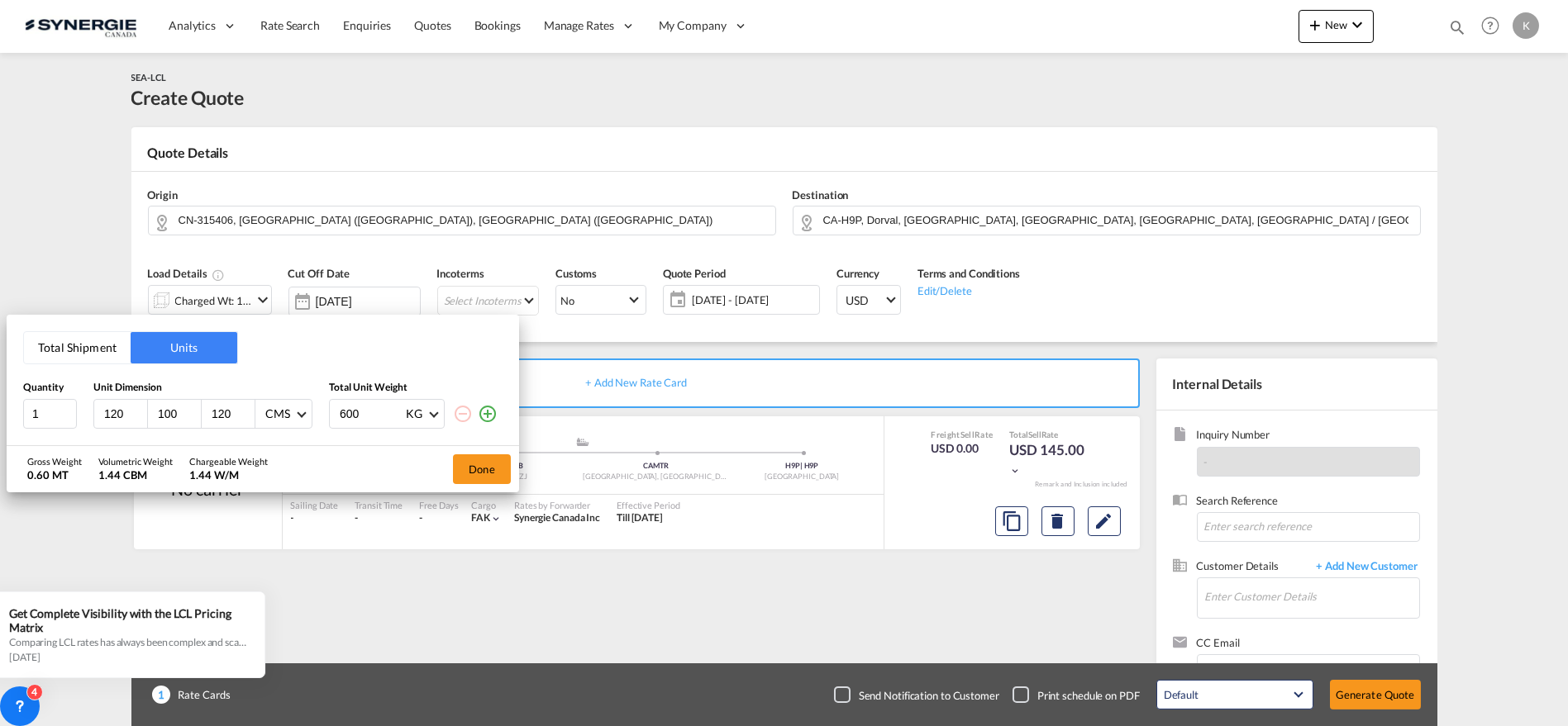
click at [70, 327] on div "Total Shipment Units Quantity Unit Dimension Total Unit Weight 1 120 100 120 CM…" at bounding box center [263, 379] width 513 height 131
click at [70, 344] on button "Total Shipment" at bounding box center [77, 347] width 106 height 31
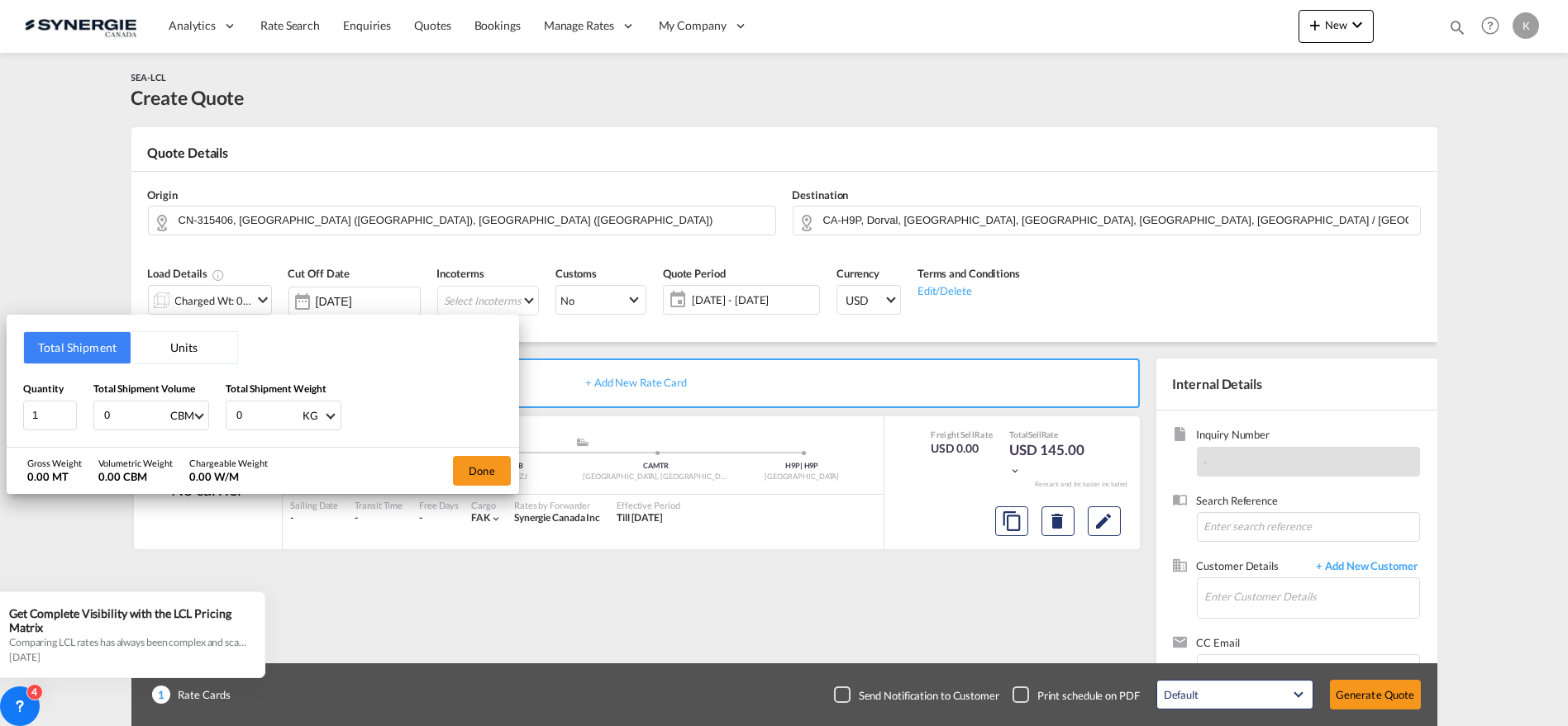
click at [181, 346] on button "Units" at bounding box center [183, 347] width 106 height 31
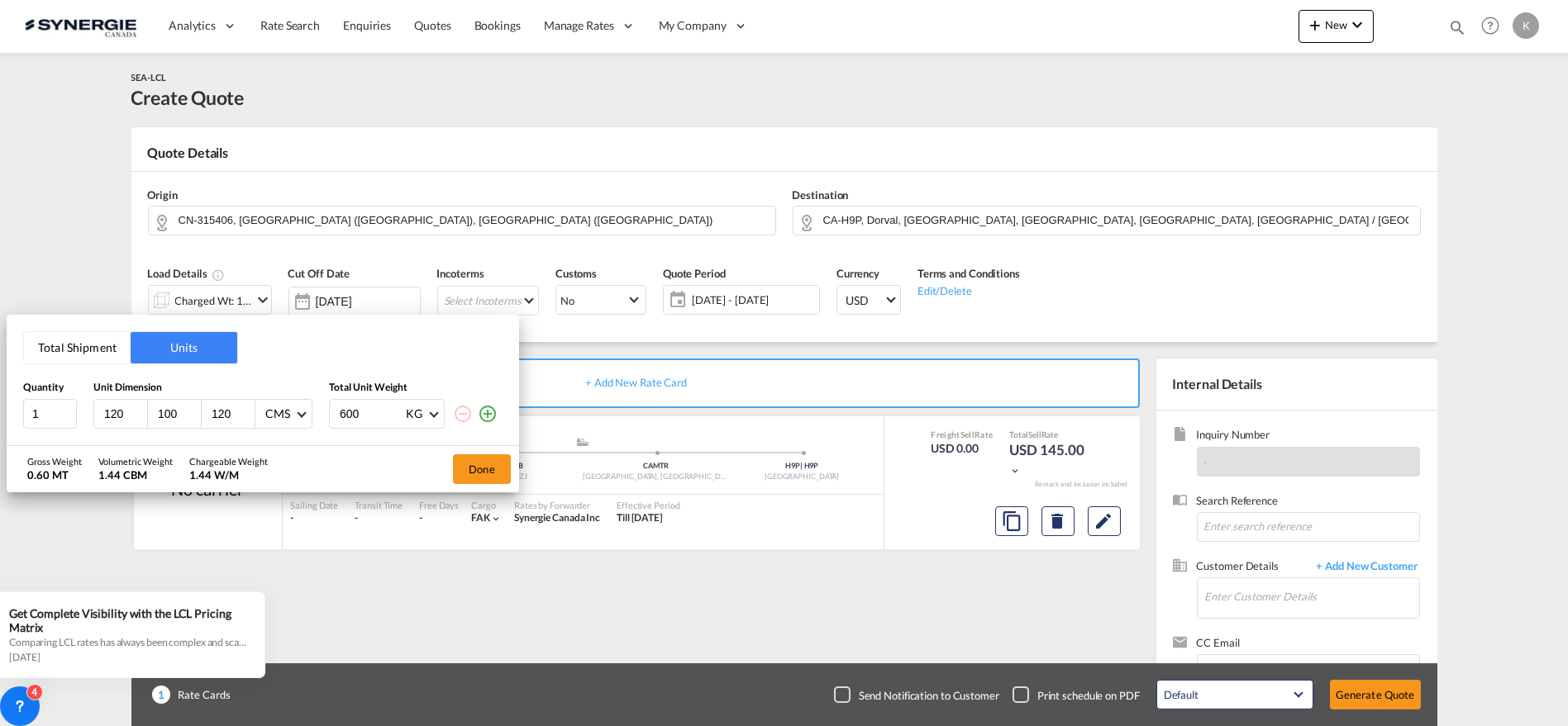
click at [7, 414] on div "Total Shipment Units Quantity Unit Dimension Total Unit Weight 1 120 100 120 CM…" at bounding box center [263, 379] width 513 height 131
drag, startPoint x: 54, startPoint y: 411, endPoint x: -13, endPoint y: 411, distance: 67.0
click at [0, 411] on html "Analytics Reports Dashboard Rate Search Enquiries Quotes" at bounding box center [784, 363] width 1568 height 726
type input "60"
type input "37"
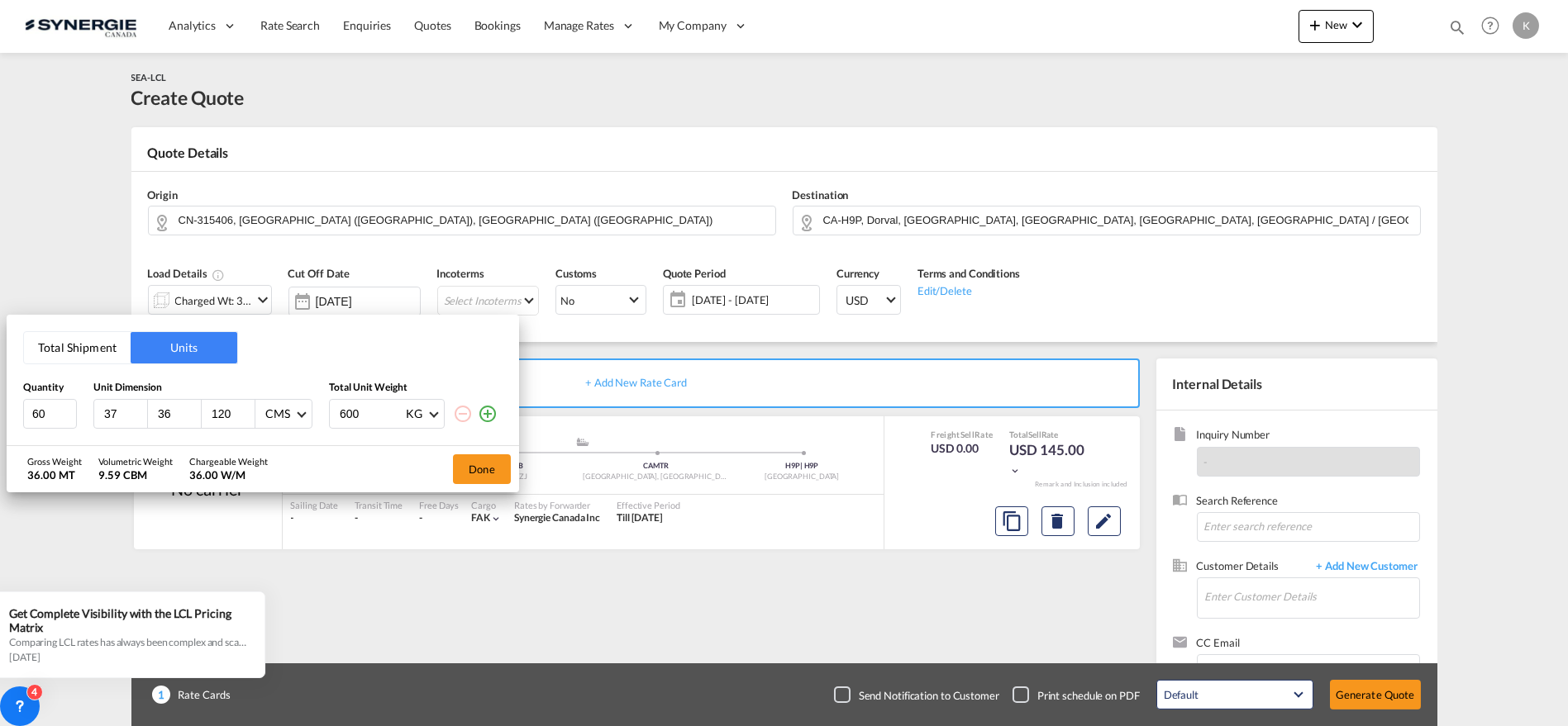
type input "36"
type input "33"
type input "10"
type input "10.7"
click at [487, 412] on md-icon "icon-plus-circle-outline" at bounding box center [487, 413] width 20 height 20
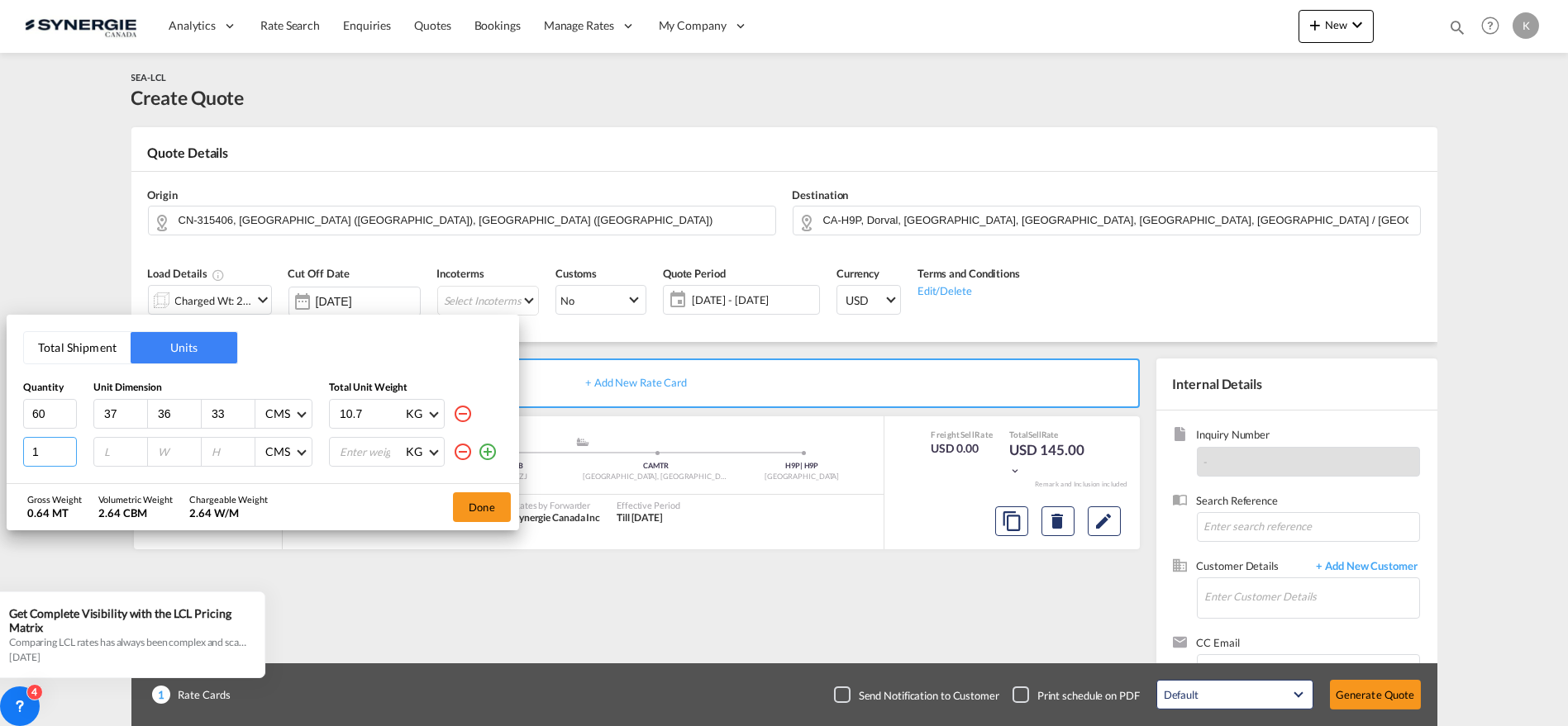
drag, startPoint x: 55, startPoint y: 448, endPoint x: 24, endPoint y: 452, distance: 31.3
click at [24, 452] on input "1" at bounding box center [50, 452] width 54 height 29
type input "60"
type input "42"
type input "35"
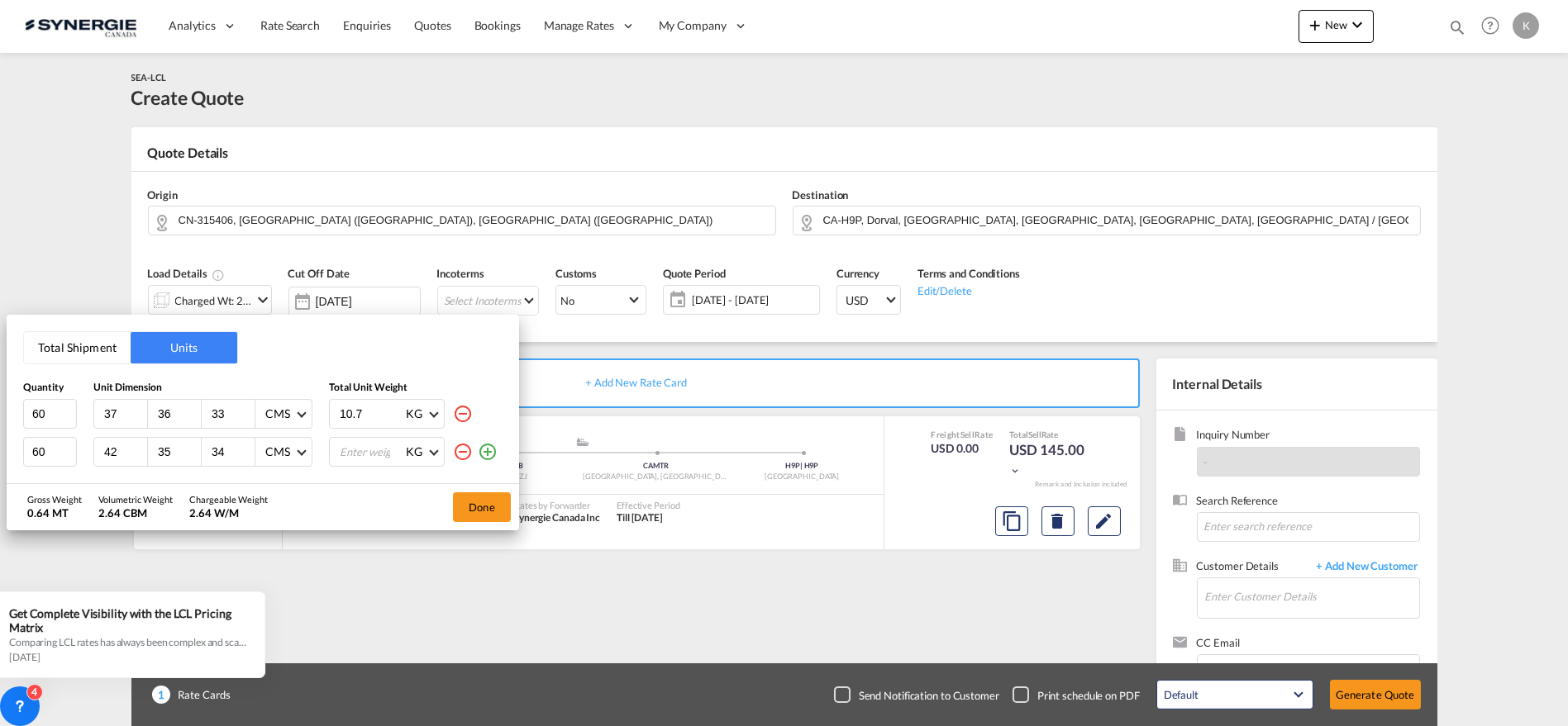
type input "34"
type input "10"
type input "10.7"
click at [490, 507] on button "Done" at bounding box center [482, 507] width 58 height 29
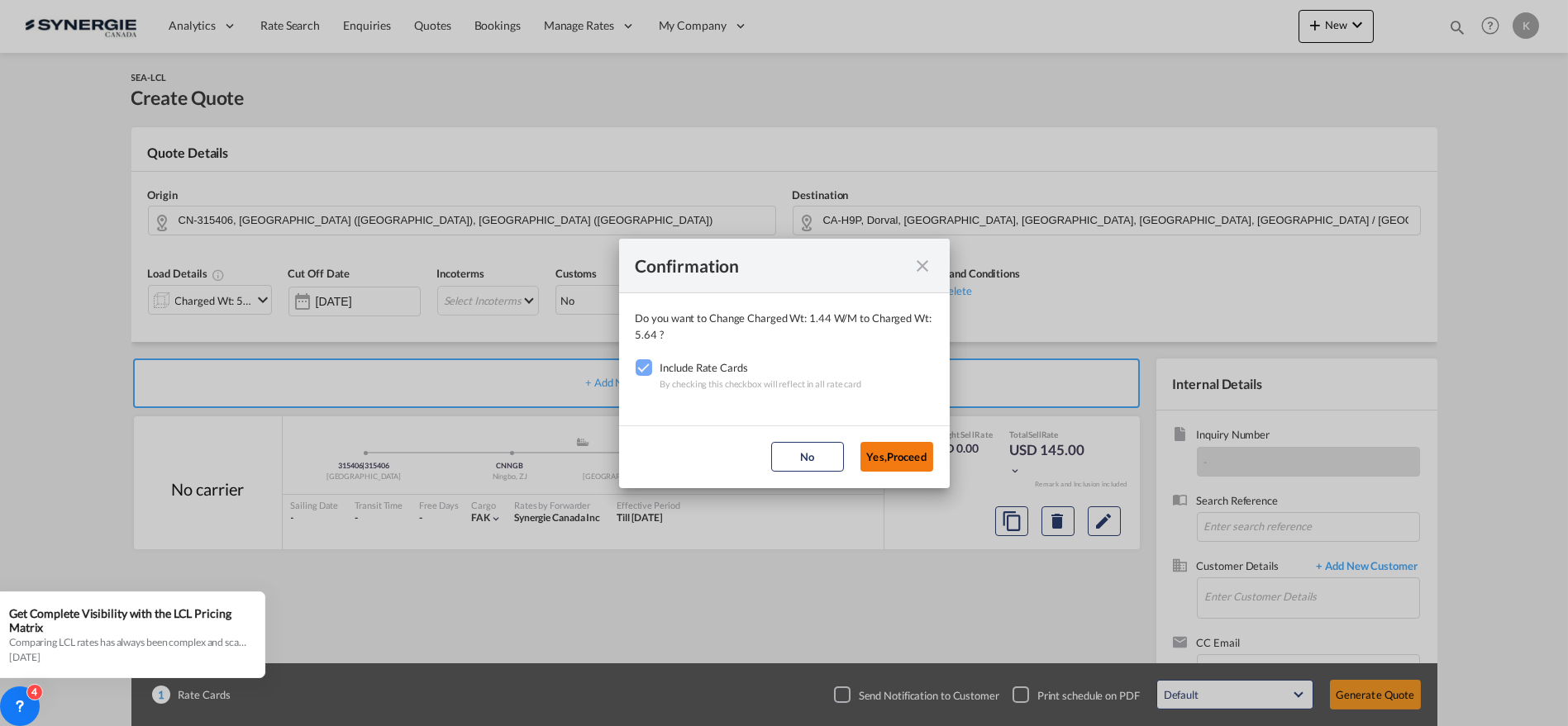
click at [886, 462] on button "Yes,Proceed" at bounding box center [897, 456] width 73 height 29
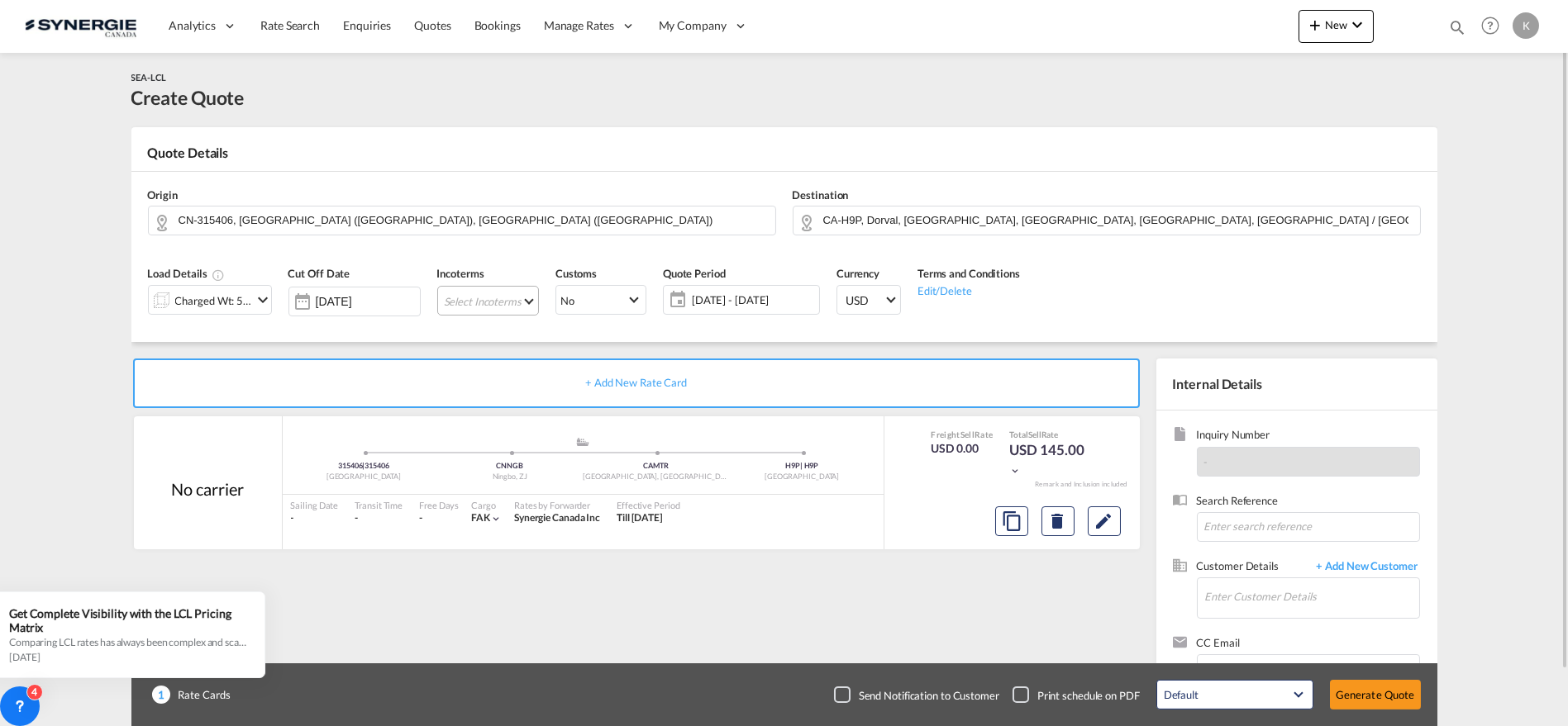
click at [521, 304] on md-select "Select Incoterms CFR - import Cost and Freight CPT - export Carrier Paid to DPU…" at bounding box center [489, 301] width 102 height 29
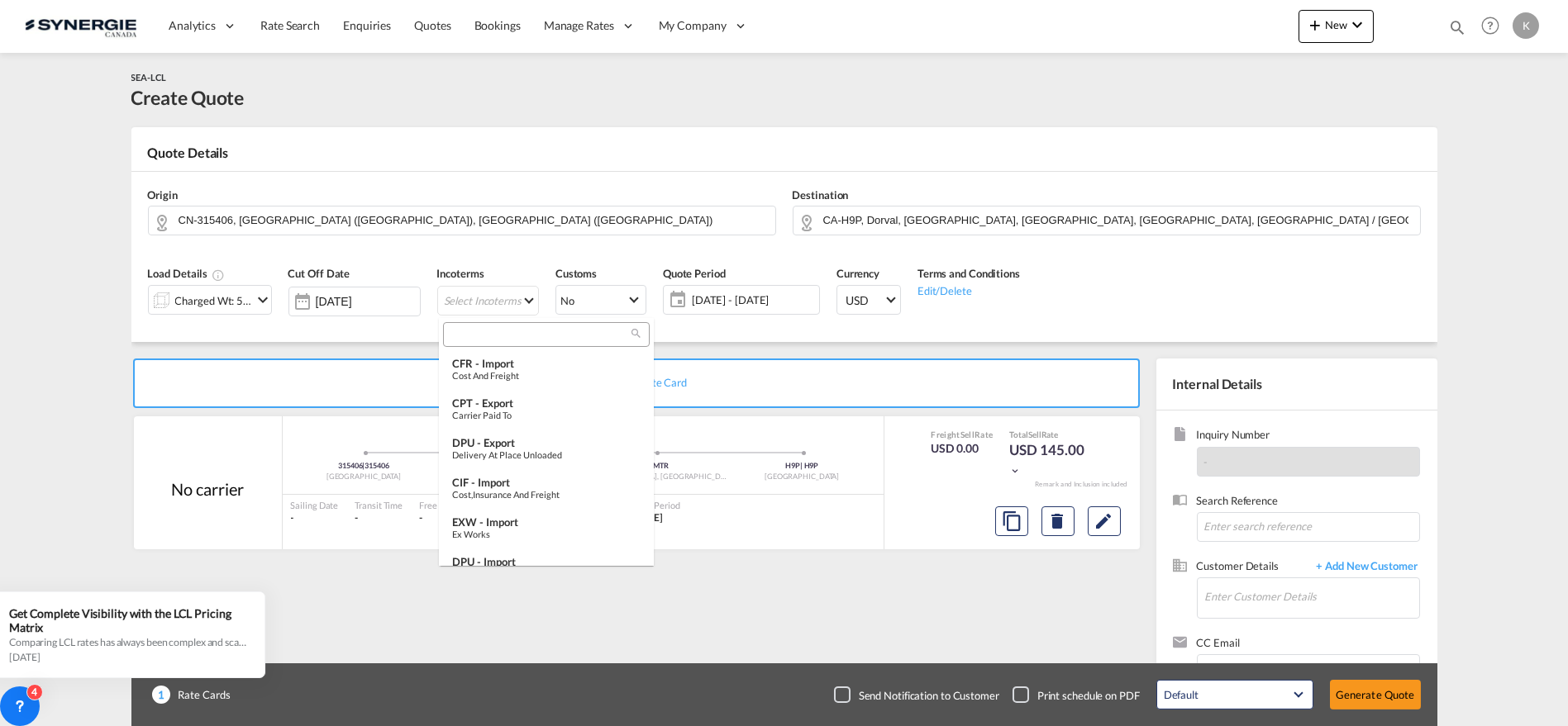
click at [483, 331] on input "search" at bounding box center [540, 334] width 183 height 15
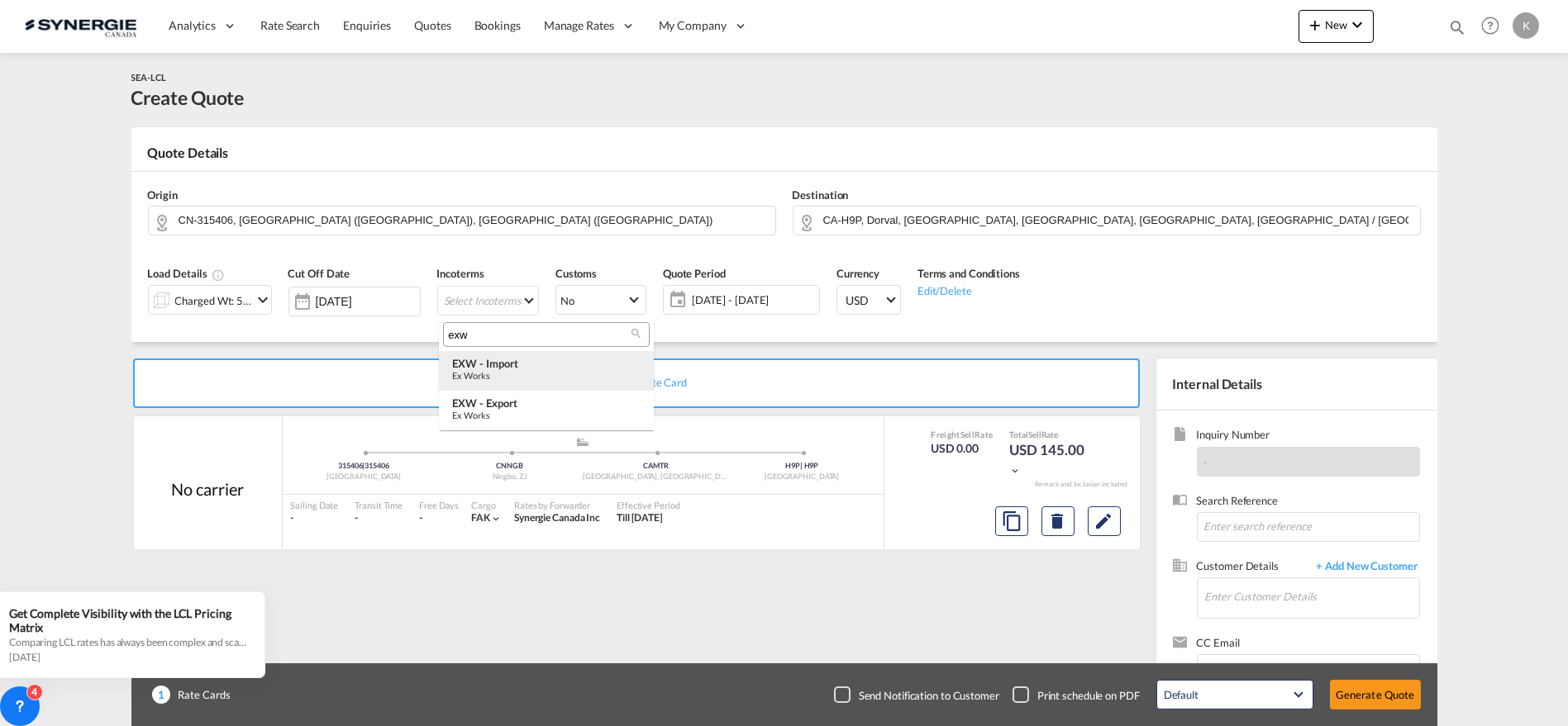
type input "exw"
click at [524, 372] on div "Ex Works" at bounding box center [547, 375] width 189 height 10
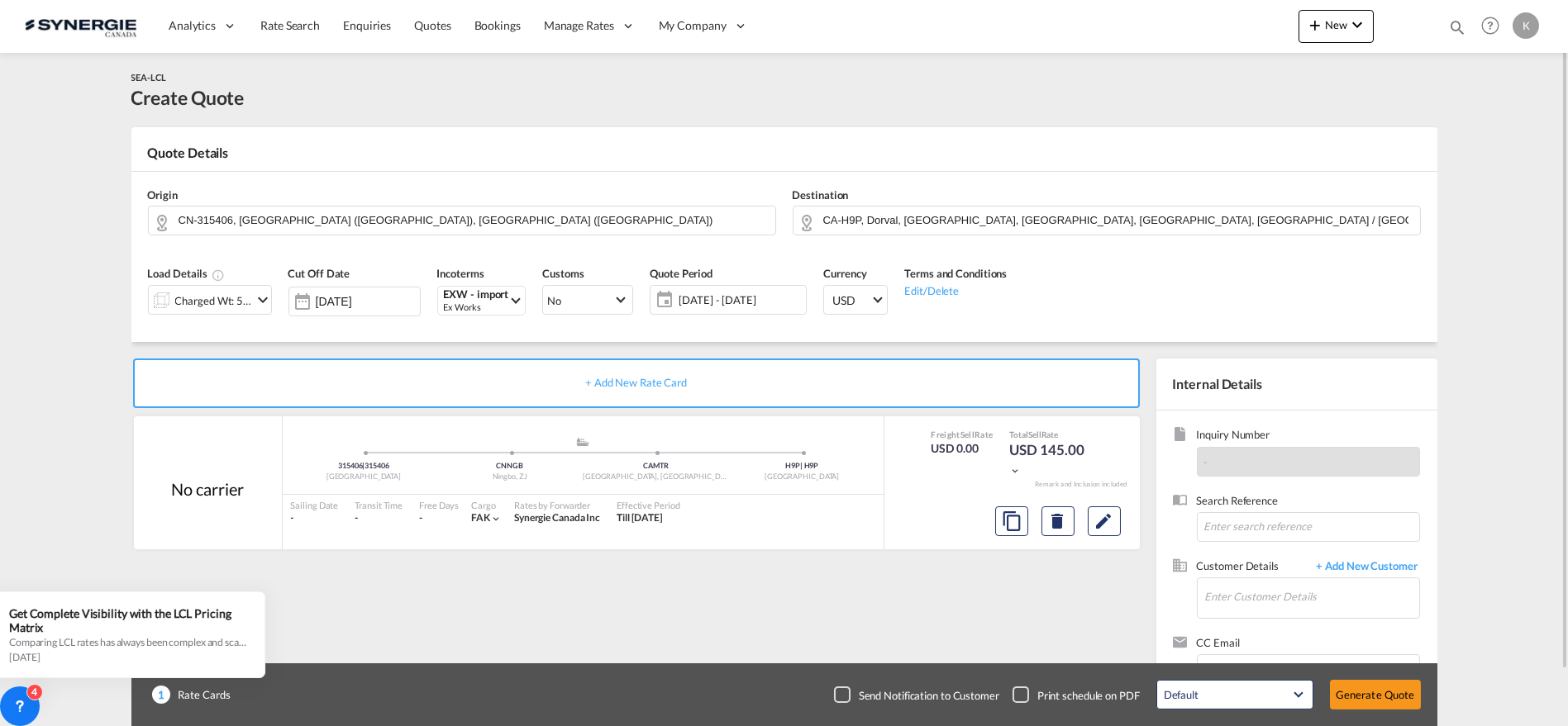
click at [733, 296] on span "[DATE] - [DATE]" at bounding box center [740, 299] width 123 height 15
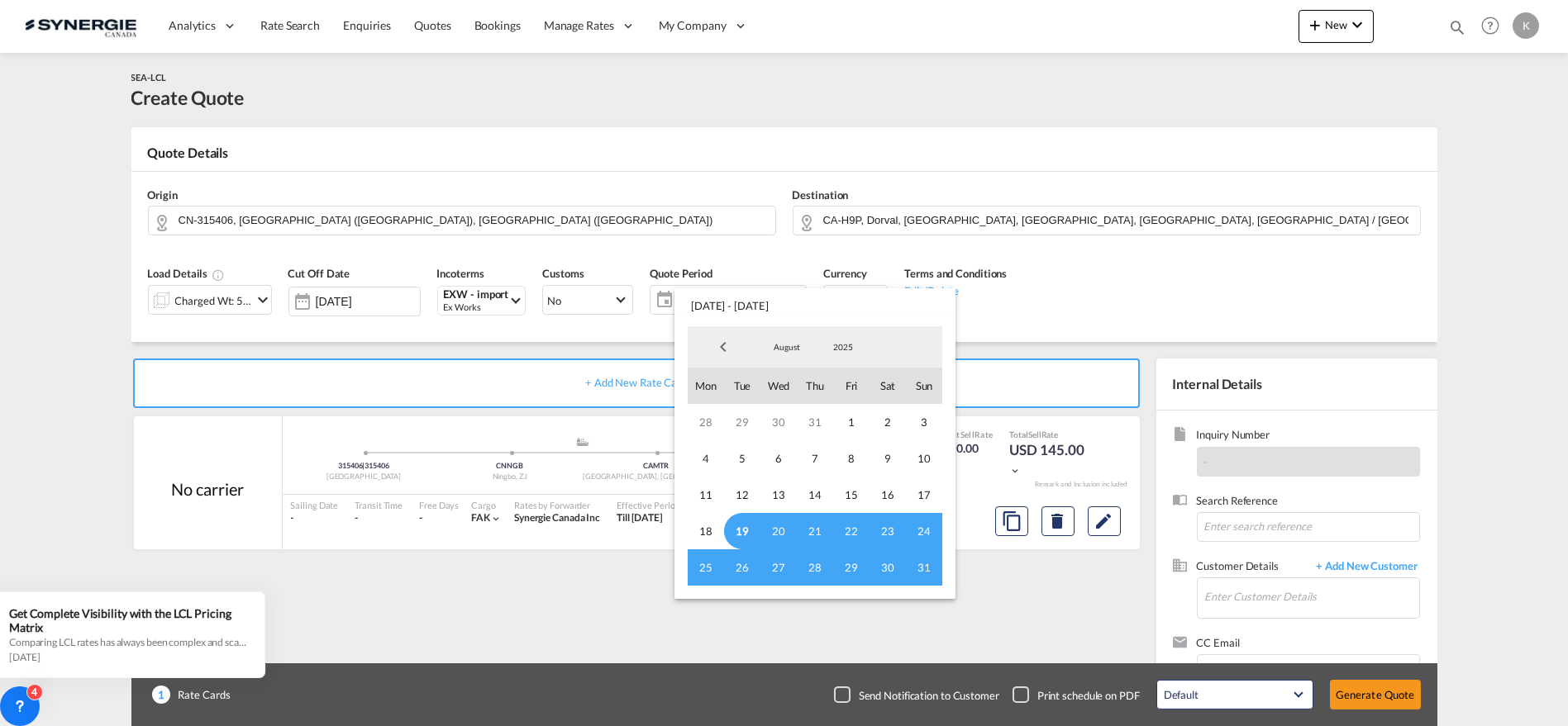
click at [746, 530] on span "19" at bounding box center [742, 532] width 36 height 36
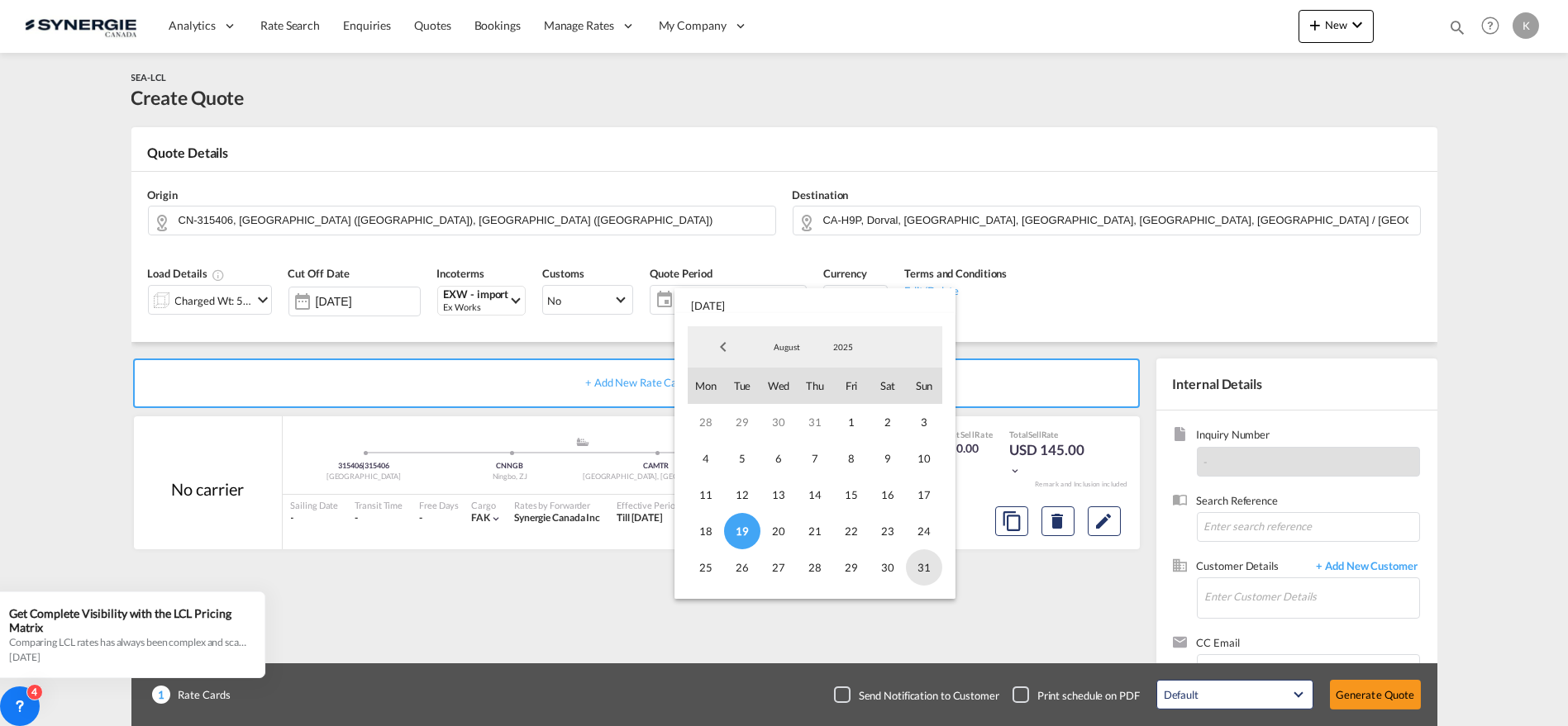
click at [915, 564] on span "31" at bounding box center [925, 568] width 36 height 36
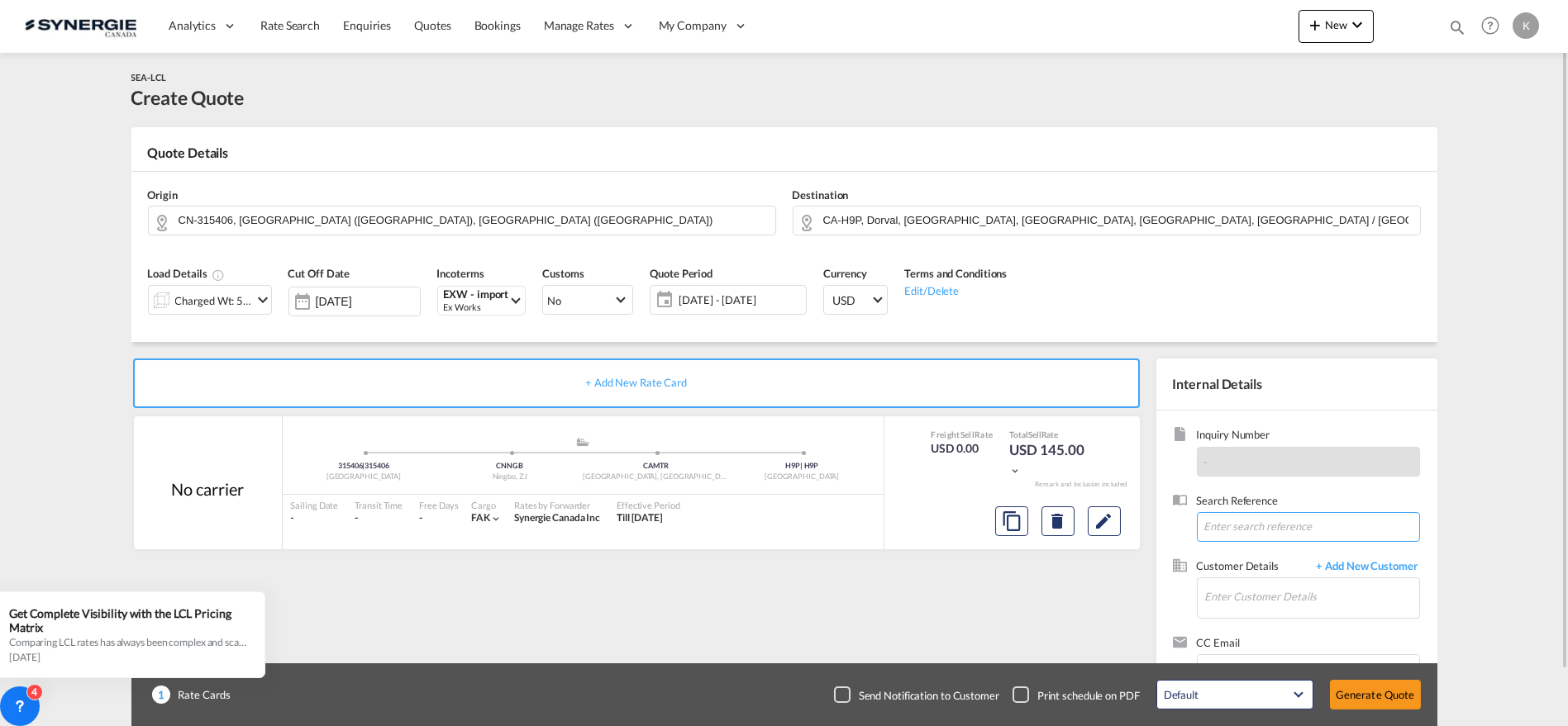
click at [1240, 515] on input at bounding box center [1309, 527] width 223 height 29
paste input "Re: Quote for PO 1653"
type input "Re: Quote for PO 1653"
click at [1300, 602] on input "Enter Customer Details" at bounding box center [1312, 596] width 214 height 37
paste input "[EMAIL_ADDRESS][DOMAIN_NAME]"
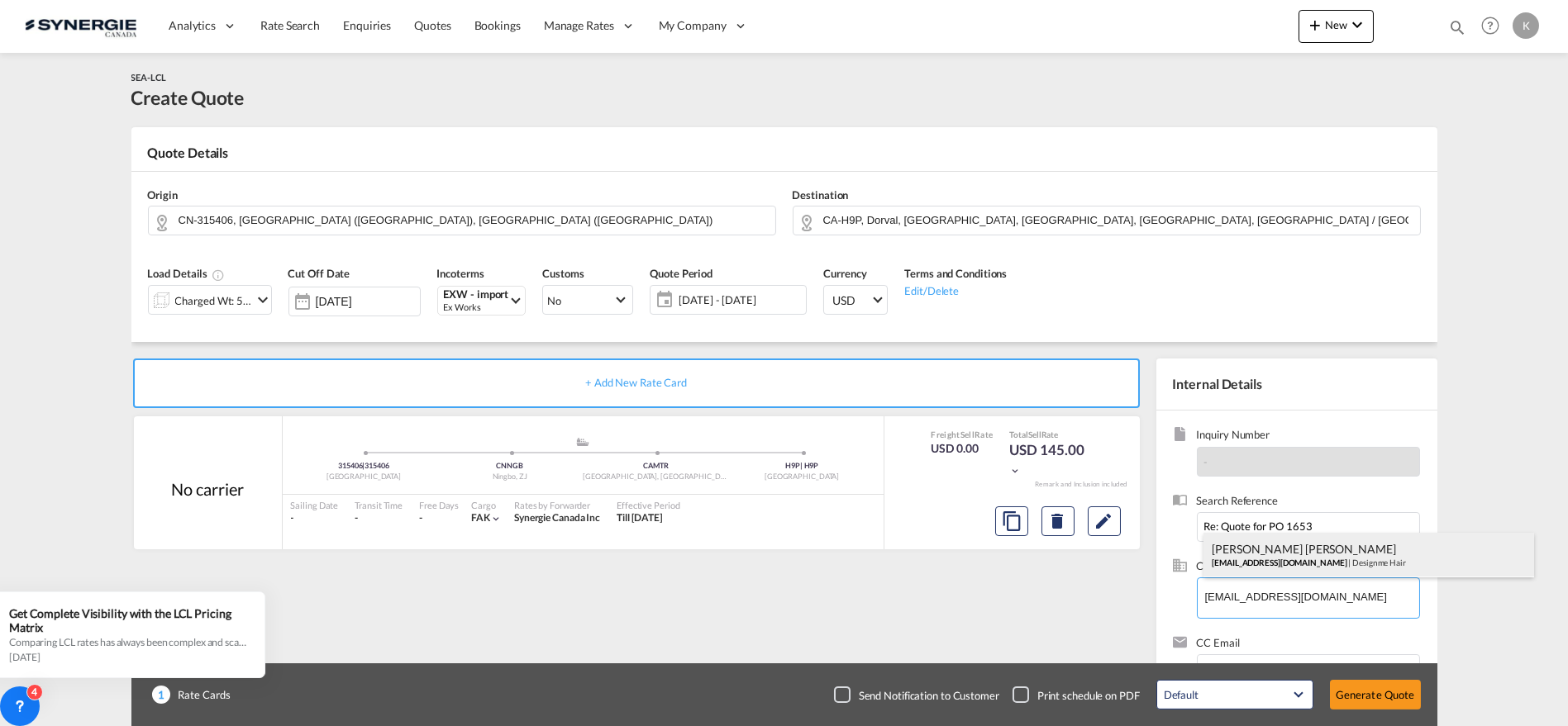
click at [1271, 567] on div "[PERSON_NAME] Khati [EMAIL_ADDRESS][DOMAIN_NAME] | Designme Hair" at bounding box center [1369, 555] width 330 height 45
type input "Designme Hair, [PERSON_NAME] Khati, [EMAIL_ADDRESS][DOMAIN_NAME]"
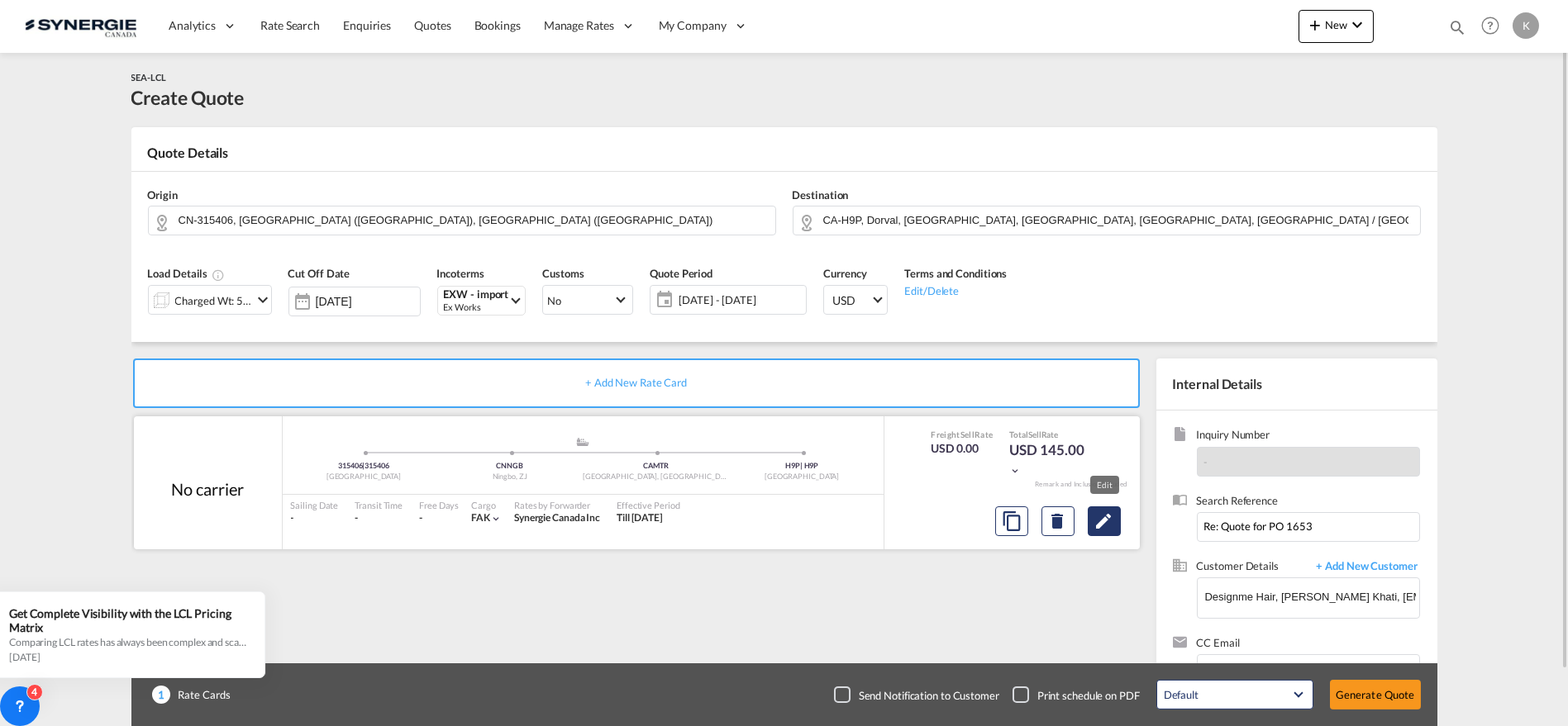
click at [1103, 521] on md-icon "Edit" at bounding box center [1104, 521] width 20 height 20
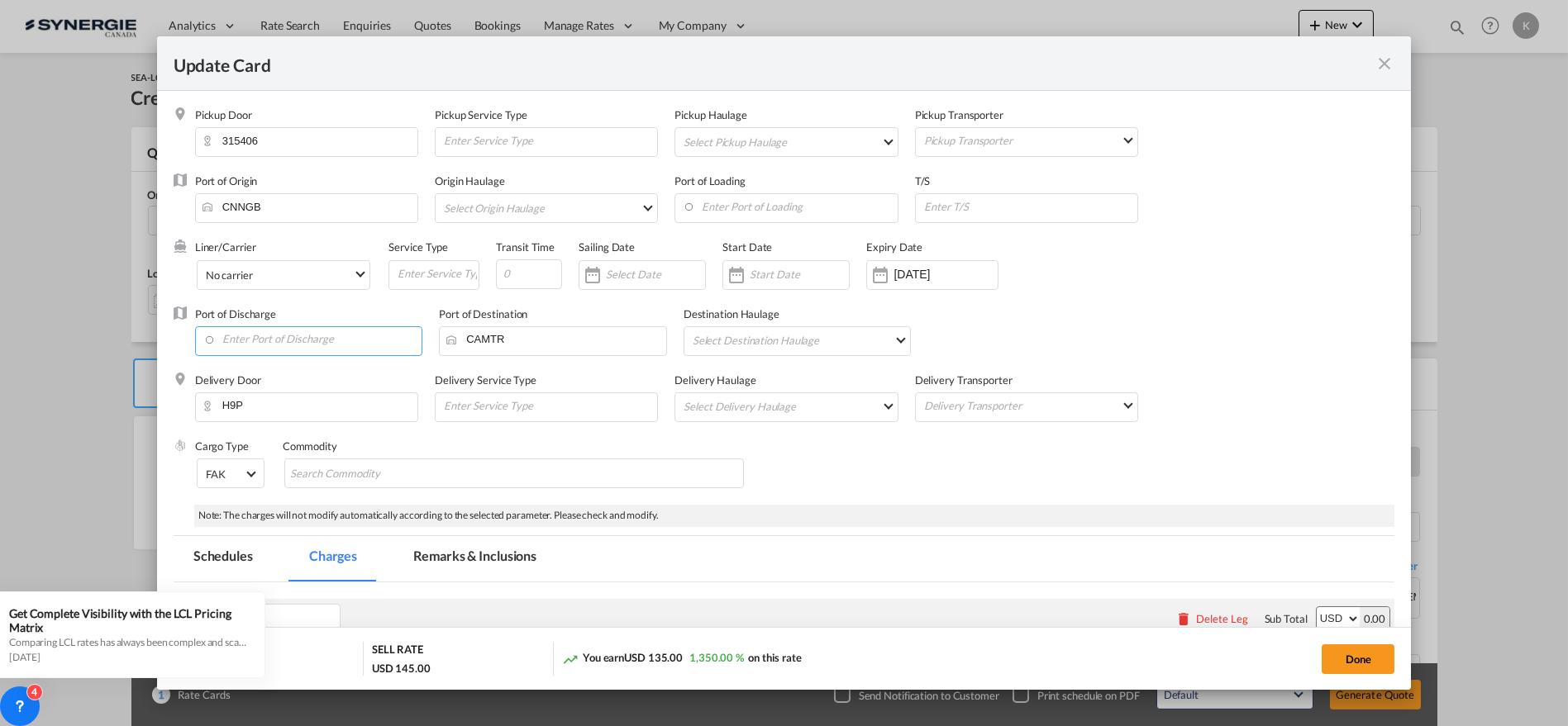
click at [288, 339] on input "Enter Port of Discharge" at bounding box center [312, 339] width 219 height 25
click at [282, 376] on div "[GEOGRAPHIC_DATA]" at bounding box center [362, 382] width 308 height 12
type input "[GEOGRAPHIC_DATA], [GEOGRAPHIC_DATA], CAVAN"
click at [479, 549] on md-tab-item "Remarks & Inclusions" at bounding box center [475, 558] width 163 height 46
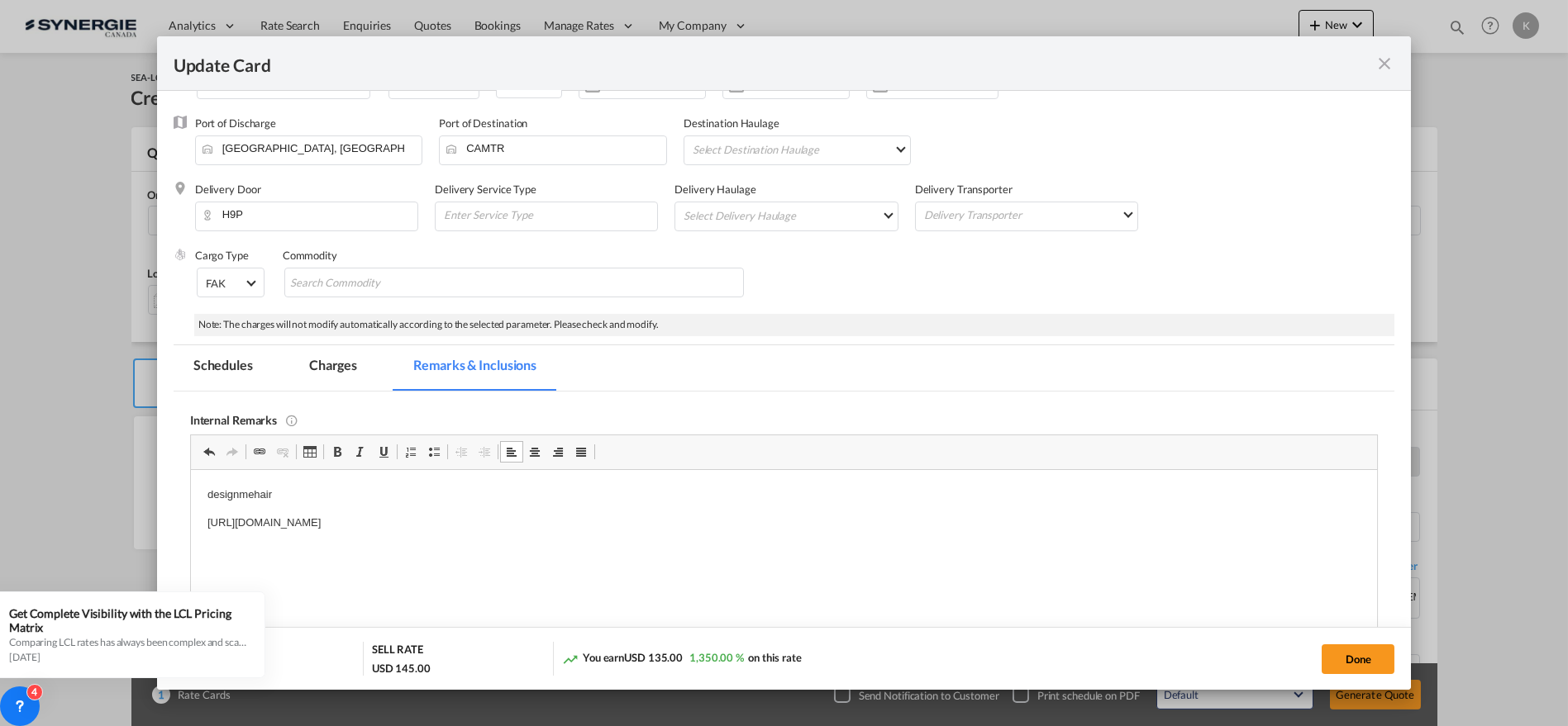
drag, startPoint x: 1596, startPoint y: 716, endPoint x: 709, endPoint y: 520, distance: 908.4
click at [718, 538] on html "designmehair [URL][DOMAIN_NAME]" at bounding box center [784, 508] width 1187 height 79
click at [709, 520] on p "[URL][DOMAIN_NAME]" at bounding box center [784, 522] width 1154 height 17
click at [327, 366] on md-tab-item "Charges" at bounding box center [333, 368] width 87 height 46
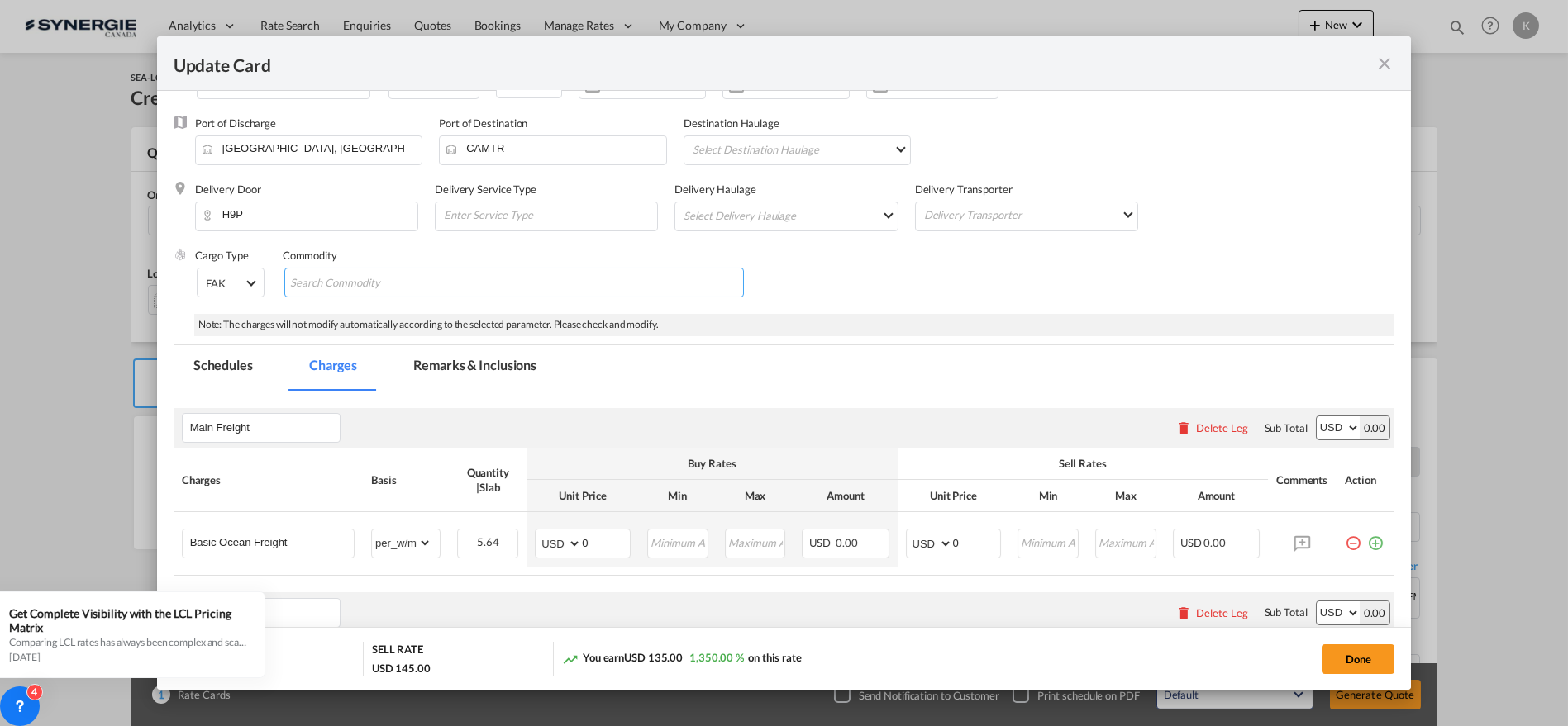
click at [361, 271] on input "Search Commodity" at bounding box center [365, 283] width 151 height 27
paste input "Pump with bottles"
type input "Pump with bottles"
click at [550, 286] on input "Chips input." at bounding box center [489, 283] width 151 height 27
paste input "PO 1653"
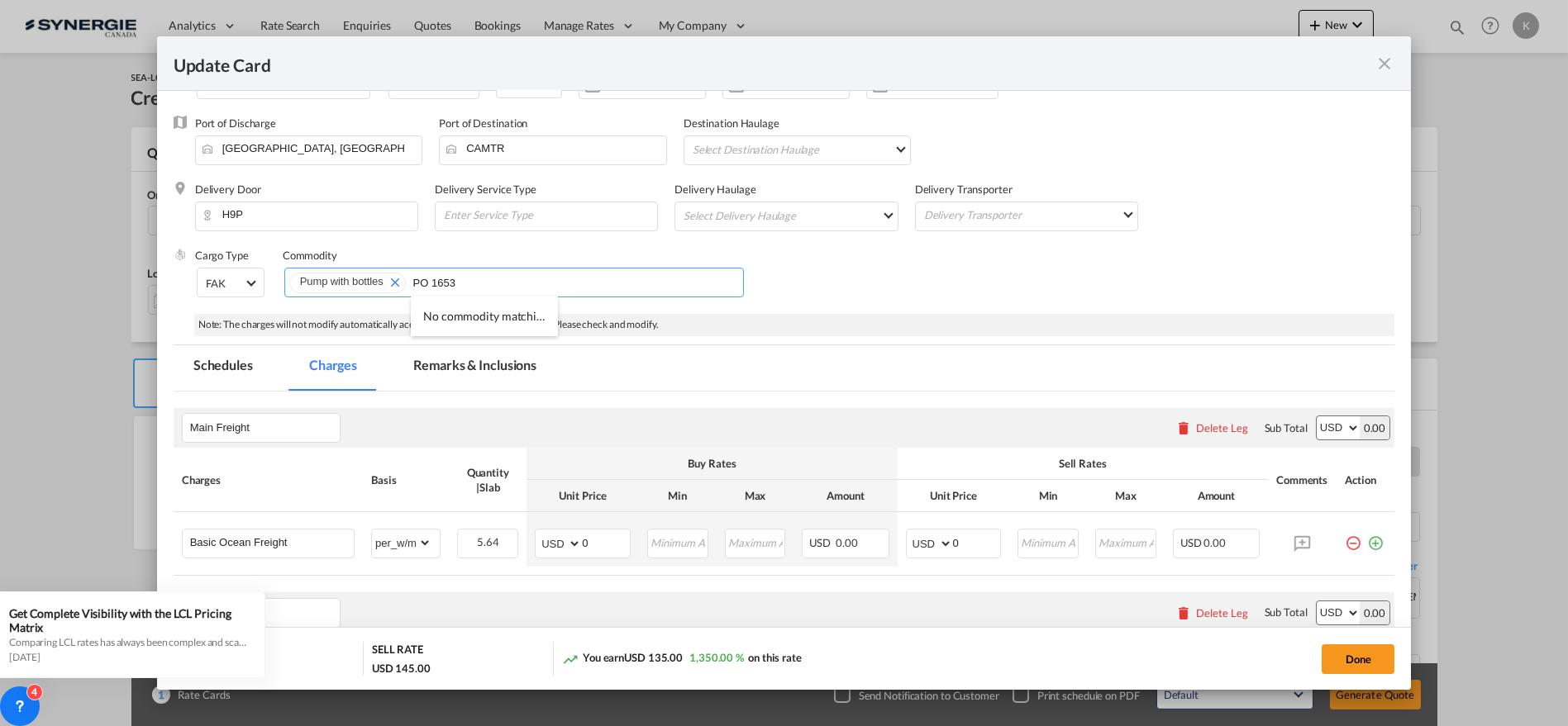
type input "PO 1653"
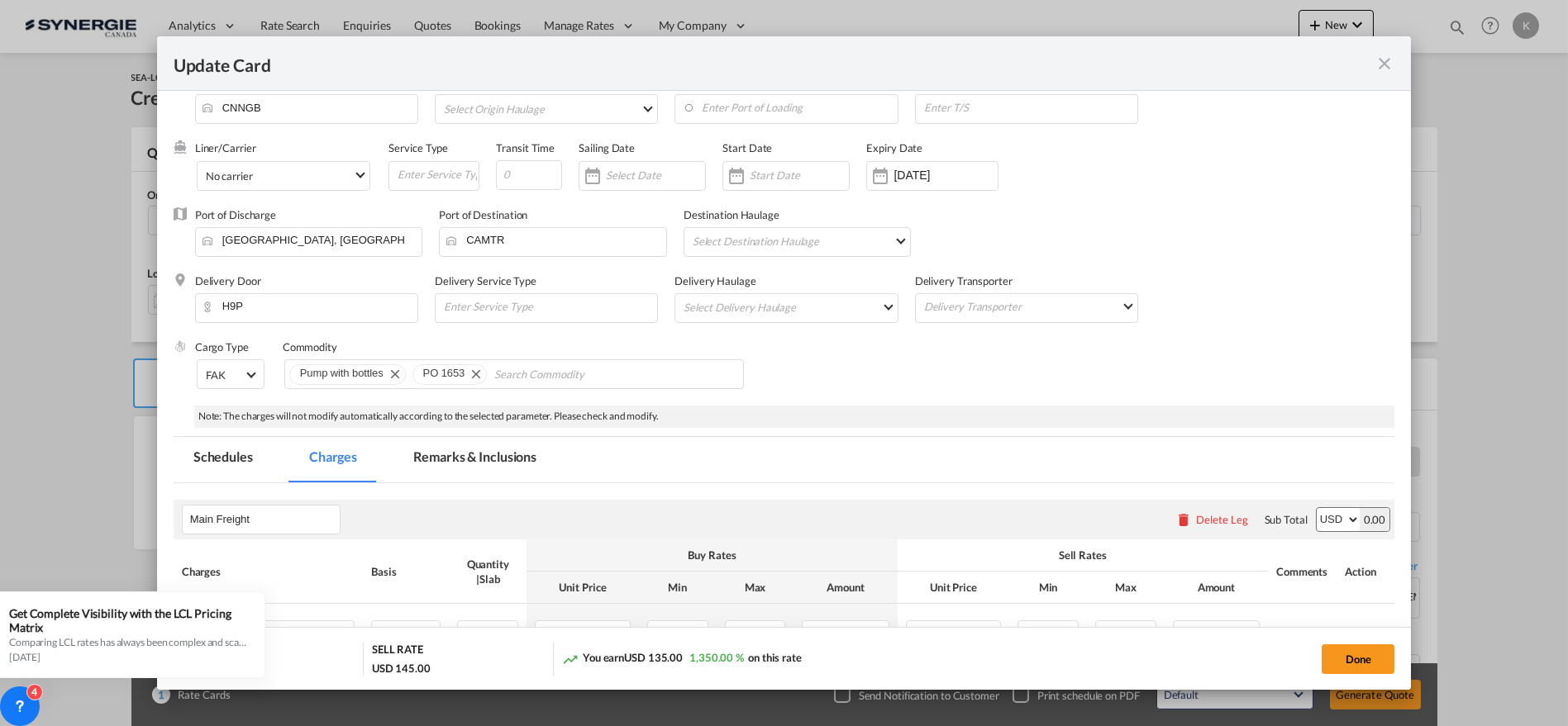
scroll to position [557, 0]
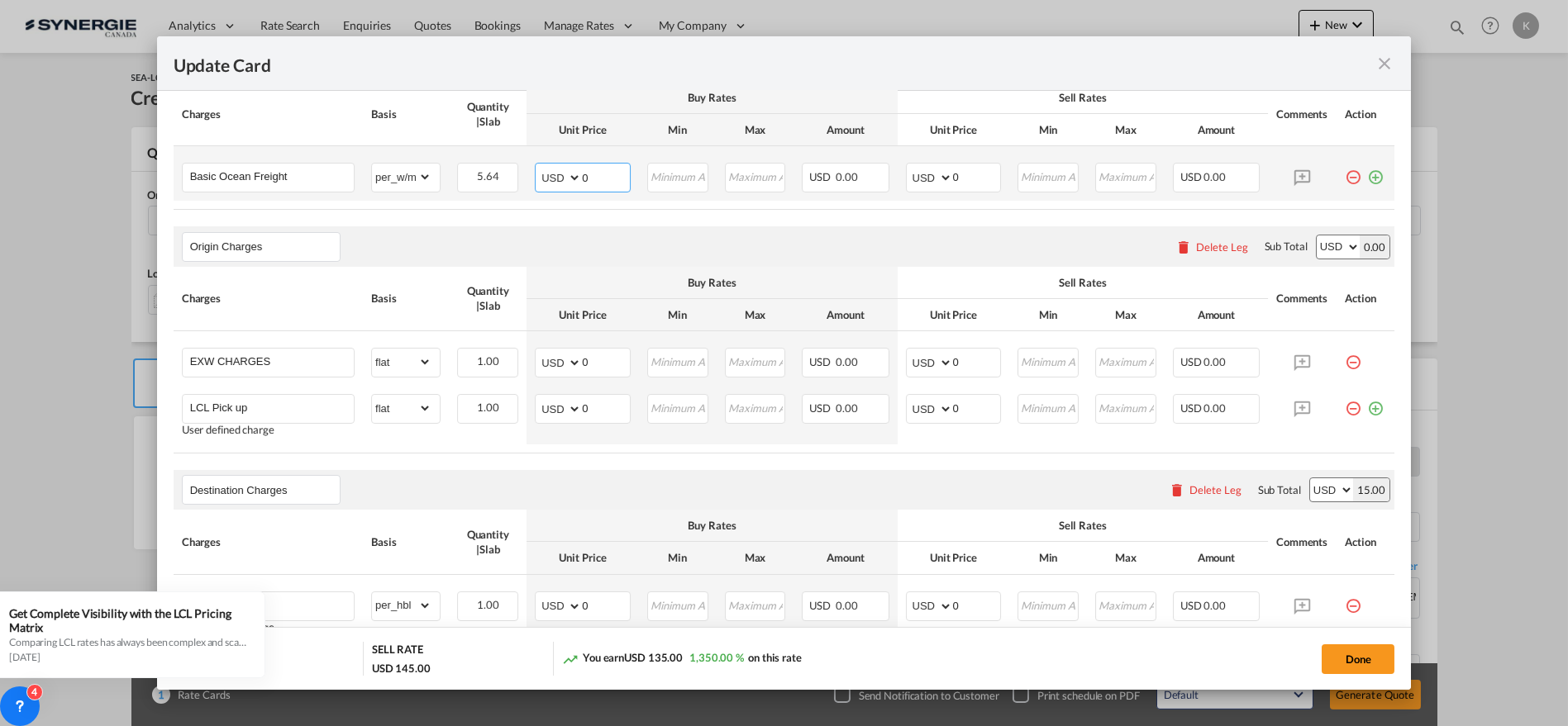
click at [546, 175] on md-input-container "AED AFN ALL AMD ANG AOA ARS AUD AWG AZN BAM BBD BDT BGN BHD BIF BMD BND [PERSON…" at bounding box center [582, 177] width 96 height 29
type input "13"
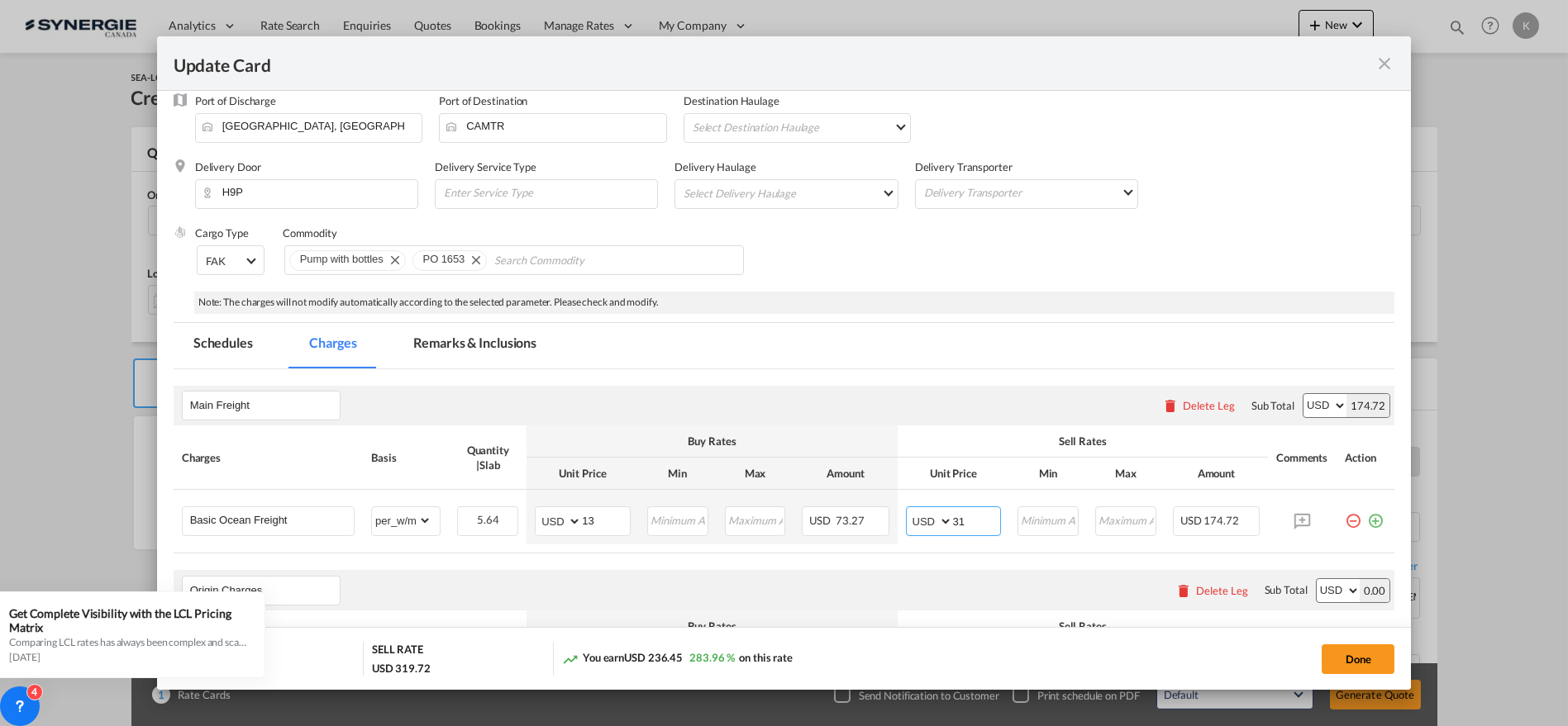
scroll to position [98, 0]
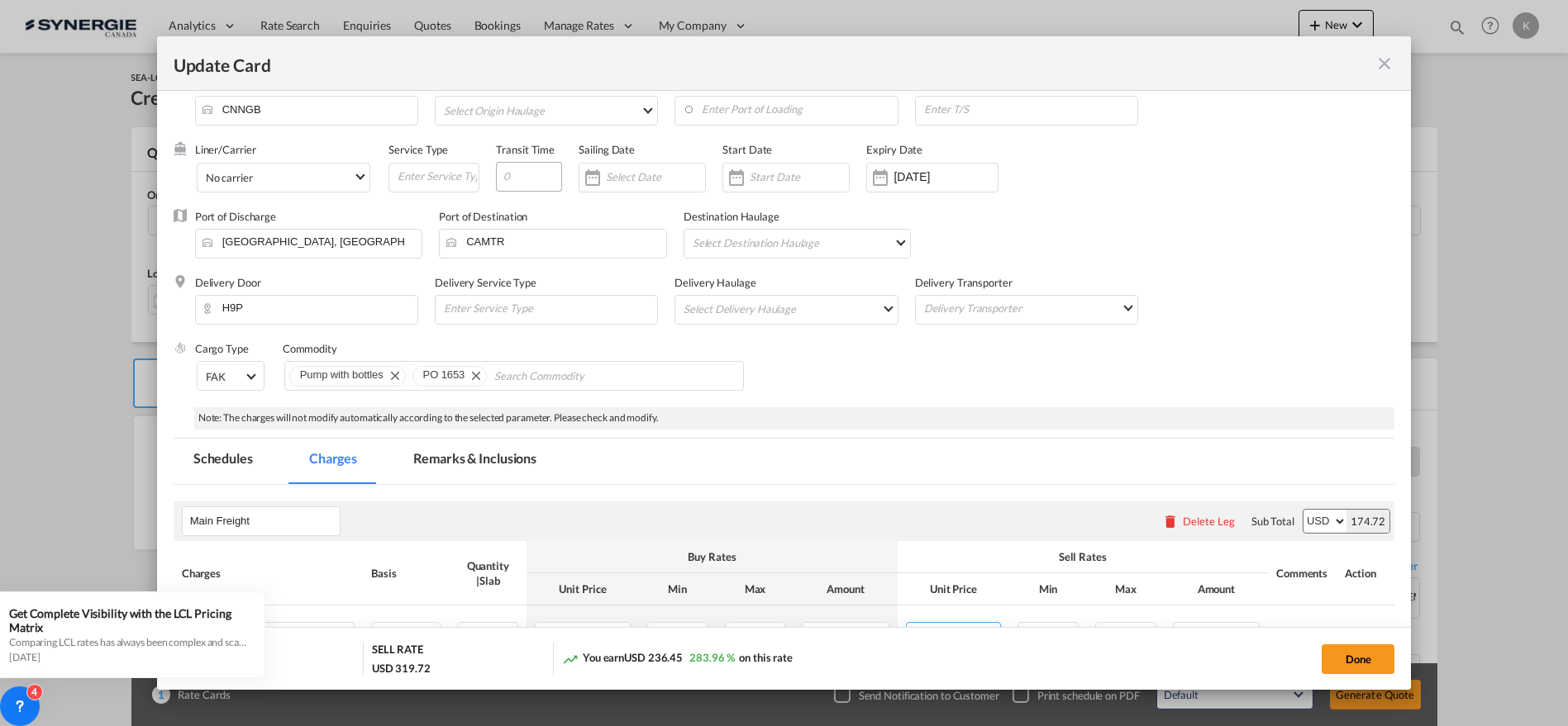
type input "31"
click at [541, 177] on input "Update Card Pickup ..." at bounding box center [528, 176] width 66 height 29
type input "40"
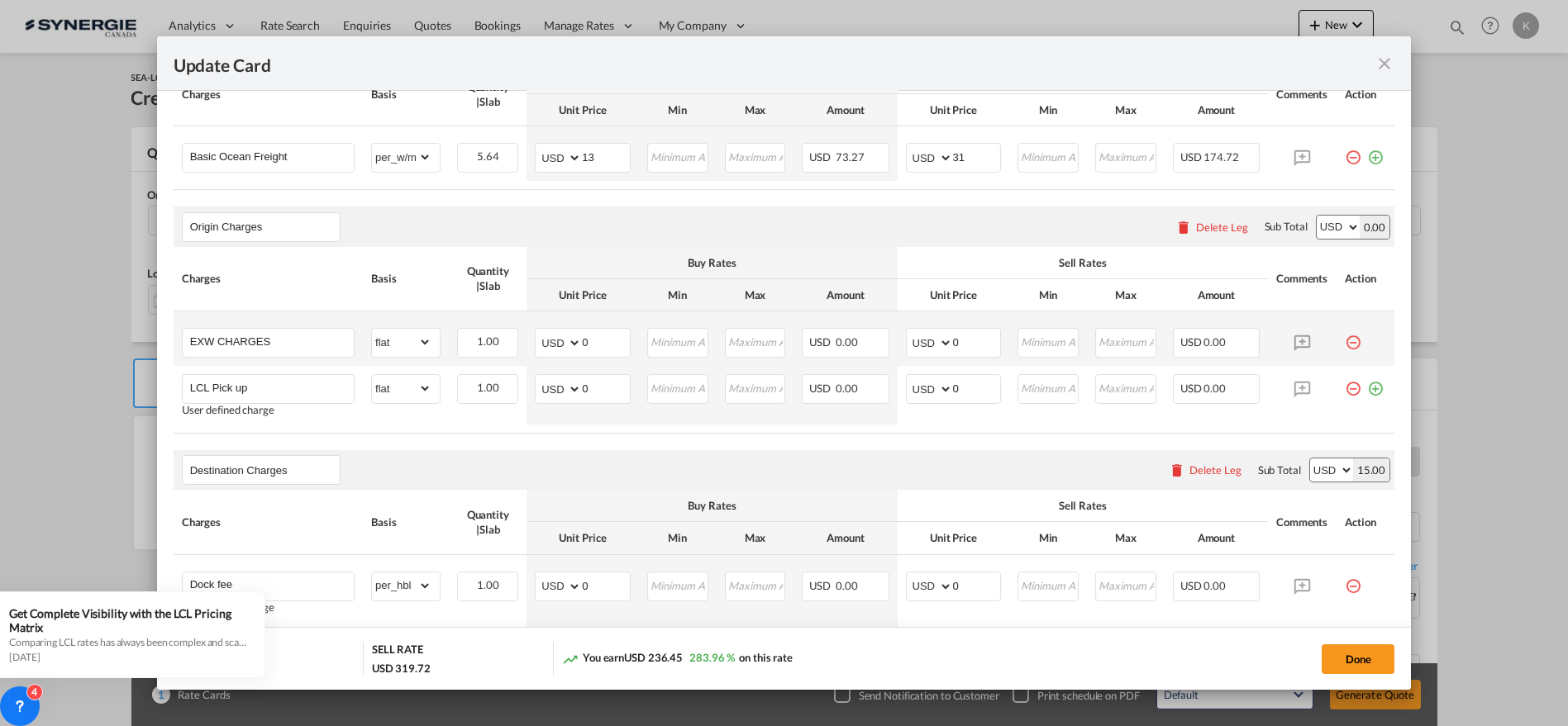
scroll to position [578, 0]
click at [259, 333] on input "EXW CHARGES" at bounding box center [272, 339] width 163 height 25
paste input "ACI"
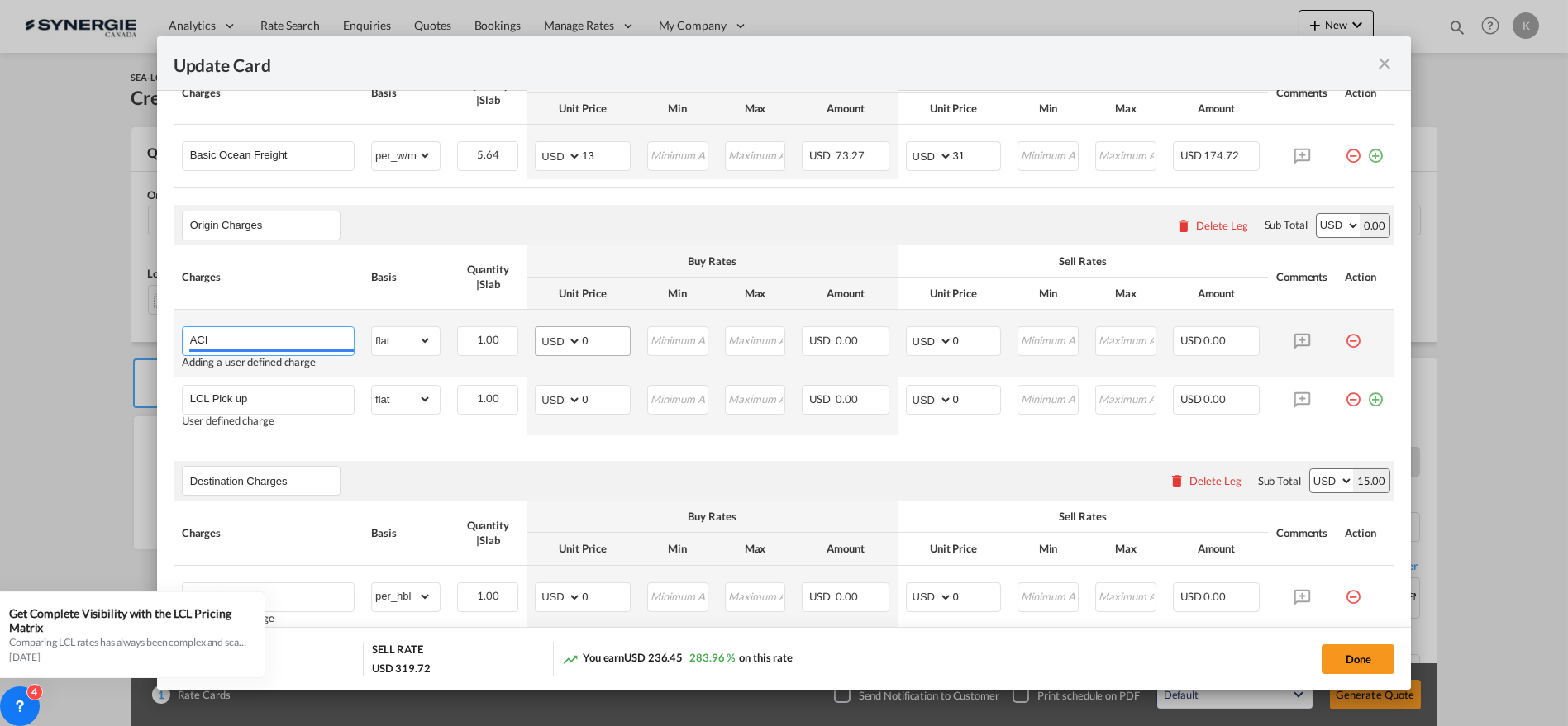
type input "ACI"
drag, startPoint x: 602, startPoint y: 338, endPoint x: 553, endPoint y: 339, distance: 49.0
click at [553, 338] on md-input-container "AED AFN ALL AMD ANG AOA ARS AUD AWG AZN BAM BBD BDT BGN BHD BIF BMD BND [PERSON…" at bounding box center [582, 341] width 96 height 29
type input "25"
type input "30"
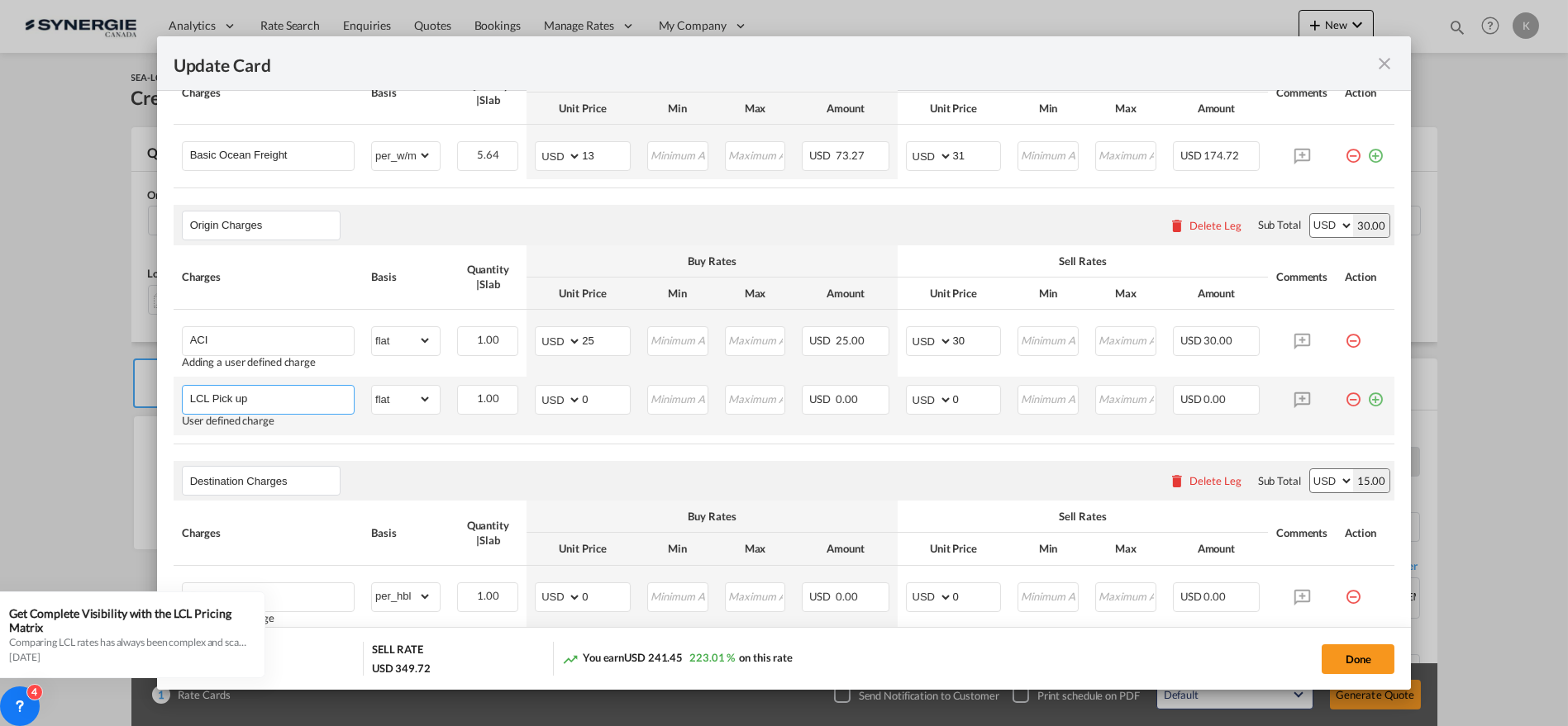
click at [296, 397] on input "LCL Pick up" at bounding box center [272, 398] width 163 height 25
paste input "DOC fee"
type input "DOC fee"
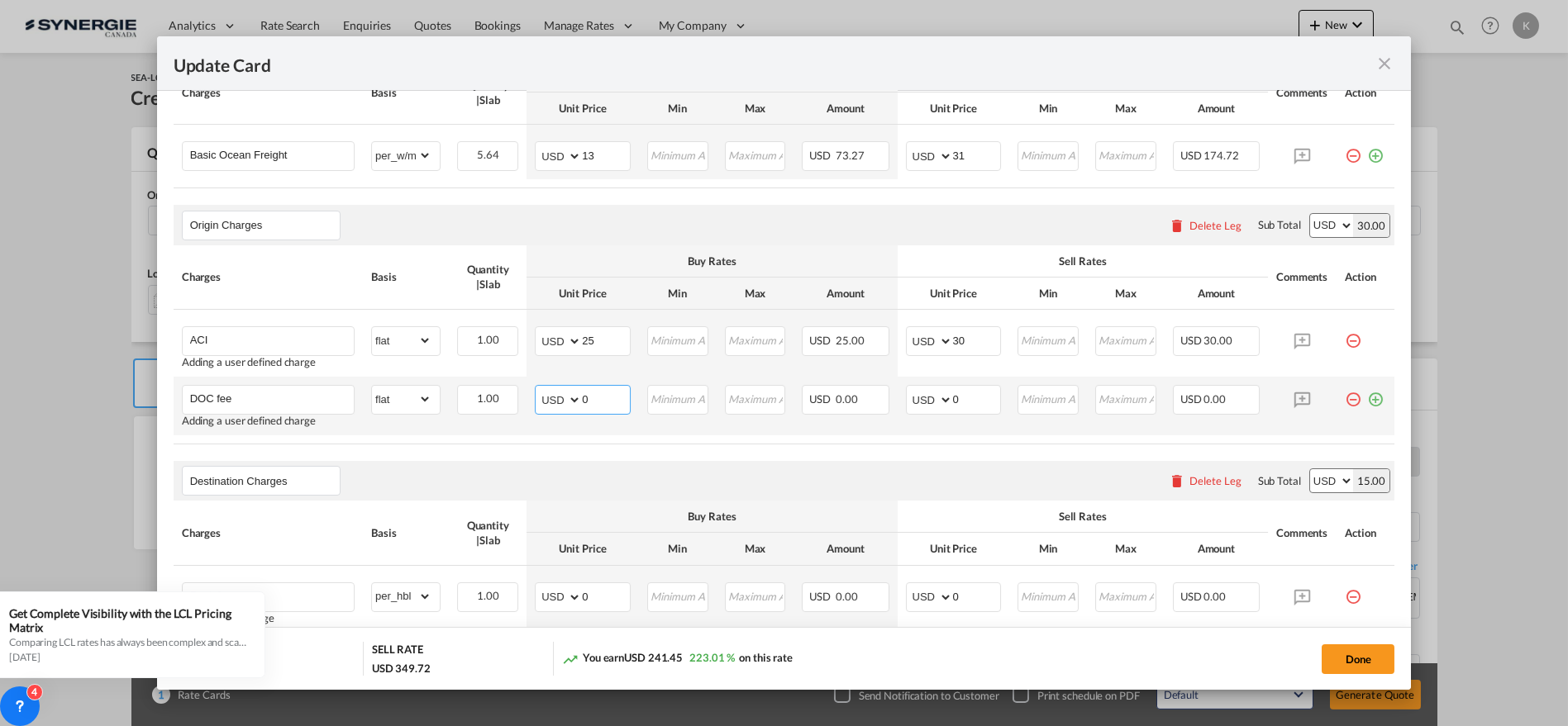
click at [561, 397] on md-input-container "AED AFN ALL AMD ANG AOA ARS AUD AWG AZN BAM BBD BDT BGN BHD BIF BMD BND [PERSON…" at bounding box center [582, 399] width 96 height 29
type input "30"
type input "36"
click at [1367, 398] on md-icon "icon-plus-circle-outline green-400-fg" at bounding box center [1375, 392] width 16 height 16
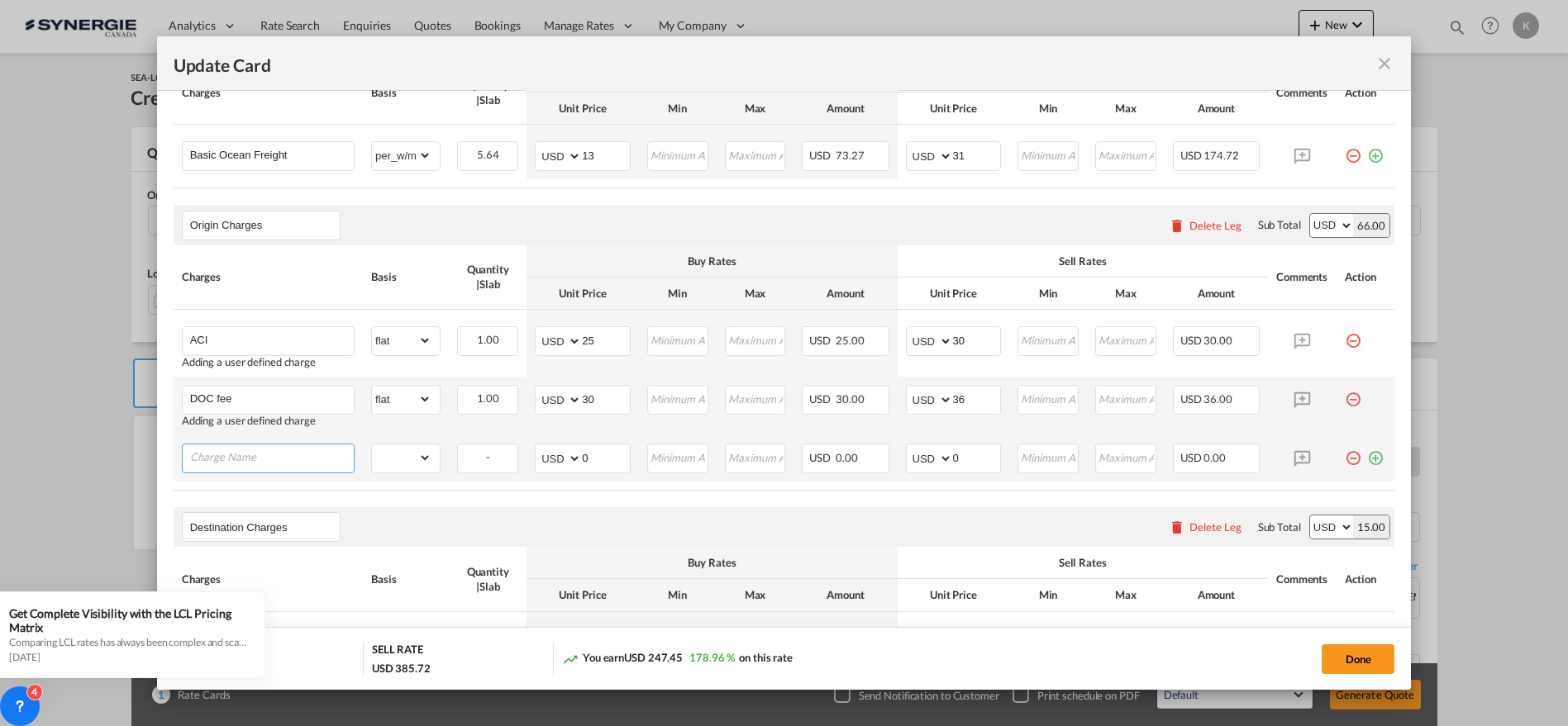
drag, startPoint x: 271, startPoint y: 464, endPoint x: 262, endPoint y: 463, distance: 9.1
click at [271, 464] on input "Charge Name" at bounding box center [272, 456] width 163 height 25
paste input "CUS clearance charge"
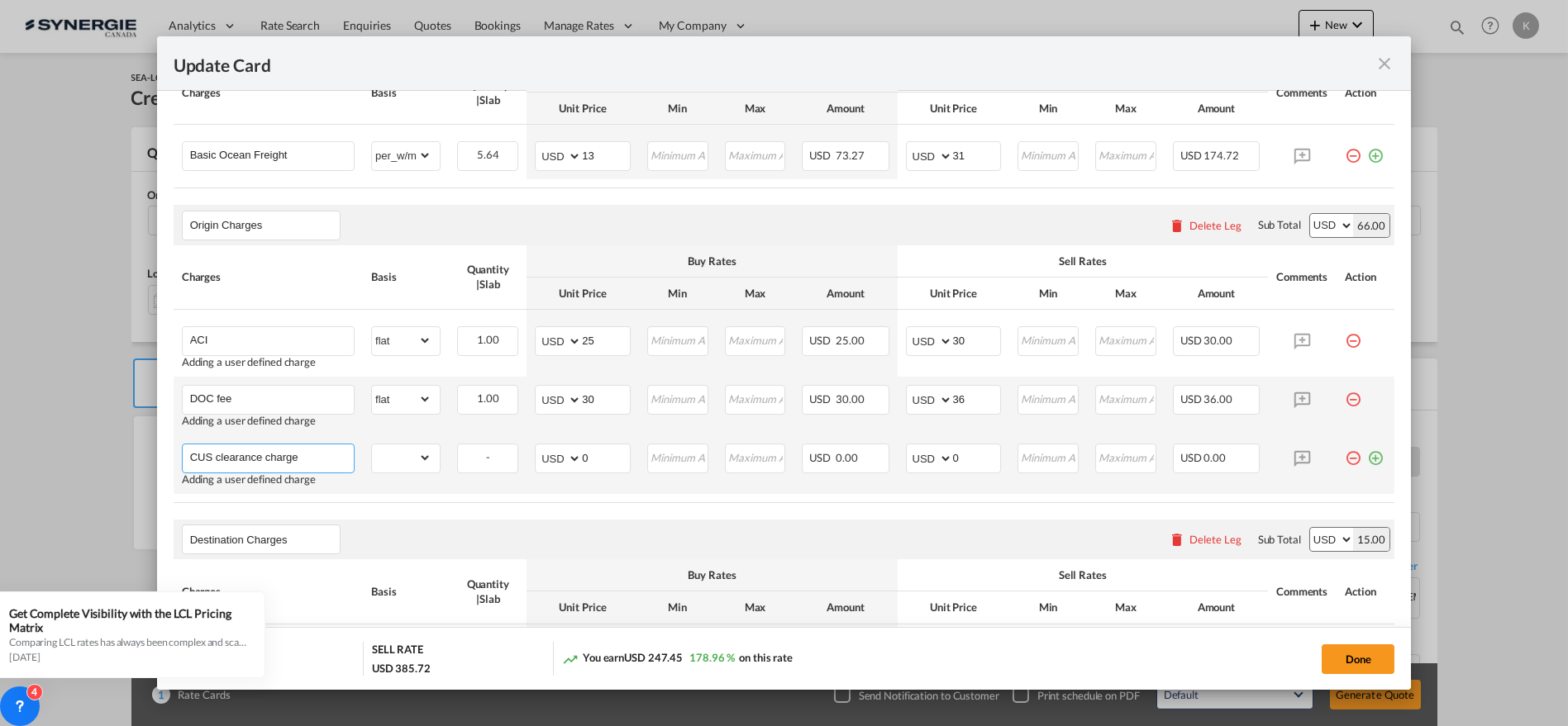
click at [307, 455] on input "CUS clearance charge" at bounding box center [272, 456] width 163 height 25
paste input "(including 5 commodity name)"
type input "CUS clearance charge (including 5 commodity name)"
drag, startPoint x: 408, startPoint y: 461, endPoint x: 413, endPoint y: 445, distance: 16.8
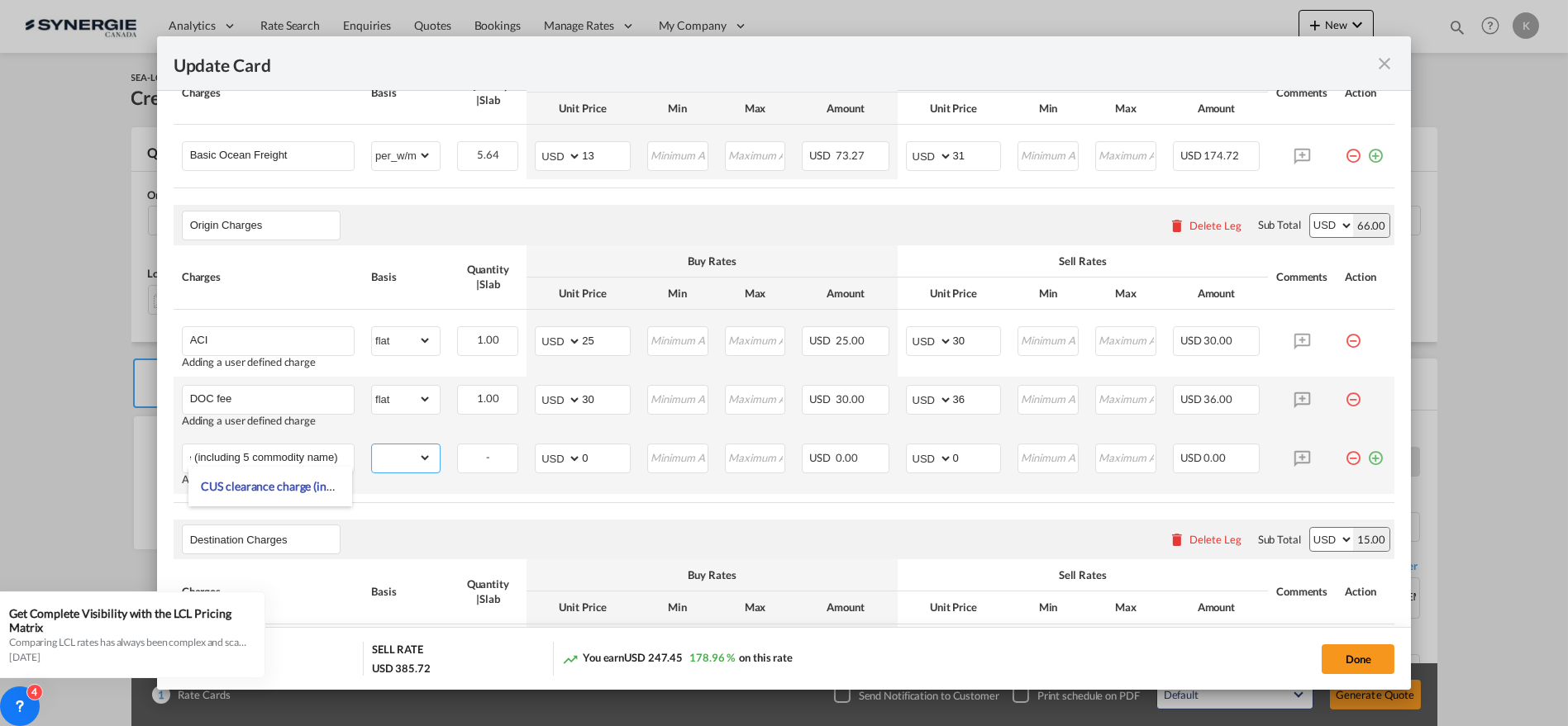
click at [408, 461] on select "gross_weight volumetric_weight per_shipment per_bl per_km per_hawb per_kg flat …" at bounding box center [401, 457] width 60 height 27
select select "per_bl"
click at [372, 444] on select "gross_weight volumetric_weight per_shipment per_bl per_km per_hawb per_kg flat …" at bounding box center [401, 457] width 60 height 27
drag, startPoint x: 602, startPoint y: 453, endPoint x: 569, endPoint y: 452, distance: 33.0
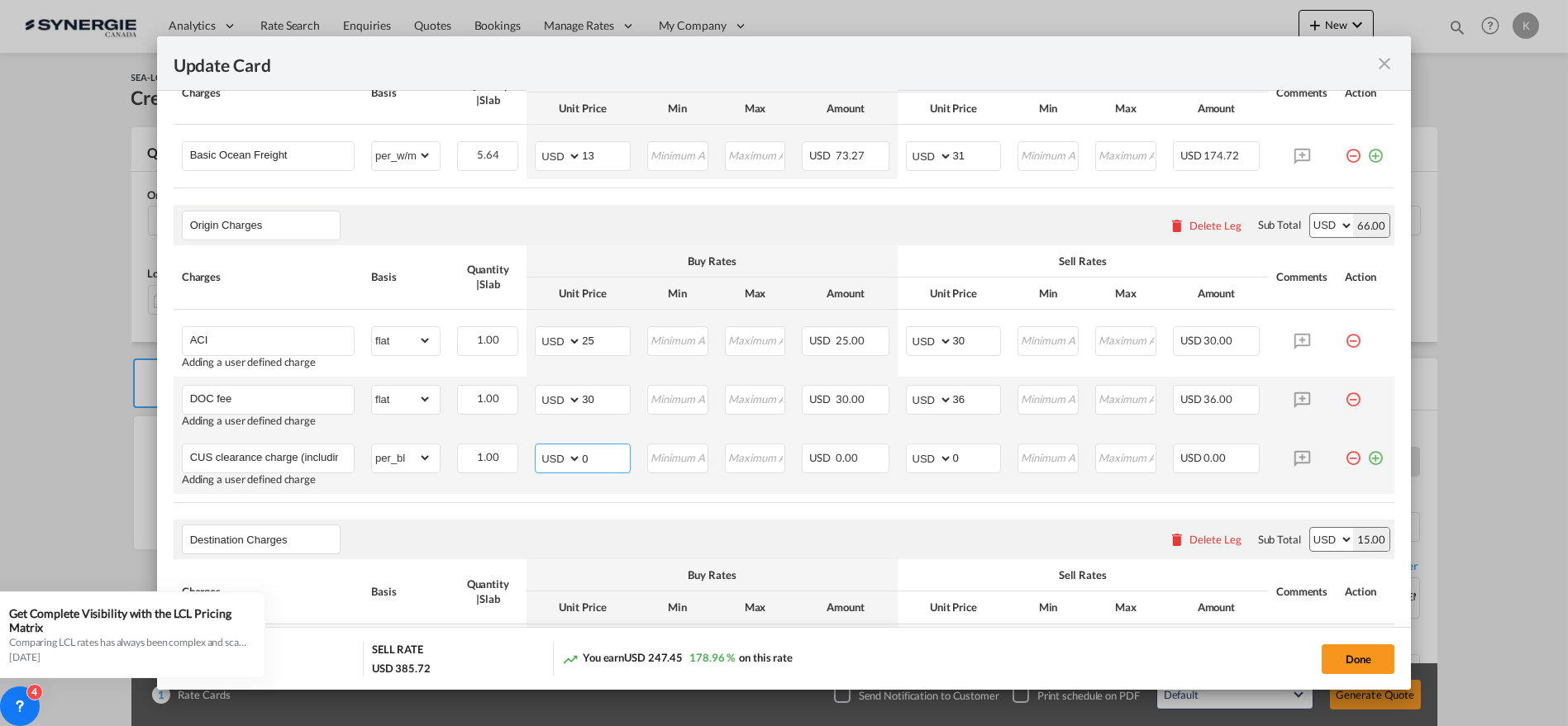
click at [569, 452] on md-input-container "AED AFN ALL AMD ANG AOA ARS AUD AWG AZN BAM BBD BDT BGN BHD BIF BMD BND [PERSON…" at bounding box center [582, 458] width 96 height 29
type input "30"
type input "36"
click at [1367, 456] on md-icon "icon-plus-circle-outline green-400-fg" at bounding box center [1375, 451] width 16 height 16
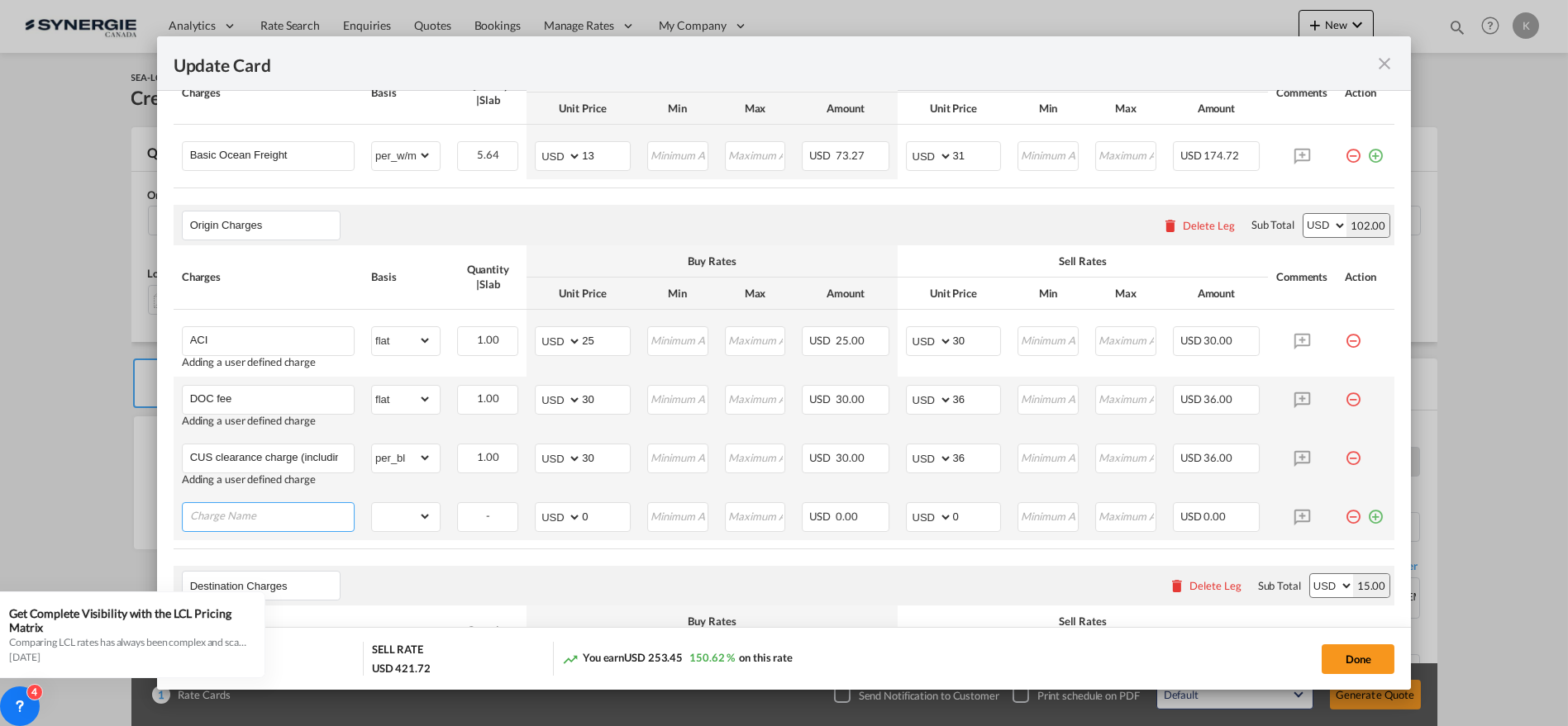
click at [258, 507] on input "Charge Name" at bounding box center [272, 515] width 163 height 25
paste input "Handling charge"
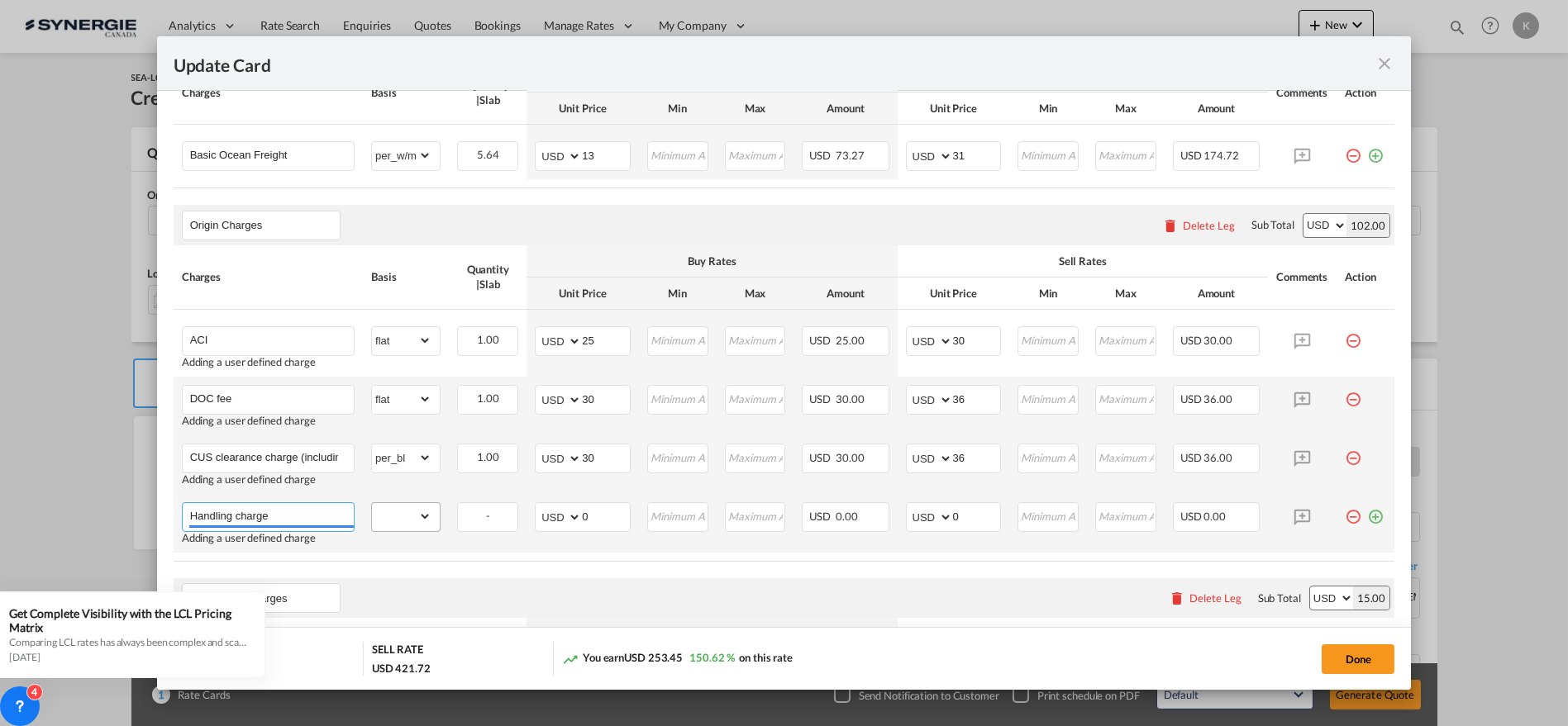
type input "Handling charge"
click at [379, 512] on select "gross_weight volumetric_weight per_shipment per_bl per_km per_hawb per_kg flat …" at bounding box center [401, 516] width 60 height 27
select select "per_shipment"
click at [372, 503] on select "gross_weight volumetric_weight per_shipment per_bl per_km per_hawb per_kg flat …" at bounding box center [401, 516] width 60 height 27
click at [570, 519] on md-input-container "AED AFN ALL AMD ANG AOA ARS AUD AWG AZN BAM BBD BDT BGN BHD BIF BMD BND [PERSON…" at bounding box center [582, 517] width 96 height 29
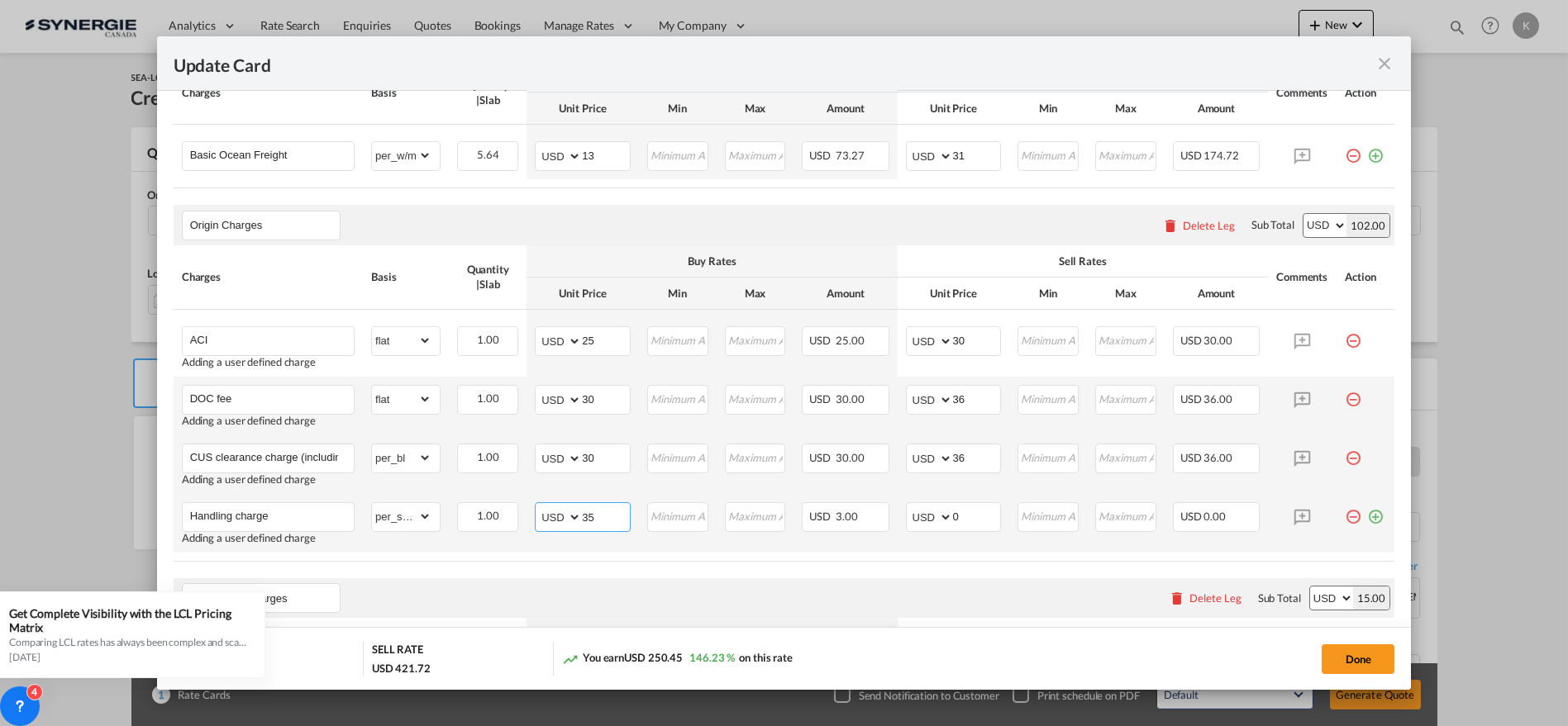
type input "35"
type input "42"
click at [1367, 508] on md-icon "icon-plus-circle-outline green-400-fg" at bounding box center [1375, 510] width 16 height 16
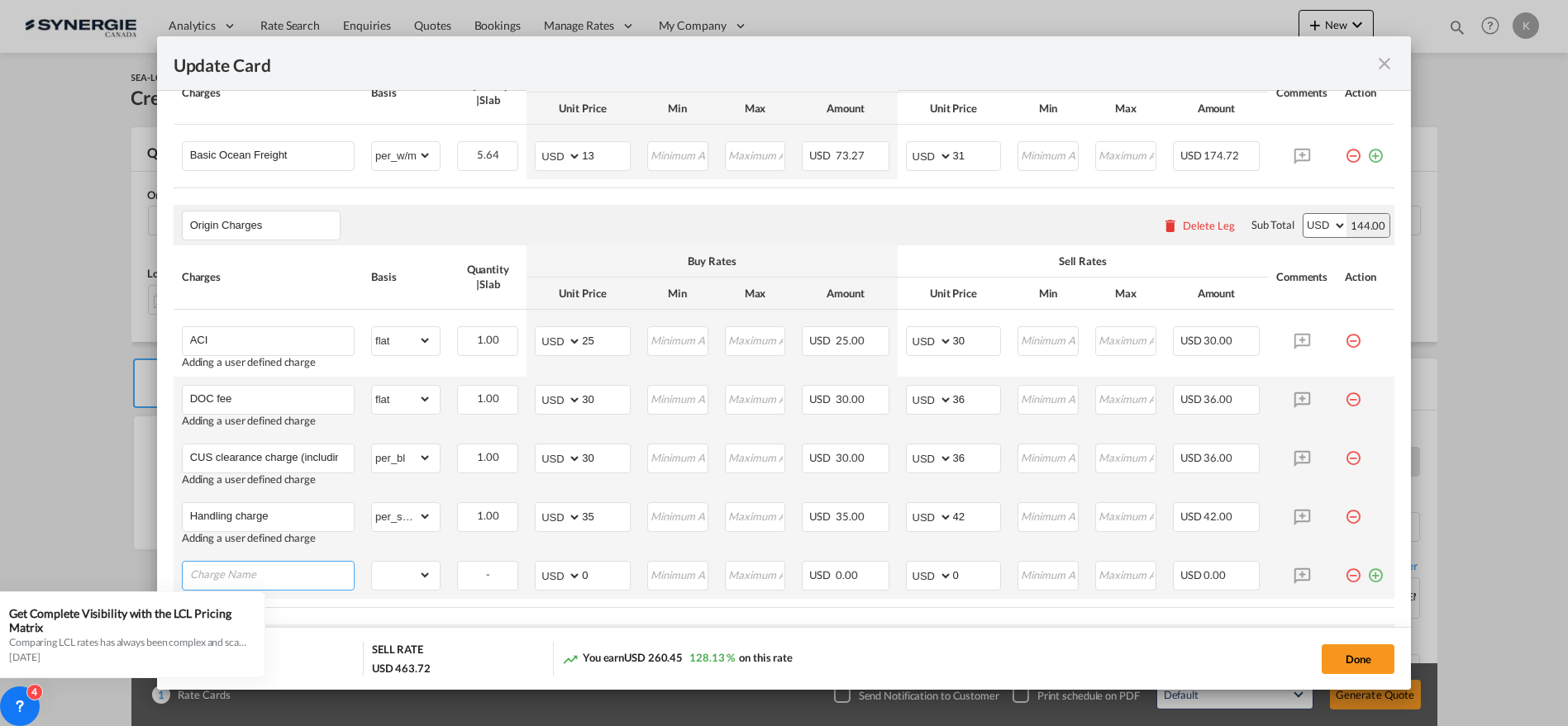
click at [219, 564] on input "Charge Name" at bounding box center [272, 574] width 163 height 25
paste input "Picking up fee+Gate in charge"
type input "Picking up fee+Gate in charge"
click at [384, 579] on select "gross_weight volumetric_weight per_shipment per_bl per_km per_hawb per_kg flat …" at bounding box center [401, 575] width 60 height 27
select select "per_shipment"
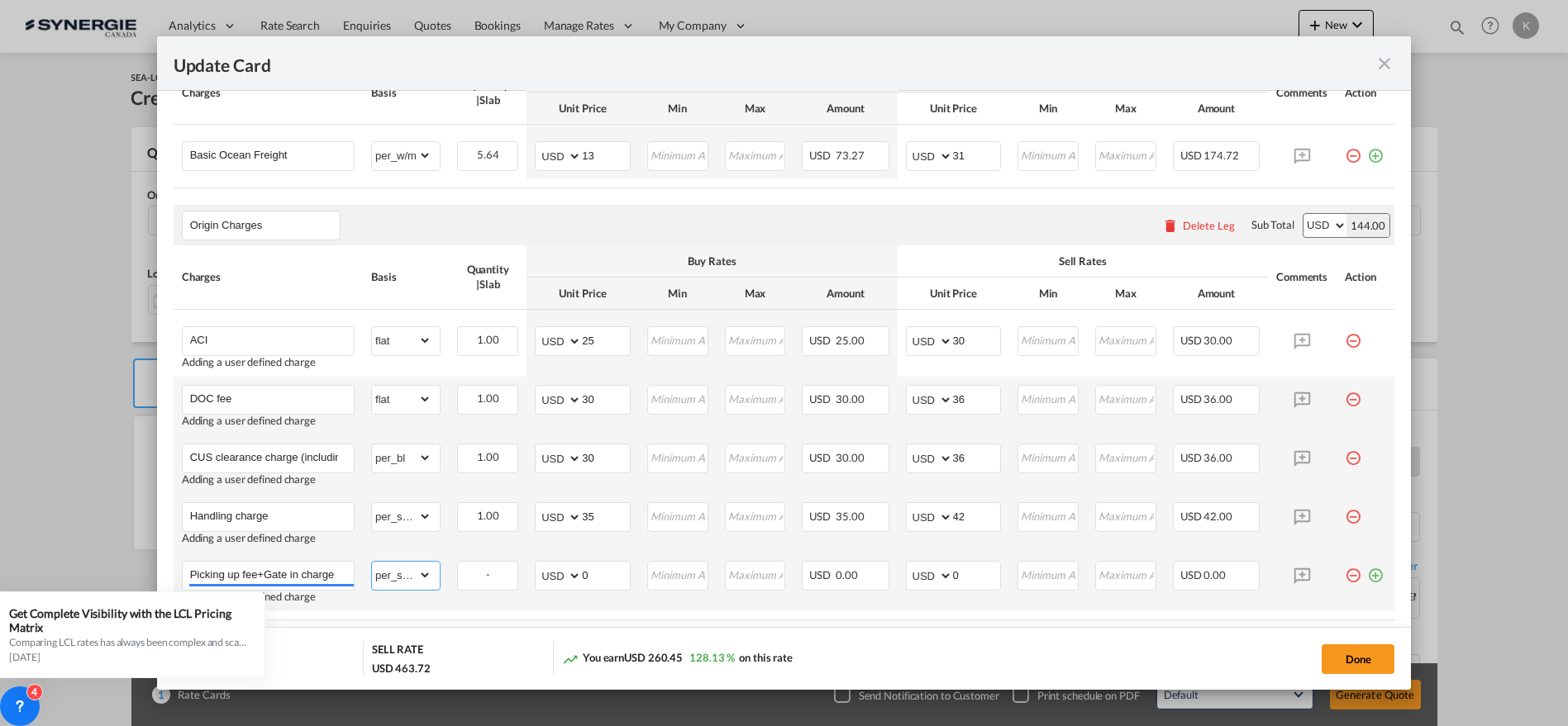
click at [372, 562] on select "gross_weight volumetric_weight per_shipment per_bl per_km per_hawb per_kg flat …" at bounding box center [401, 575] width 60 height 27
click at [559, 576] on md-input-container "AED AFN ALL AMD ANG AOA ARS AUD AWG AZN BAM BBD BDT BGN BHD BIF BMD BND [PERSON…" at bounding box center [582, 576] width 96 height 29
type input "175"
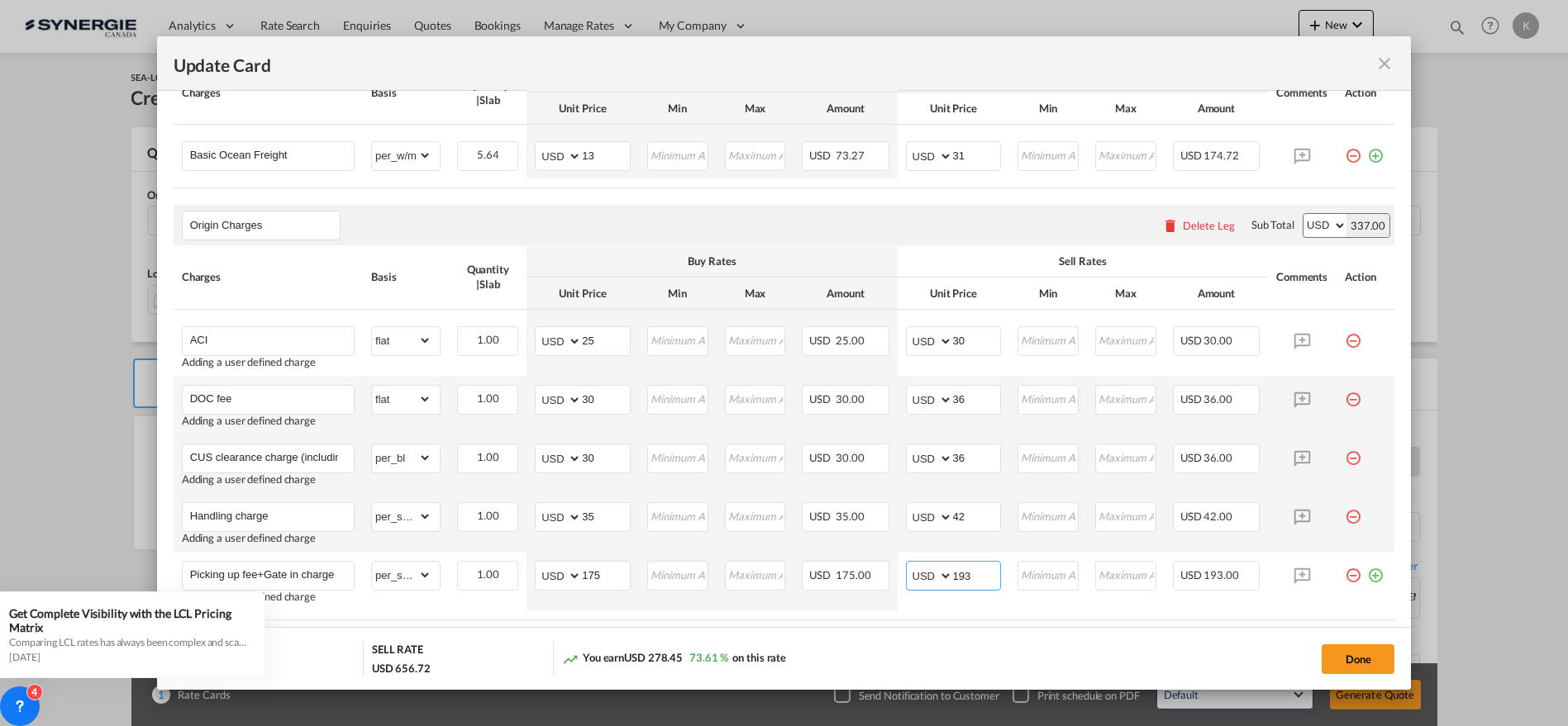
type input "193"
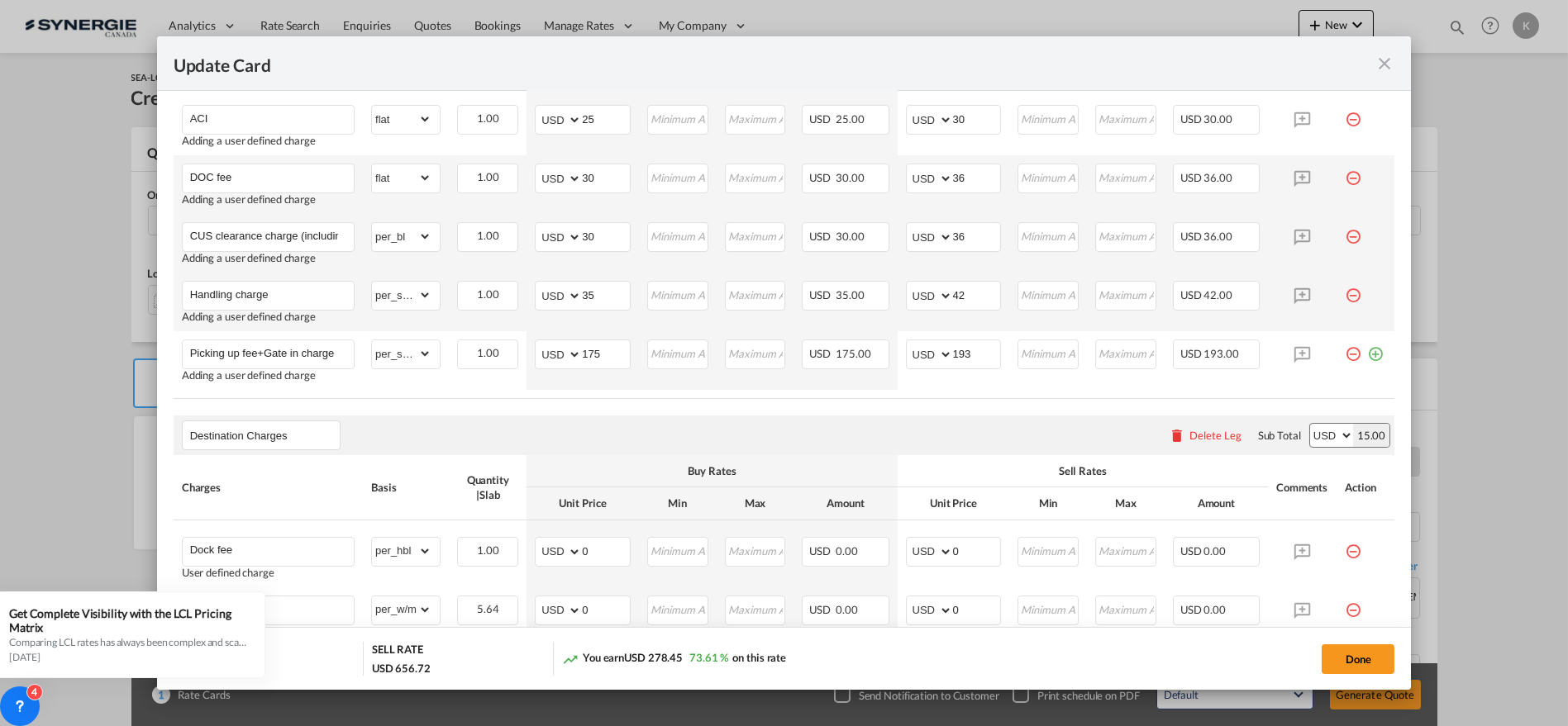
scroll to position [809, 0]
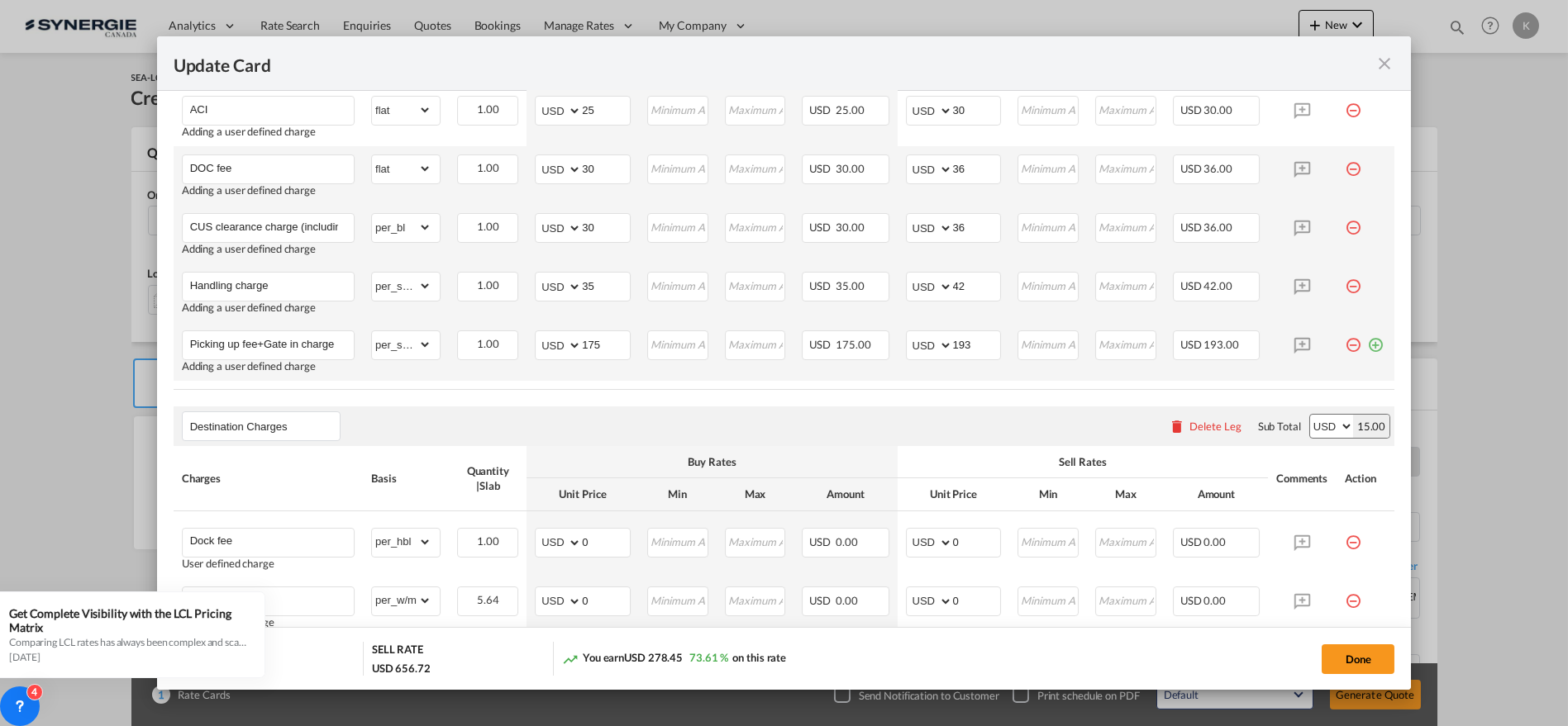
click at [1367, 342] on md-icon "icon-plus-circle-outline green-400-fg" at bounding box center [1375, 338] width 16 height 16
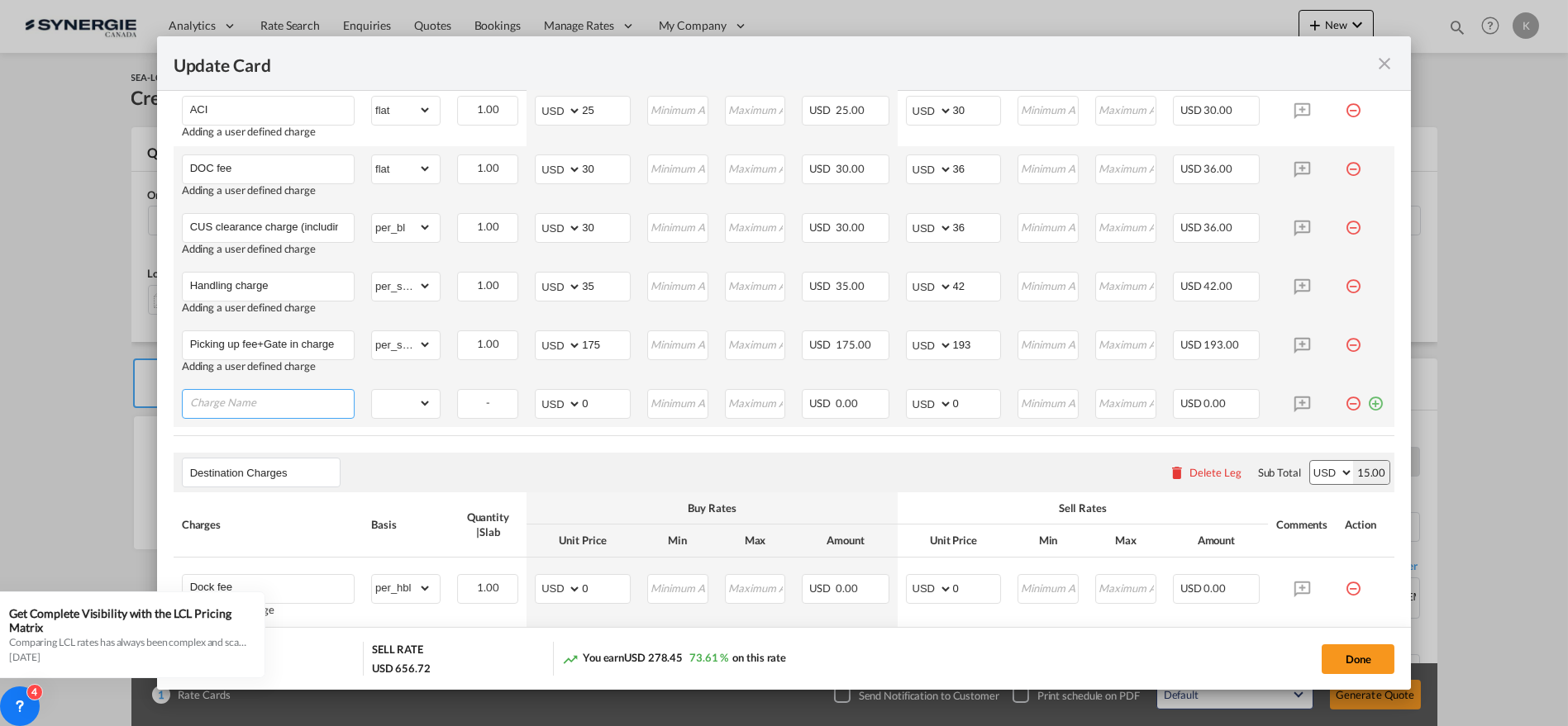
paste input "Others : At cost"
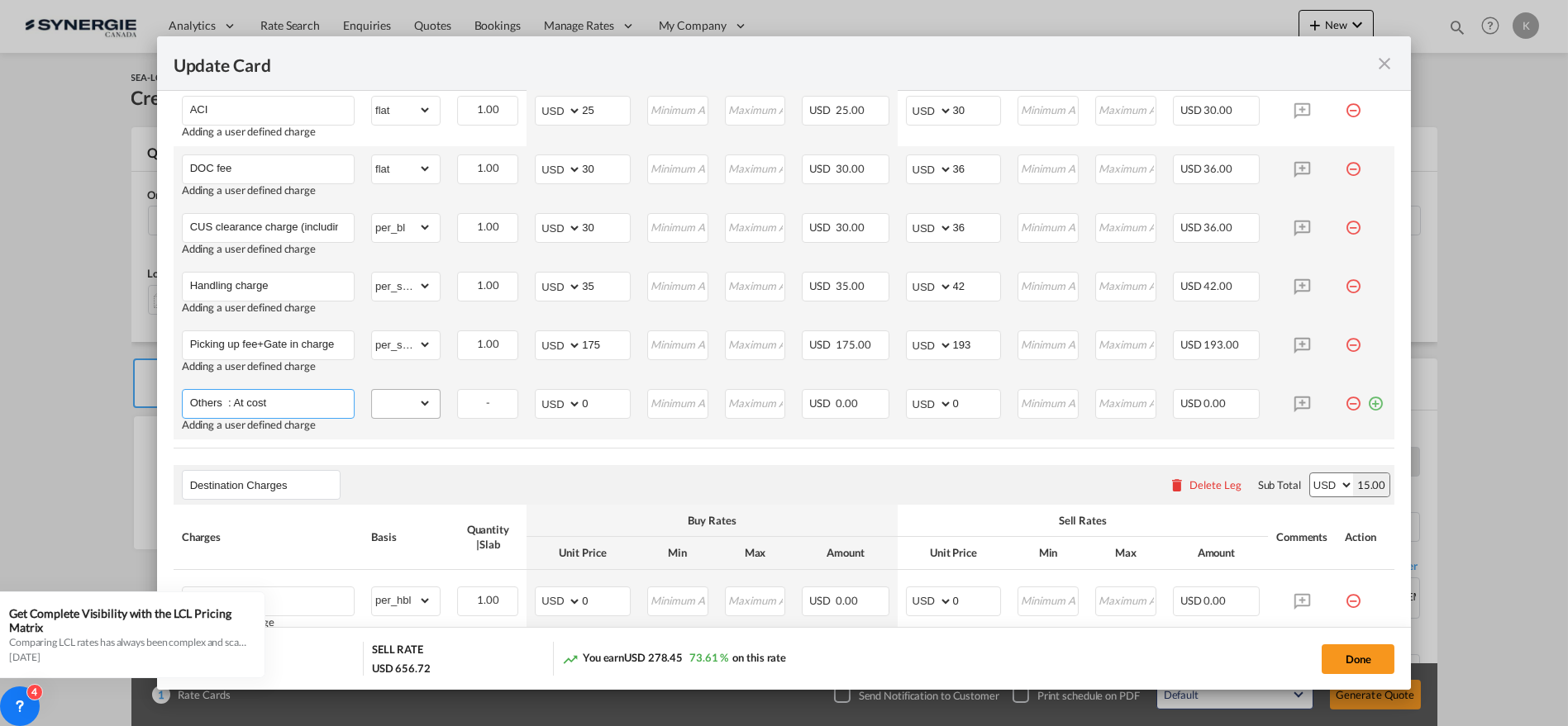
type input "Others : At cost"
drag, startPoint x: 413, startPoint y: 398, endPoint x: 419, endPoint y: 390, distance: 10.0
click at [414, 398] on select "gross_weight volumetric_weight per_shipment per_bl per_km per_hawb per_kg flat …" at bounding box center [401, 403] width 60 height 27
select select "per_shipment"
click at [372, 390] on select "gross_weight volumetric_weight per_shipment per_bl per_km per_hawb per_kg flat …" at bounding box center [401, 403] width 60 height 27
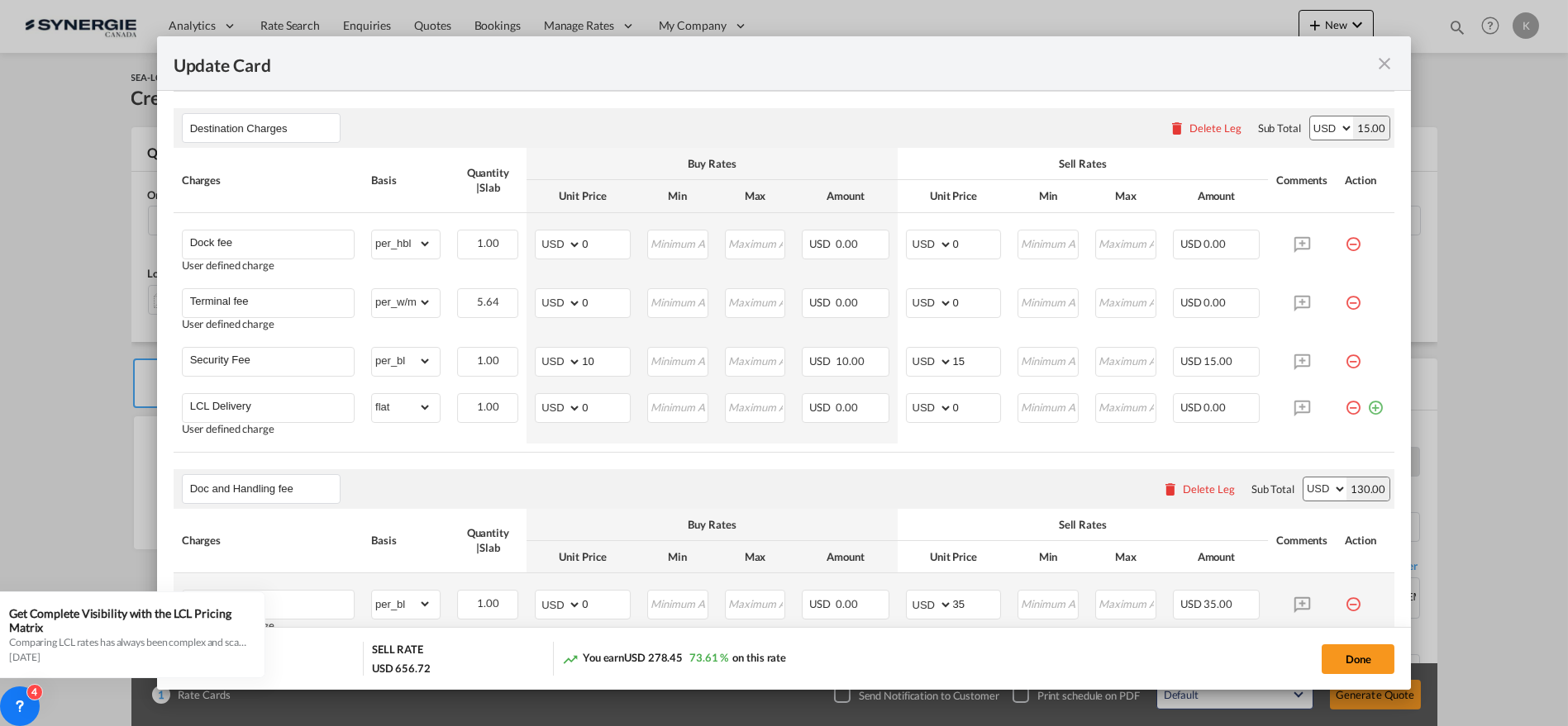
scroll to position [1170, 0]
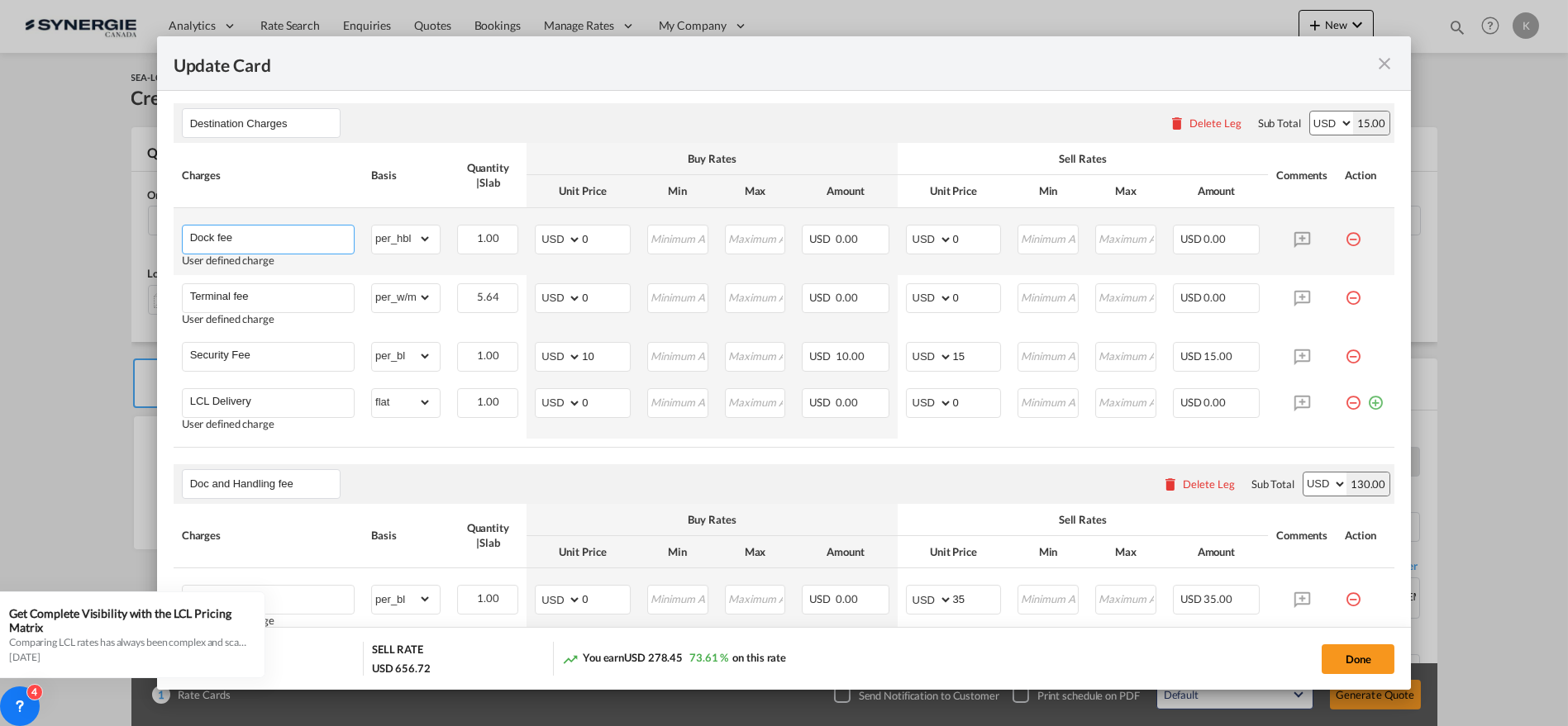
click at [248, 234] on input "Dock fee" at bounding box center [272, 238] width 163 height 25
paste input "estination charge:"
type input "Destination charge:"
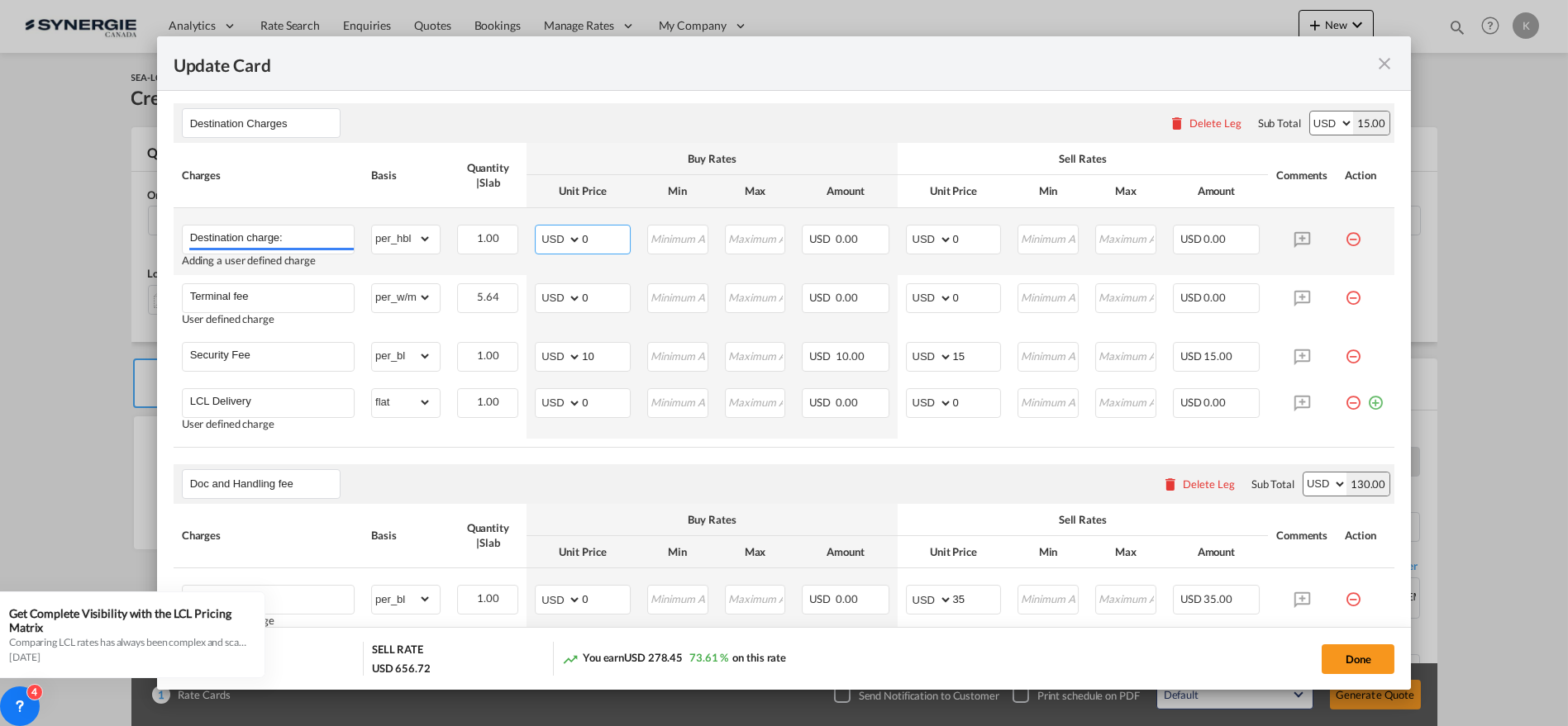
drag, startPoint x: 601, startPoint y: 232, endPoint x: 557, endPoint y: 242, distance: 45.1
click at [558, 239] on md-input-container "AED AFN ALL AMD ANG AOA ARS AUD AWG AZN BAM BBD BDT BGN BHD BIF BMD BND [PERSON…" at bounding box center [582, 239] width 96 height 29
type input "272"
type input "2"
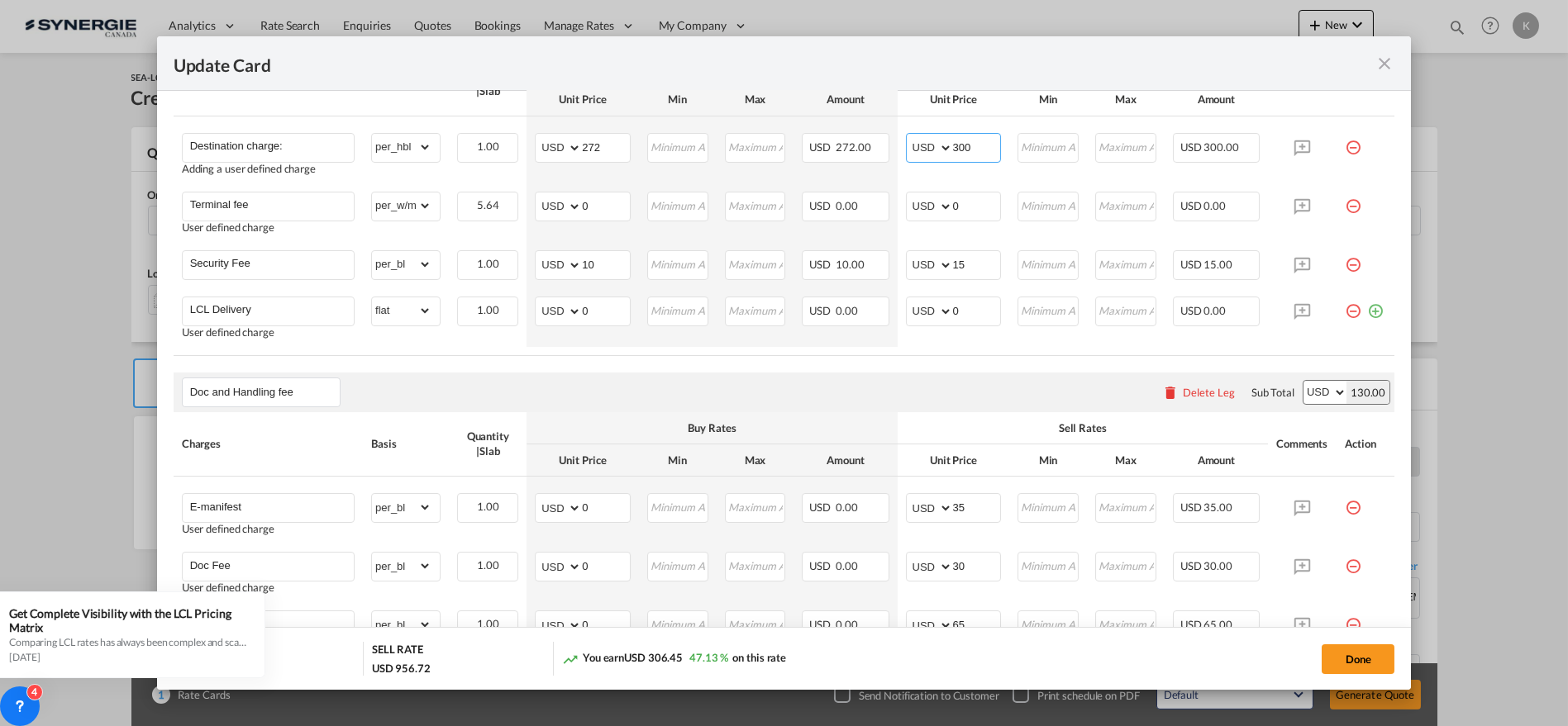
type input "300"
drag, startPoint x: 1343, startPoint y: 201, endPoint x: 1001, endPoint y: 201, distance: 342.0
click at [1345, 201] on md-icon "icon-minus-circle-outline red-400-fg pt-7" at bounding box center [1353, 200] width 16 height 16
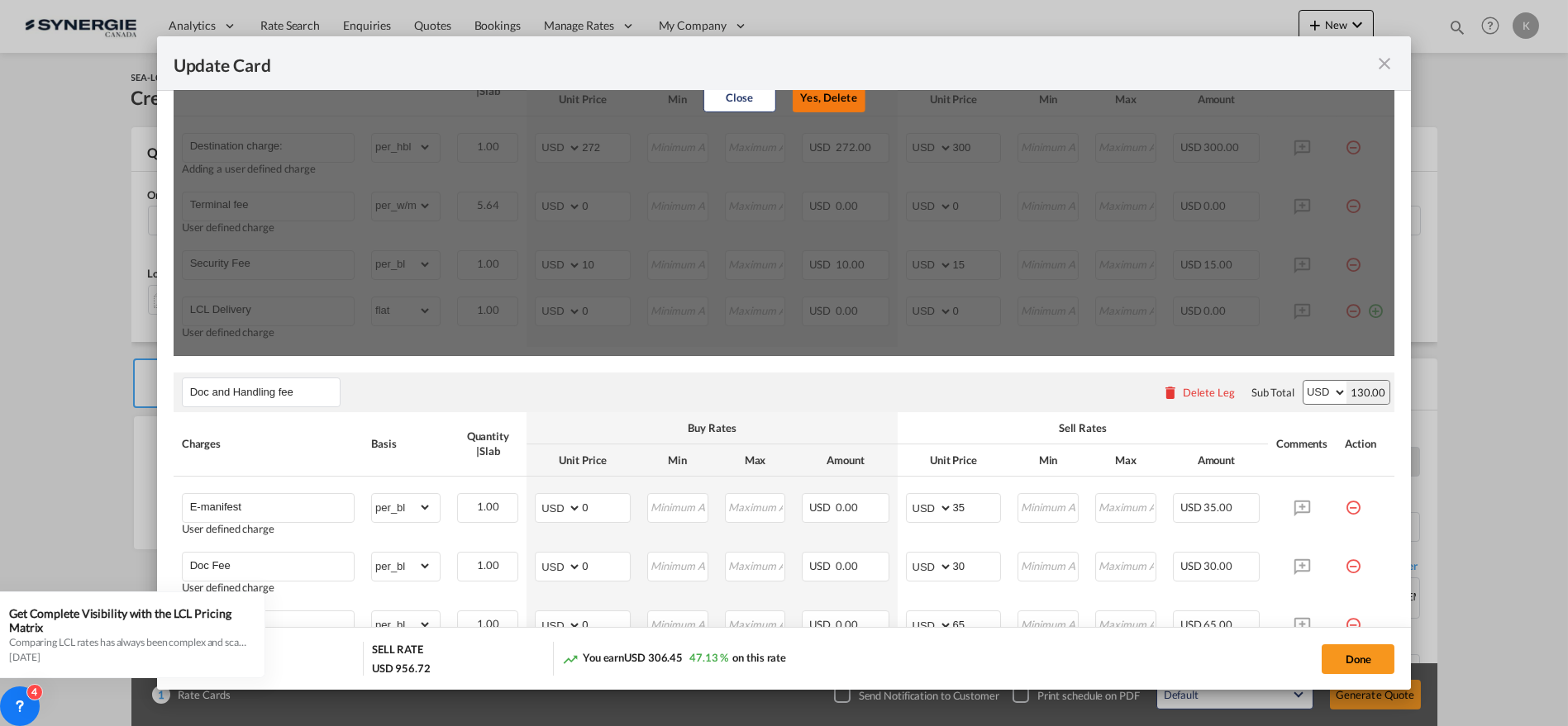
click at [810, 109] on button "Yes, Delete" at bounding box center [829, 98] width 73 height 29
type input "Security Fee"
select select "per_bl"
type input "10"
type input "15"
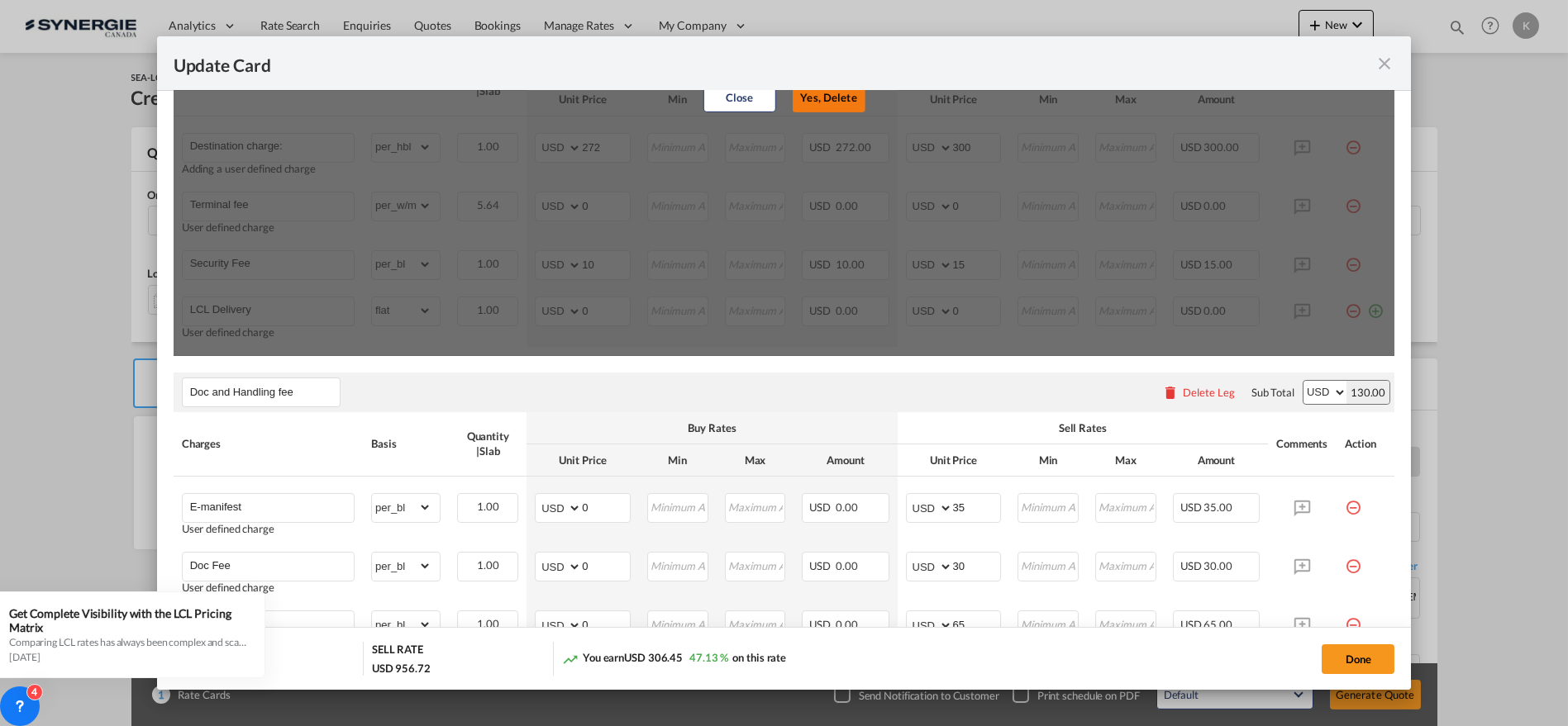
type input "LCL Delivery"
select select "flat"
type input "0"
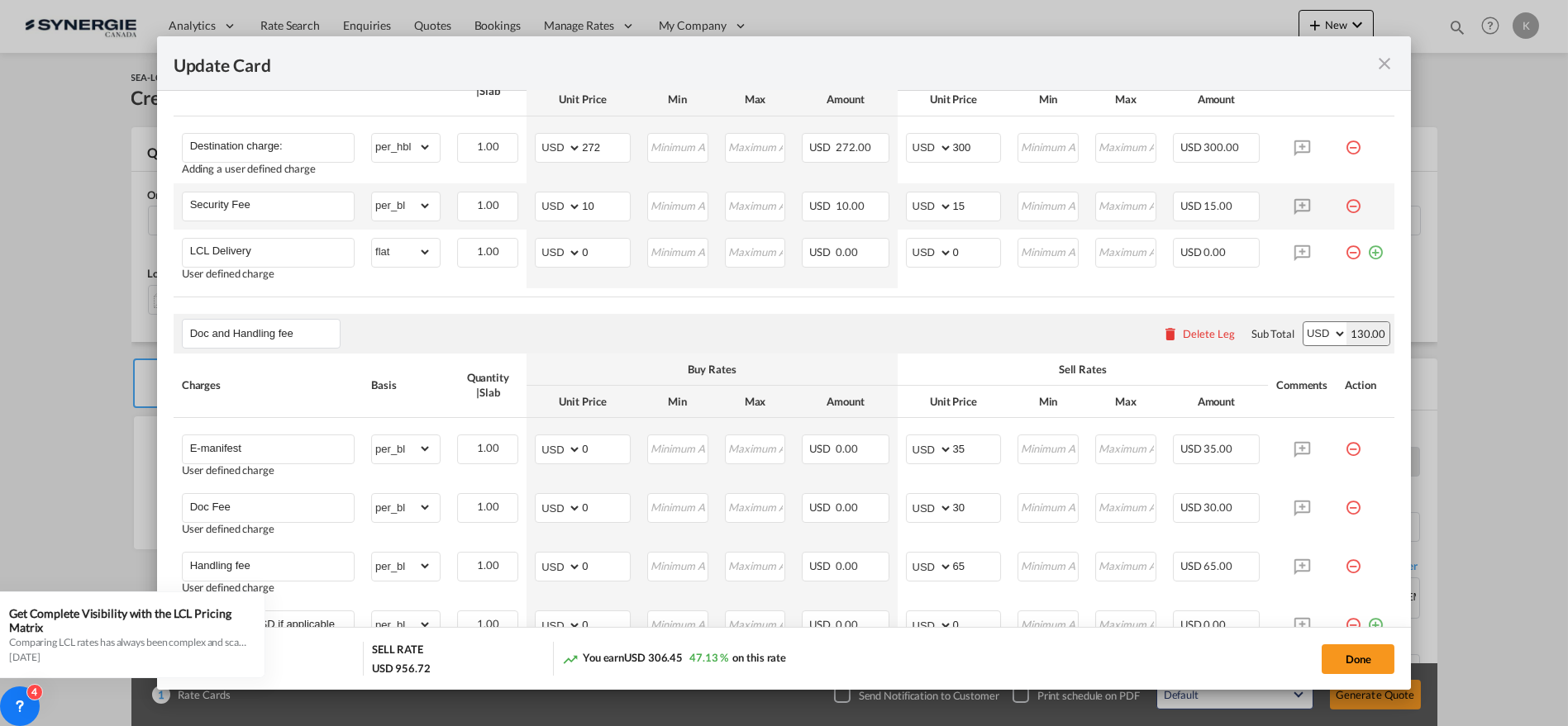
click at [1345, 198] on md-icon "icon-minus-circle-outline red-400-fg pt-7" at bounding box center [1353, 200] width 16 height 16
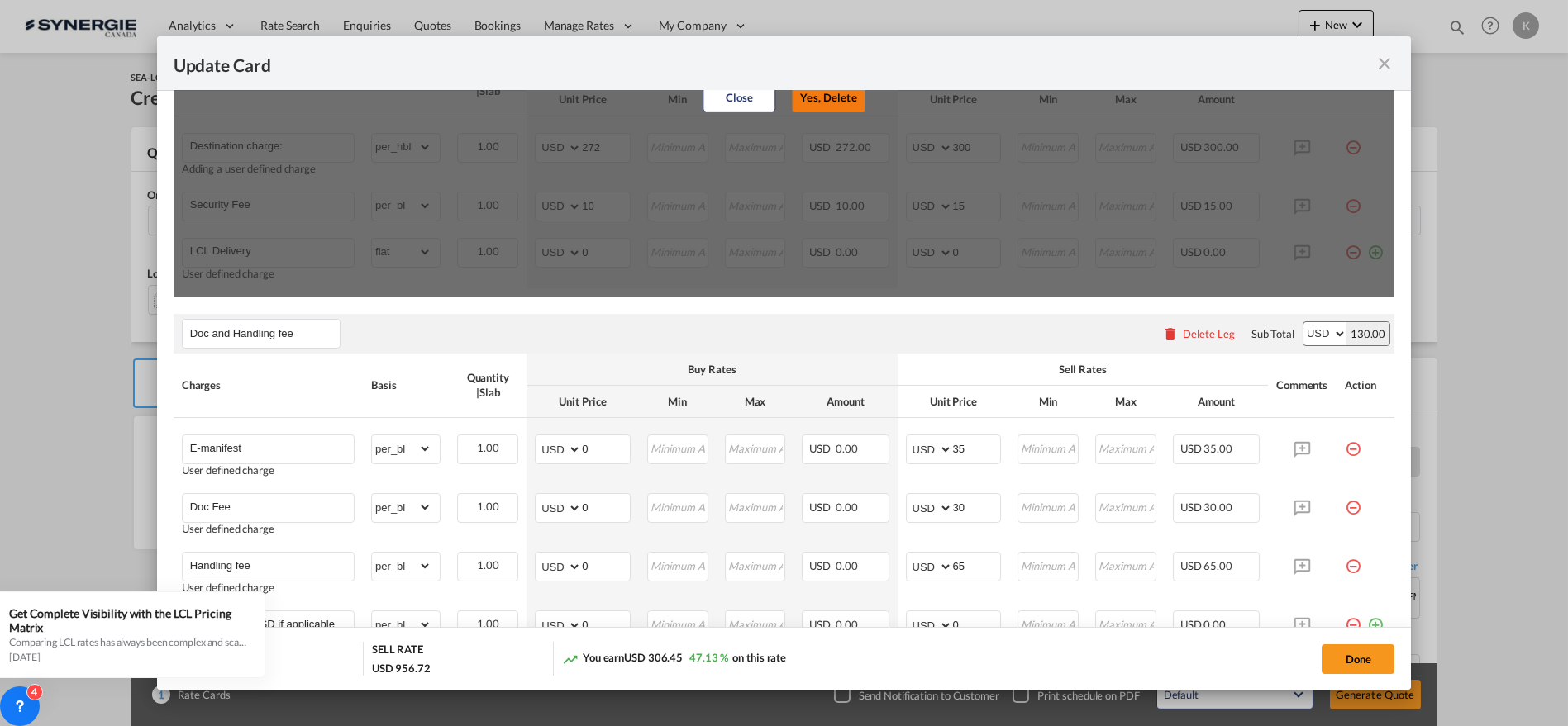
click at [856, 102] on button "Yes, Delete" at bounding box center [829, 98] width 73 height 29
type input "LCL Delivery"
select select "flat"
type input "0"
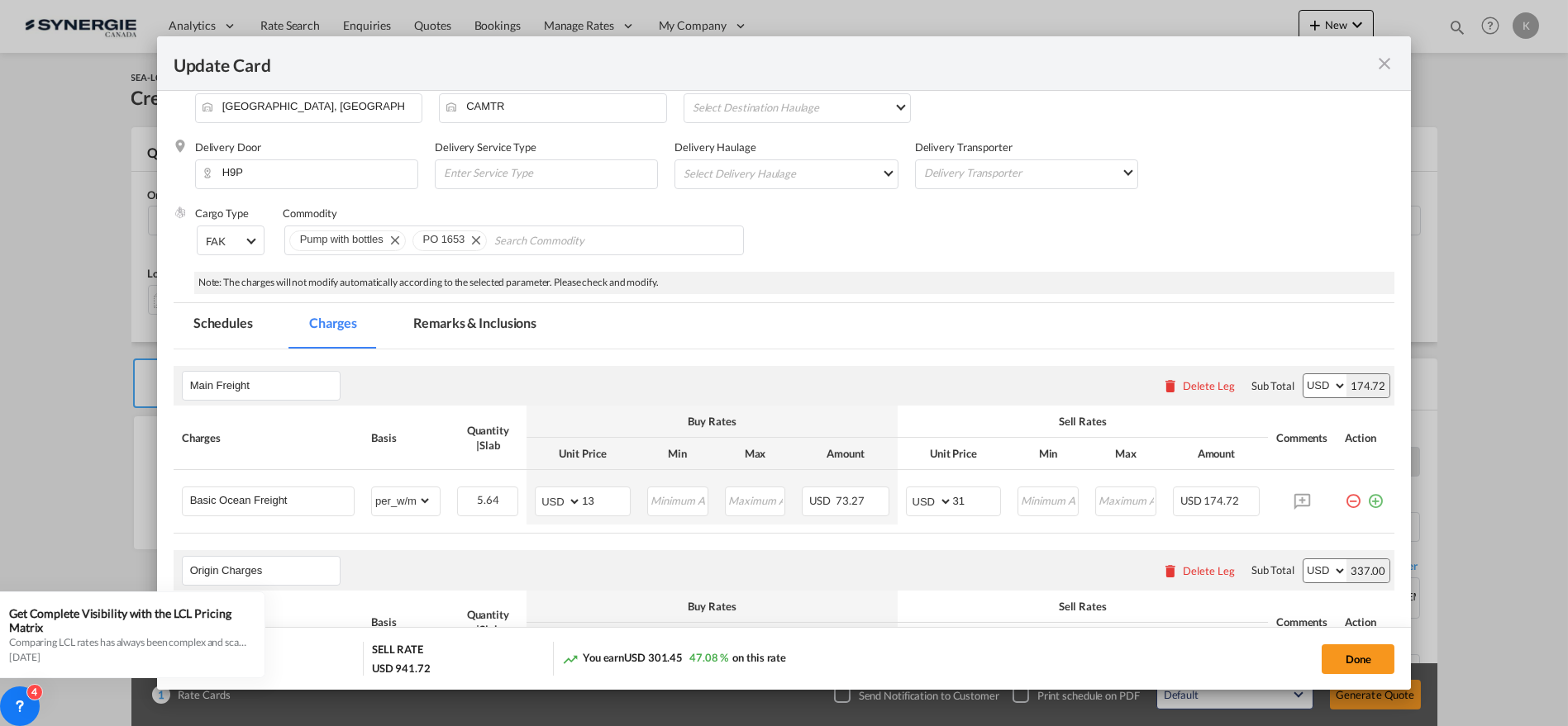
scroll to position [202, 0]
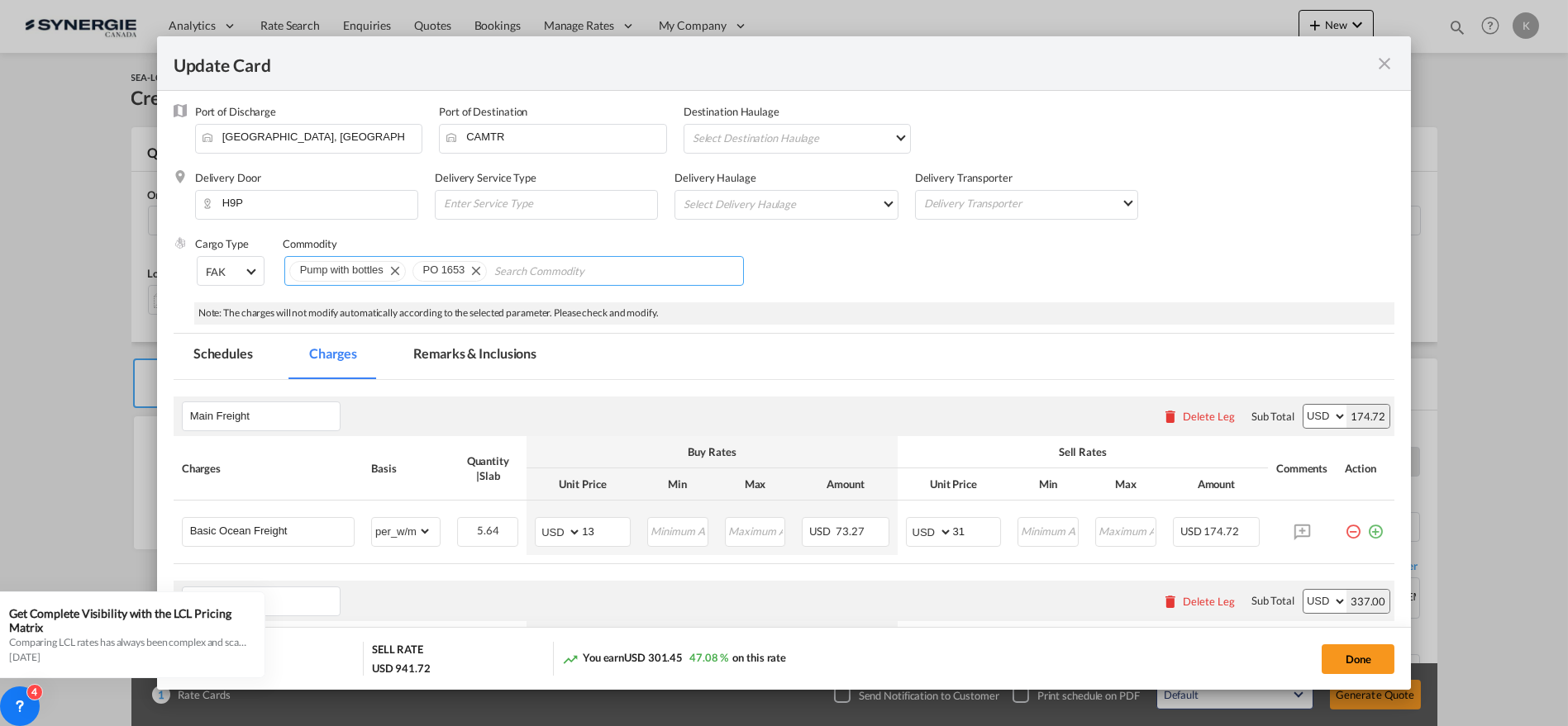
click at [591, 273] on input "Chips input." at bounding box center [570, 271] width 151 height 27
paste input "Kindly noted the above rates valid for the vessel with SI cut date before [DATE…"
type input "Kindly noted the above rates valid for the vessel with SI cut date before [DATE…"
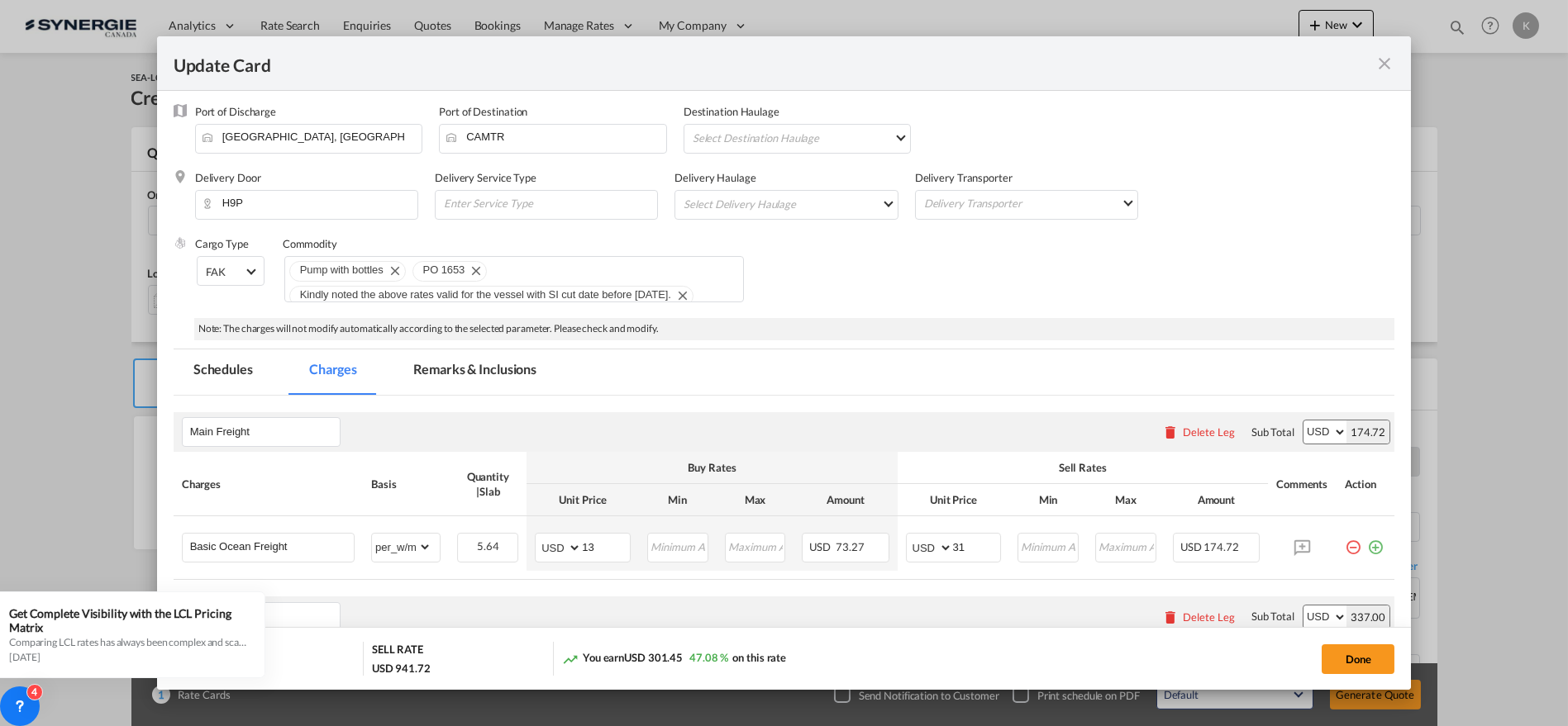
scroll to position [0, 0]
drag, startPoint x: 458, startPoint y: 366, endPoint x: 477, endPoint y: 369, distance: 19.2
click at [458, 366] on md-tab-item "Remarks & Inclusions" at bounding box center [475, 372] width 163 height 46
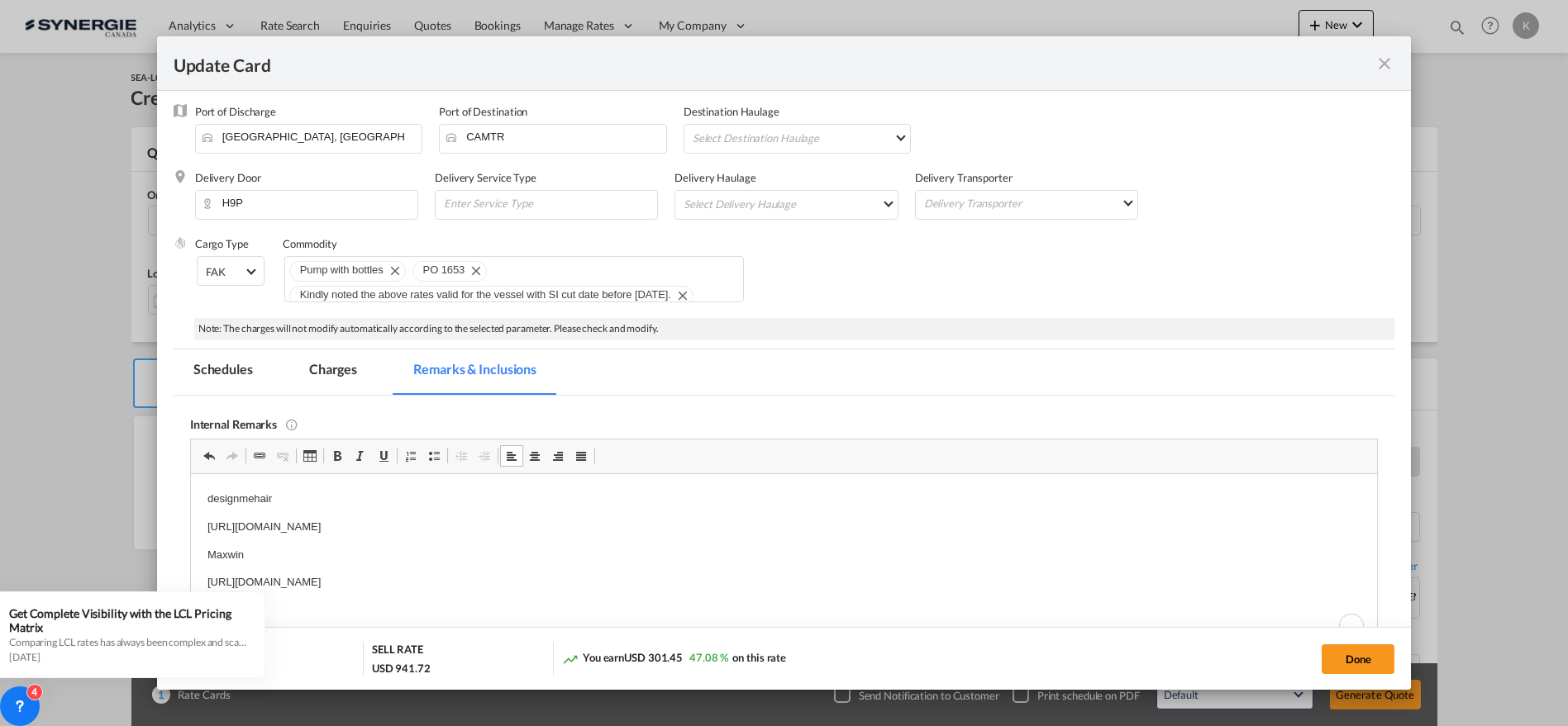
click at [695, 580] on p "[URL][DOMAIN_NAME]" at bounding box center [784, 582] width 1154 height 17
click at [336, 372] on md-tab-item "Charges" at bounding box center [333, 372] width 87 height 46
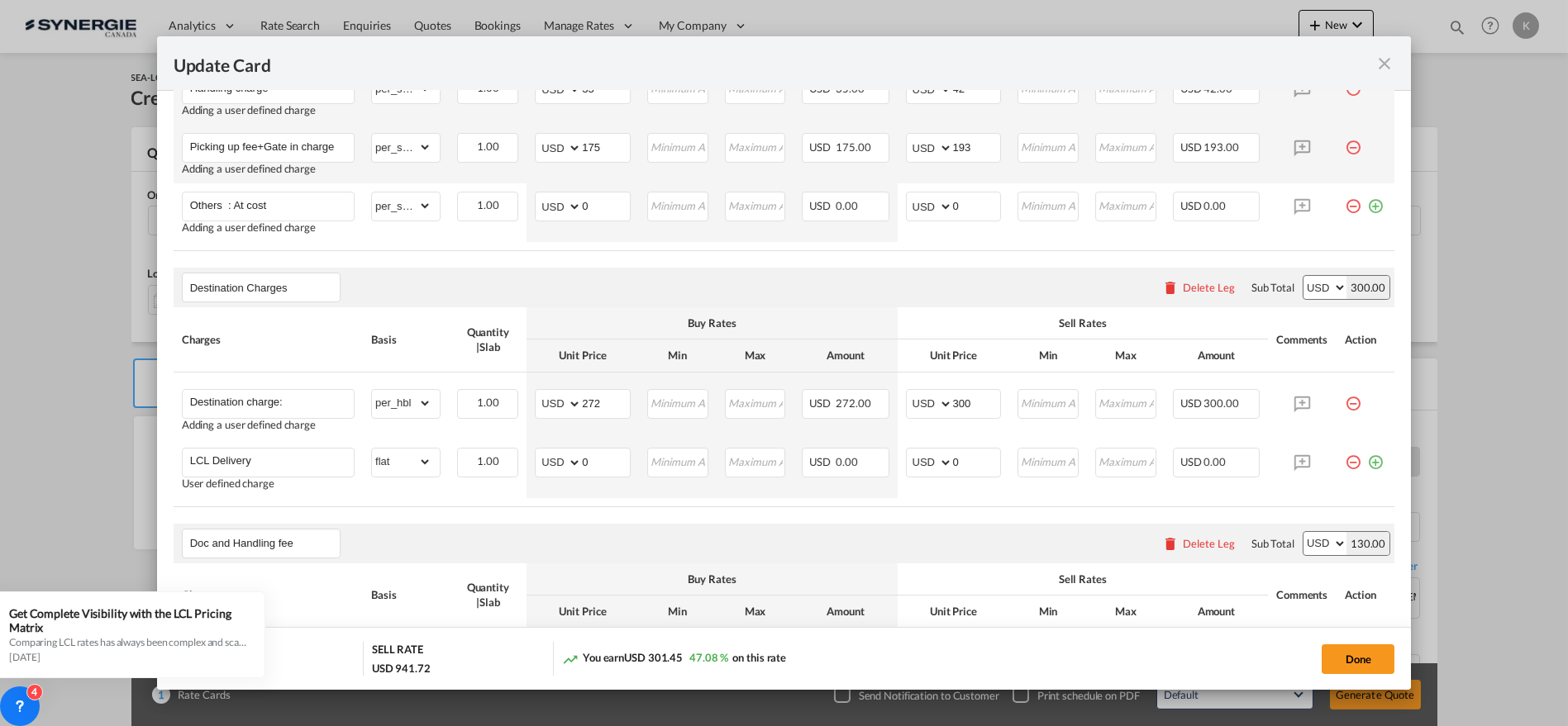
scroll to position [1053, 0]
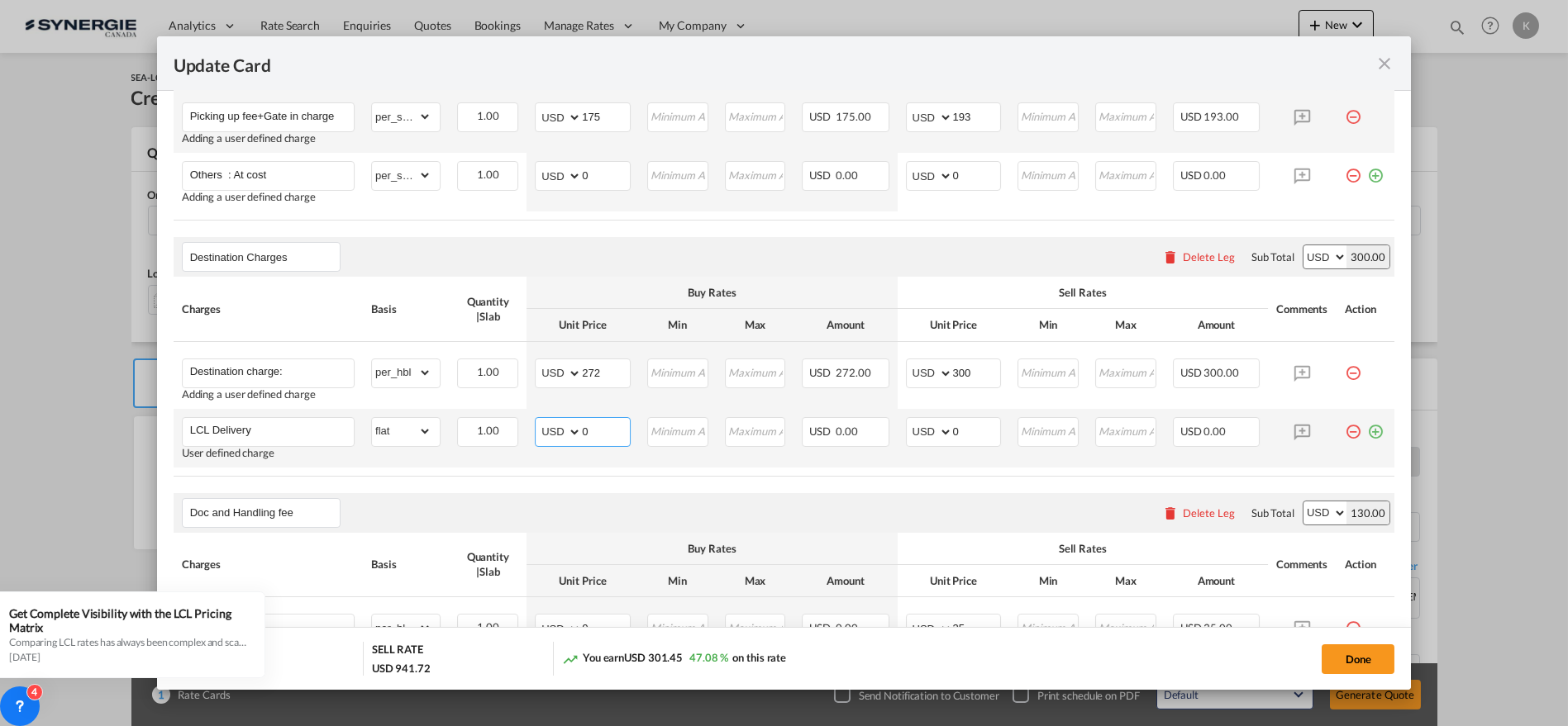
click at [562, 432] on md-input-container "AED AFN ALL AMD ANG AOA ARS AUD AWG AZN BAM BBD BDT BGN BHD BIF BMD BND [PERSON…" at bounding box center [582, 432] width 96 height 29
click at [538, 428] on select "AED AFN ALL AMD ANG AOA ARS AUD AWG AZN BAM BBD BDT BGN BHD BIF BMD BND [PERSON…" at bounding box center [560, 431] width 43 height 23
select select "string:CAD"
click at [538, 420] on select "AED AFN ALL AMD ANG AOA ARS AUD AWG AZN BAM BBD BDT BGN BHD BIF BMD BND [PERSON…" at bounding box center [560, 431] width 43 height 23
type input "175.50"
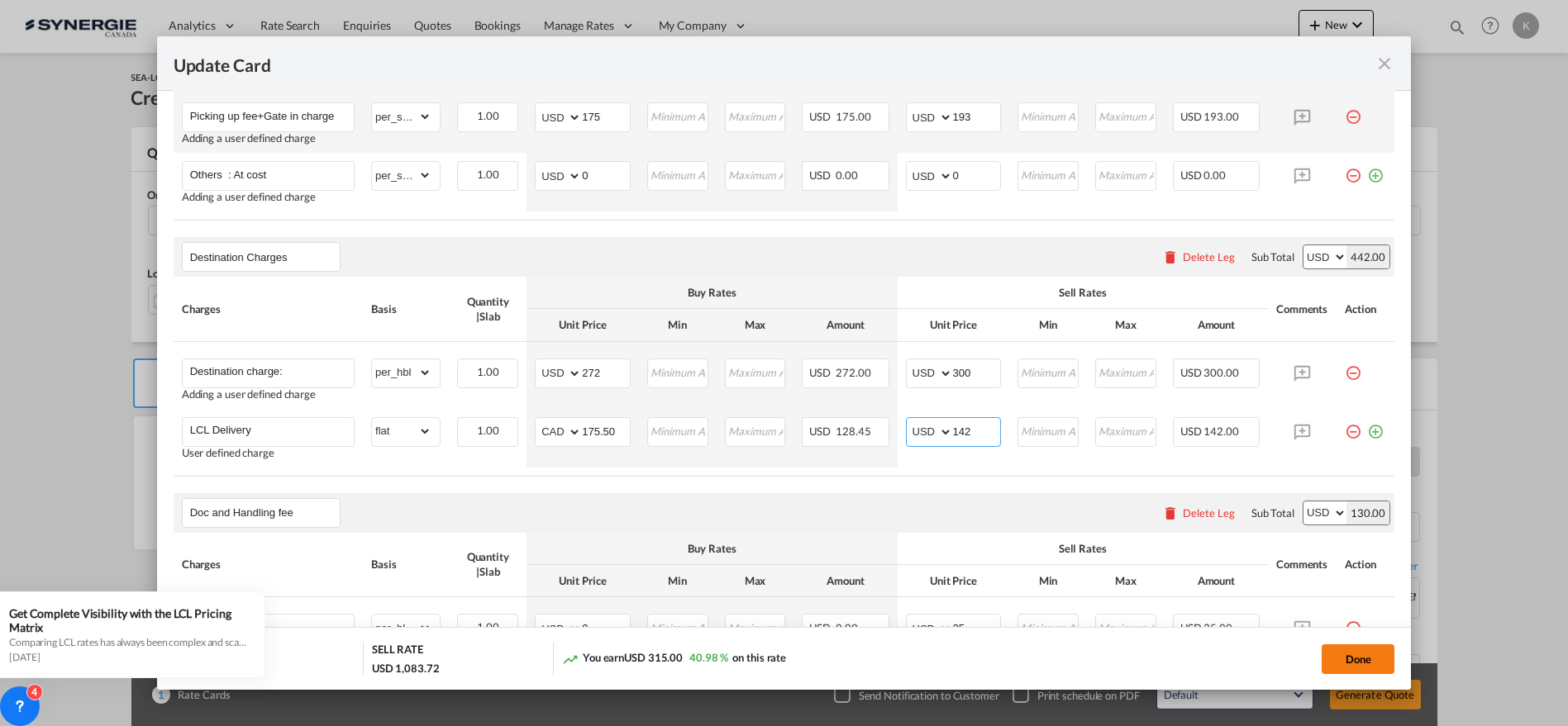
type input "142"
drag, startPoint x: 1352, startPoint y: 659, endPoint x: 101, endPoint y: 355, distance: 1287.4
click at [1352, 659] on button "Done" at bounding box center [1358, 659] width 73 height 29
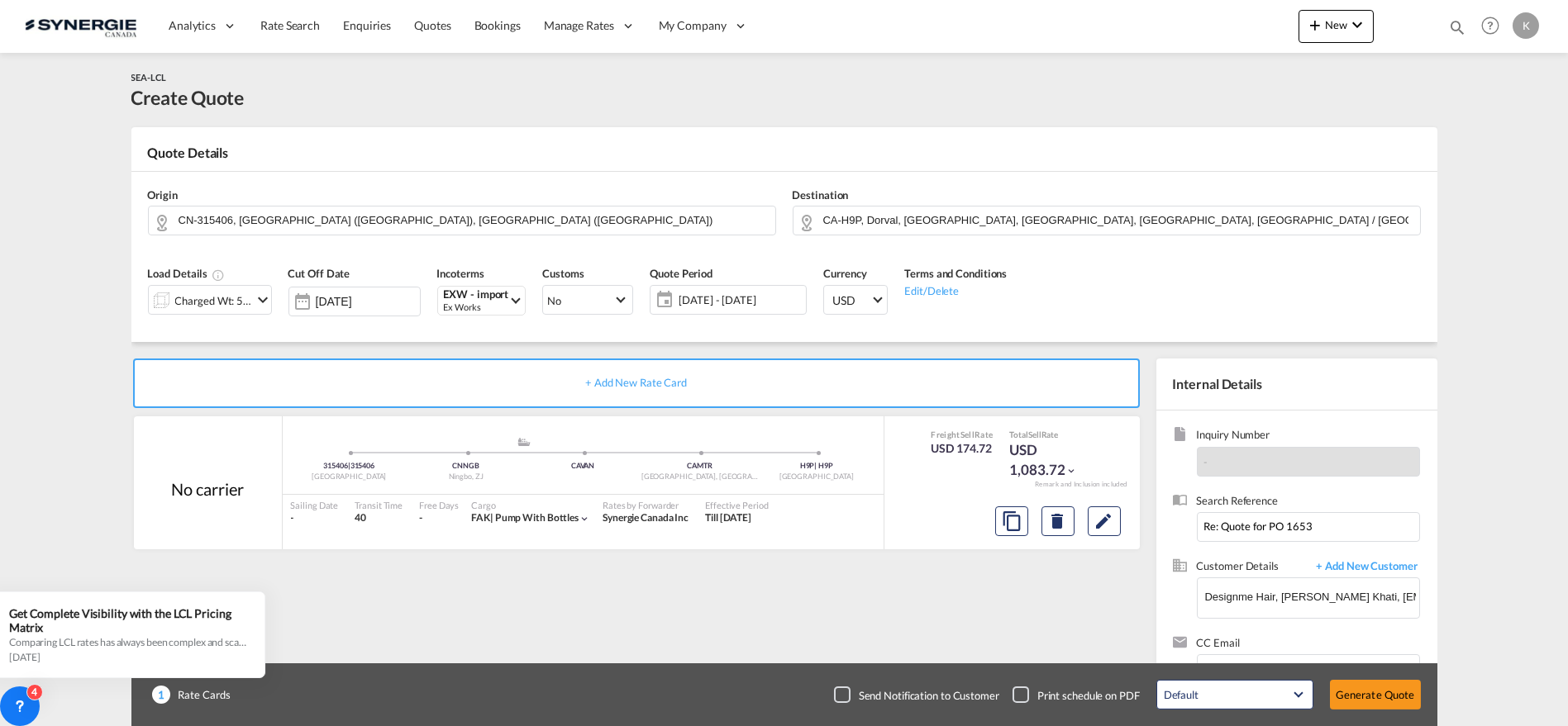
type input "[DATE]"
type input "175.5"
click at [1373, 691] on button "Generate Quote" at bounding box center [1375, 695] width 91 height 29
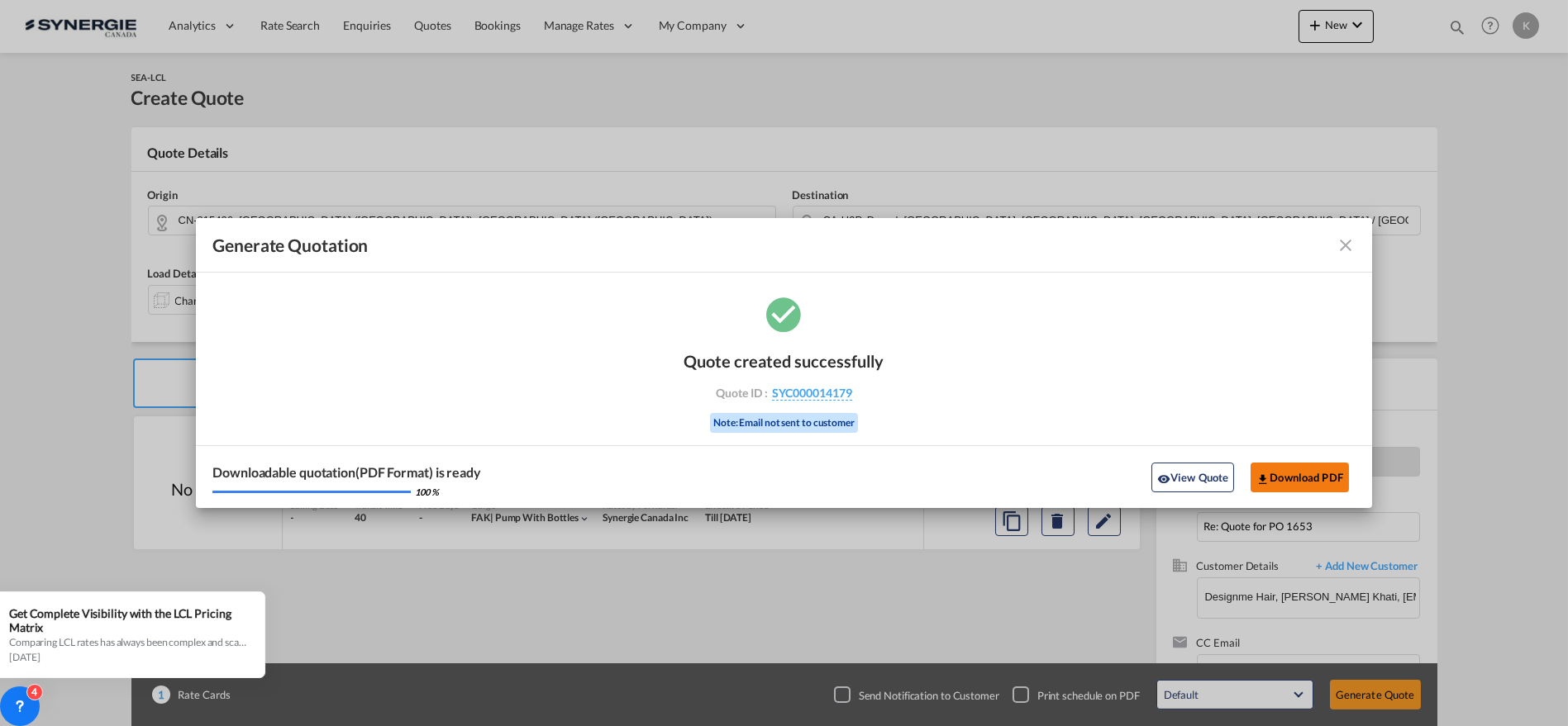
click at [1298, 480] on button "Download PDF" at bounding box center [1300, 477] width 99 height 29
click at [1347, 241] on md-icon "icon-close fg-AAA8AD cursor m-0" at bounding box center [1346, 245] width 20 height 20
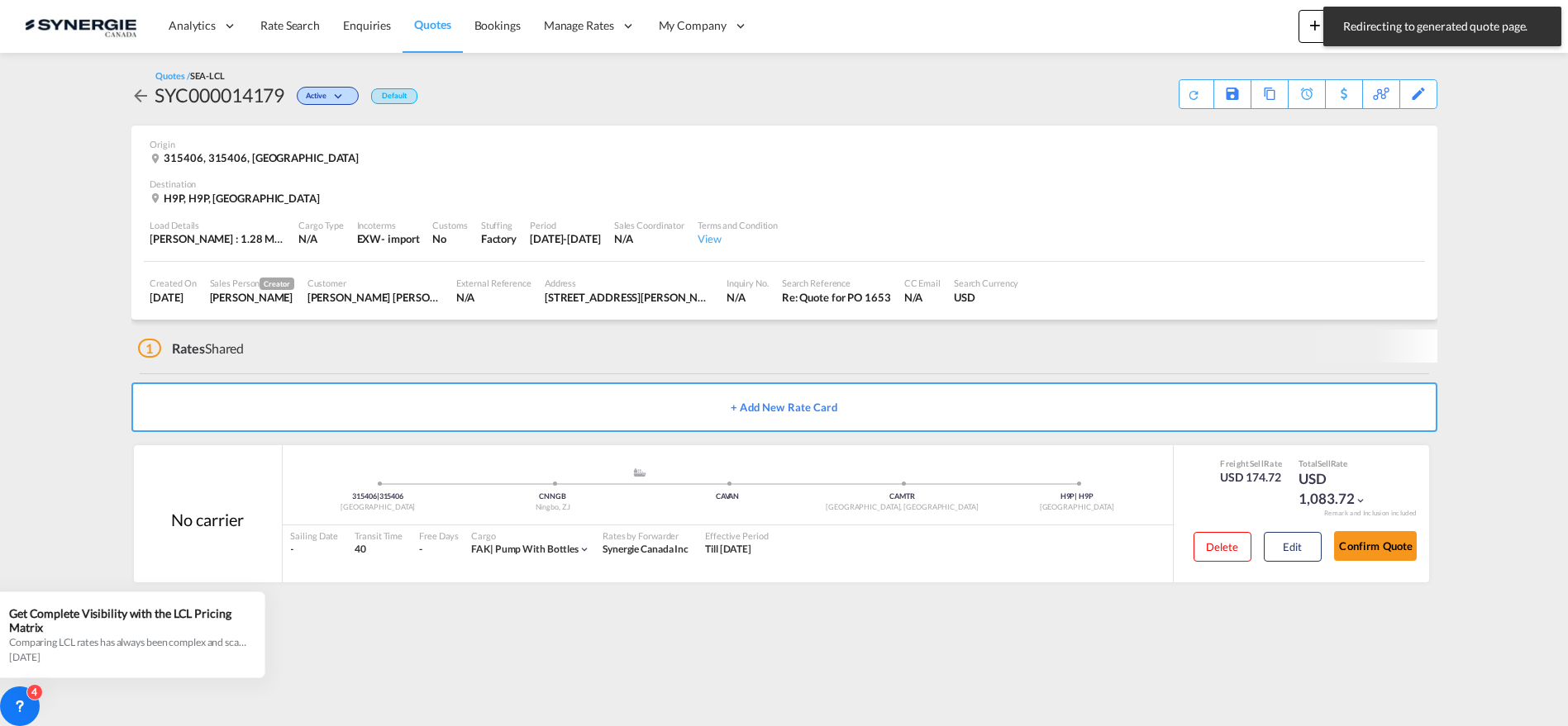
click at [442, 22] on span "Quotes" at bounding box center [432, 24] width 36 height 14
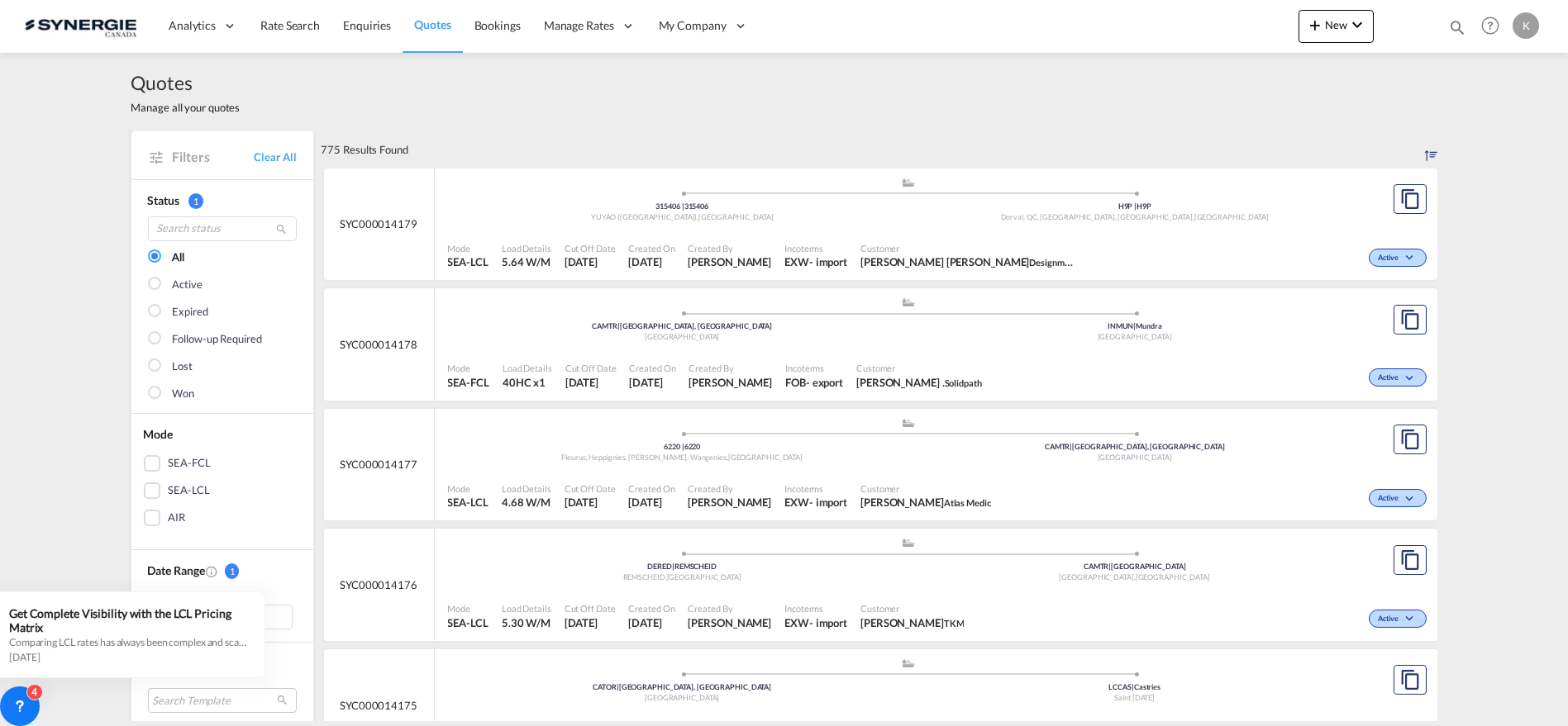
click at [970, 598] on div "Active" at bounding box center [1200, 616] width 459 height 41
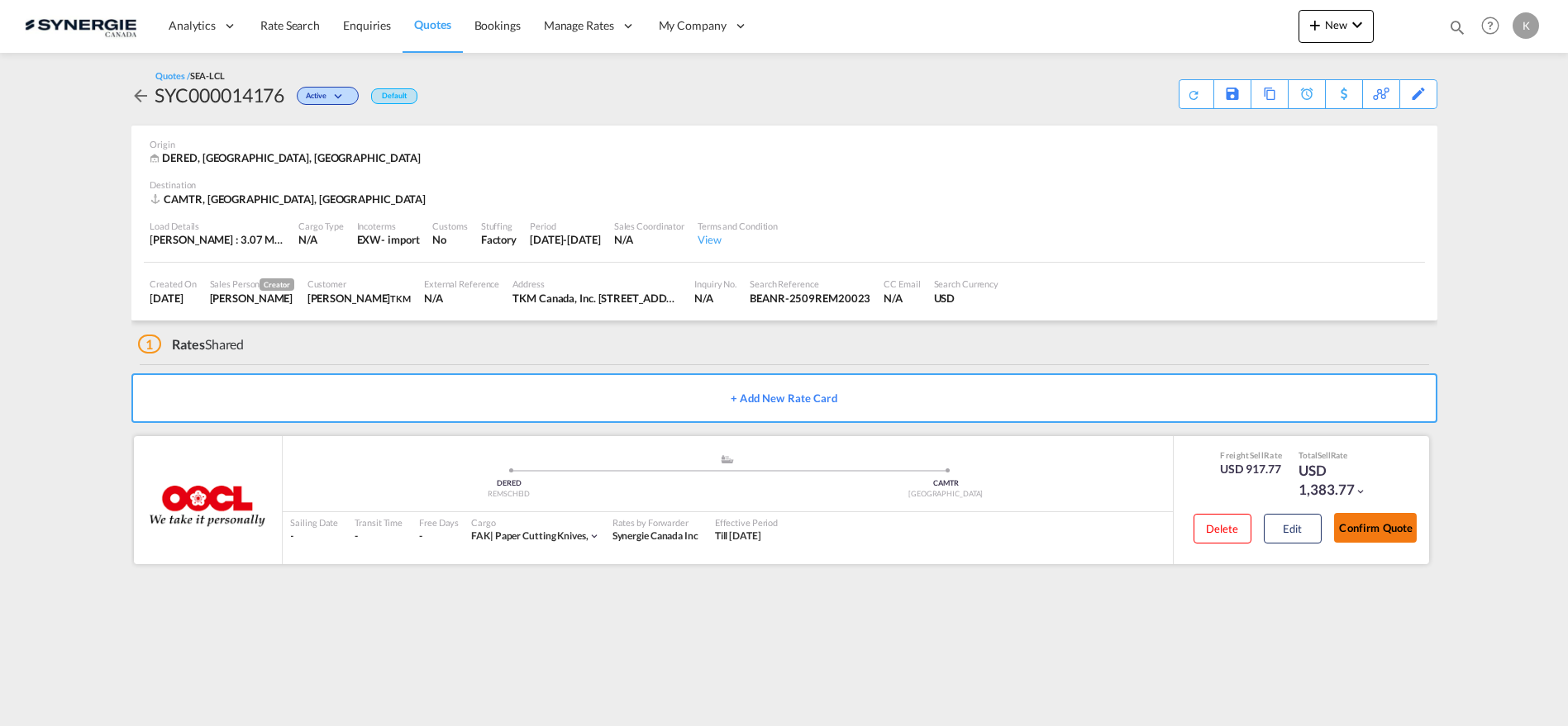
click at [1367, 525] on button "Confirm Quote" at bounding box center [1376, 528] width 83 height 29
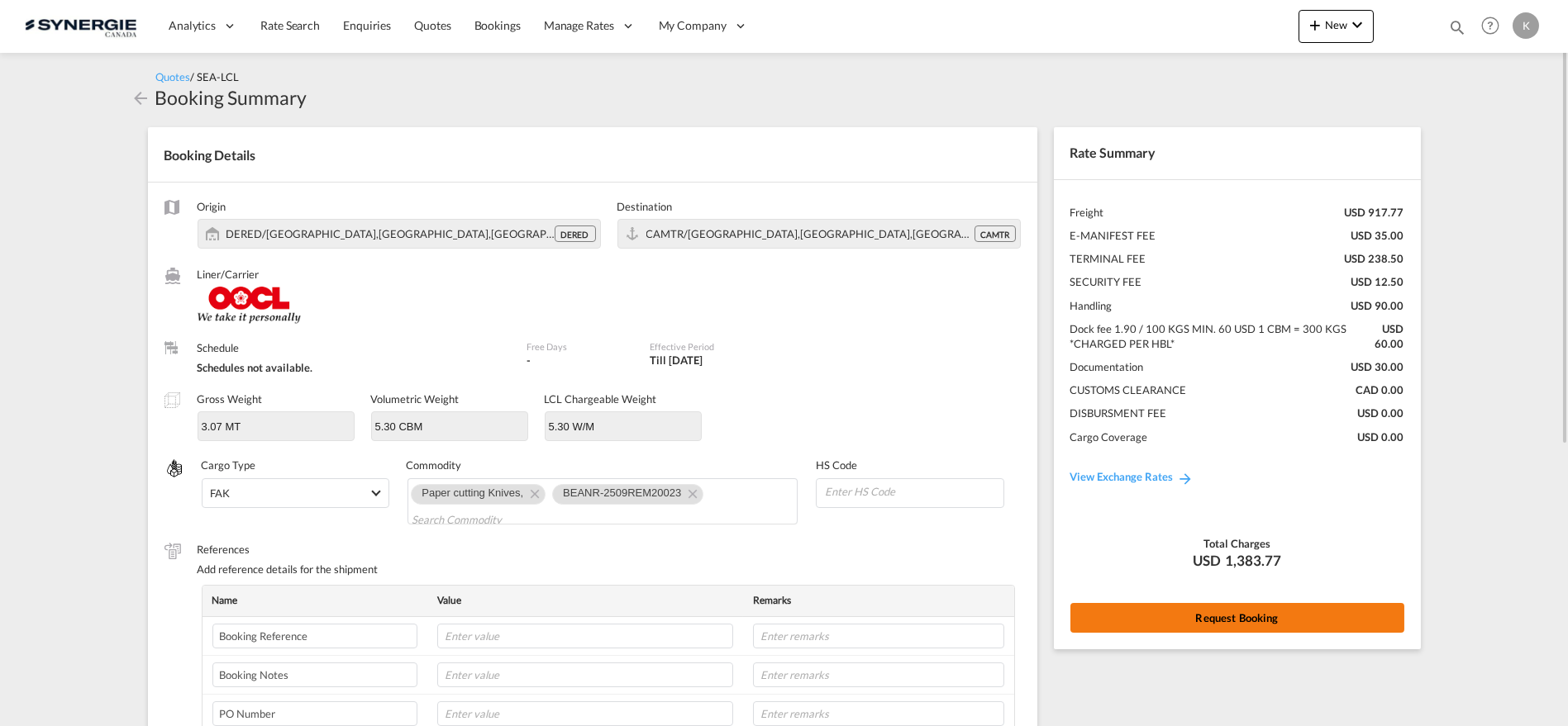
click at [1228, 626] on button "Request Booking" at bounding box center [1238, 618] width 334 height 29
